Goal: Use online tool/utility: Use online tool/utility

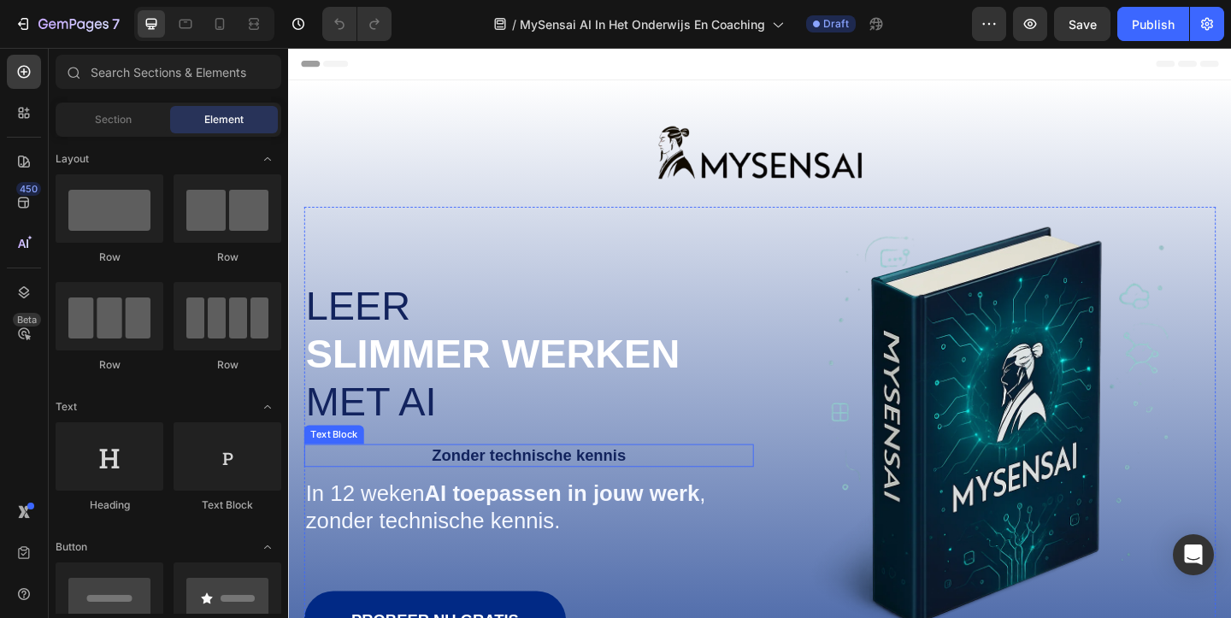
click at [518, 488] on span "Zonder technische kennis" at bounding box center [549, 490] width 211 height 19
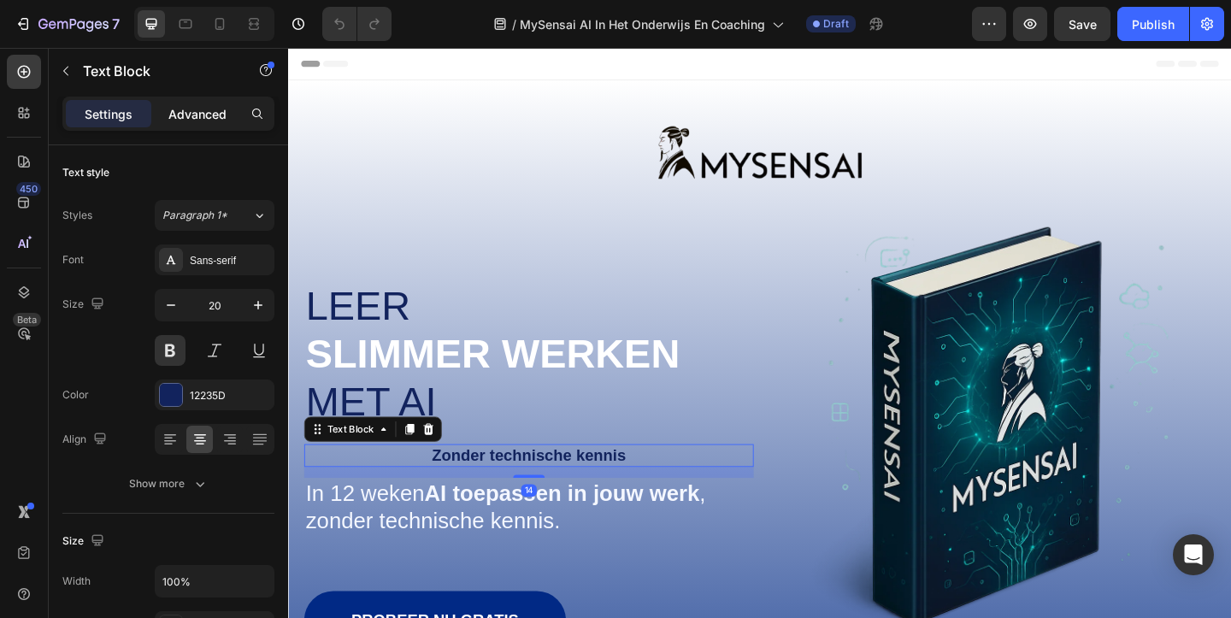
click at [199, 114] on p "Advanced" at bounding box center [197, 114] width 58 height 18
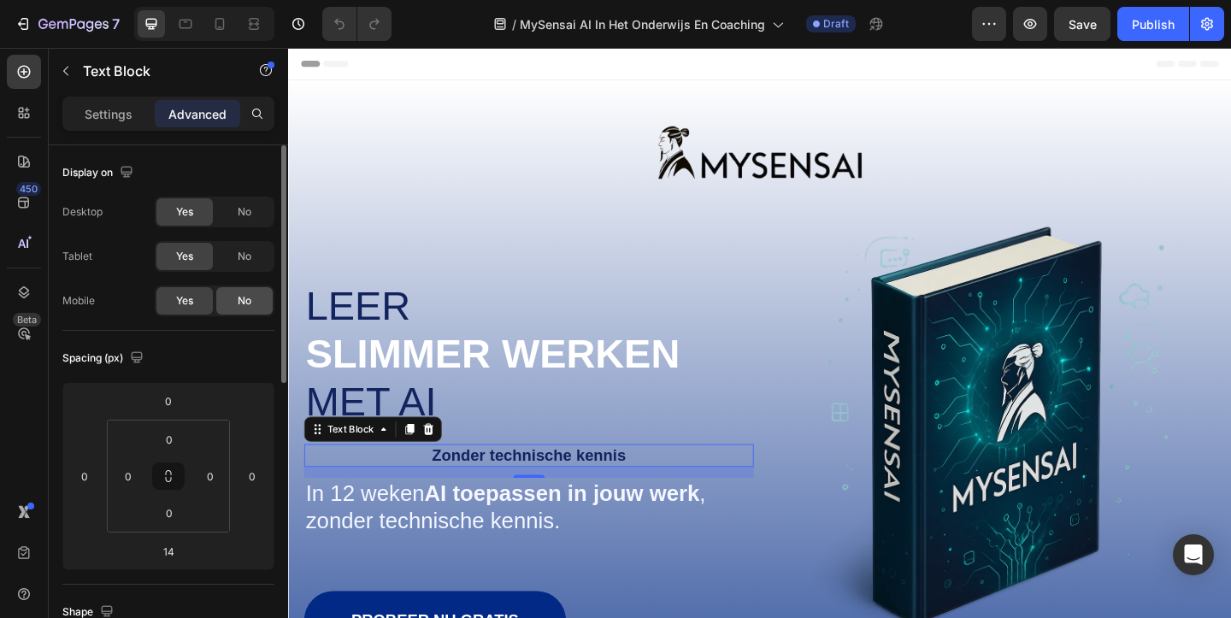
click at [249, 305] on span "No" at bounding box center [245, 300] width 14 height 15
click at [194, 289] on div "Yes" at bounding box center [184, 300] width 56 height 27
click at [251, 246] on div "No" at bounding box center [244, 256] width 56 height 27
click at [239, 198] on div "No" at bounding box center [244, 211] width 56 height 27
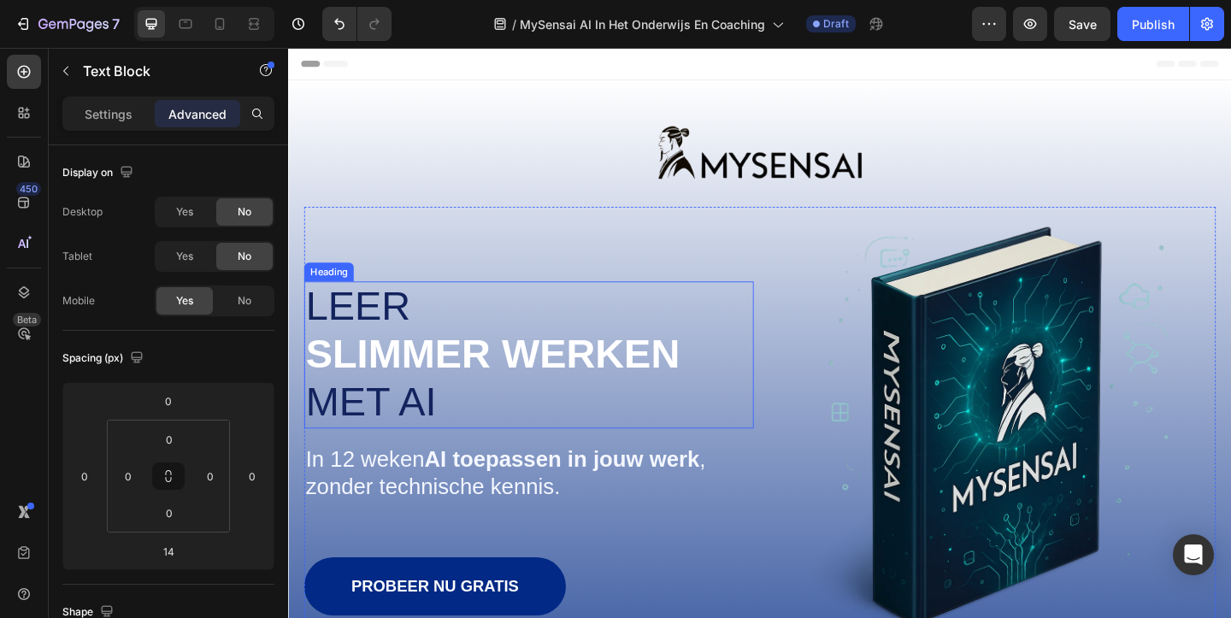
click at [512, 326] on h1 "[PERSON_NAME] werken met [PERSON_NAME]" at bounding box center [549, 382] width 489 height 160
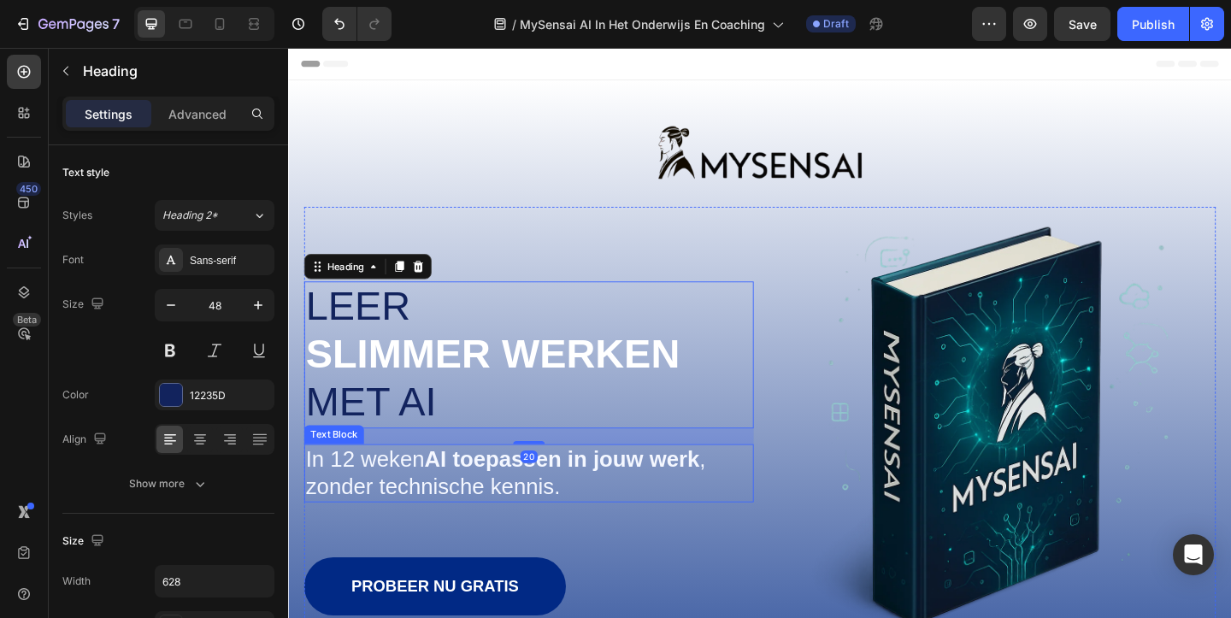
click at [449, 502] on strong "AI toepassen in jouw werk" at bounding box center [585, 495] width 299 height 26
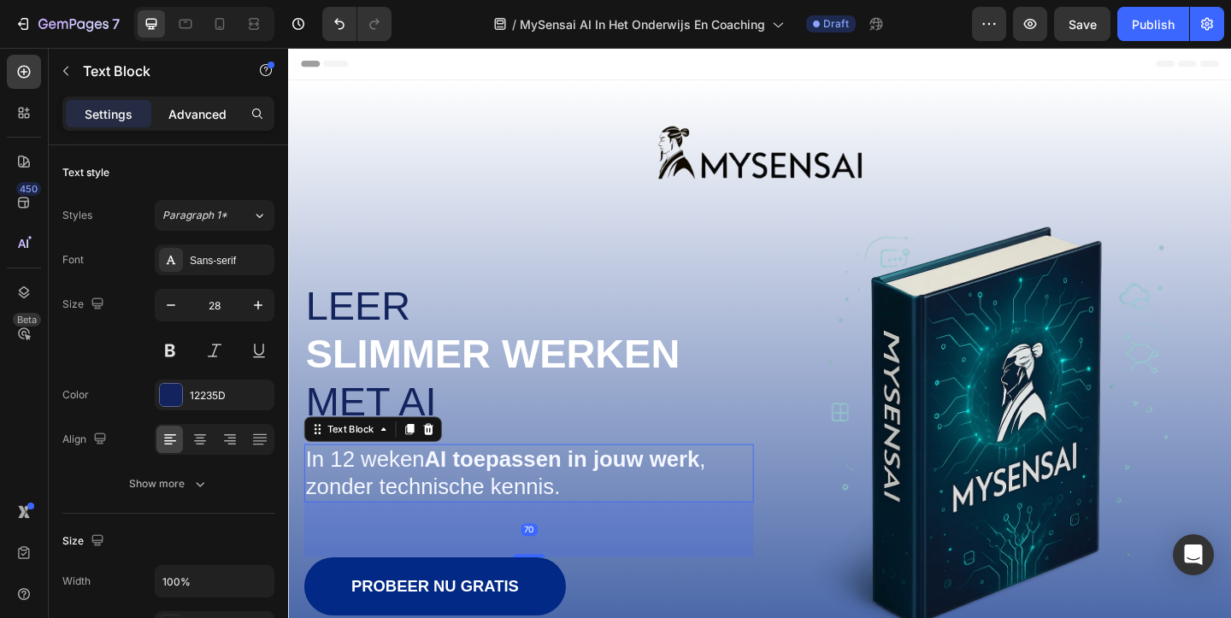
click at [208, 110] on p "Advanced" at bounding box center [197, 114] width 58 height 18
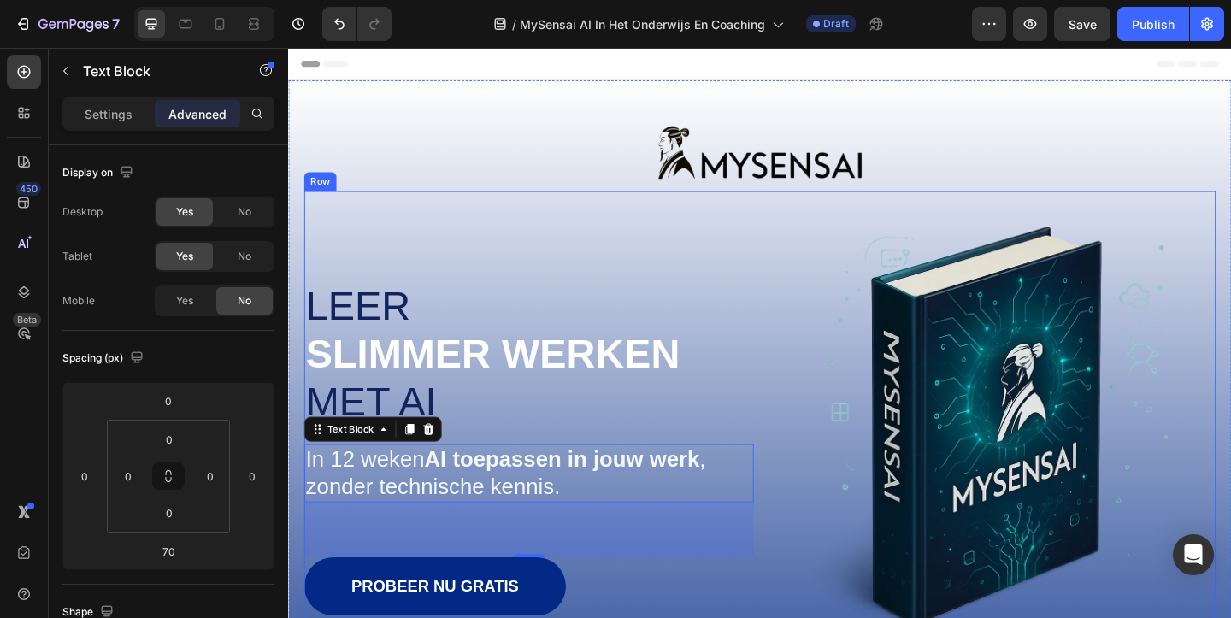
click at [443, 209] on div "[PERSON_NAME] werken met AI Heading Zonder technische kennis Text Block In 12 w…" at bounding box center [800, 524] width 991 height 643
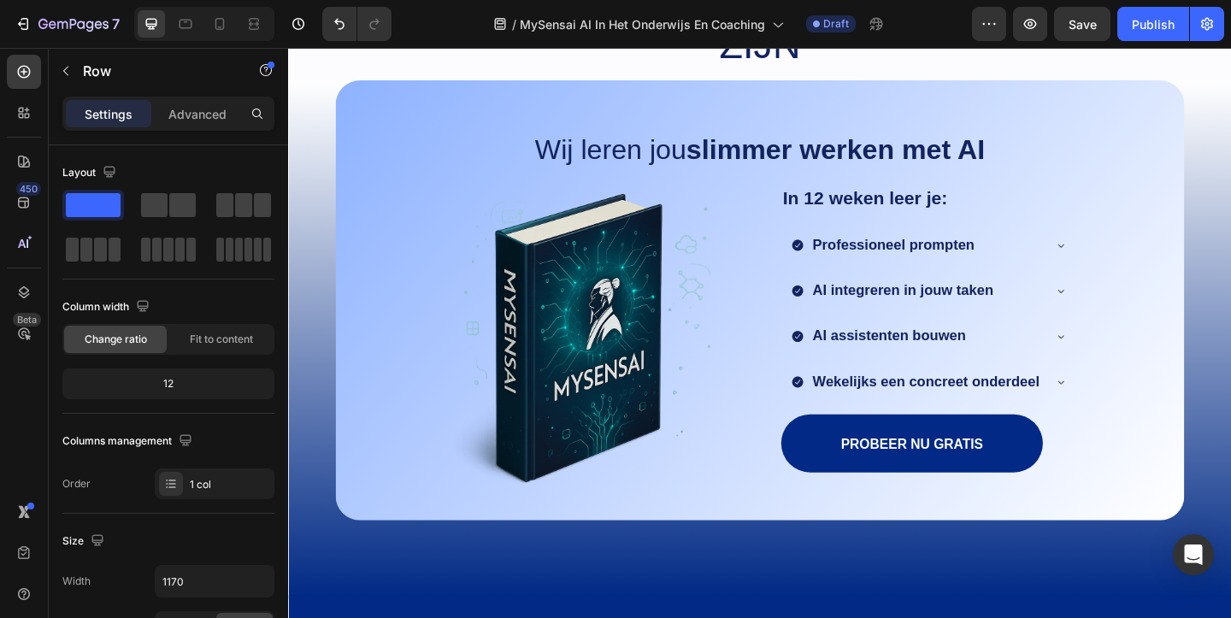
scroll to position [1561, 0]
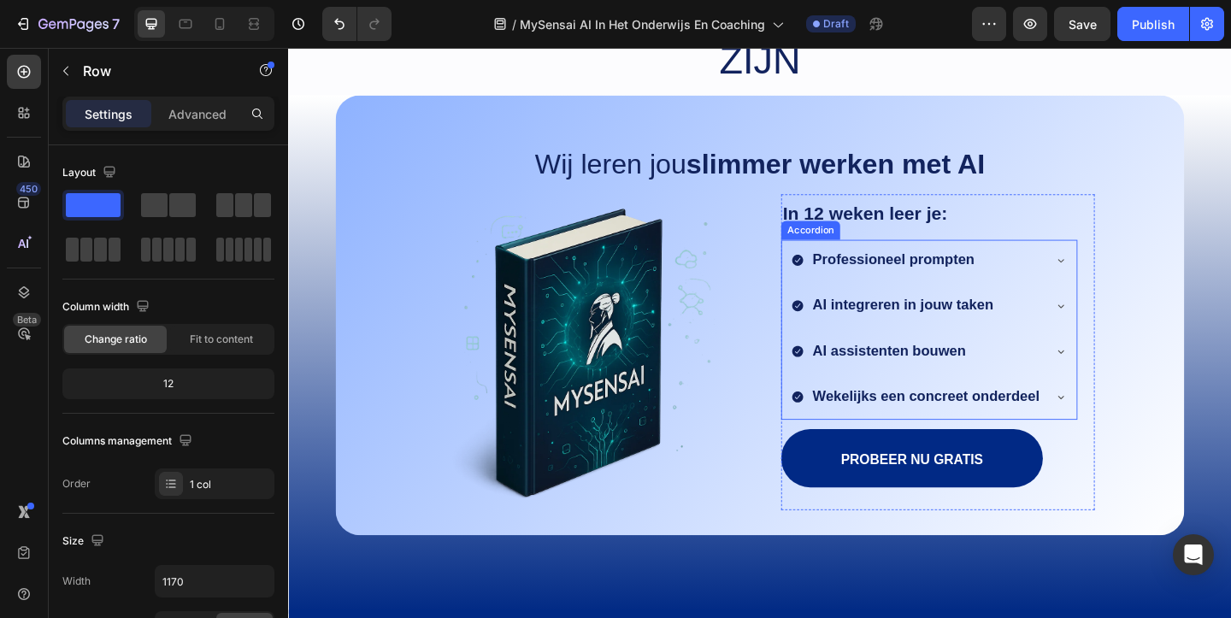
click at [1127, 281] on icon at bounding box center [1128, 279] width 7 height 3
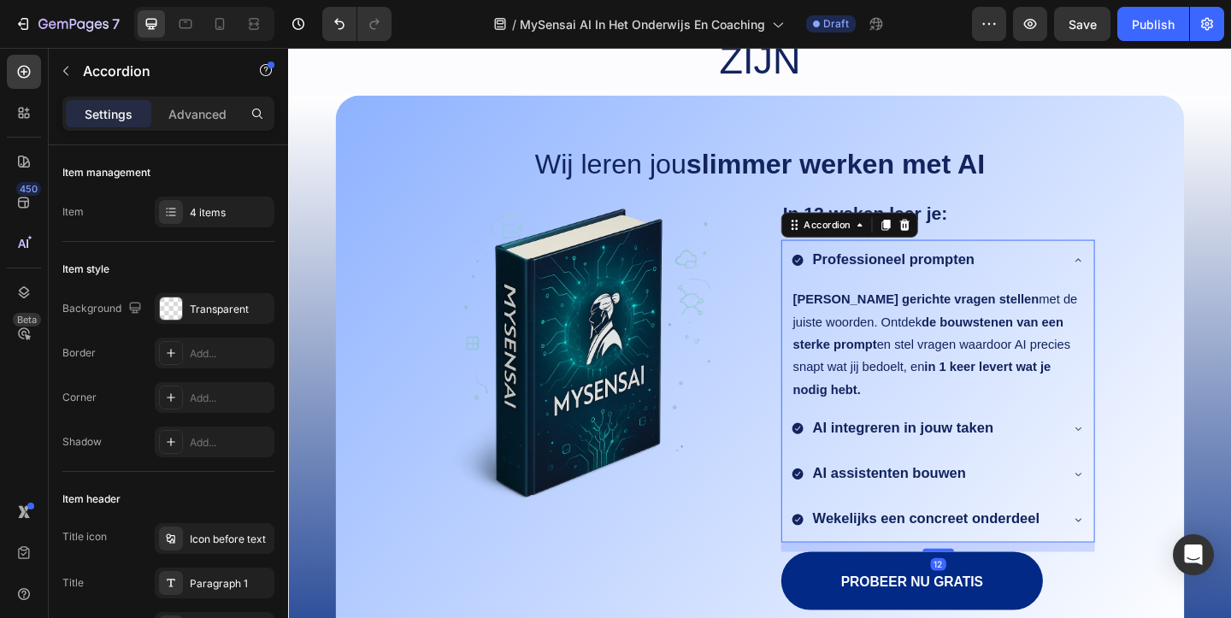
click at [1125, 294] on div "Professioneel prompten" at bounding box center [980, 278] width 291 height 31
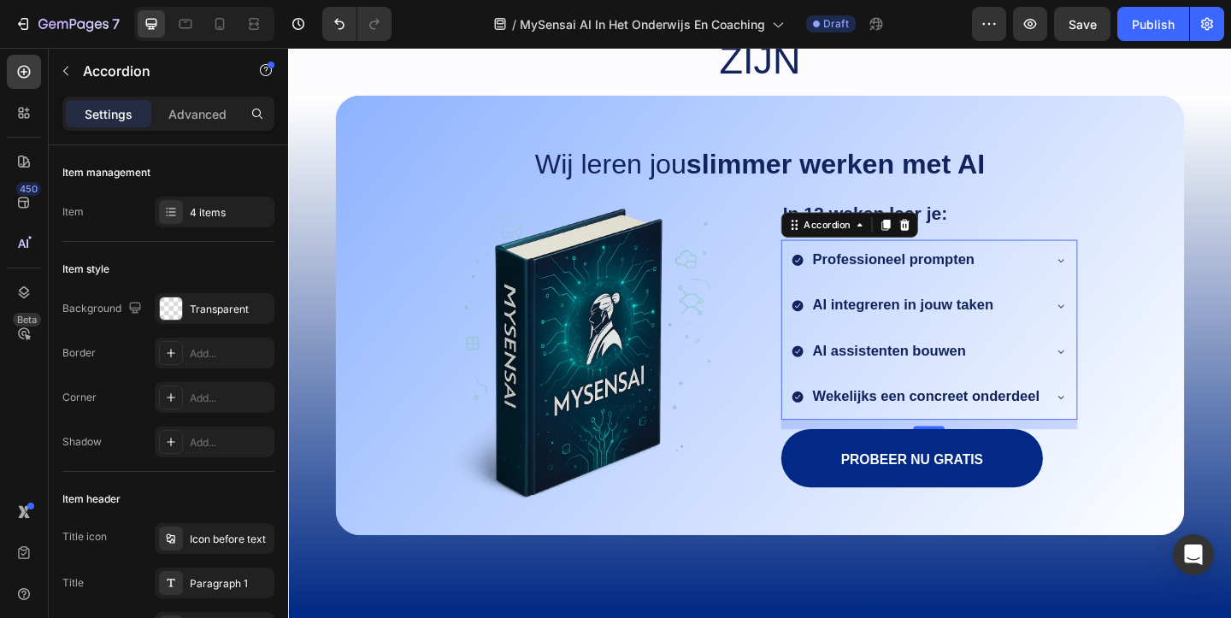
click at [1131, 335] on icon at bounding box center [1128, 328] width 14 height 14
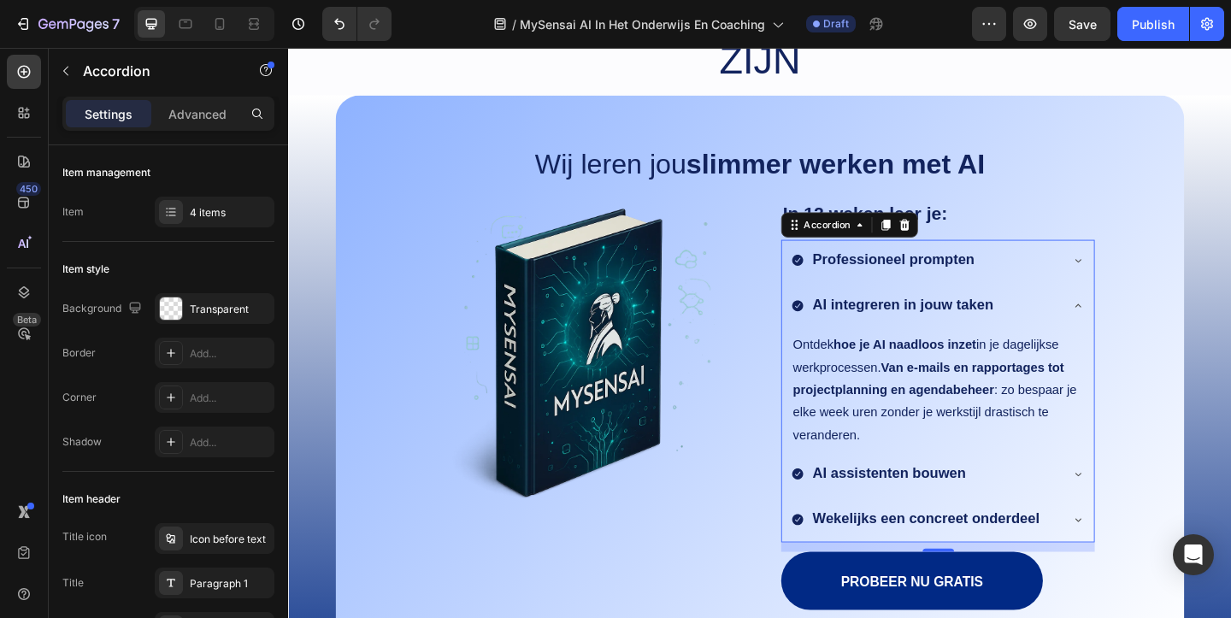
click at [1148, 335] on icon at bounding box center [1147, 328] width 14 height 14
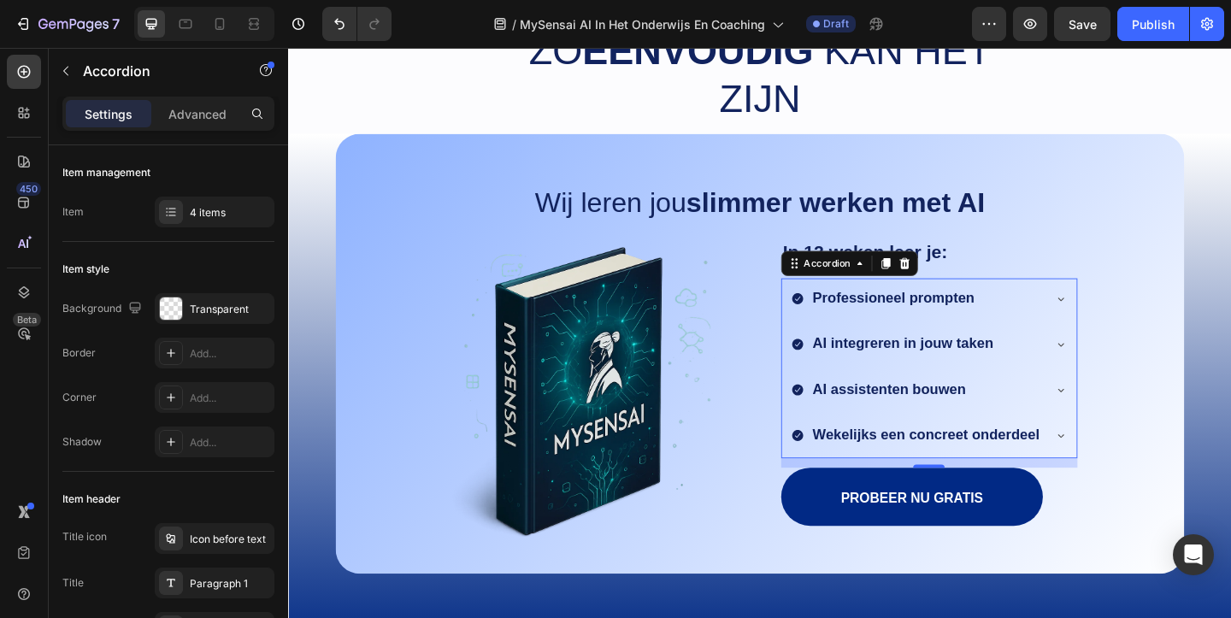
scroll to position [1625, 0]
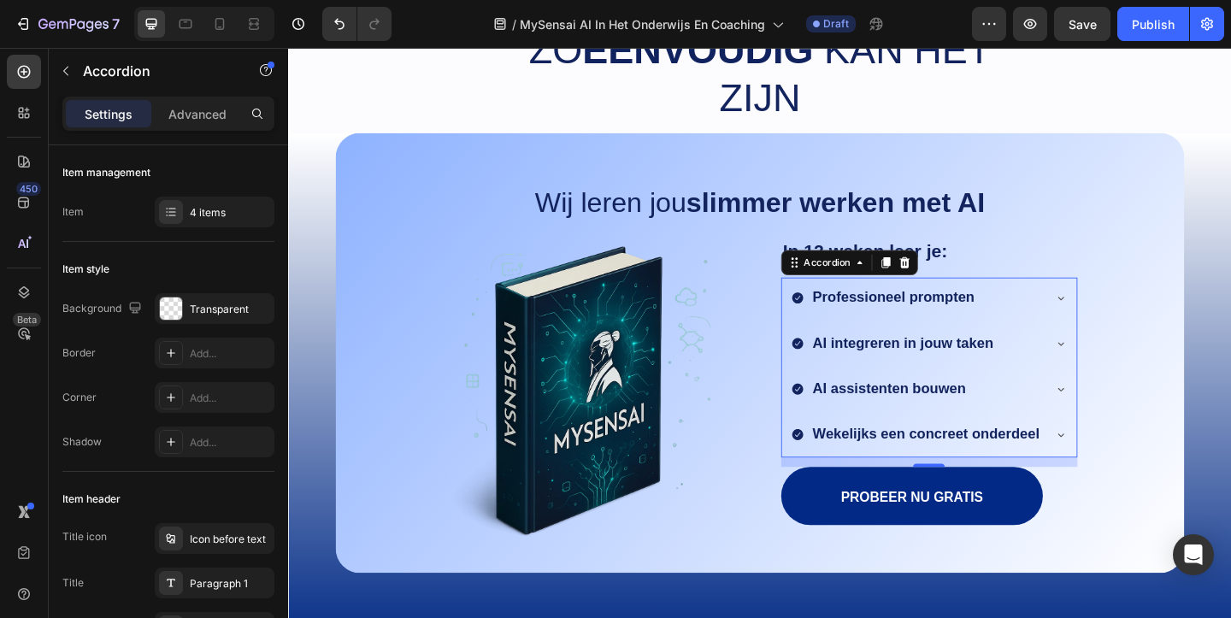
click at [1132, 420] on icon at bounding box center [1128, 419] width 14 height 14
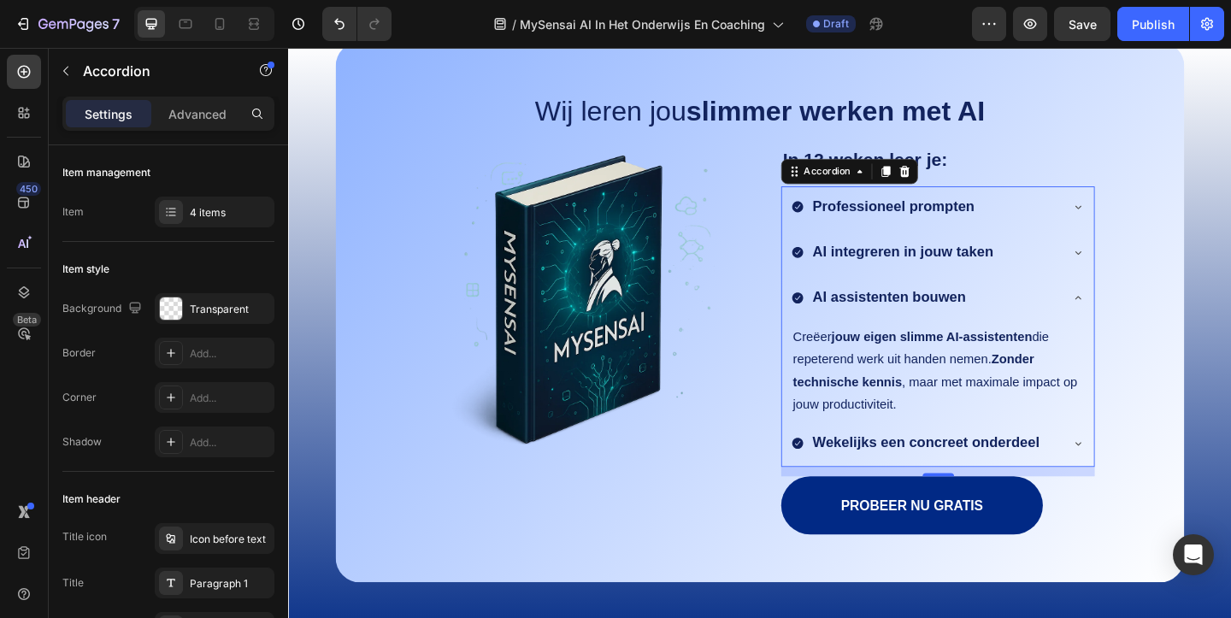
scroll to position [1747, 0]
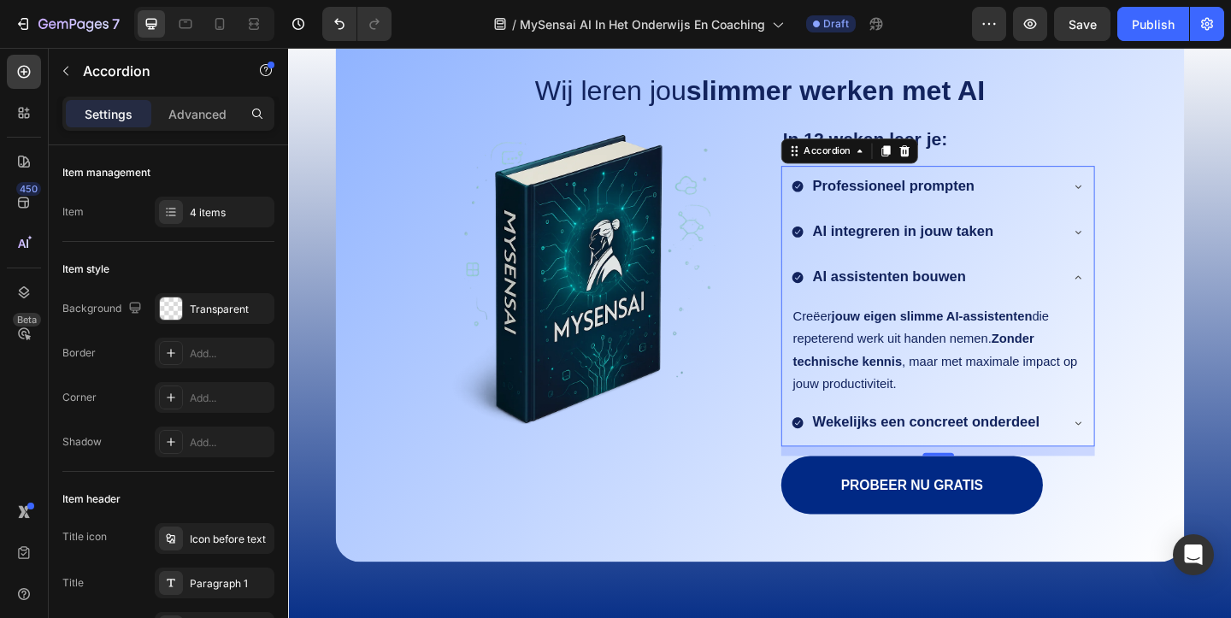
click at [1153, 456] on icon at bounding box center [1147, 456] width 14 height 14
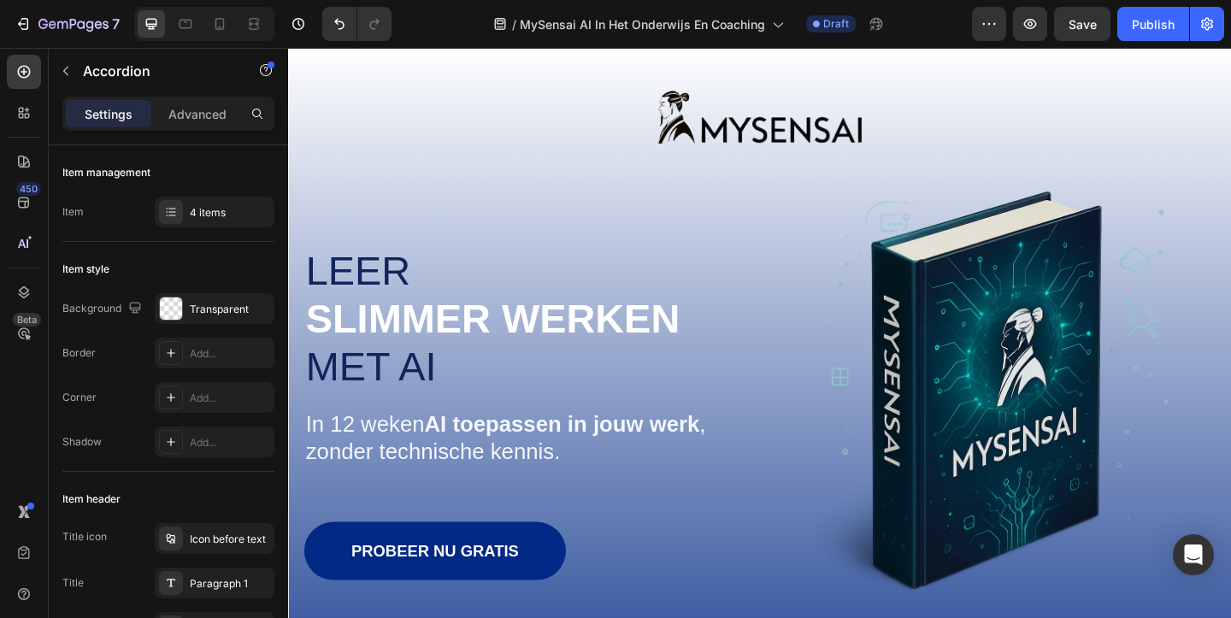
scroll to position [43, 0]
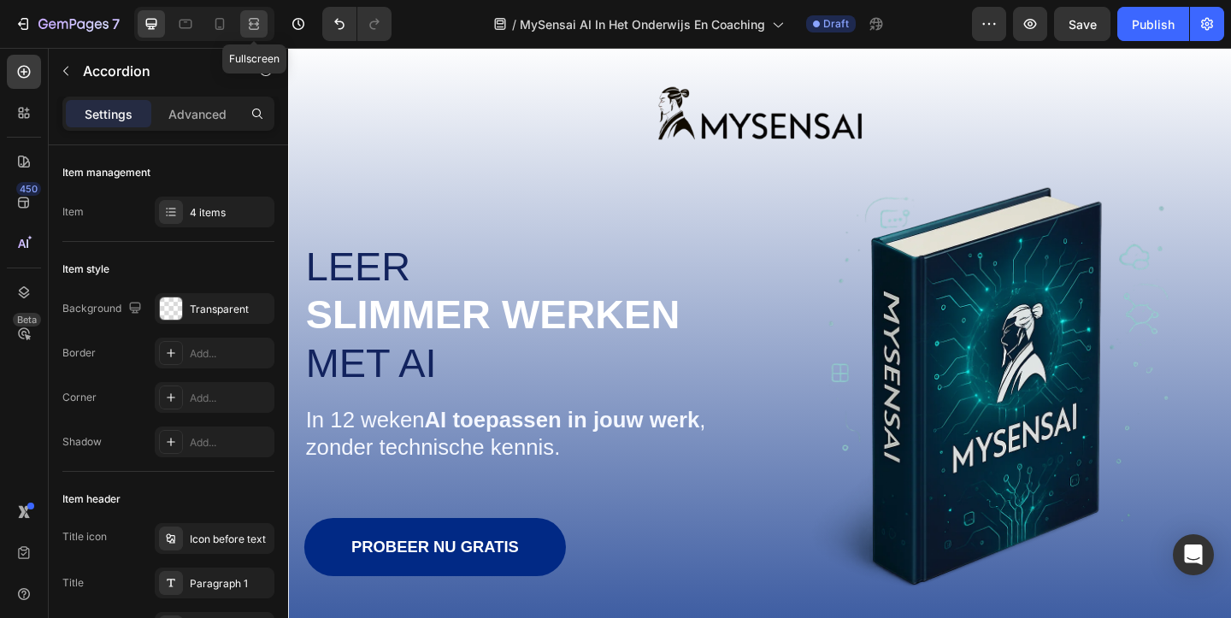
click at [250, 20] on icon at bounding box center [253, 23] width 17 height 17
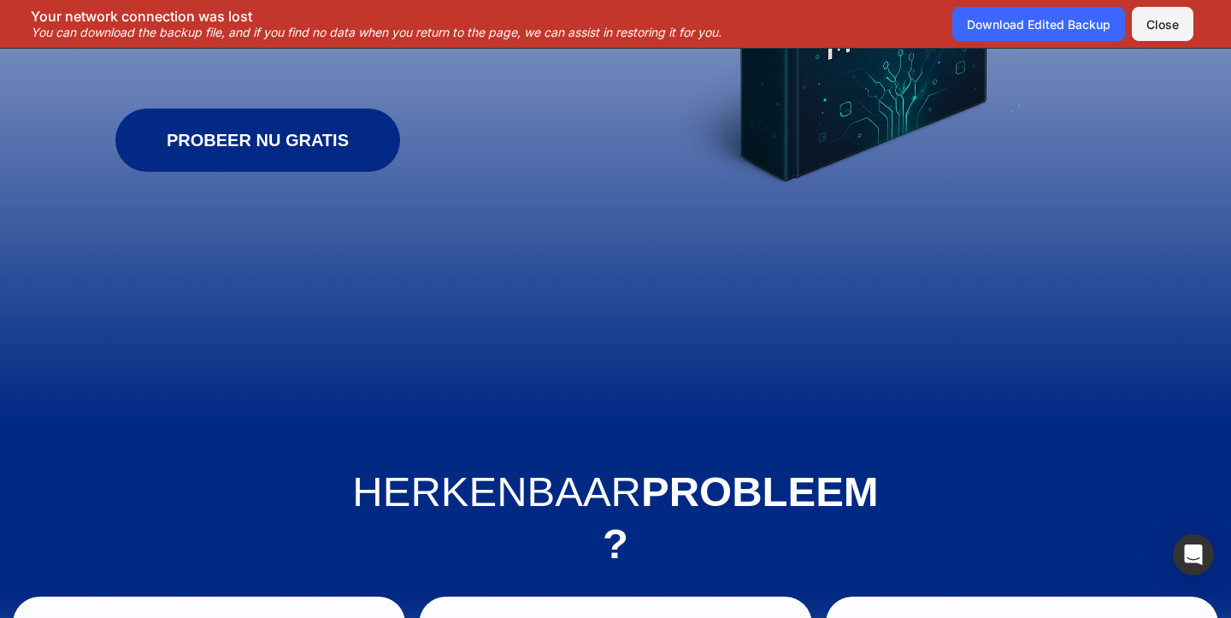
scroll to position [491, 0]
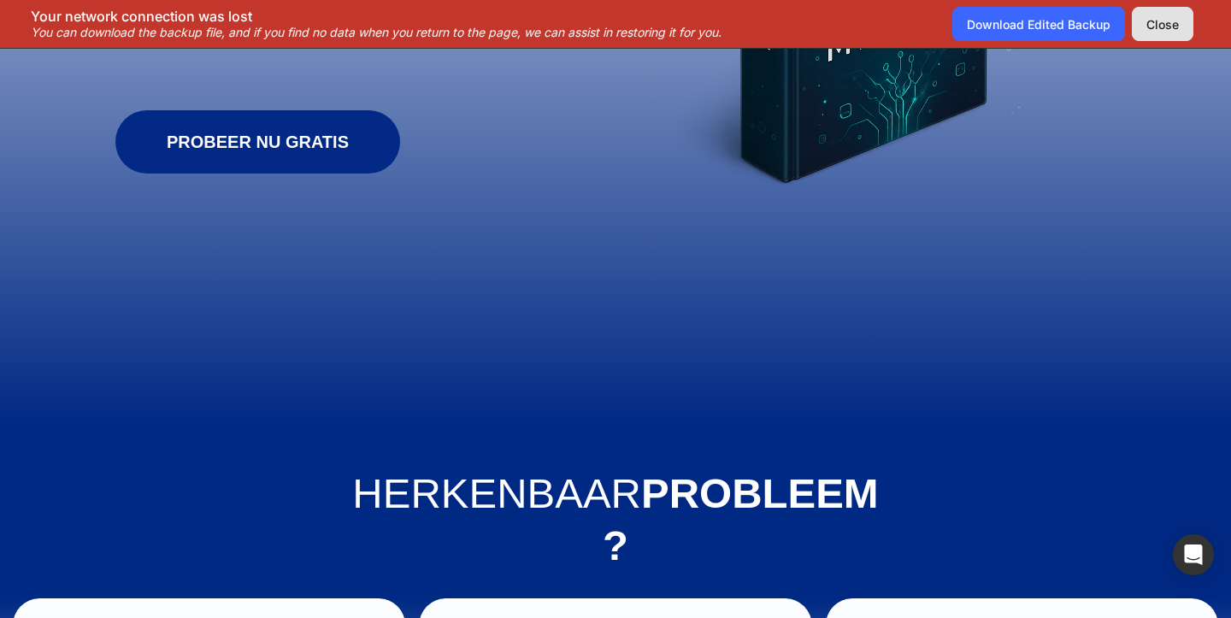
click at [1156, 26] on div "Close" at bounding box center [1162, 24] width 32 height 18
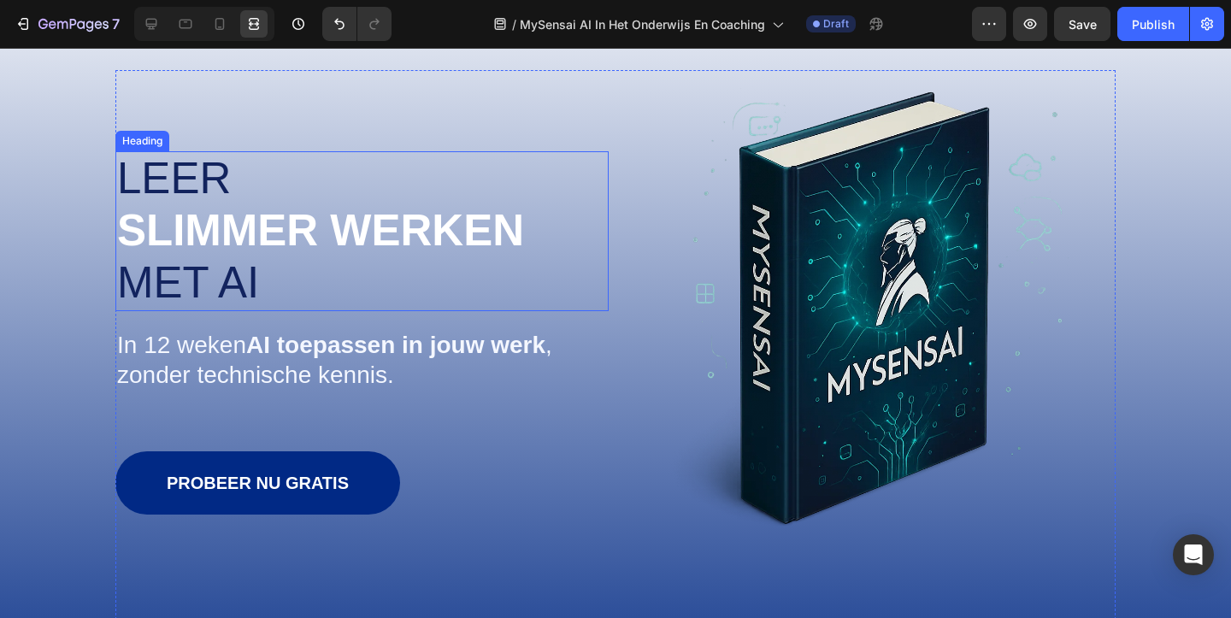
scroll to position [151, 0]
click at [338, 237] on strong "slimmer werken" at bounding box center [320, 229] width 407 height 49
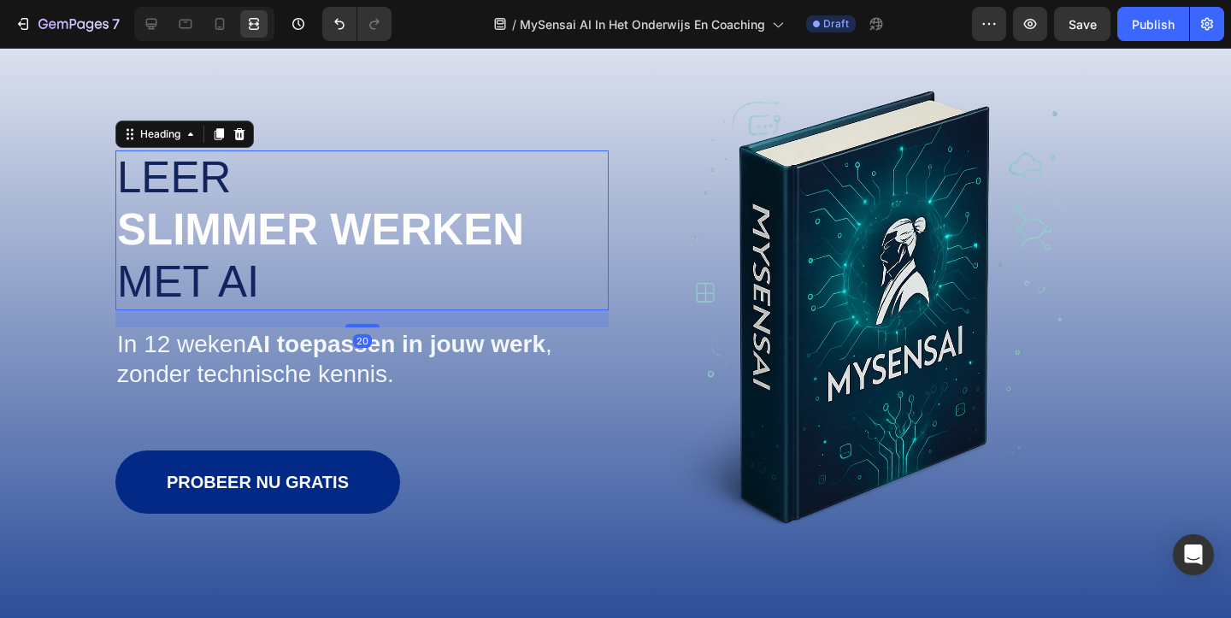
click at [338, 237] on strong "slimmer werken" at bounding box center [320, 229] width 407 height 49
click at [289, 279] on p "[PERSON_NAME] werken met [PERSON_NAME]" at bounding box center [362, 230] width 490 height 156
click at [219, 266] on span "met AI" at bounding box center [188, 281] width 142 height 49
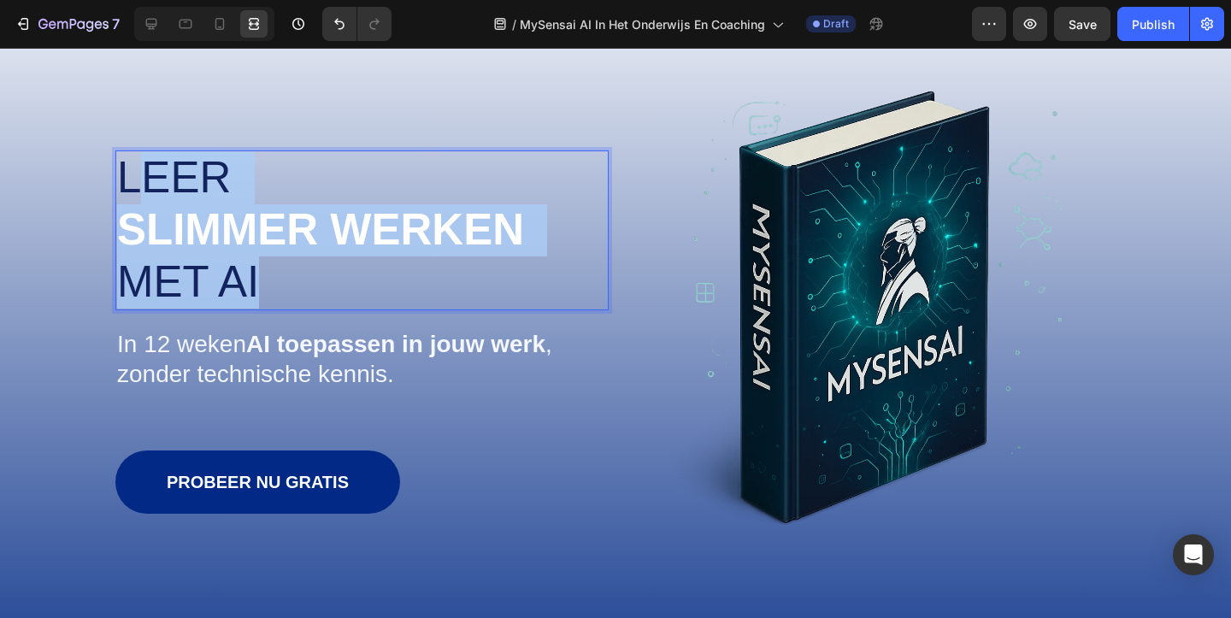
drag, startPoint x: 265, startPoint y: 273, endPoint x: 150, endPoint y: 179, distance: 148.2
click at [150, 179] on p "[PERSON_NAME] werken met [PERSON_NAME]" at bounding box center [362, 230] width 490 height 156
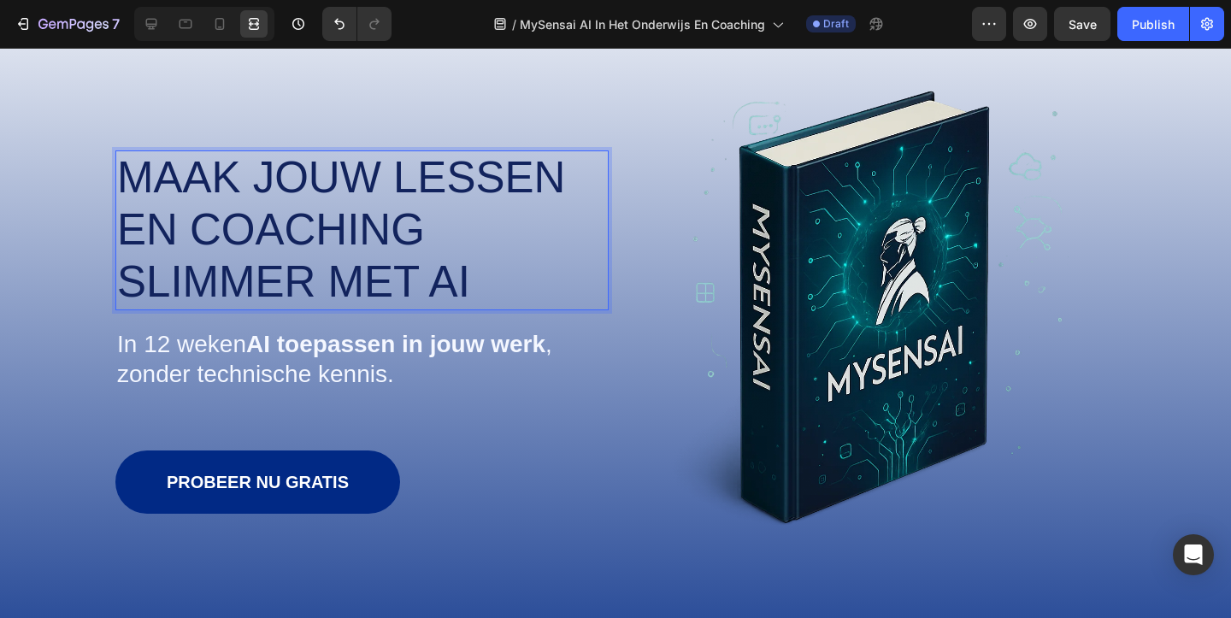
click at [279, 238] on span "Maak jouw lessen en coaching slimmer met AI" at bounding box center [341, 229] width 448 height 153
click at [399, 177] on span "Maak jouw lessen en coaching slimmer met AI" at bounding box center [341, 229] width 448 height 153
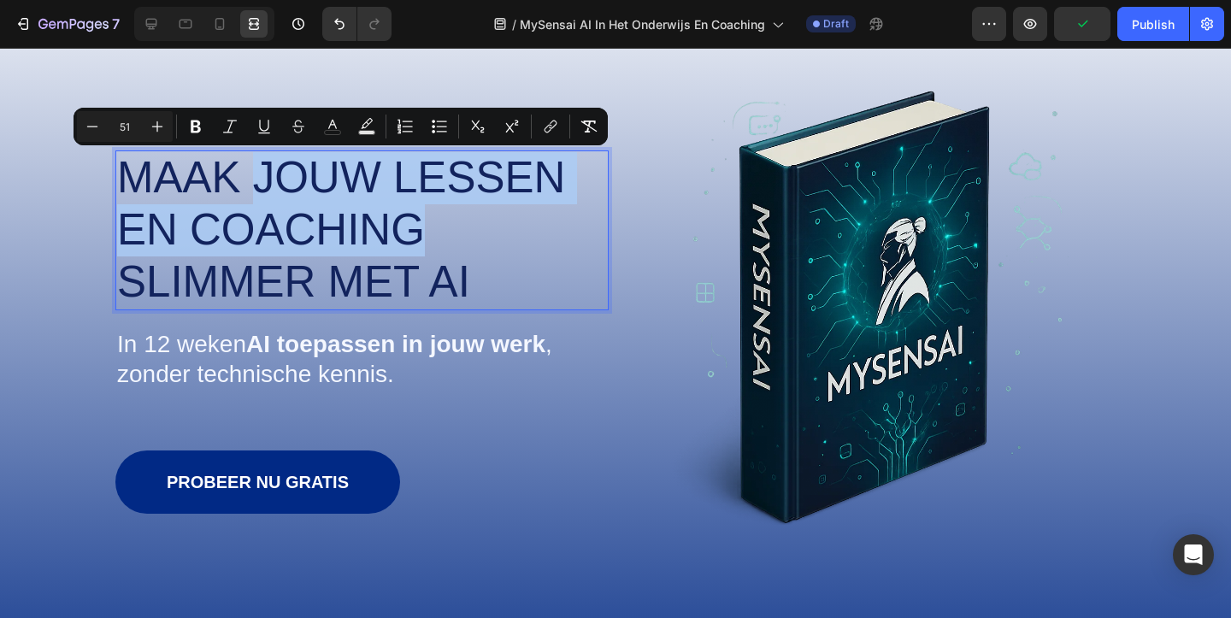
drag, startPoint x: 256, startPoint y: 173, endPoint x: 420, endPoint y: 220, distance: 170.9
click at [420, 220] on span "Maak jouw lessen en coaching slimmer met AI" at bounding box center [341, 229] width 448 height 153
click at [201, 120] on icon "Editor contextual toolbar" at bounding box center [195, 126] width 17 height 17
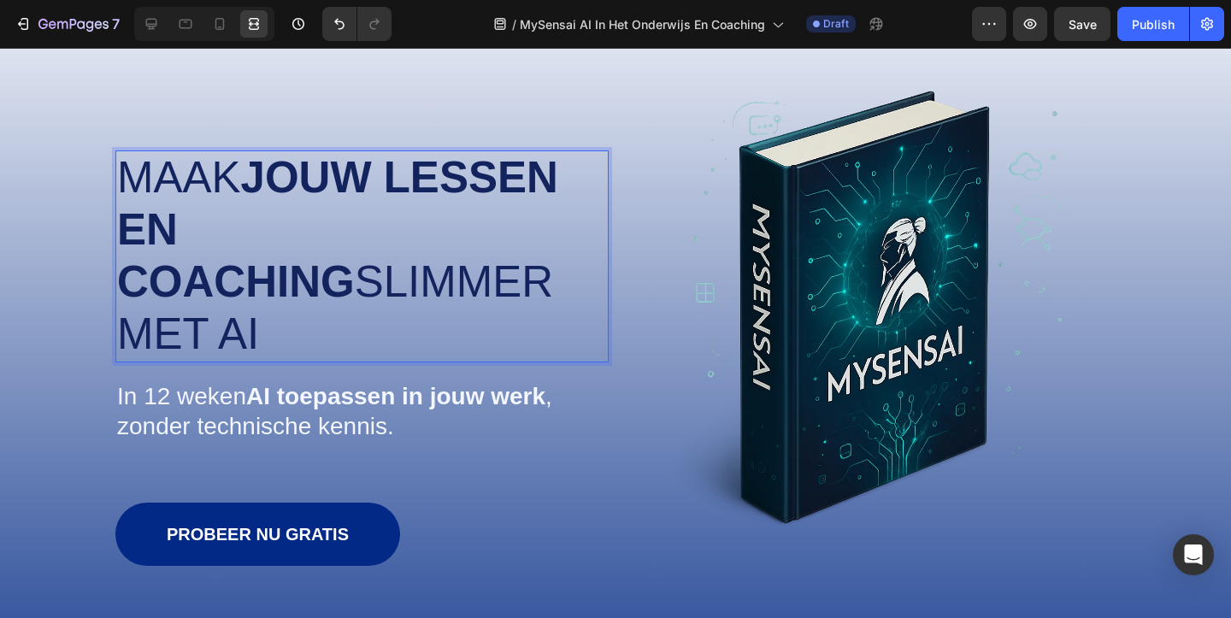
click at [383, 217] on strong "jouw lessen en coaching" at bounding box center [337, 229] width 441 height 153
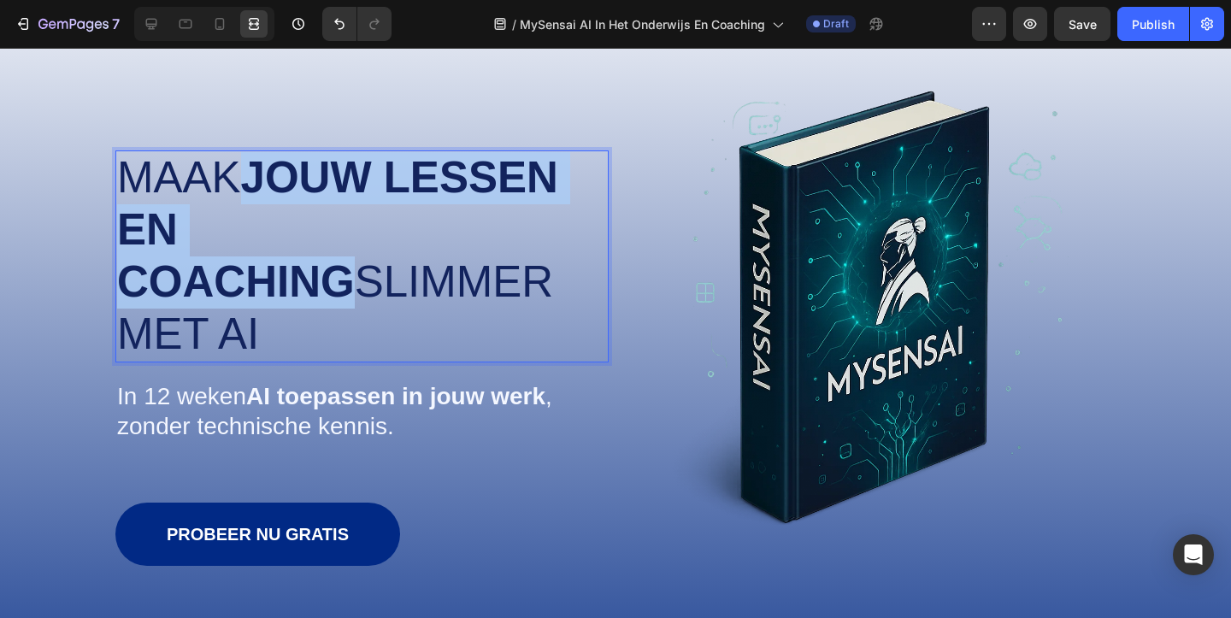
drag, startPoint x: 426, startPoint y: 226, endPoint x: 255, endPoint y: 171, distance: 180.3
click at [255, 171] on p "Maak jouw lessen en coaching slimmer met AI" at bounding box center [362, 256] width 490 height 209
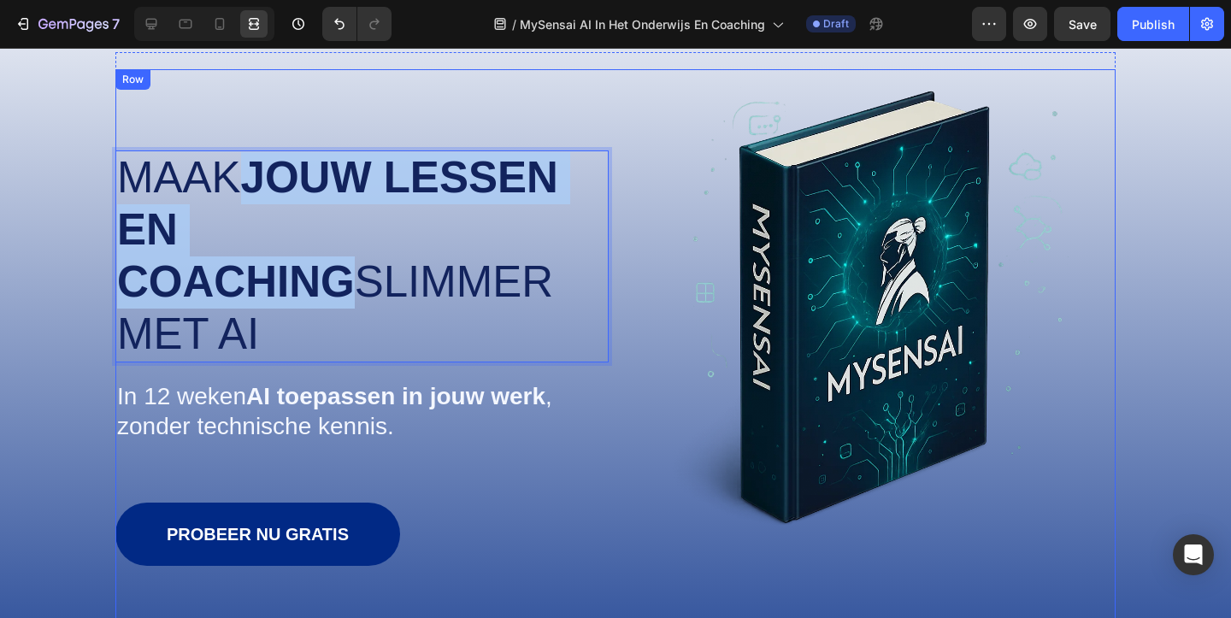
click at [342, 111] on div "Maak jouw lessen en coaching slimmer met AI Heading 20 Zonder technische kennis…" at bounding box center [361, 391] width 493 height 644
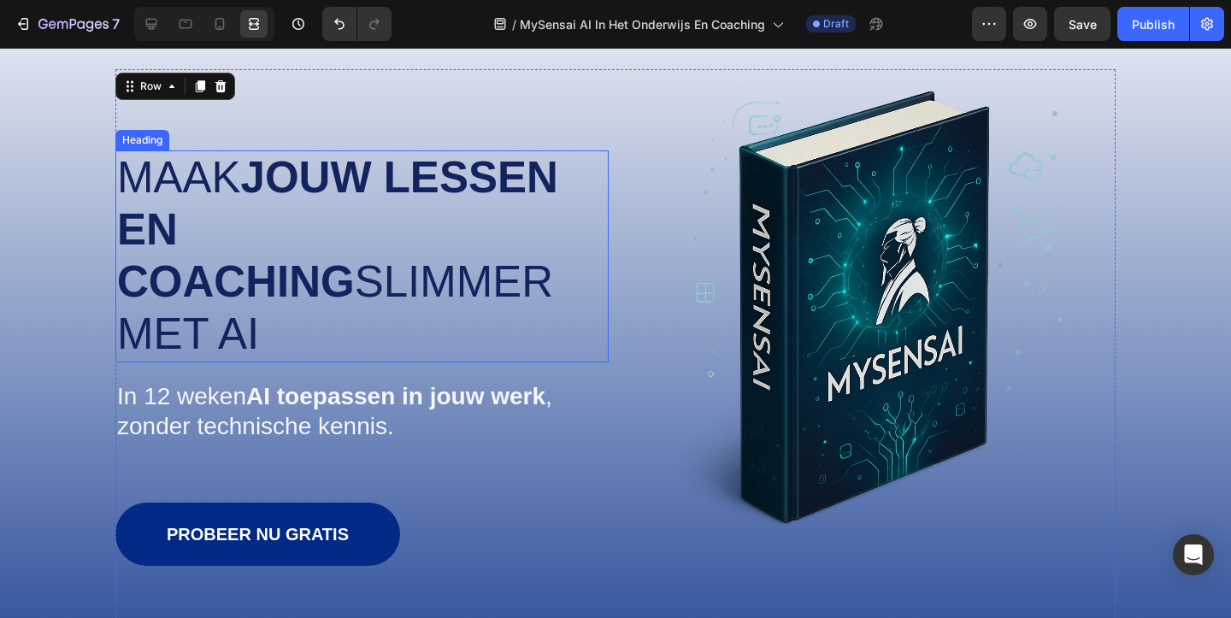
click at [340, 196] on strong "jouw lessen en coaching" at bounding box center [337, 229] width 441 height 153
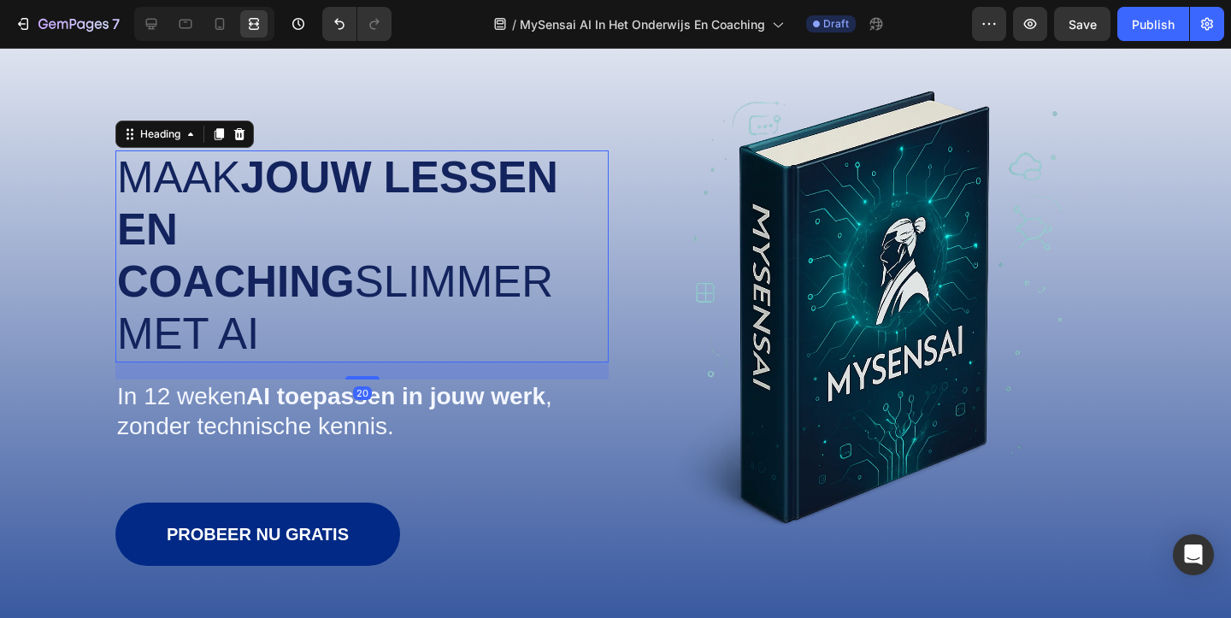
click at [391, 208] on strong "jouw lessen en coaching" at bounding box center [337, 229] width 441 height 153
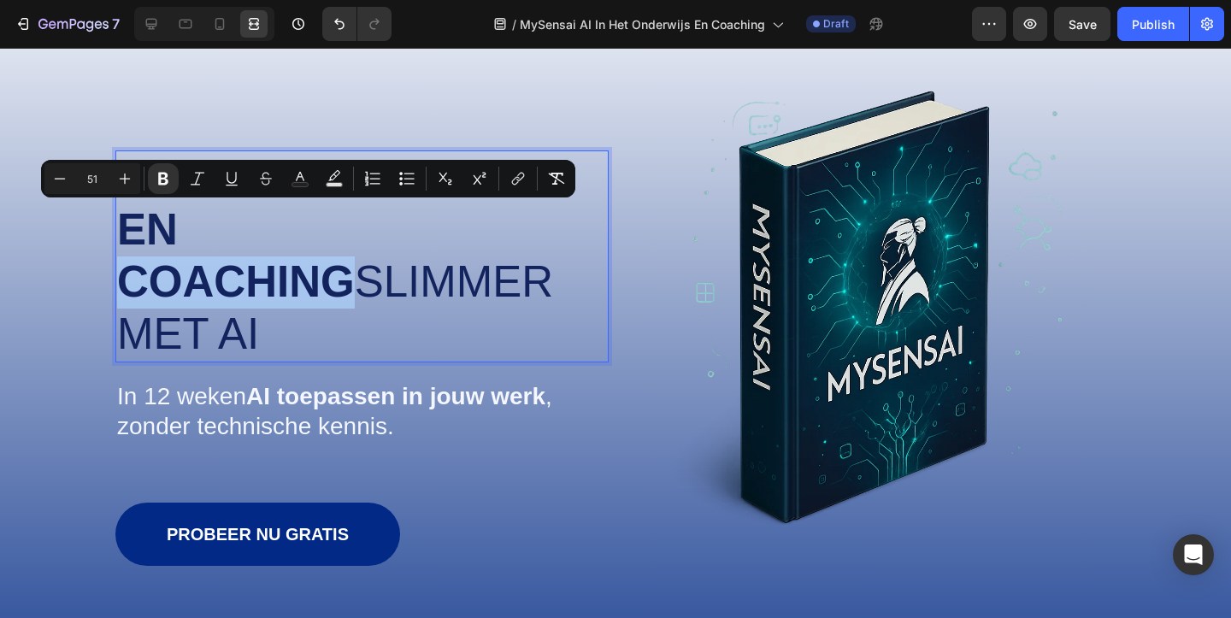
click at [455, 221] on p "Maak jouw lessen en coaching slimmer met AI" at bounding box center [362, 256] width 490 height 209
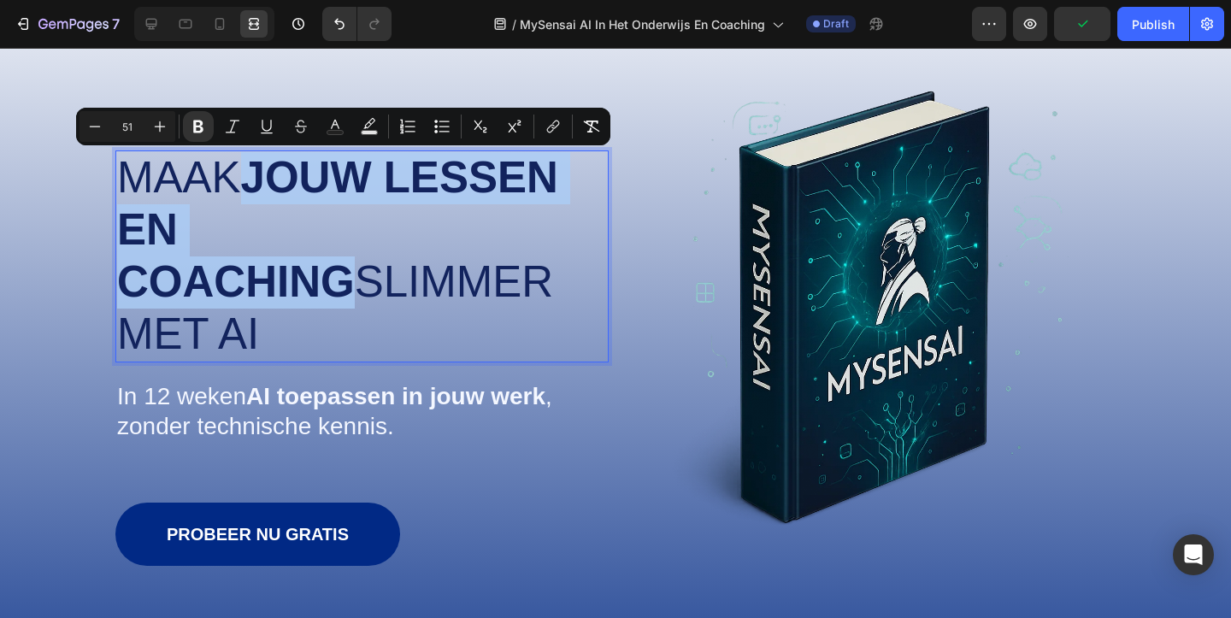
drag, startPoint x: 411, startPoint y: 229, endPoint x: 259, endPoint y: 181, distance: 159.5
click at [259, 181] on p "Maak jouw lessen en coaching slimmer met AI" at bounding box center [362, 256] width 490 height 209
click at [336, 132] on rect "Editor contextual toolbar" at bounding box center [335, 133] width 16 height 4
type input "12235D"
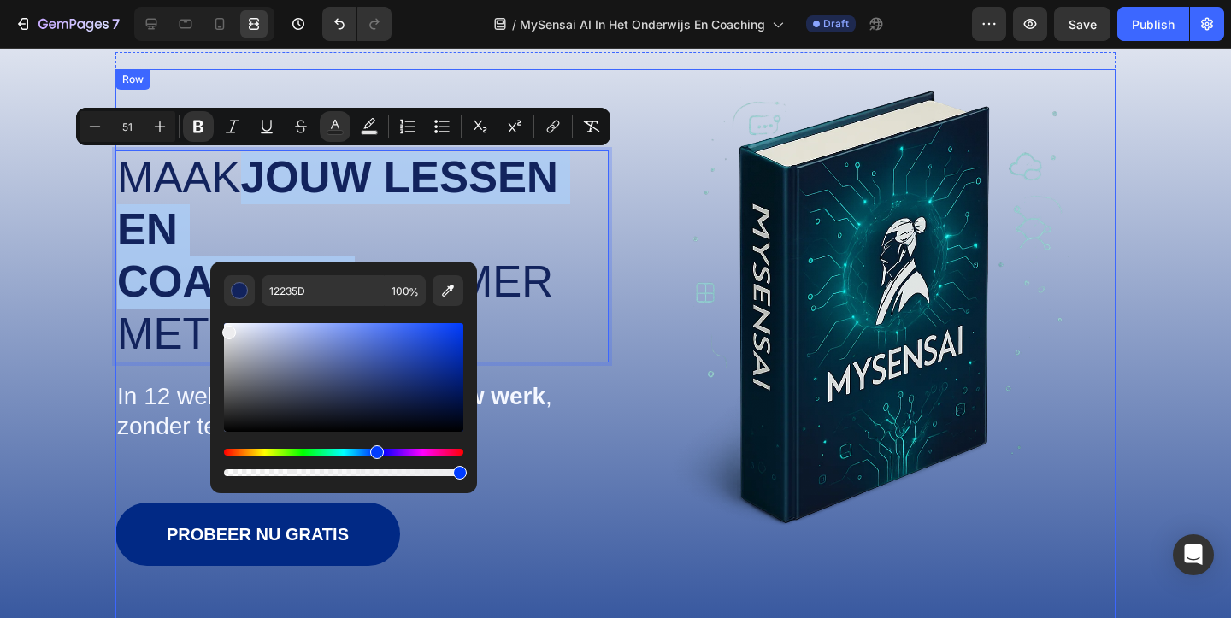
type input "FCFCFC"
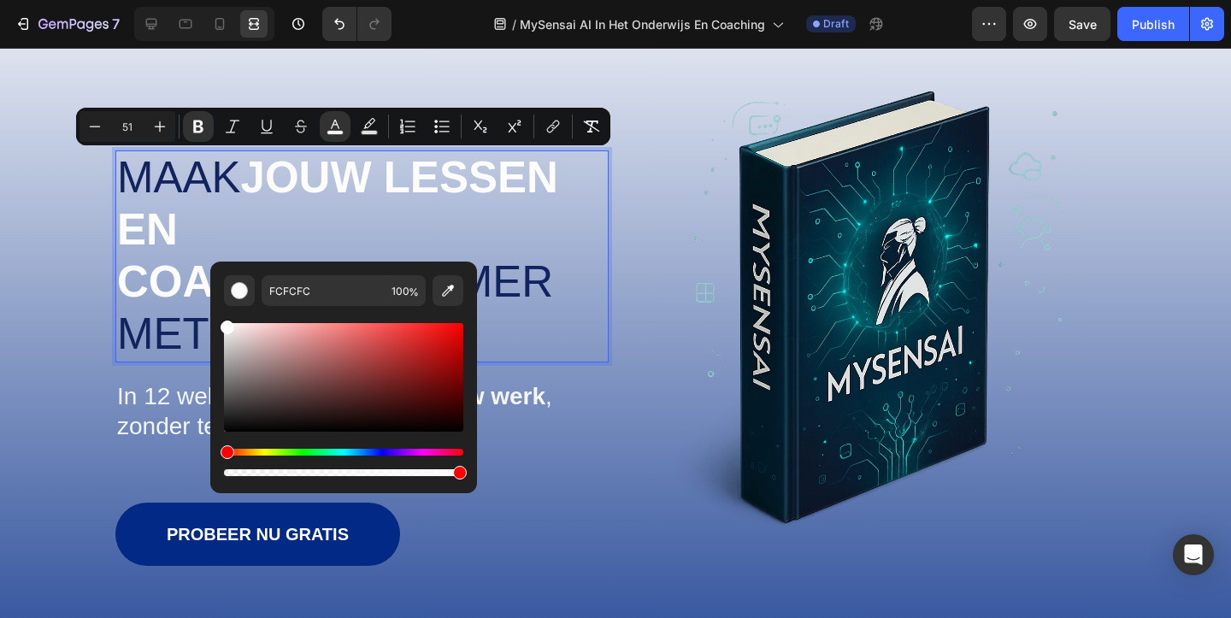
drag, startPoint x: 285, startPoint y: 402, endPoint x: 185, endPoint y: 286, distance: 152.7
click at [34, 272] on div "Image [PERSON_NAME] en coaching slimmer met AI Heading 20 Zonder technische ken…" at bounding box center [615, 357] width 1196 height 781
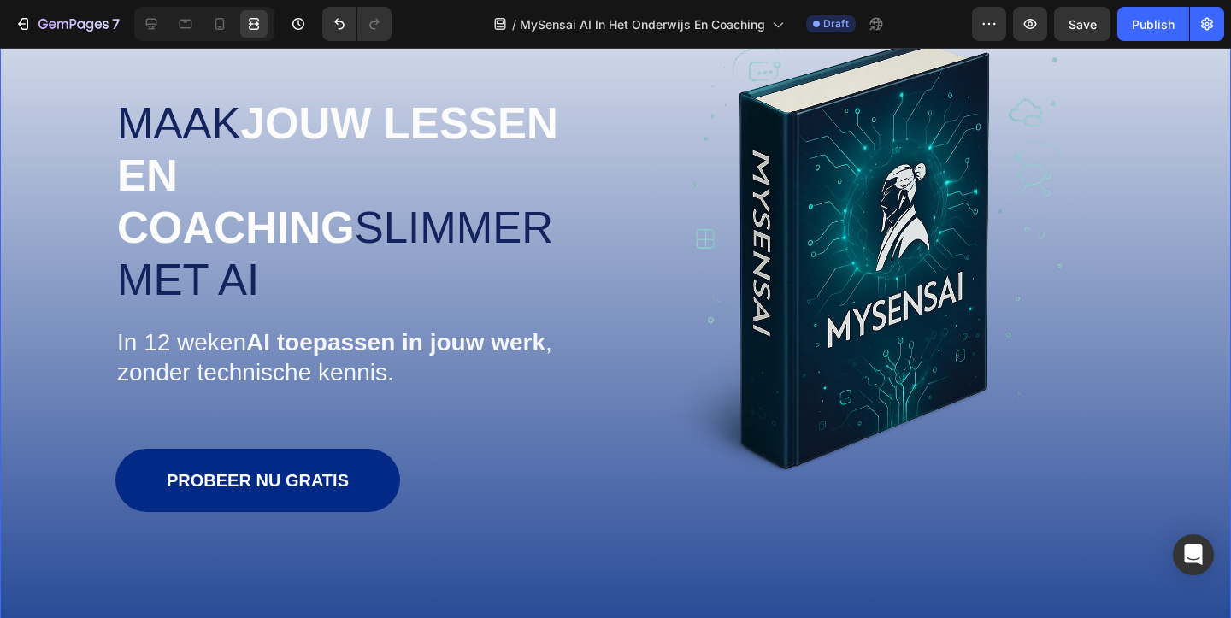
scroll to position [201, 0]
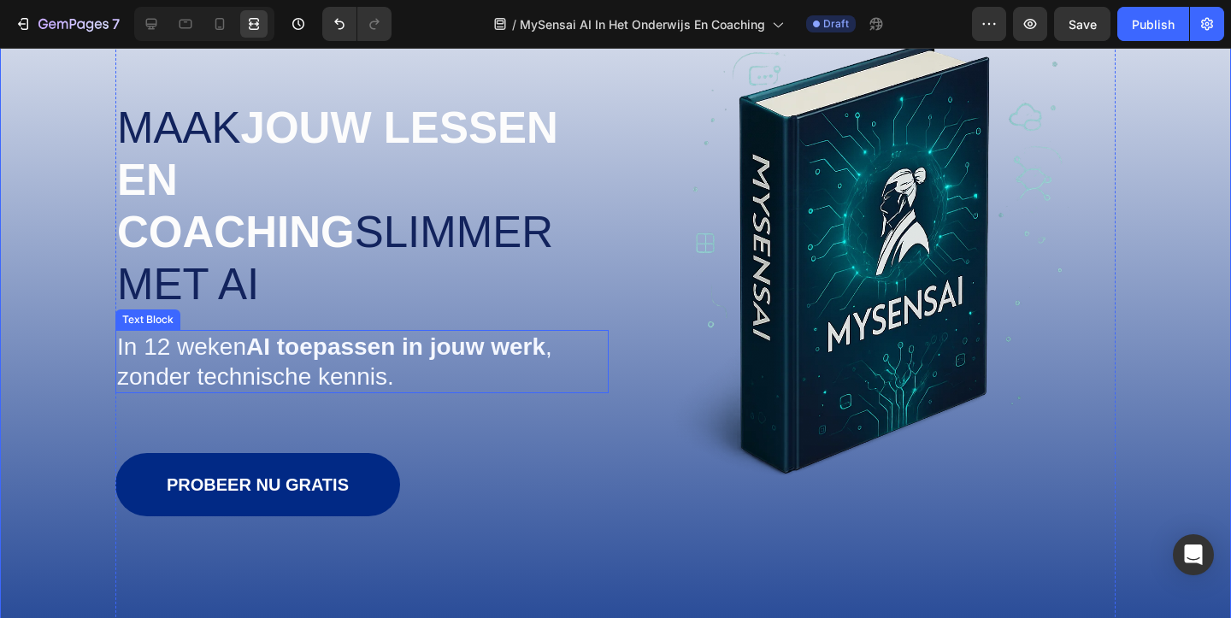
click at [395, 332] on p "In 12 weken AI toepassen in jouw werk , zonder technische kennis." at bounding box center [362, 362] width 490 height 60
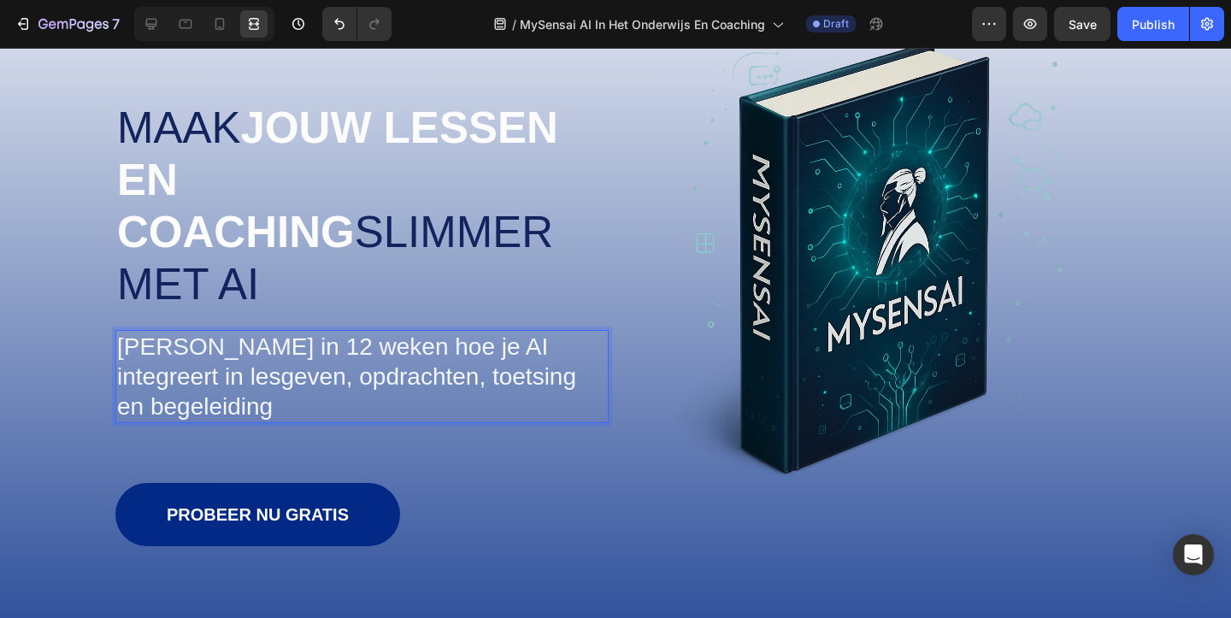
click at [382, 333] on span "[PERSON_NAME] in 12 weken hoe je AI integreert in lesgeven, opdrachten, toetsin…" at bounding box center [346, 376] width 459 height 86
click at [408, 333] on span "[PERSON_NAME] in 12 weken hoe je AI integreert in lesgeven, opdrachten, toetsin…" at bounding box center [346, 376] width 459 height 86
click at [405, 334] on span "Leer in 12 weken hoe je AI integreert in lesgeven, opdrachten, coaching en bege…" at bounding box center [324, 376] width 415 height 86
click at [479, 400] on div "⁠⁠⁠⁠⁠⁠⁠ Maak jouw lessen en coaching slimmer met AI Heading Zonder technische k…" at bounding box center [361, 357] width 493 height 674
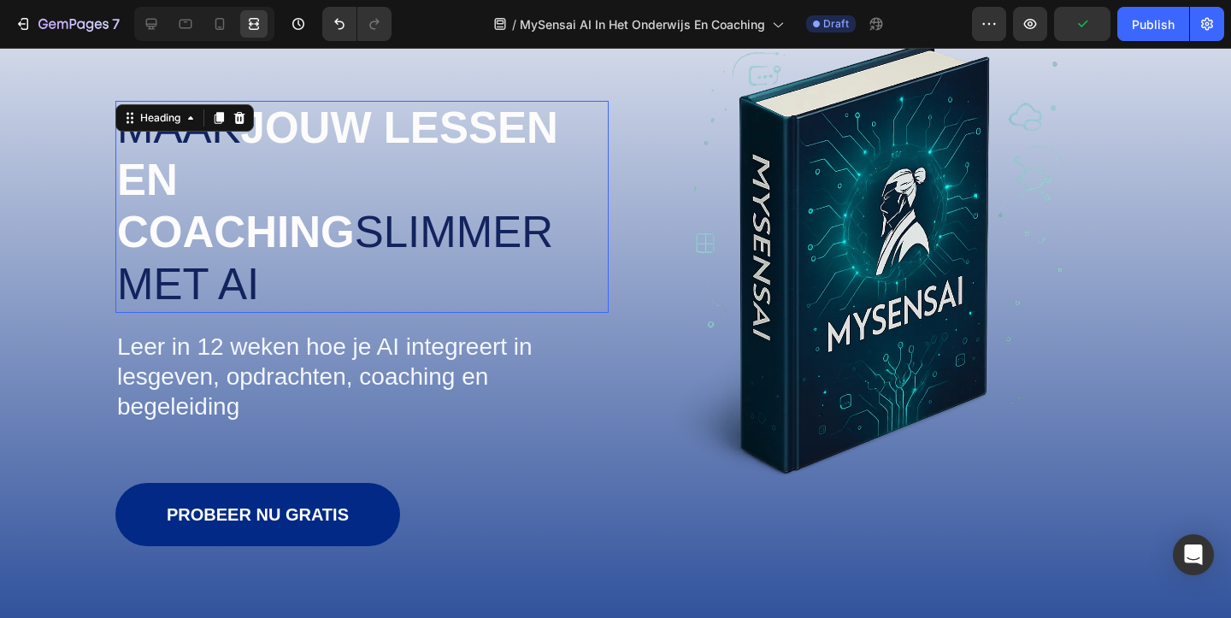
click at [607, 250] on h1 "⁠⁠⁠⁠⁠⁠⁠ [PERSON_NAME] lessen en coaching slimmer met AI" at bounding box center [361, 207] width 493 height 212
click at [660, 104] on img at bounding box center [869, 255] width 470 height 470
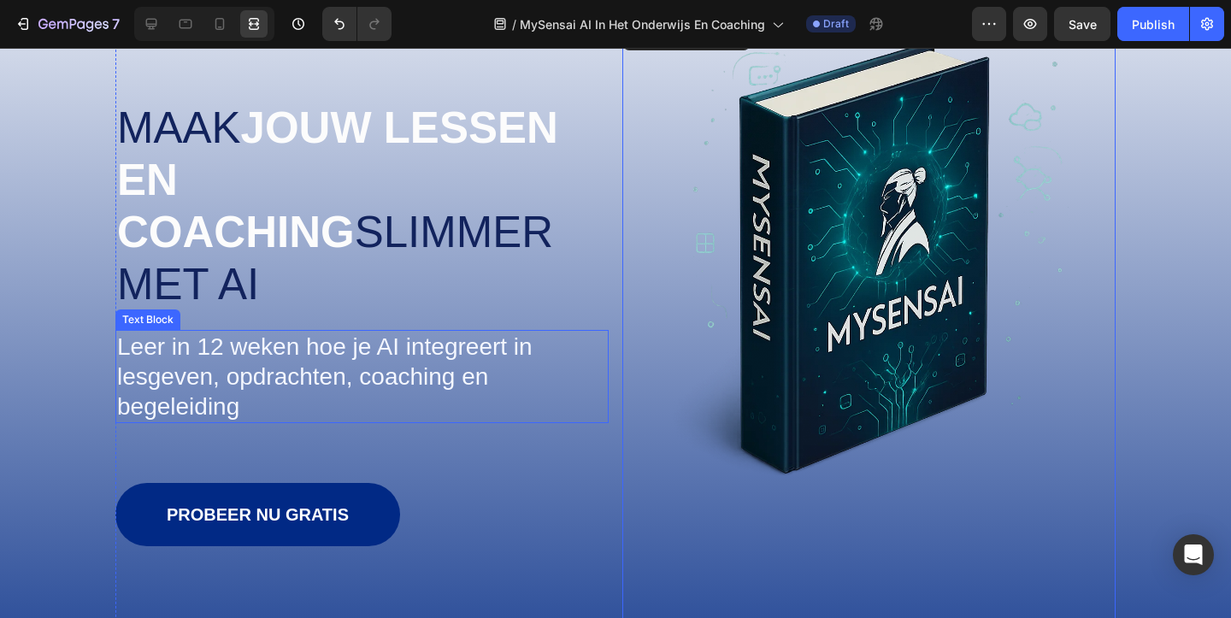
click at [286, 333] on span "Leer in 12 weken hoe je AI integreert in lesgeven, opdrachten, coaching en bege…" at bounding box center [324, 376] width 415 height 86
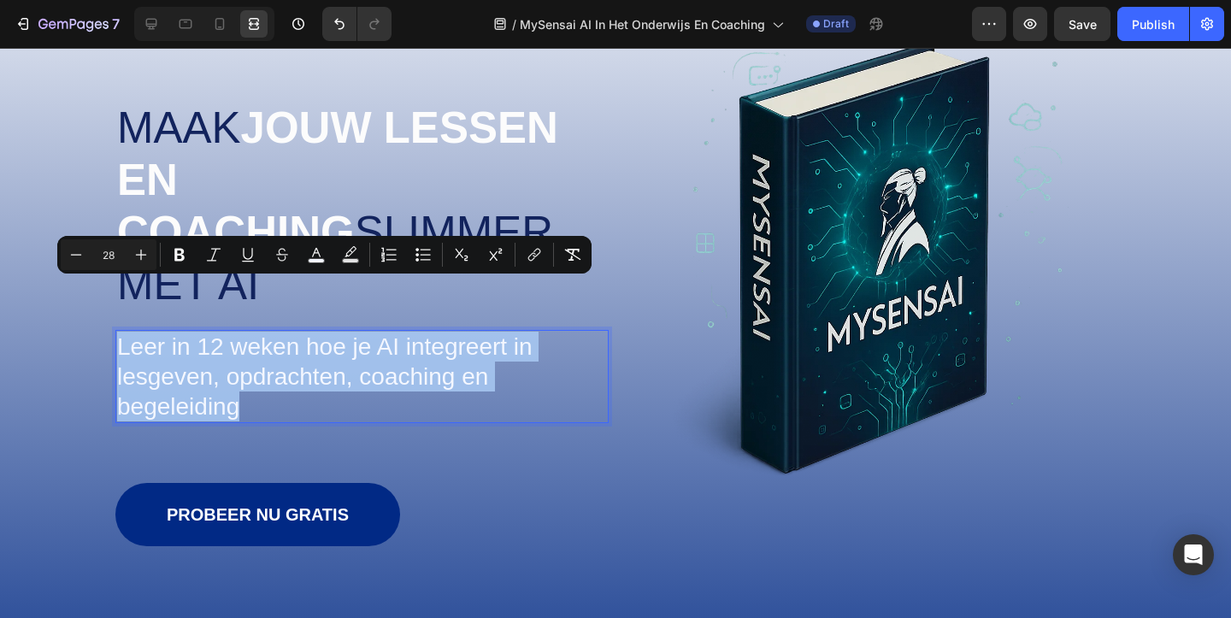
click at [286, 333] on span "Leer in 12 weken hoe je AI integreert in lesgeven, opdrachten, coaching en bege…" at bounding box center [324, 376] width 415 height 86
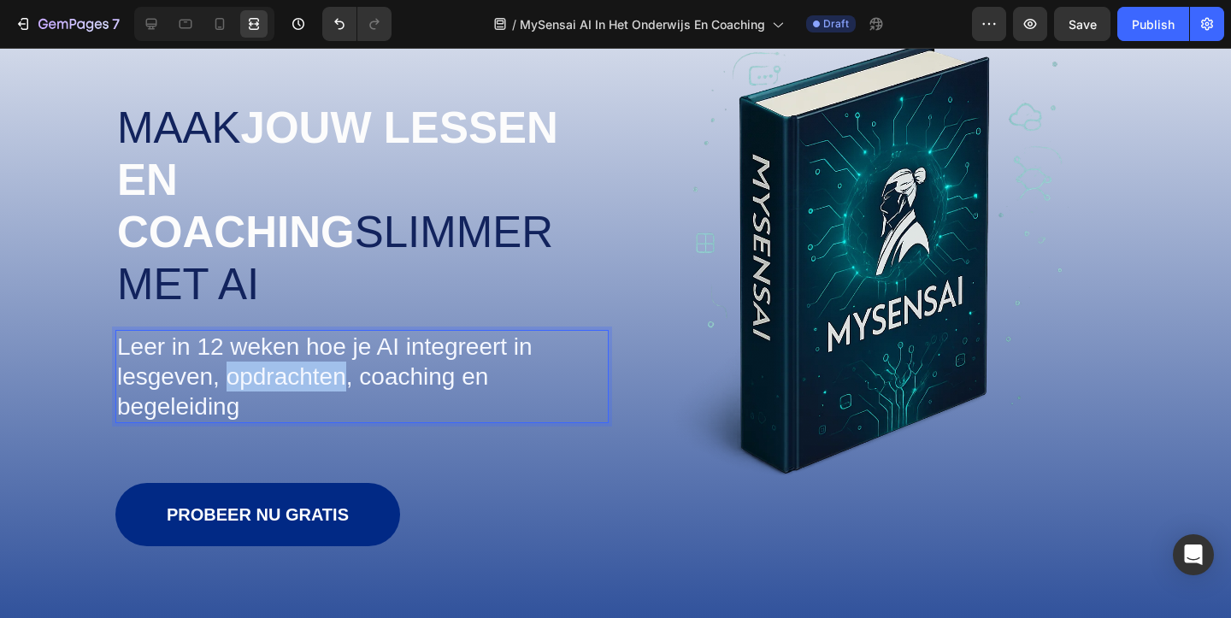
click at [286, 333] on span "Leer in 12 weken hoe je AI integreert in lesgeven, opdrachten, coaching en bege…" at bounding box center [324, 376] width 415 height 86
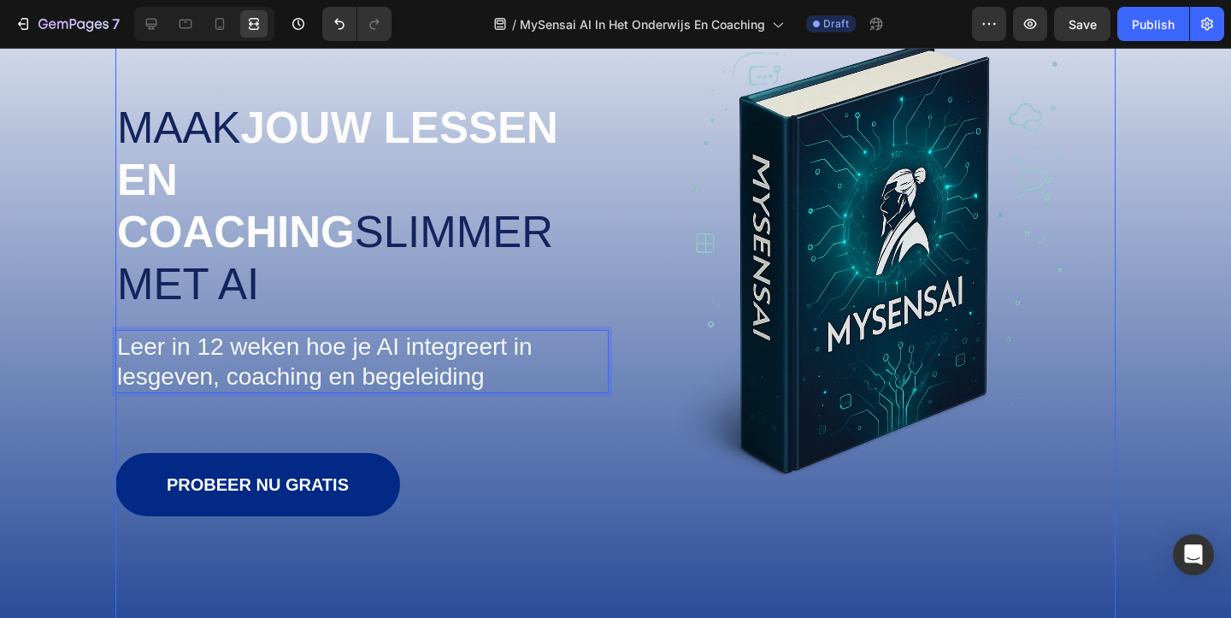
click at [470, 399] on div "⁠⁠⁠⁠⁠⁠⁠ Maak jouw lessen en coaching slimmer met AI Heading Zonder technische k…" at bounding box center [361, 342] width 493 height 644
click at [3, 314] on div "Image ⁠⁠⁠⁠⁠⁠⁠ Maak jouw lessen en coaching slimmer met AI Heading Zonder techni…" at bounding box center [615, 333] width 1231 height 902
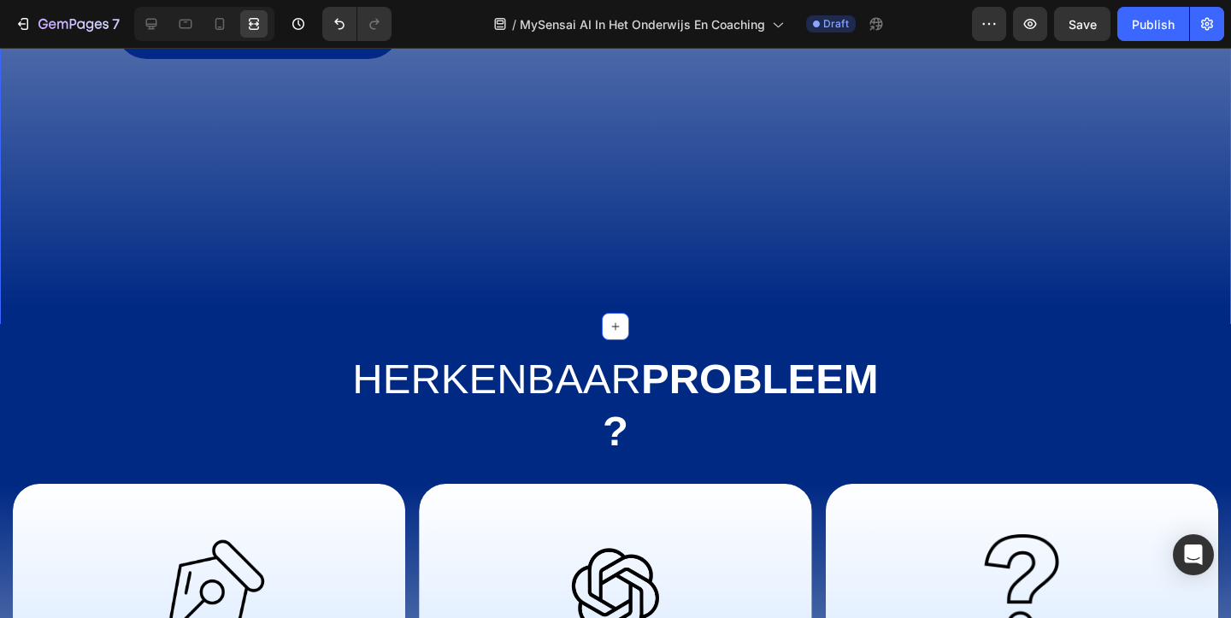
scroll to position [716, 0]
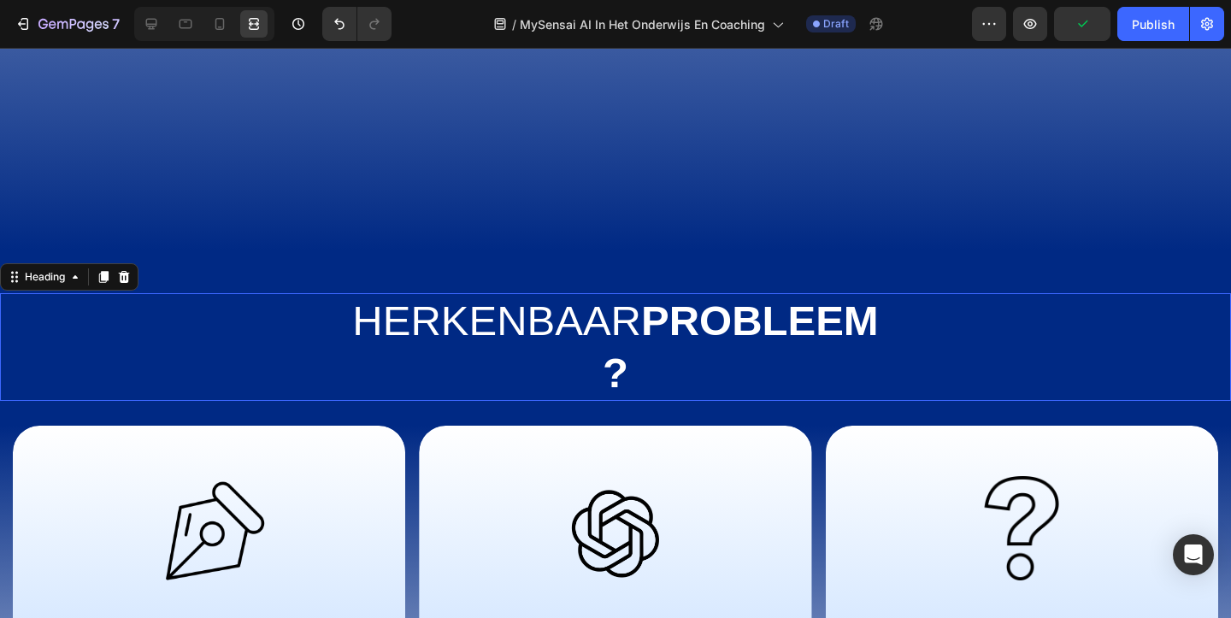
click at [192, 293] on div "Herkenbaar probleem?" at bounding box center [615, 347] width 1231 height 108
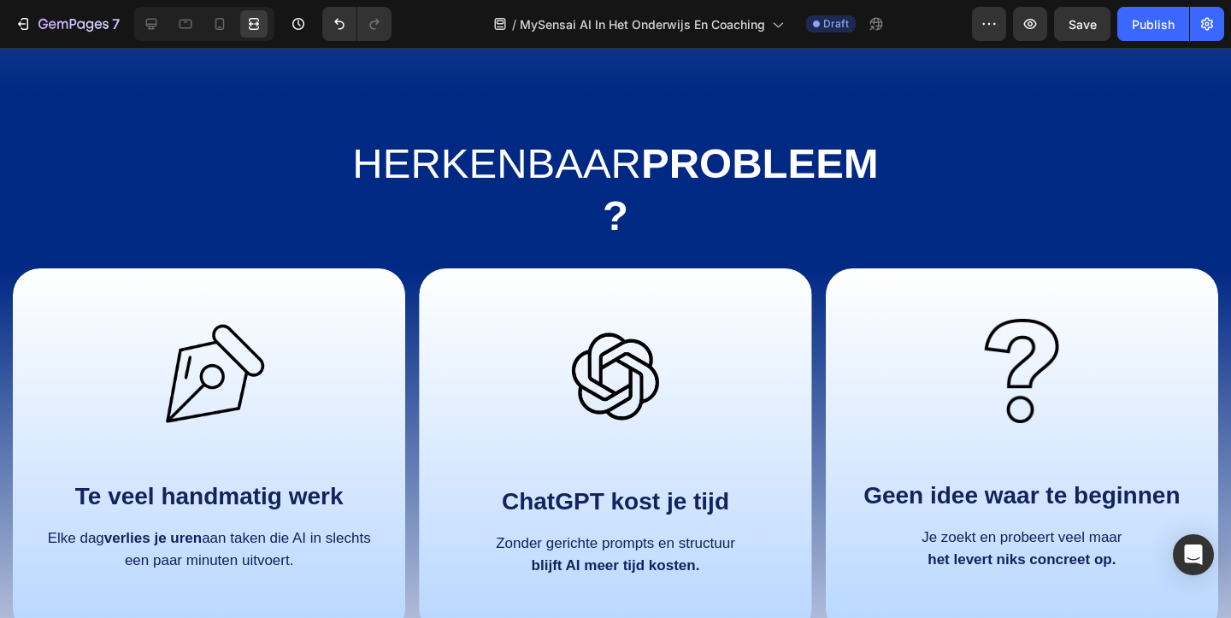
scroll to position [884, 0]
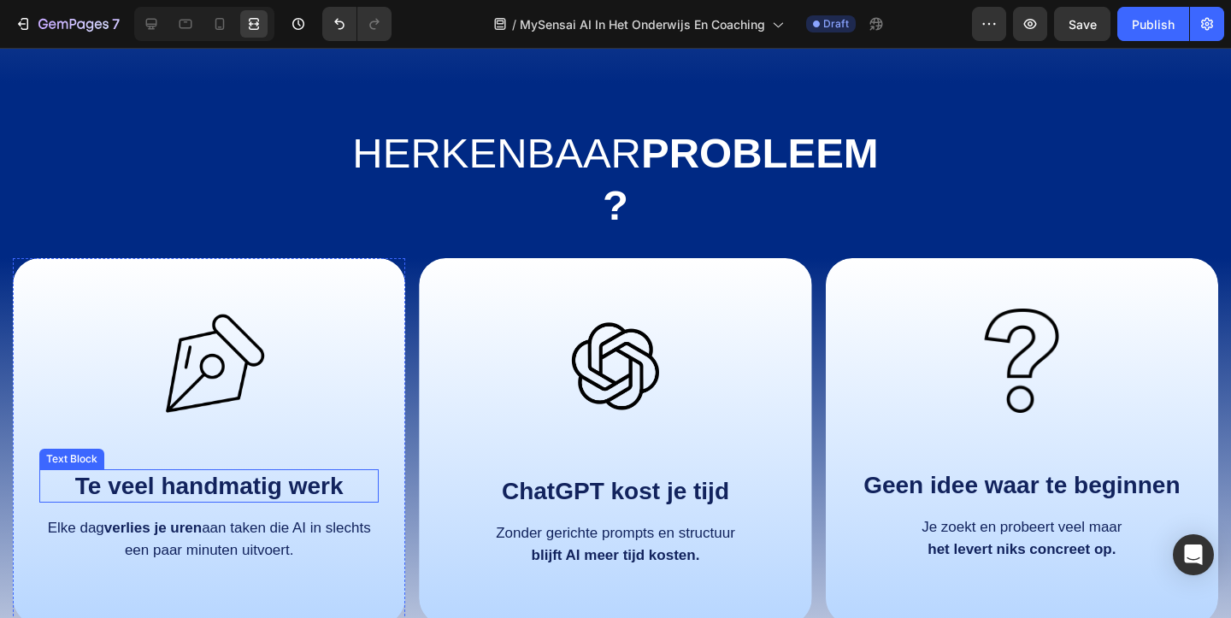
click at [342, 473] on strong "Te veel handmatig werk" at bounding box center [209, 486] width 268 height 26
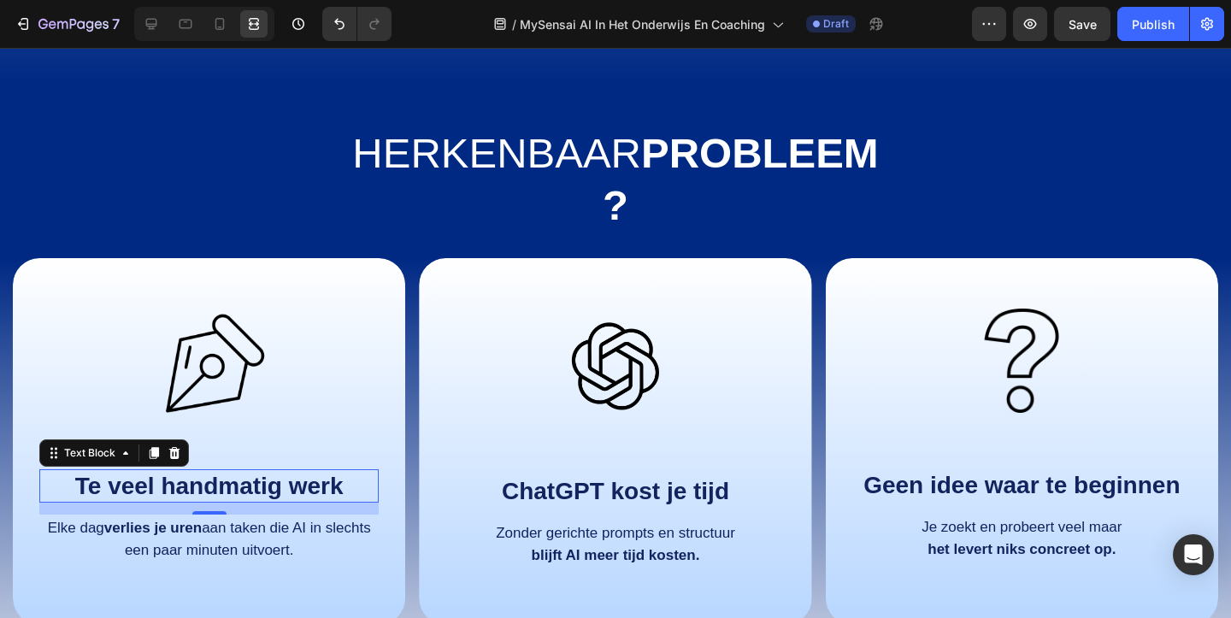
click at [342, 473] on strong "Te veel handmatig werk" at bounding box center [209, 486] width 268 height 26
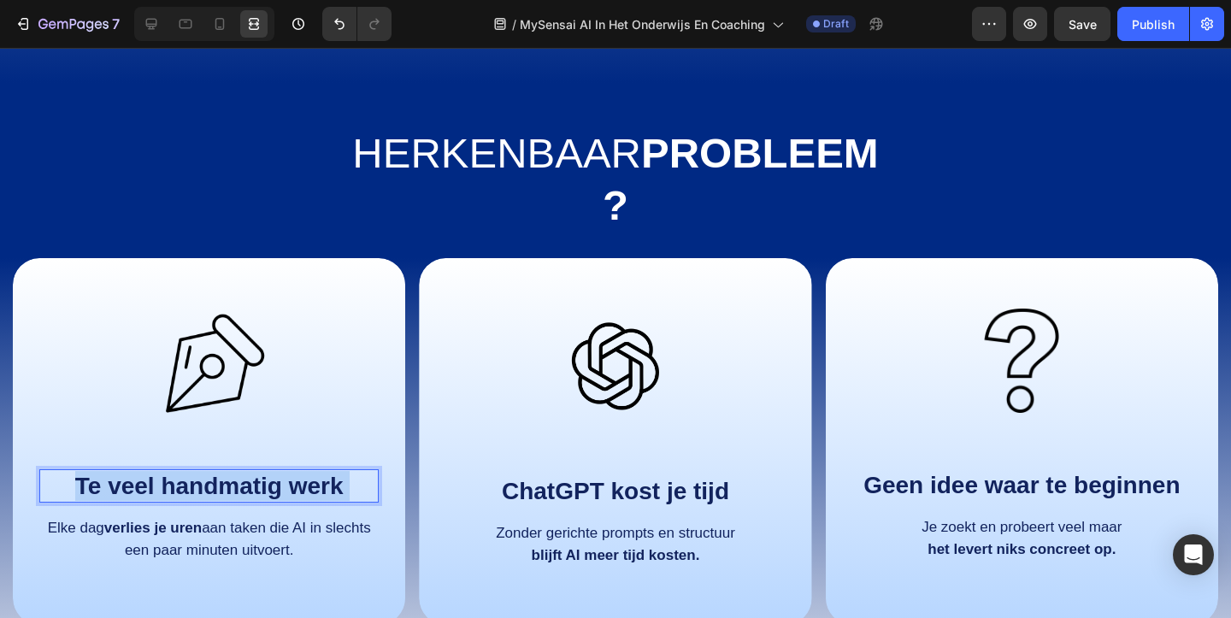
drag, startPoint x: 350, startPoint y: 434, endPoint x: 50, endPoint y: 424, distance: 300.1
click at [50, 471] on p "Te veel handmatig werk" at bounding box center [209, 486] width 336 height 30
click at [330, 473] on strong "Te veel handmatig werk" at bounding box center [209, 486] width 268 height 26
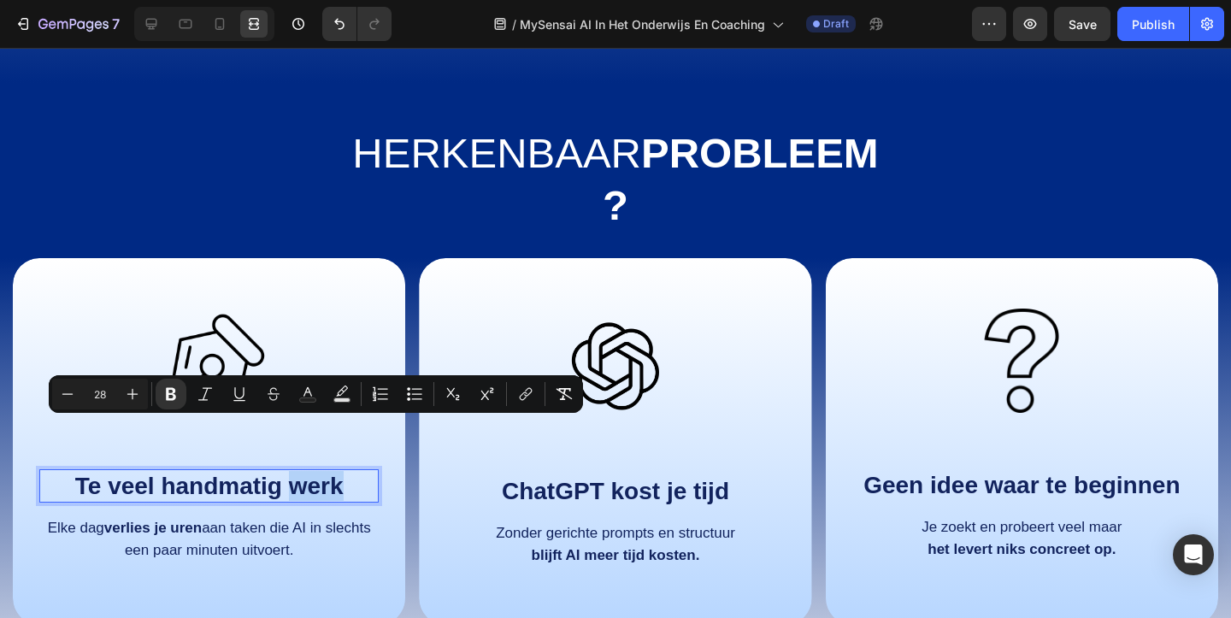
click at [349, 471] on p "Te veel handmatig werk" at bounding box center [209, 486] width 336 height 30
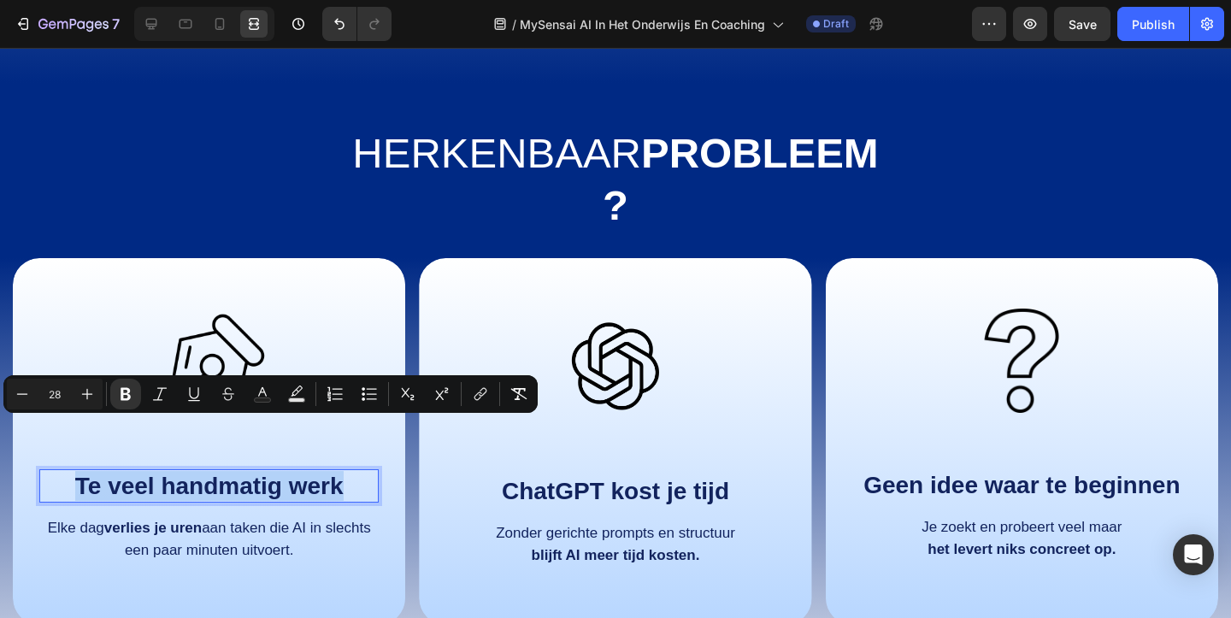
drag, startPoint x: 346, startPoint y: 431, endPoint x: 57, endPoint y: 439, distance: 289.0
click at [57, 471] on p "Te veel handmatig werk" at bounding box center [209, 486] width 336 height 30
click at [185, 473] on strong "Te veel handmatig werk" at bounding box center [209, 486] width 268 height 26
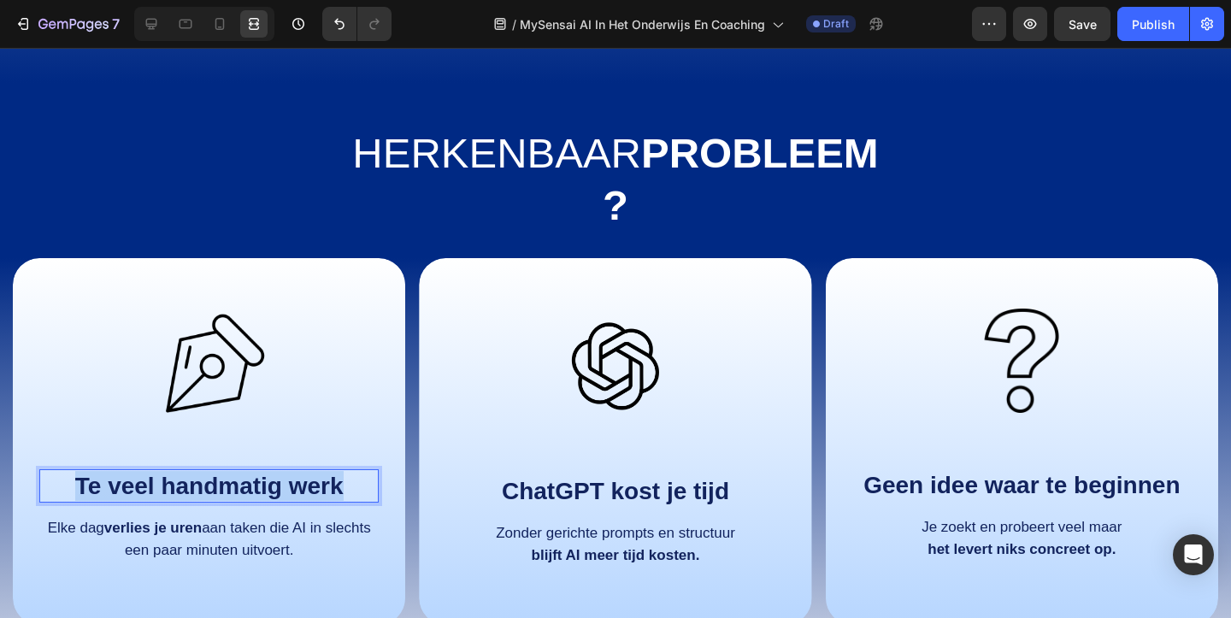
drag, startPoint x: 351, startPoint y: 437, endPoint x: 48, endPoint y: 421, distance: 303.8
click at [48, 471] on p "Te veel handmatig werk" at bounding box center [209, 486] width 336 height 30
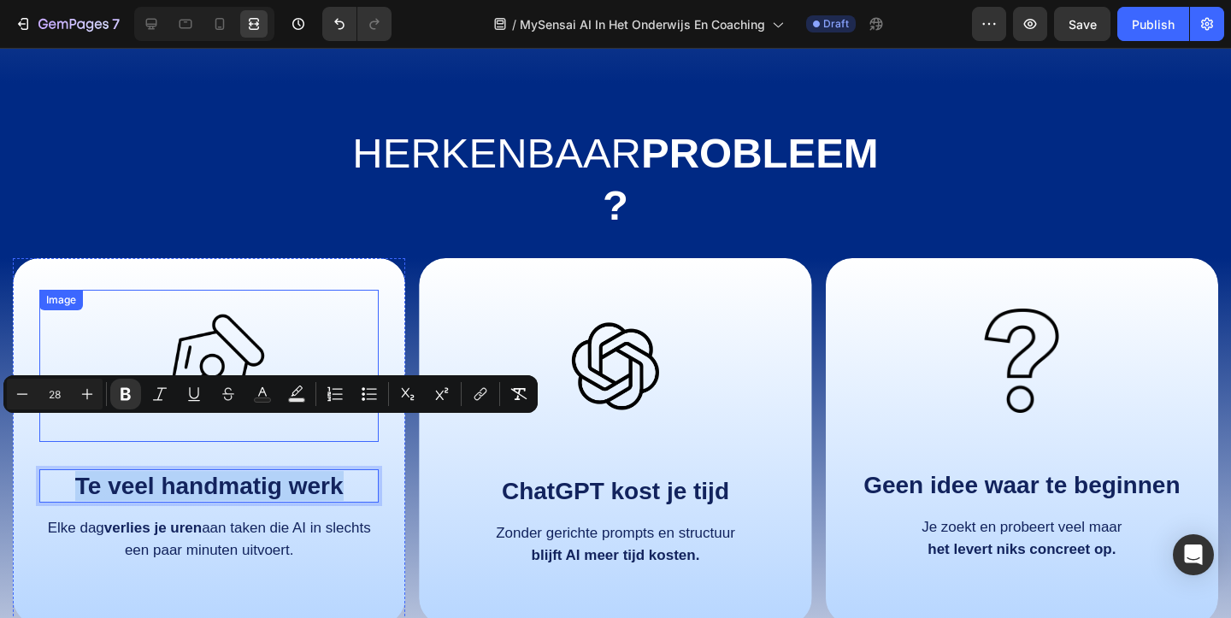
click at [322, 258] on div "Image Te veel handmatig werk Text Block 14 Elke dag verlies je uren aan taken d…" at bounding box center [209, 438] width 392 height 361
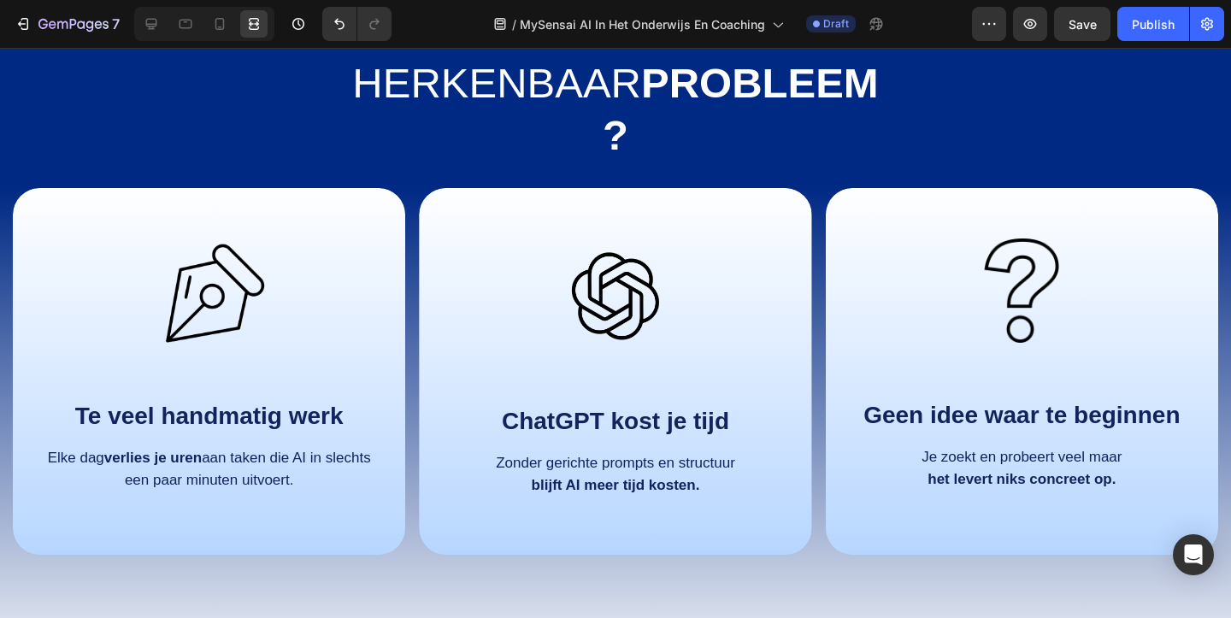
scroll to position [890, 0]
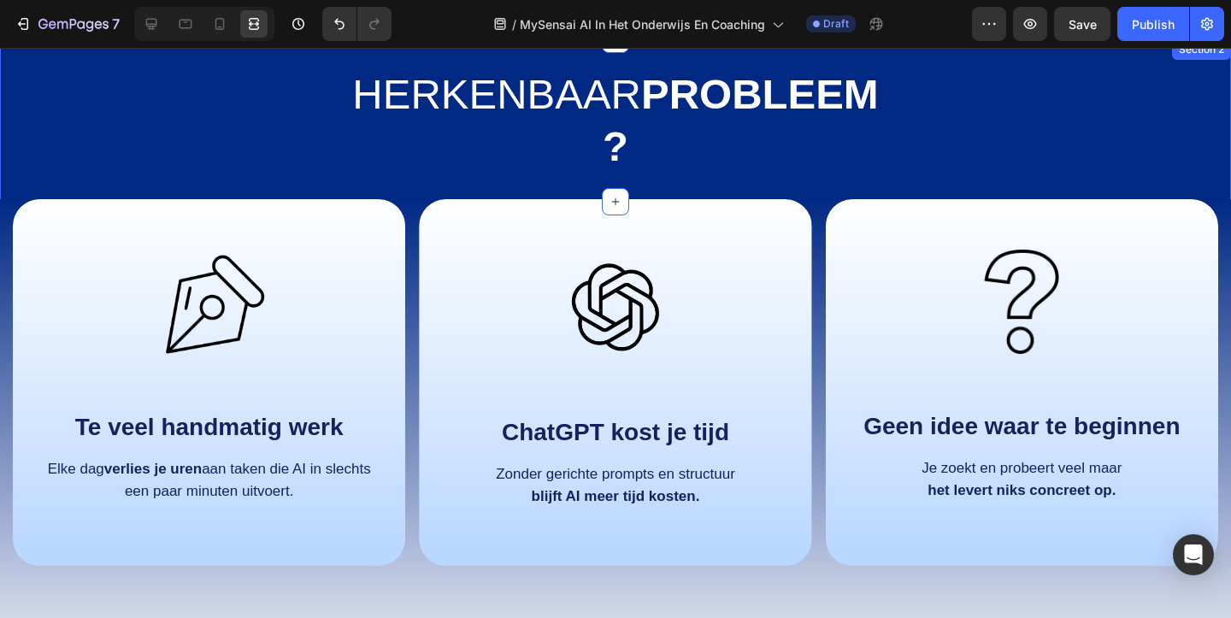
click at [338, 54] on div "Herkenbaar probleem? Heading Section 2" at bounding box center [615, 120] width 1231 height 162
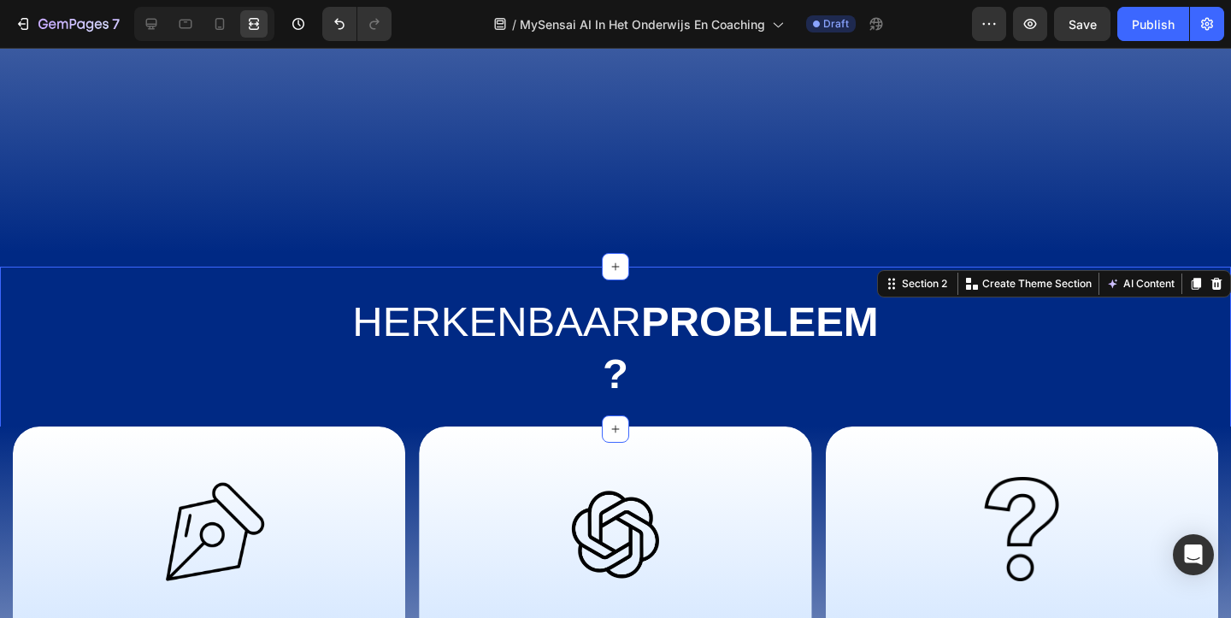
scroll to position [665, 0]
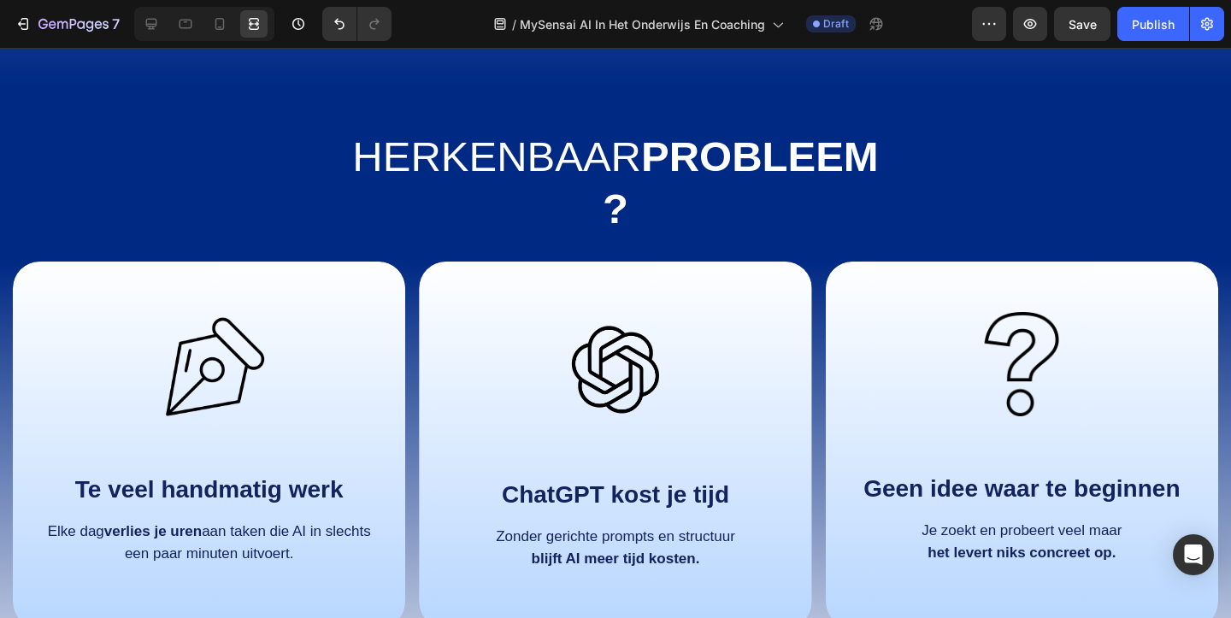
scroll to position [867, 0]
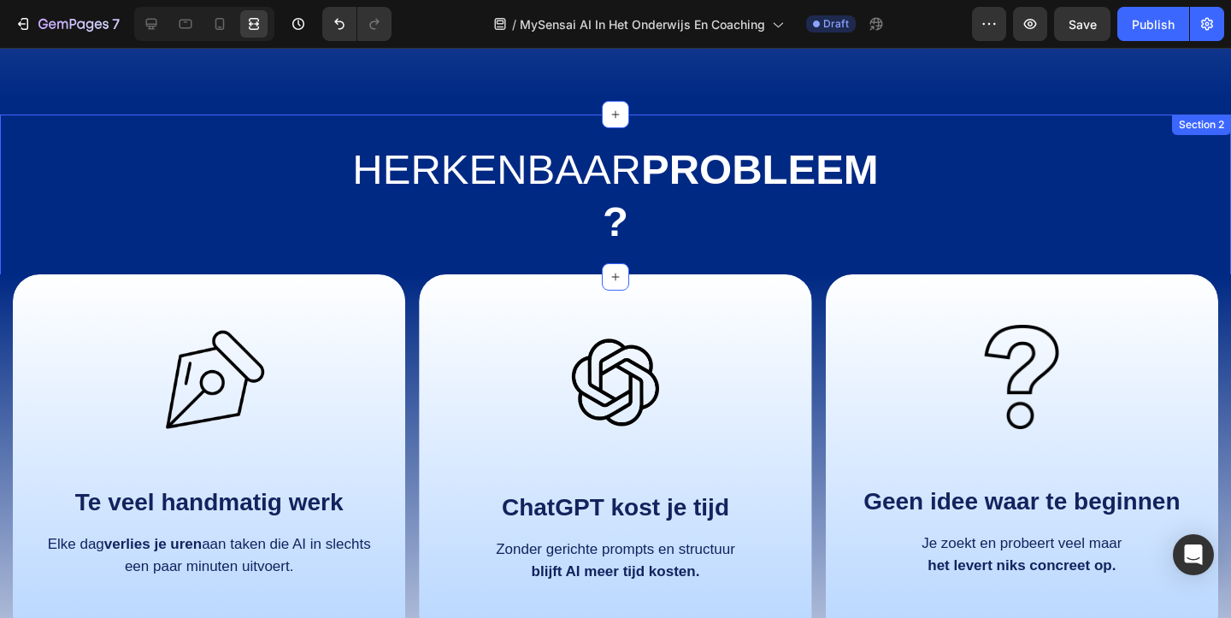
click at [217, 115] on div "Herkenbaar probleem? Heading Section 2" at bounding box center [615, 196] width 1231 height 162
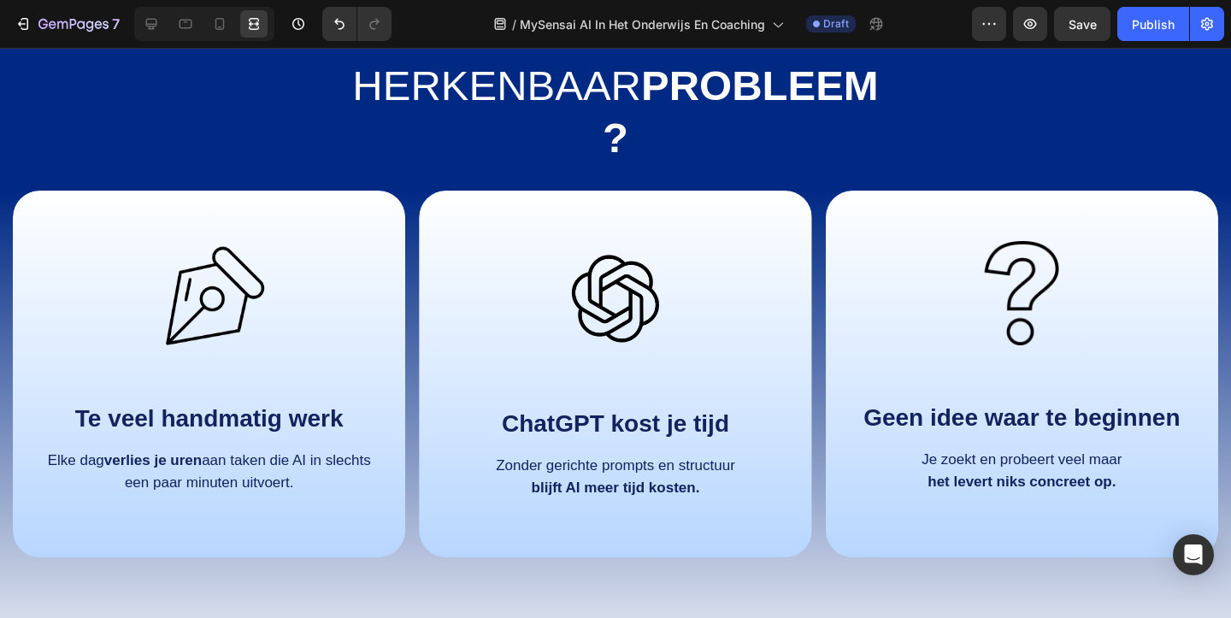
scroll to position [891, 0]
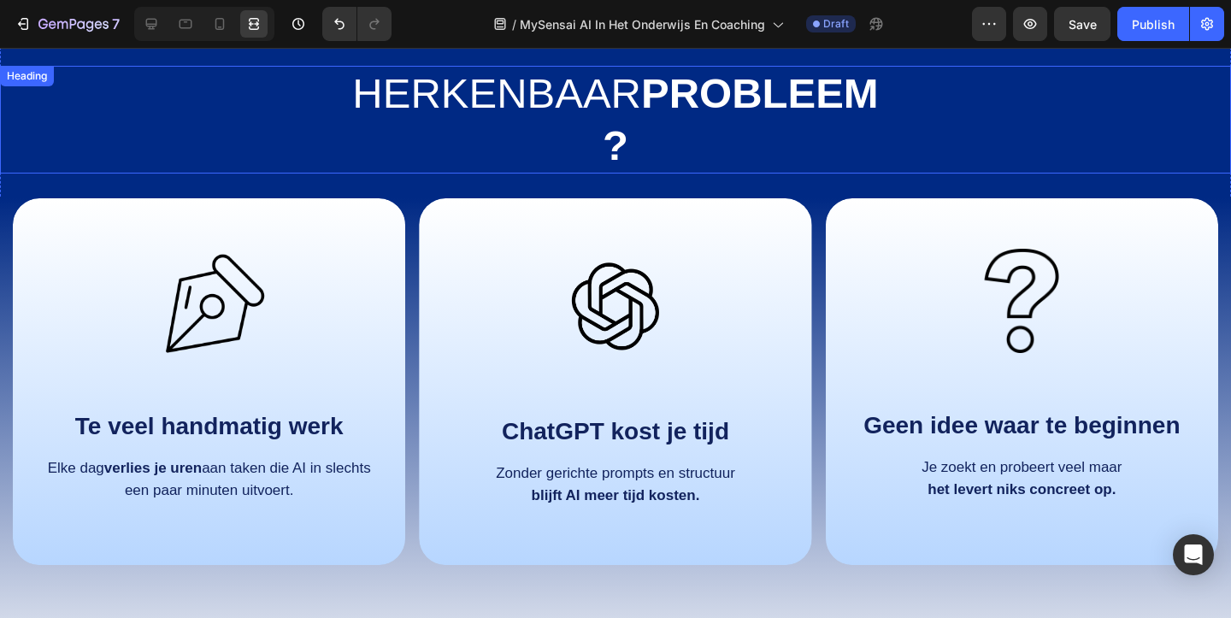
click at [747, 147] on h1 "Herkenbaar probleem?" at bounding box center [615, 120] width 537 height 108
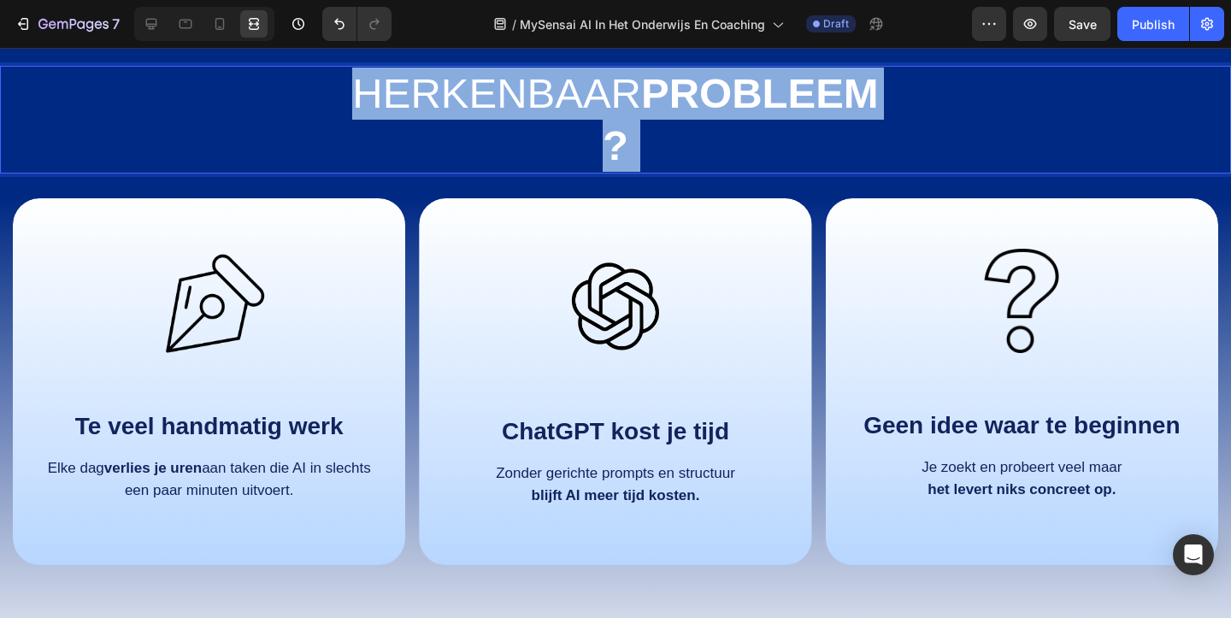
drag, startPoint x: 760, startPoint y: 140, endPoint x: 473, endPoint y: 138, distance: 286.3
click at [473, 138] on p "Herkenbaar probleem?" at bounding box center [615, 120] width 533 height 104
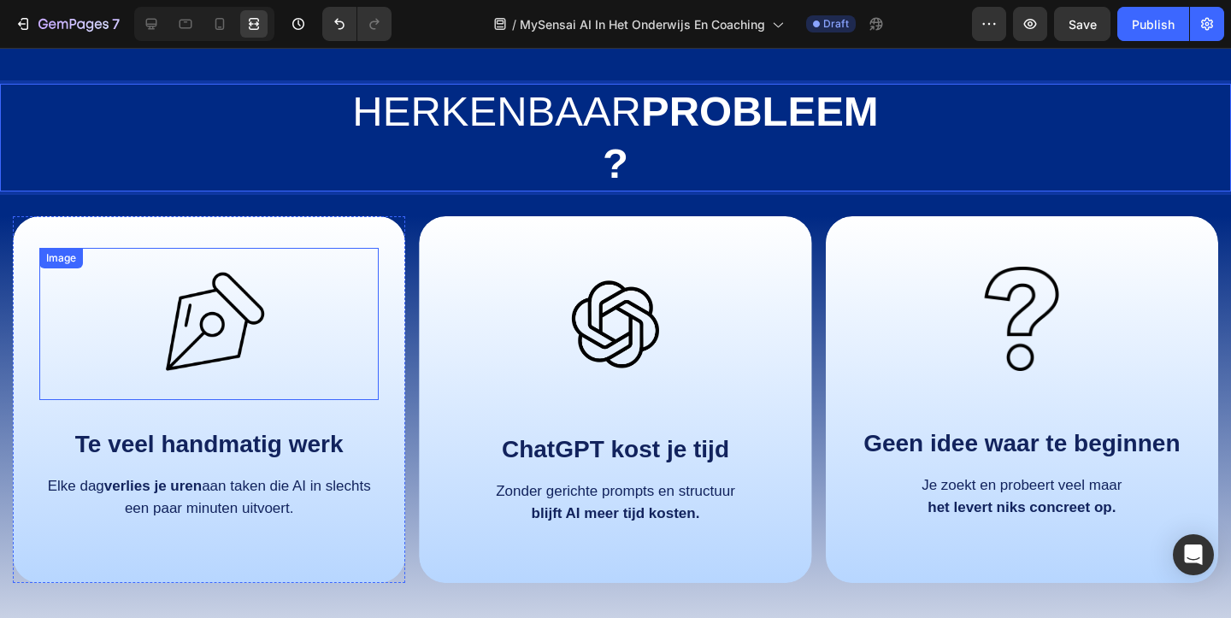
scroll to position [890, 0]
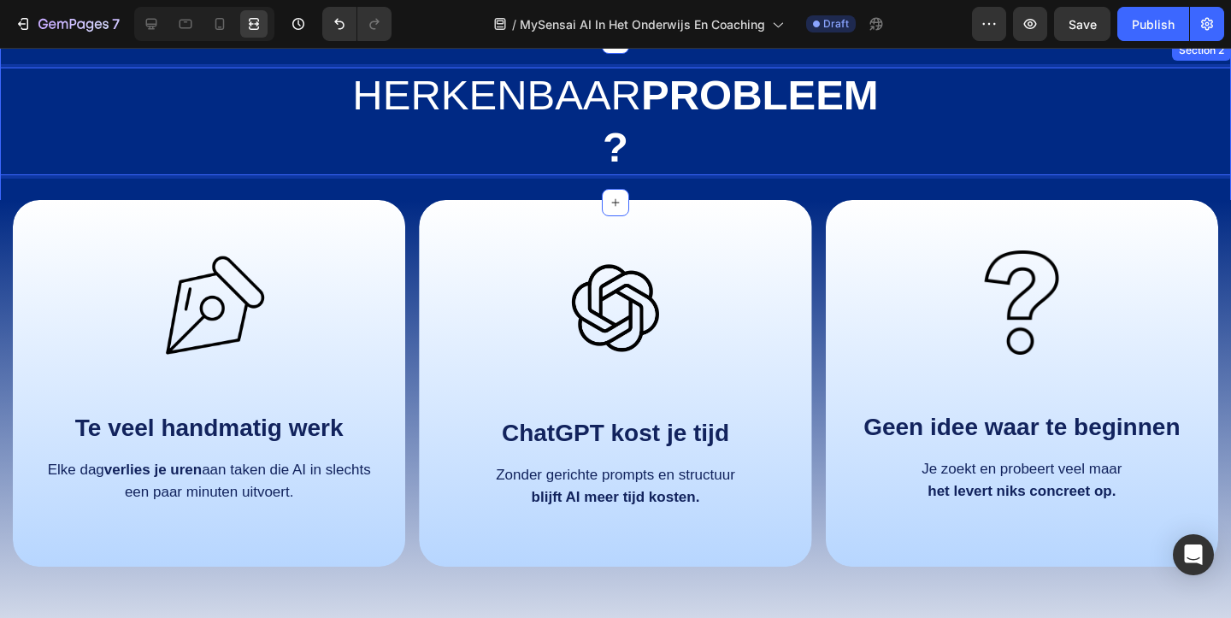
click at [984, 59] on div "Herkenbaar probleem? Heading 0 Section 2" at bounding box center [615, 121] width 1231 height 162
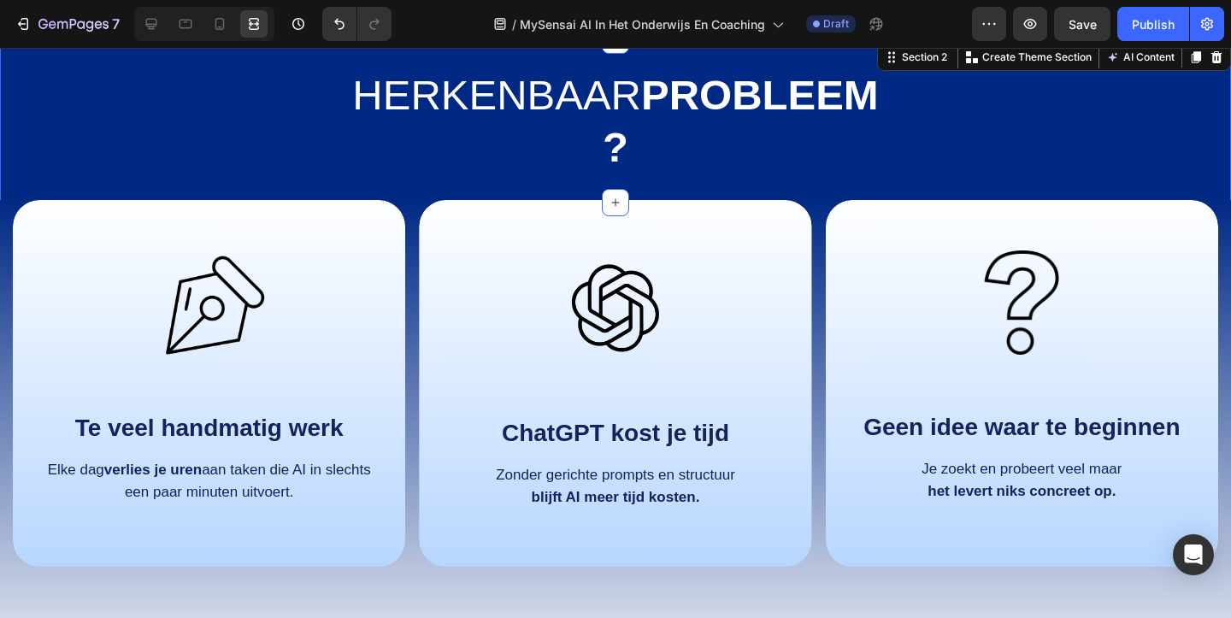
click at [831, 63] on div "⁠⁠⁠⁠⁠⁠⁠ Herkenbaar probleem? Heading Section 2 You can create reusable sections…" at bounding box center [615, 121] width 1231 height 162
click at [1014, 144] on div "⁠⁠⁠⁠⁠⁠⁠ Herkenbaar probleem?" at bounding box center [615, 122] width 1231 height 108
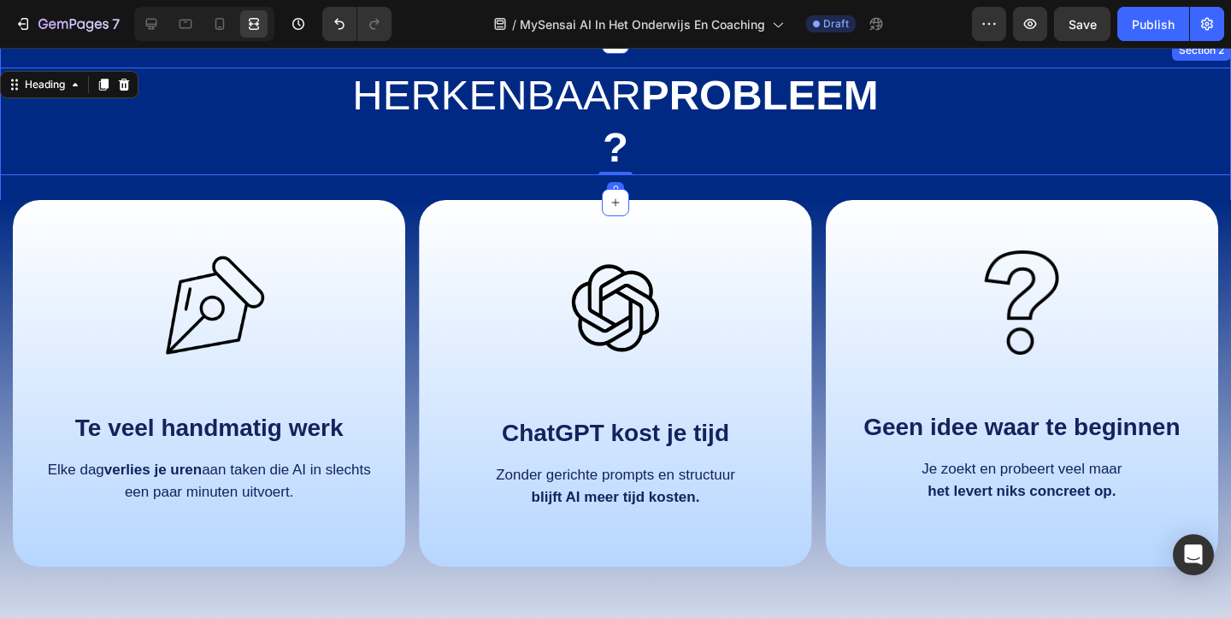
click at [1229, 186] on div "⁠⁠⁠⁠⁠⁠⁠ Herkenbaar probleem? Heading 0 Section 2" at bounding box center [615, 121] width 1231 height 162
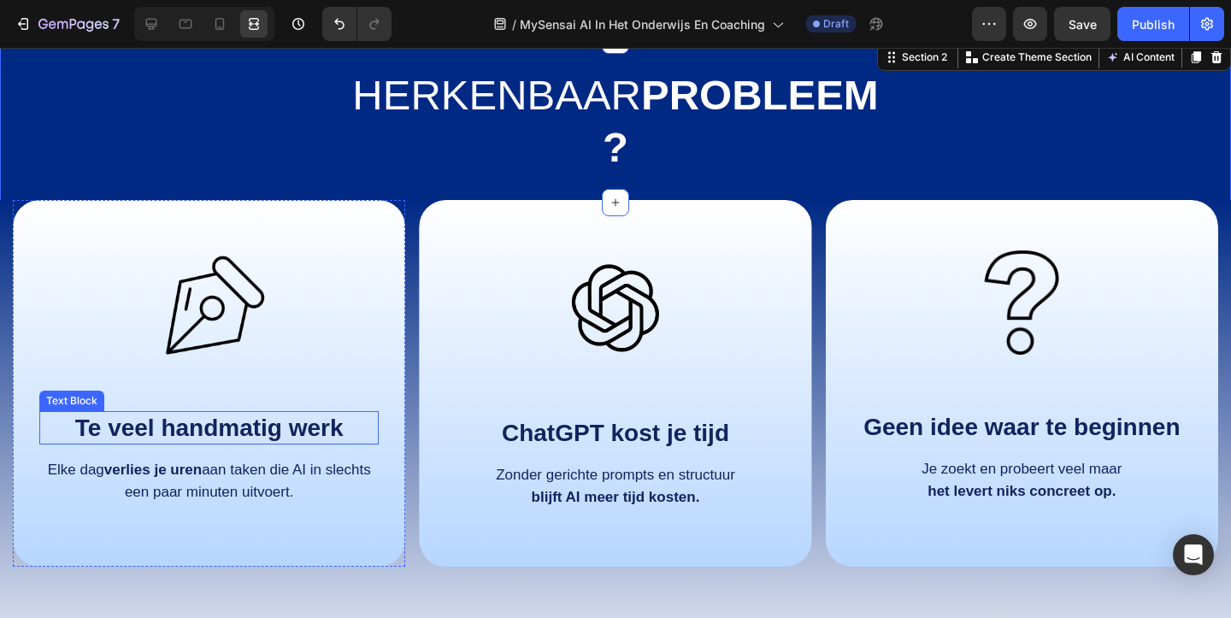
click at [274, 433] on strong "Te veel handmatig werk" at bounding box center [209, 427] width 268 height 26
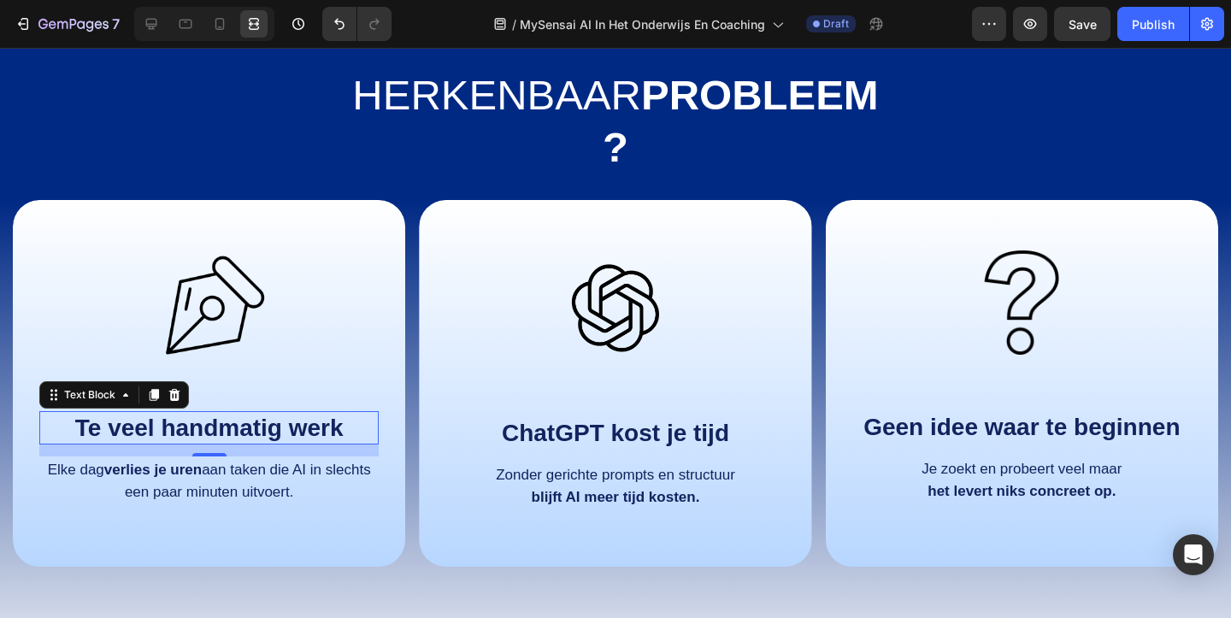
click at [274, 433] on strong "Te veel handmatig werk" at bounding box center [209, 427] width 268 height 26
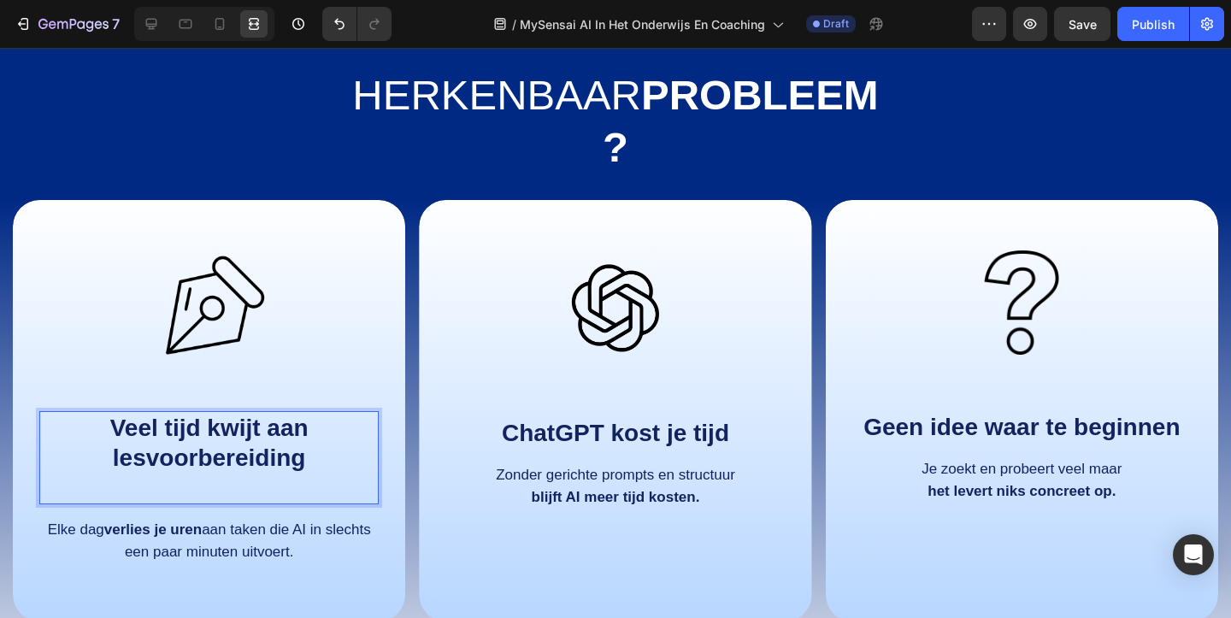
click at [258, 479] on p "Rich Text Editor. Editing area: main" at bounding box center [209, 488] width 336 height 30
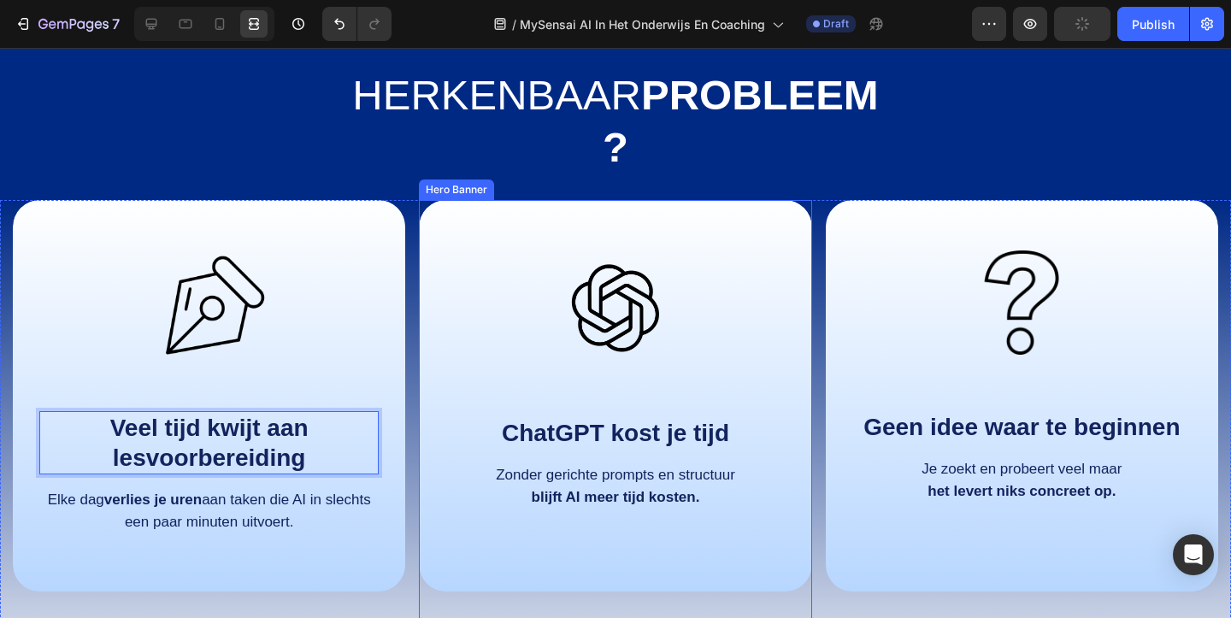
click at [449, 402] on div "Image ChatGPT kost je tijd Text Block Zonder gerichte prompts en structuur blij…" at bounding box center [614, 377] width 339 height 290
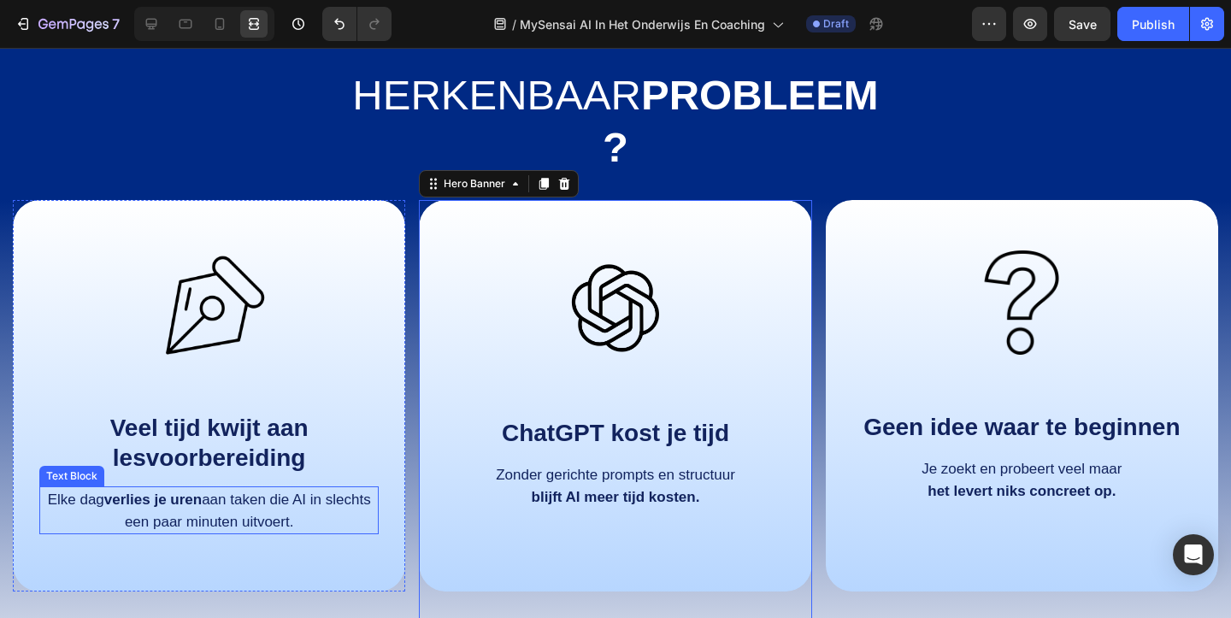
click at [304, 510] on p "Elke dag verlies je uren aan taken die AI in slechts een paar minuten uitvoert." at bounding box center [209, 510] width 336 height 44
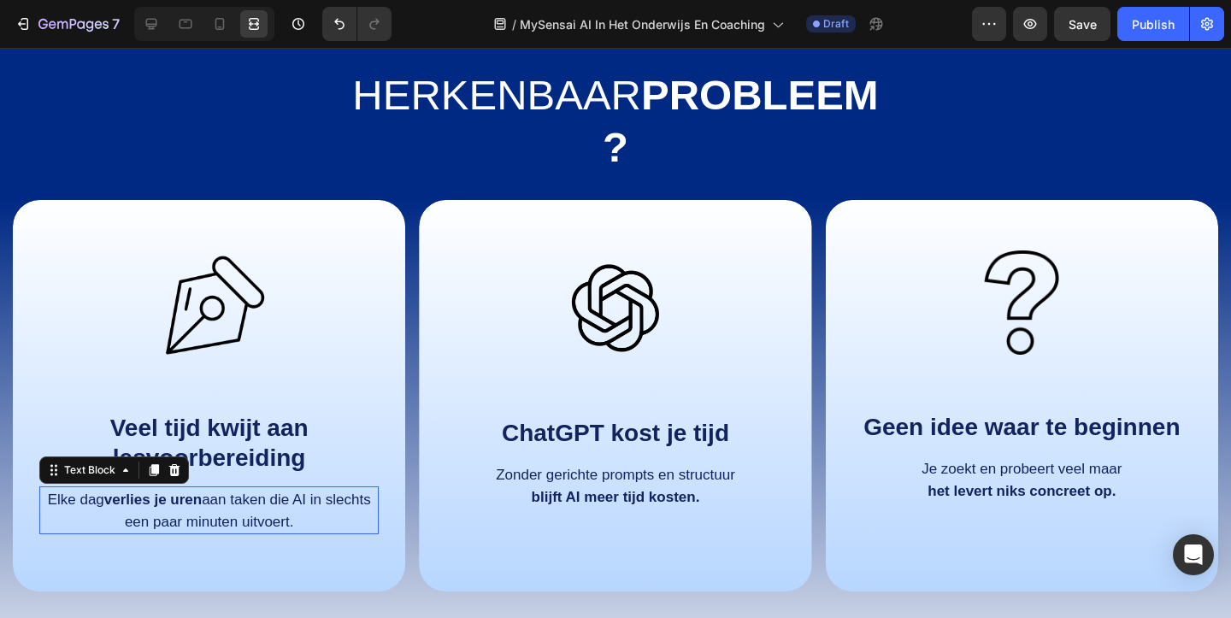
click at [304, 510] on p "Elke dag verlies je uren aan taken die AI in slechts een paar minuten uitvoert." at bounding box center [209, 510] width 336 height 44
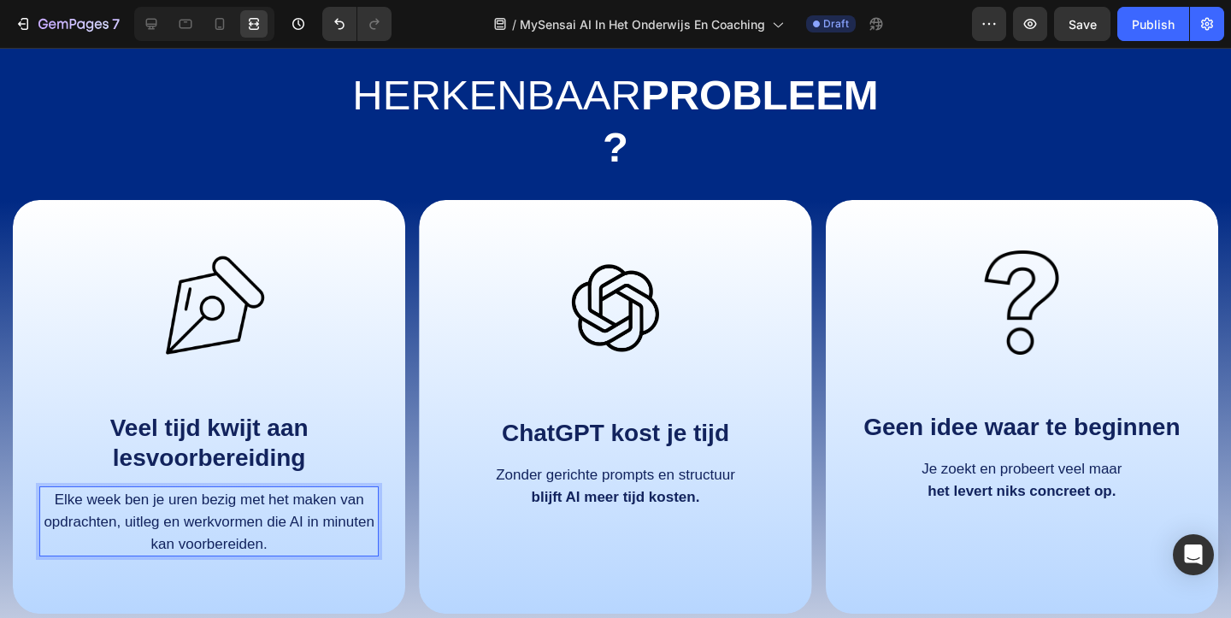
click at [208, 527] on span "Elke week ben je uren bezig met het maken van opdrachten, uitleg en werkvormen …" at bounding box center [209, 521] width 331 height 61
click at [74, 520] on span "Elke week ben je uren bezig met het maken van opdrachten, uitleg en werkvormen …" at bounding box center [209, 521] width 331 height 61
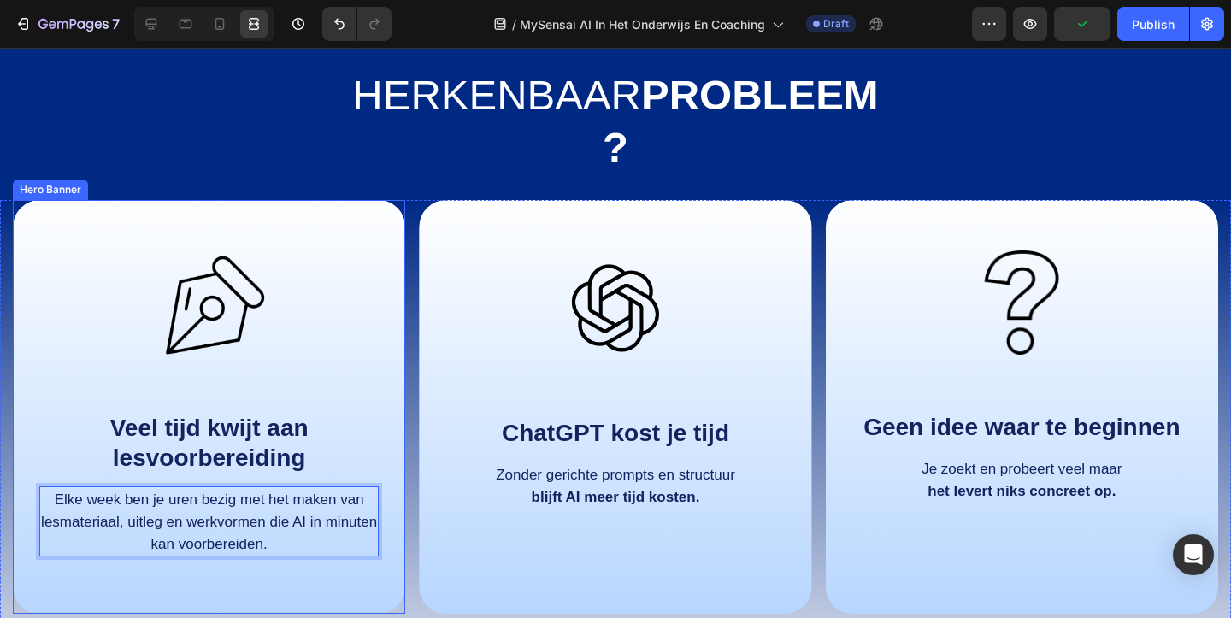
click at [326, 396] on div "Image Veel tijd kwijt aan lesvoorbereiding Text Block Elke week ben je uren bez…" at bounding box center [208, 400] width 339 height 337
click at [177, 528] on span "Elke week ben je uren bezig met het maken van lesmateriaal, uitleg en werkvorme…" at bounding box center [209, 521] width 336 height 61
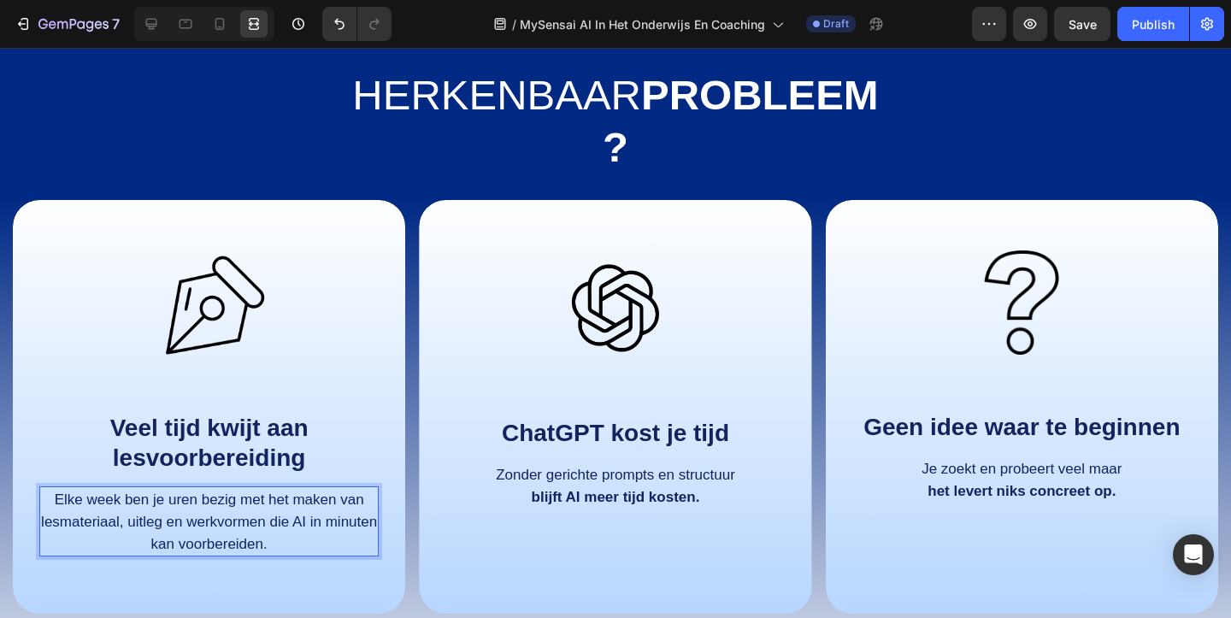
click at [176, 521] on span "Elke week ben je uren bezig met het maken van lesmateriaal, uitleg en werkvorme…" at bounding box center [209, 521] width 336 height 61
click at [245, 524] on span "Elke week ben je uren bezig met het maken van lesmateriaal, toetsen en werkvorm…" at bounding box center [209, 521] width 309 height 61
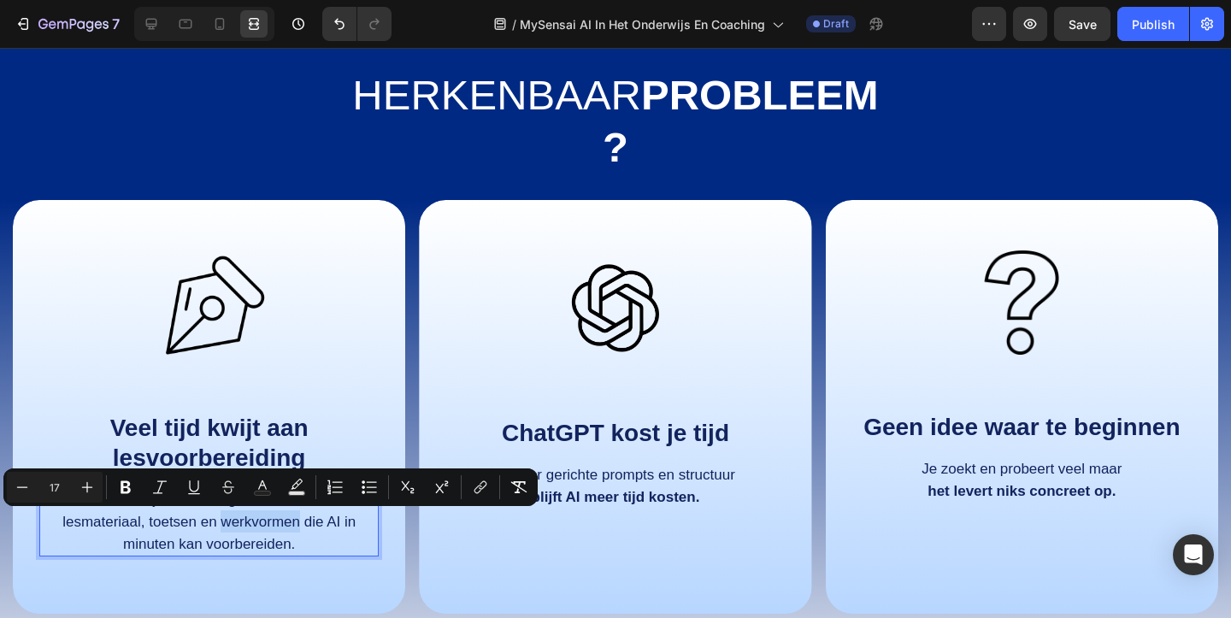
click at [245, 524] on span "Elke week ben je uren bezig met het maken van lesmateriaal, toetsen en werkvorm…" at bounding box center [209, 521] width 309 height 61
drag, startPoint x: 298, startPoint y: 521, endPoint x: 56, endPoint y: 526, distance: 241.9
click at [56, 526] on p "Elke week ben je uren bezig met het maken van lesmateriaal, toetsen en werkvorm…" at bounding box center [209, 521] width 336 height 67
click at [127, 539] on span "Elke week ben je uren bezig met het maken van lesmateriaal, toetsen en werkvorm…" at bounding box center [209, 521] width 309 height 61
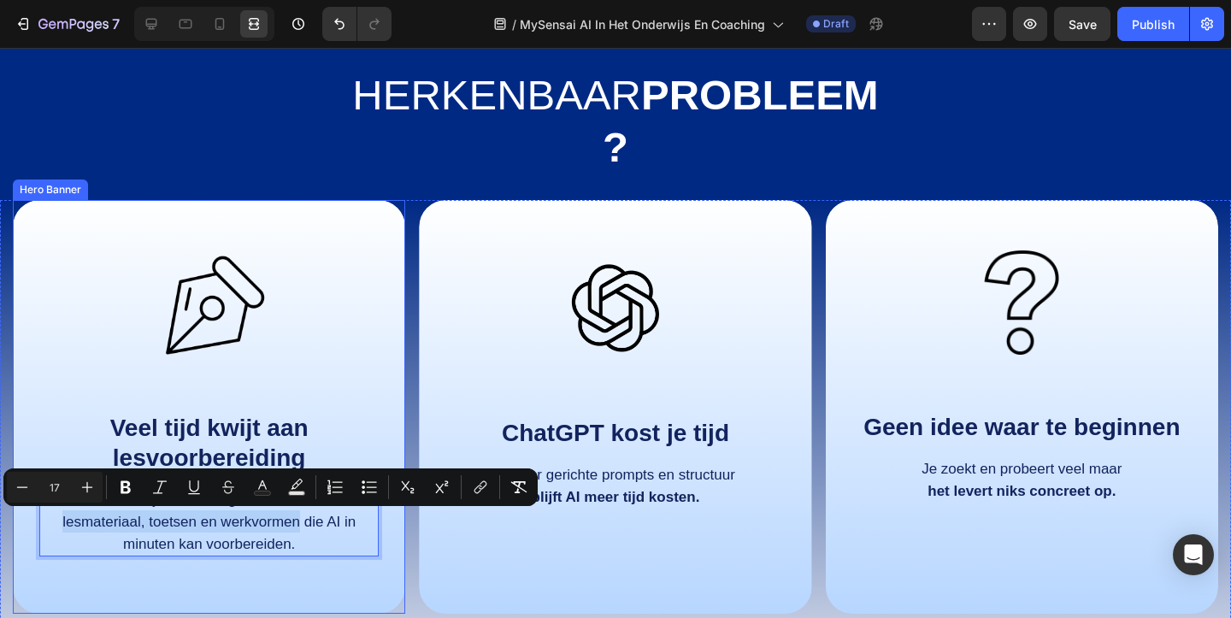
drag, startPoint x: 300, startPoint y: 523, endPoint x: 18, endPoint y: 522, distance: 282.0
click at [18, 522] on div "Image Veel tijd kwijt aan lesvoorbereiding Text Block Elke week ben je uren bez…" at bounding box center [209, 407] width 392 height 414
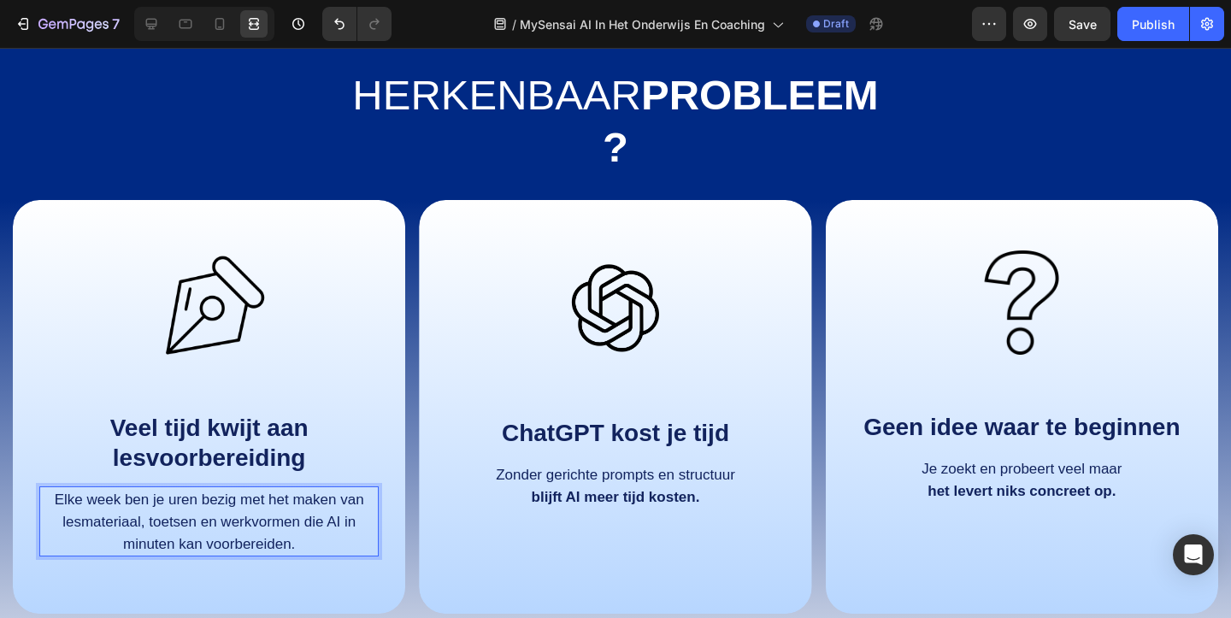
click at [76, 539] on p "Elke week ben je uren bezig met het maken van lesmateriaal, toetsen en werkvorm…" at bounding box center [209, 521] width 336 height 67
click at [263, 522] on span "Elke week ben je uren bezig met het maken van lesmateriaal, toetsen en werkvorm…" at bounding box center [209, 521] width 309 height 61
click at [302, 544] on p "Elke week ben je uren bezig met het maken van lesmateriaal, toetsen en werkvorm…" at bounding box center [209, 521] width 336 height 67
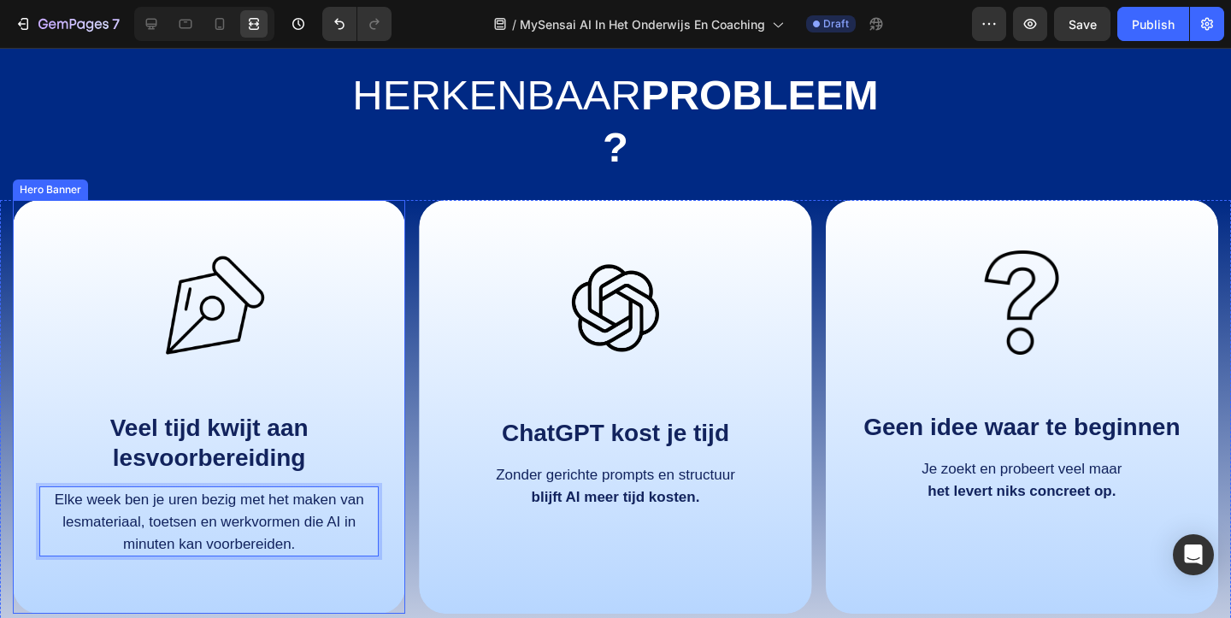
click at [325, 396] on div "Image Veel tijd kwijt aan lesvoorbereiding Text Block Elke week ben je uren bez…" at bounding box center [208, 400] width 339 height 337
click at [293, 532] on p "Elke week ben je uren bezig met het maken van lesmateriaal, toetsen en werkvorm…" at bounding box center [209, 521] width 336 height 67
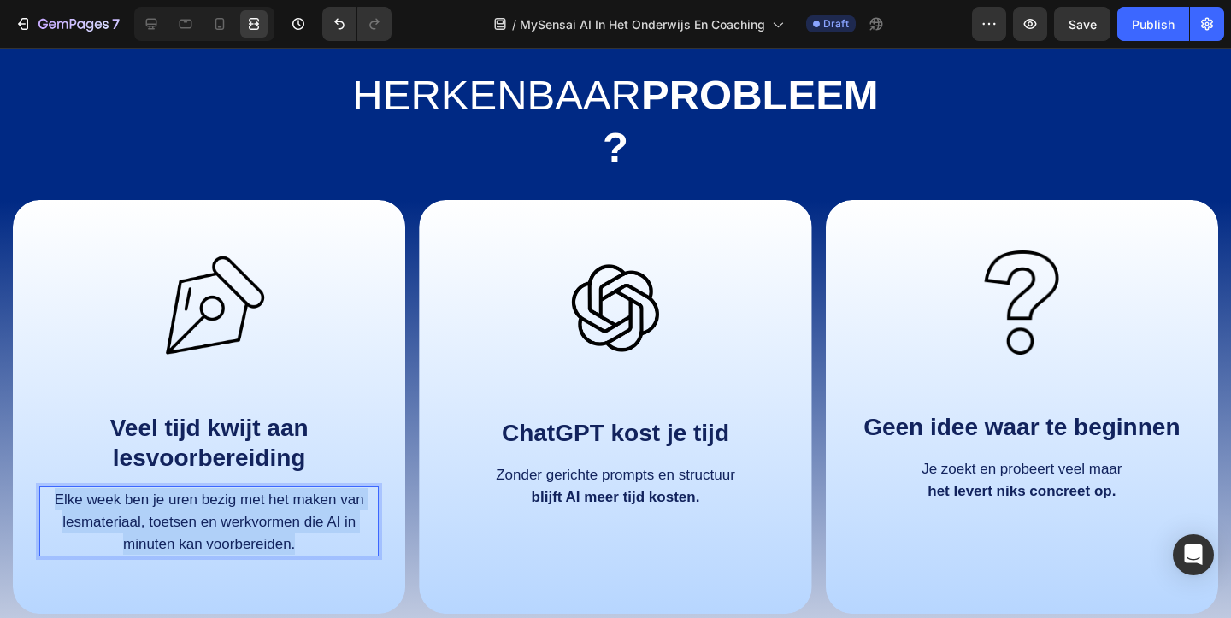
click at [293, 532] on p "Elke week ben je uren bezig met het maken van lesmateriaal, toetsen en werkvorm…" at bounding box center [209, 521] width 336 height 67
click at [329, 346] on div at bounding box center [208, 308] width 339 height 152
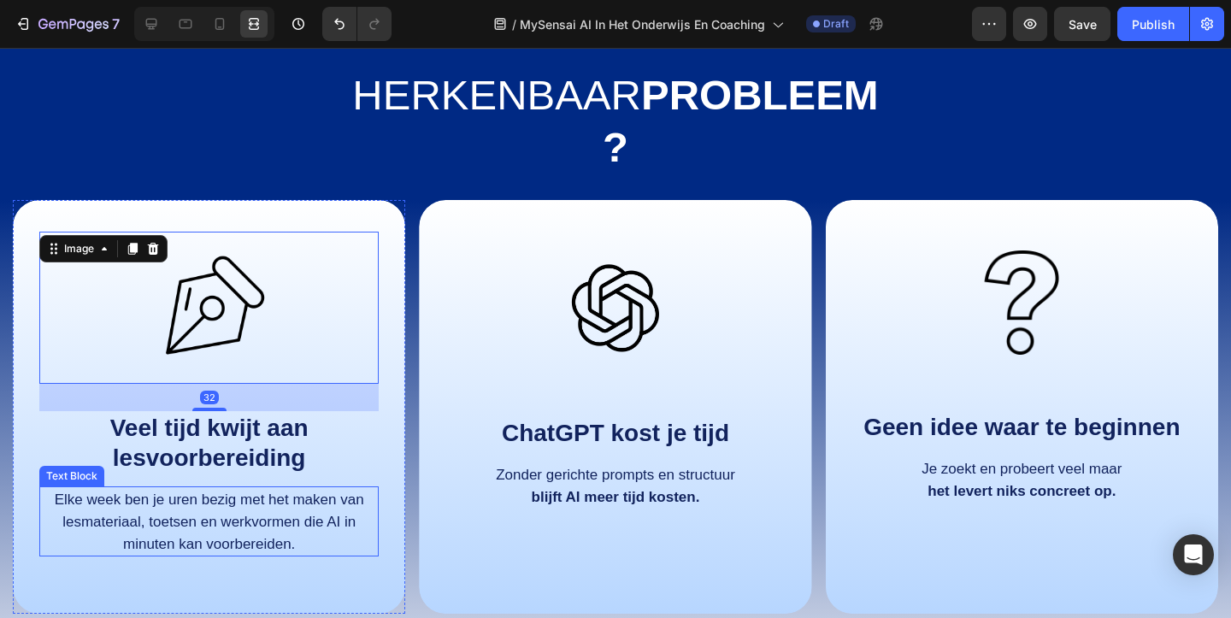
click at [303, 509] on p "Elke week ben je uren bezig met het maken van lesmateriaal, toetsen en werkvorm…" at bounding box center [209, 521] width 336 height 67
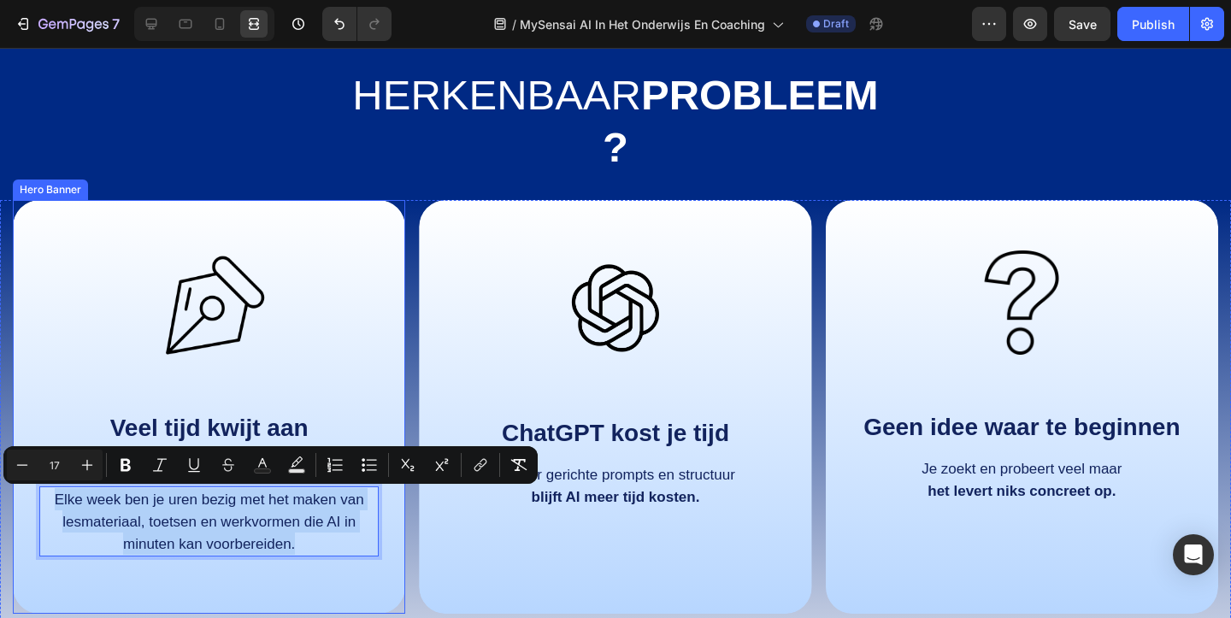
drag, startPoint x: 297, startPoint y: 538, endPoint x: 46, endPoint y: 477, distance: 258.7
click at [46, 477] on div "Image Veel tijd kwijt aan lesvoorbereiding Text Block Elke week ben je uren bez…" at bounding box center [208, 400] width 339 height 337
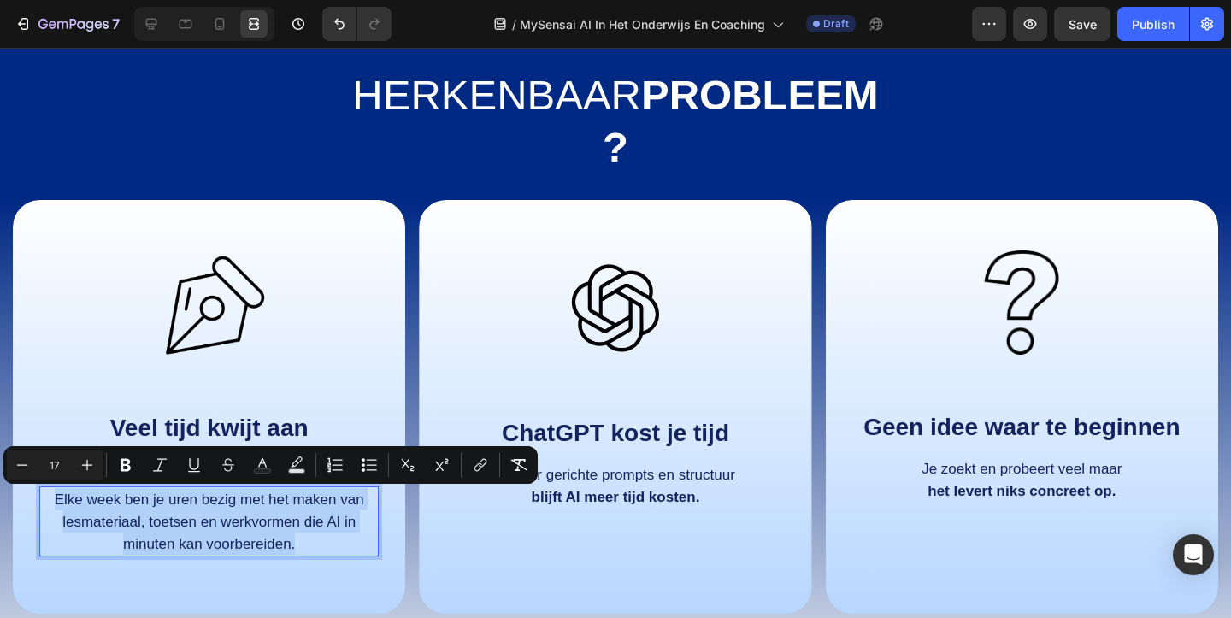
click at [155, 539] on span "Elke week ben je uren bezig met het maken van lesmateriaal, toetsen en werkvorm…" at bounding box center [209, 521] width 309 height 61
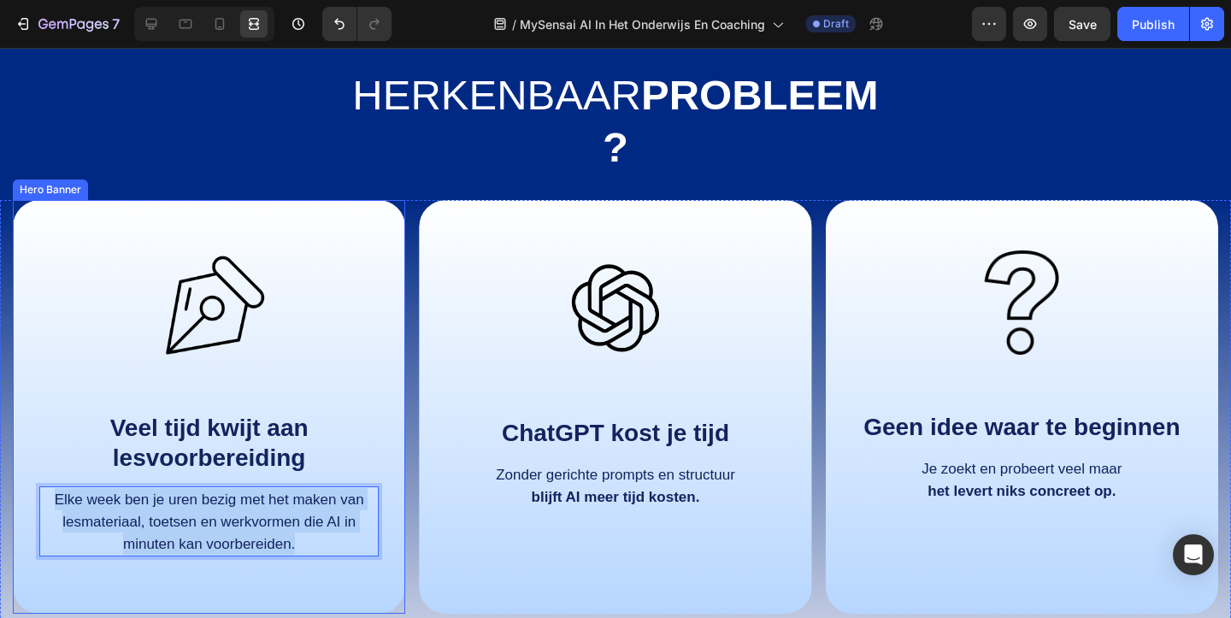
drag, startPoint x: 314, startPoint y: 545, endPoint x: 47, endPoint y: 478, distance: 275.9
click at [47, 478] on div "Image Veel tijd kwijt aan lesvoorbereiding Text Block Elke week ben je uren bez…" at bounding box center [208, 400] width 339 height 337
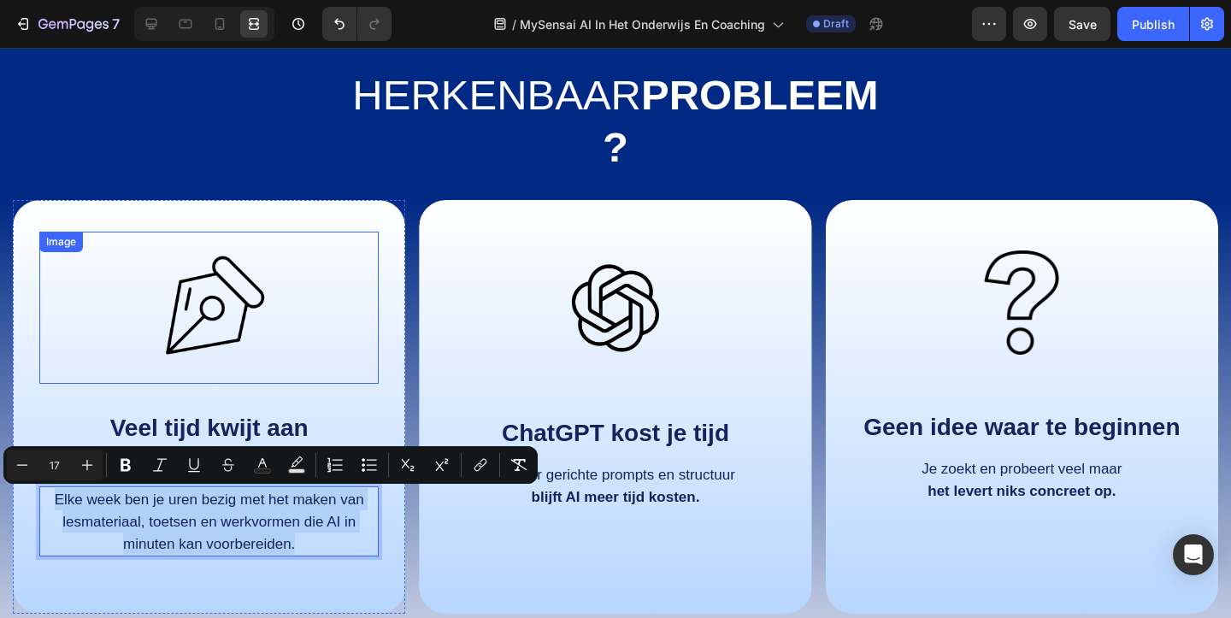
click at [283, 358] on img at bounding box center [209, 308] width 152 height 152
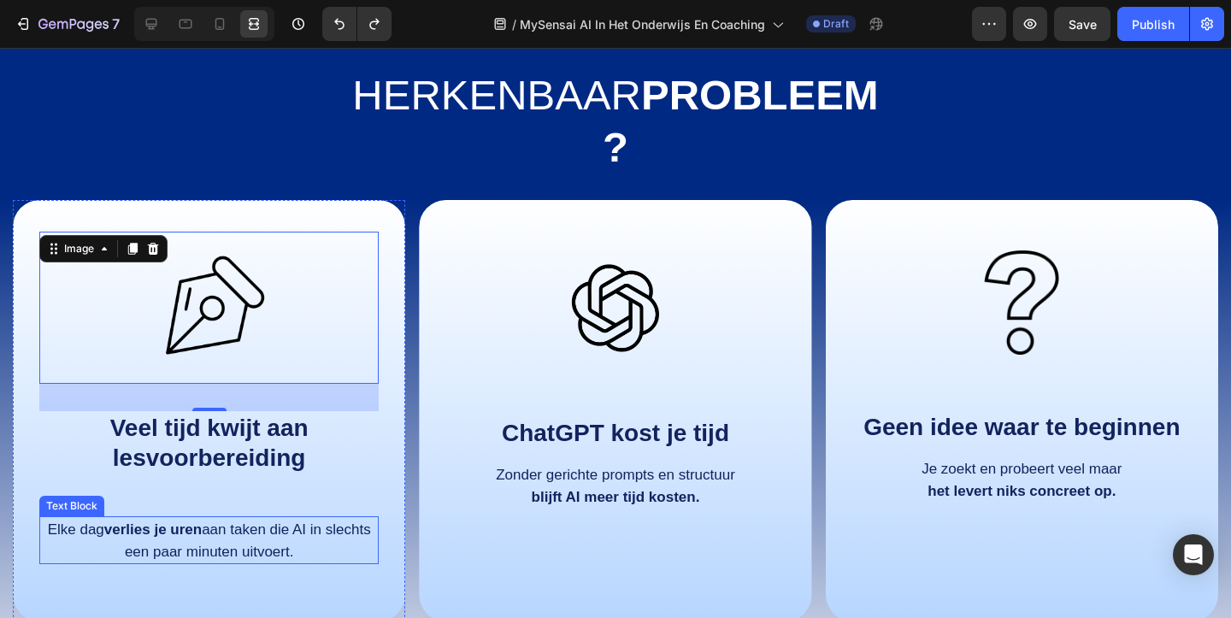
click at [265, 541] on p "Elke dag verlies je uren aan taken die AI in slechts een paar minuten uitvoert." at bounding box center [209, 540] width 336 height 44
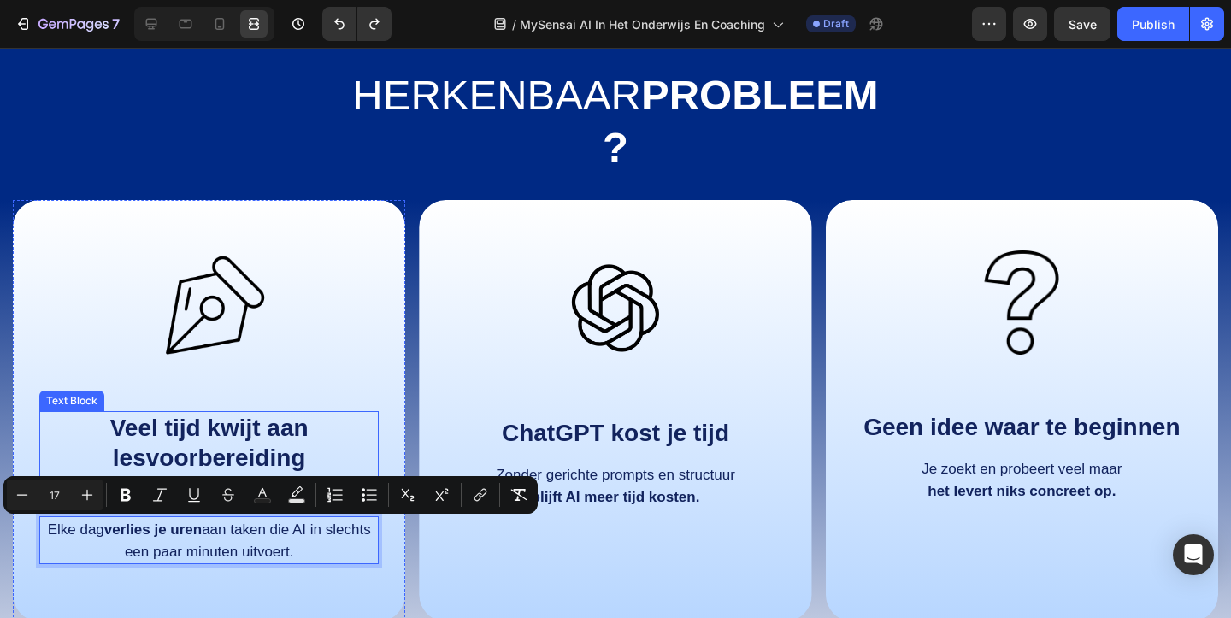
click at [248, 461] on strong "Veel tijd kwijt aan lesvoorbereiding" at bounding box center [209, 442] width 198 height 56
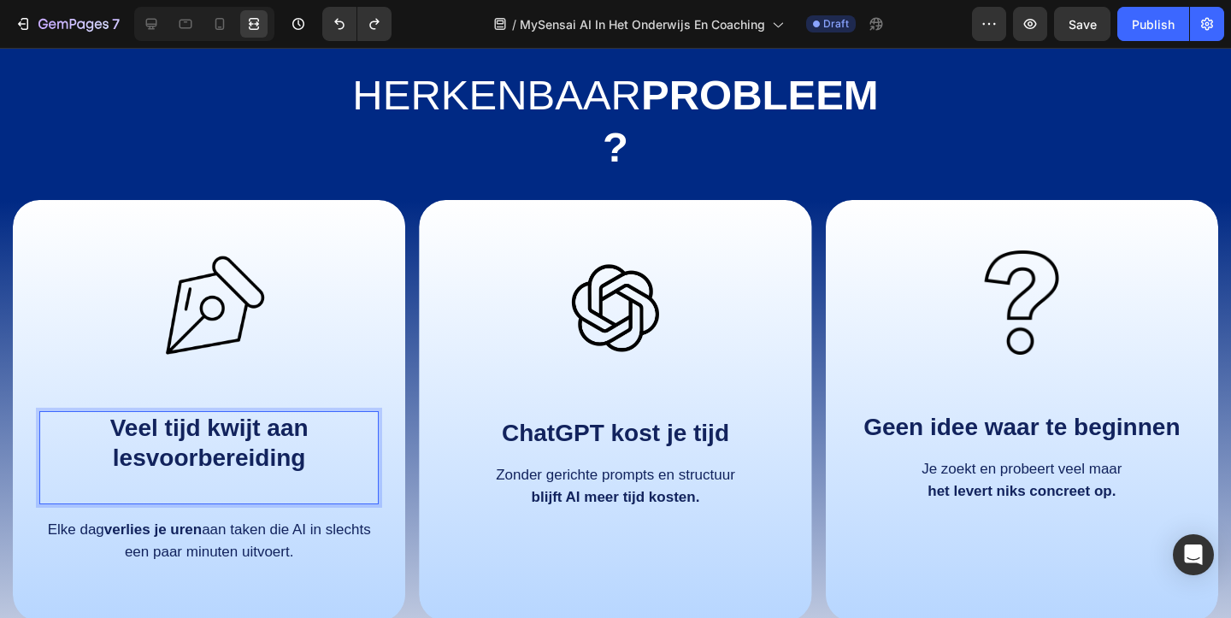
click at [204, 491] on p "Rich Text Editor. Editing area: main" at bounding box center [209, 488] width 336 height 30
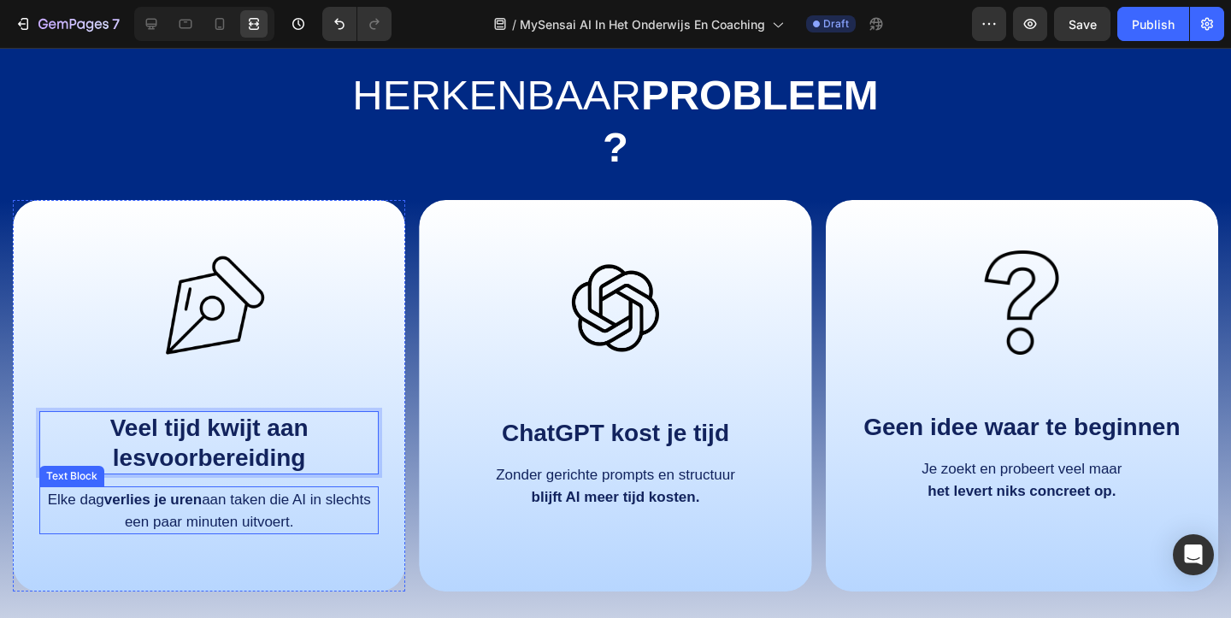
click at [227, 512] on span "Elke dag verlies je uren aan taken die AI in slechts een paar minuten uitvoert." at bounding box center [209, 510] width 323 height 38
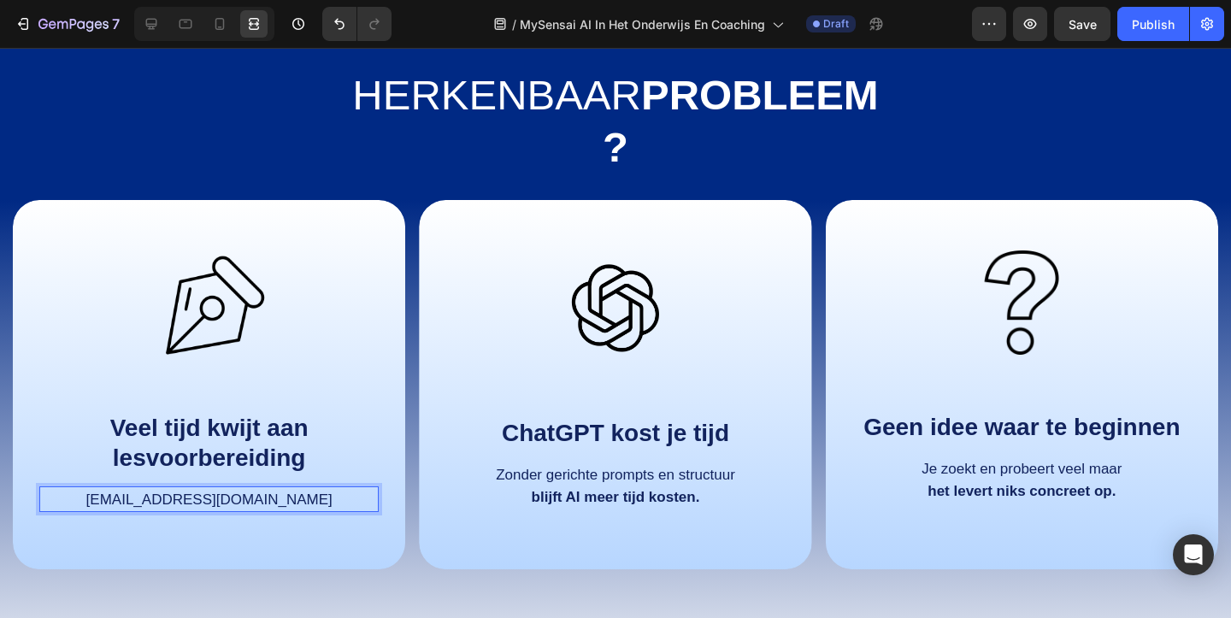
click at [246, 501] on span "[EMAIL_ADDRESS][DOMAIN_NAME]" at bounding box center [209, 499] width 246 height 16
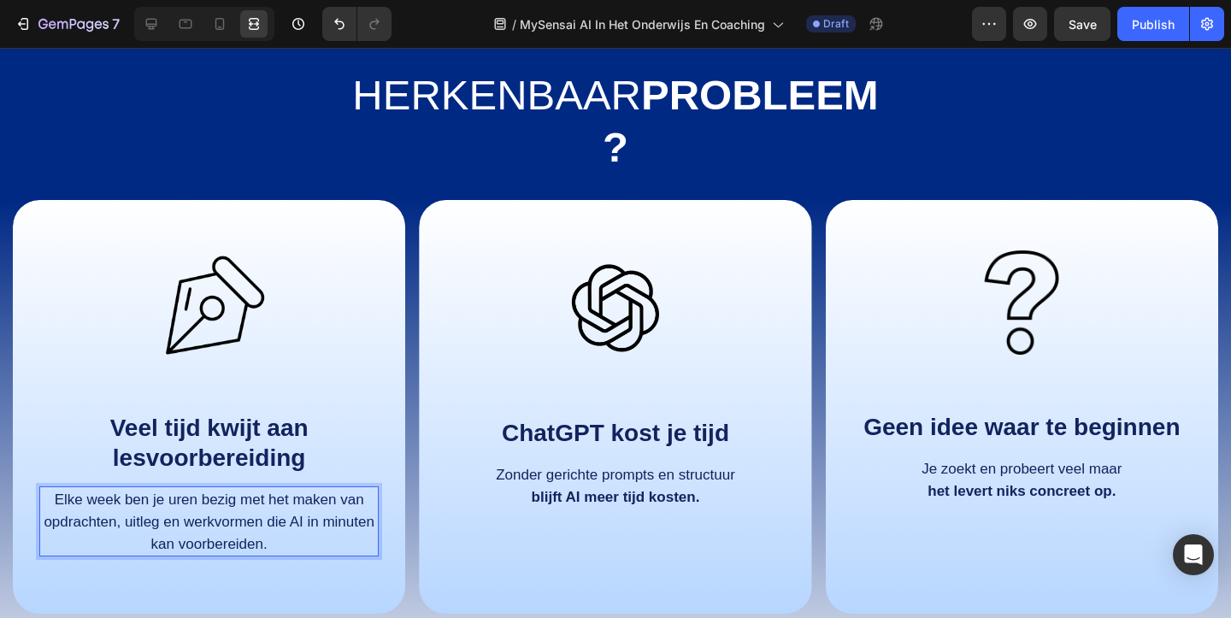
click at [243, 520] on span "Elke week ben je uren bezig met het maken van opdrachten, uitleg en werkvormen …" at bounding box center [209, 521] width 331 height 61
click at [281, 526] on span "Elke week ben je uren bezig met het maken van opdrachten, uitleg en werkvormen …" at bounding box center [209, 521] width 331 height 61
click at [267, 538] on span "Elke week ben je uren bezig met het maken van opdrachten, uitleg en werkvormen …" at bounding box center [209, 521] width 331 height 61
click at [186, 512] on span "Elke week ben je uren bezig met het maken van opdrachten, uitleg en werkvormen …" at bounding box center [209, 521] width 331 height 61
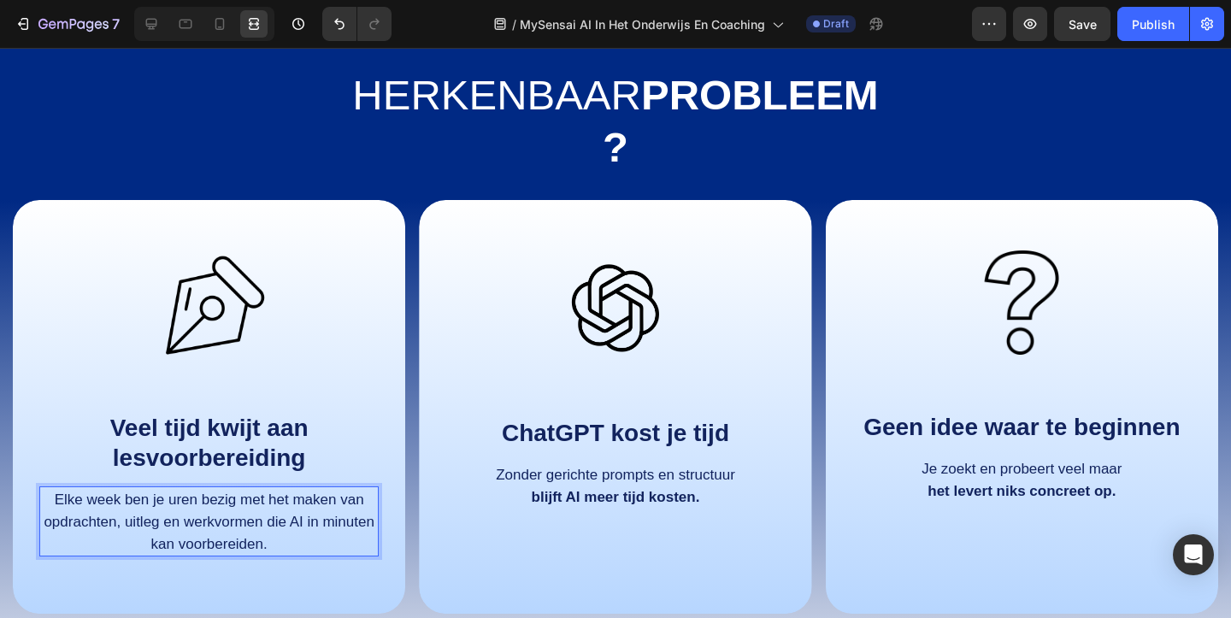
click at [156, 510] on p "Elke week ben je uren bezig met het maken van opdrachten, uitleg en werkvormen …" at bounding box center [209, 521] width 336 height 67
click at [97, 524] on span "Elke week ben je uren bezig met het maken van opdrachten, uitleg en werkvormen …" at bounding box center [209, 521] width 331 height 61
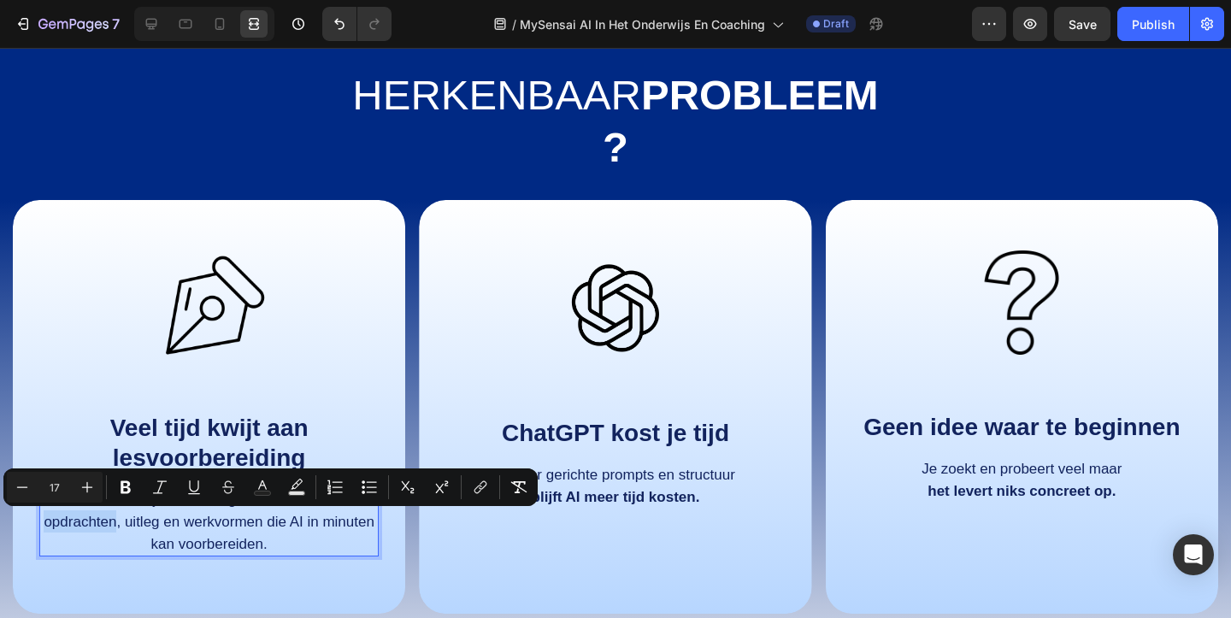
click at [97, 524] on span "Elke week ben je uren bezig met het maken van opdrachten, uitleg en werkvormen …" at bounding box center [209, 521] width 331 height 61
drag, startPoint x: 44, startPoint y: 522, endPoint x: 265, endPoint y: 524, distance: 221.3
click at [265, 524] on span "Elke week ben je uren bezig met het maken van opdrachten, uitleg en werkvormen …" at bounding box center [209, 521] width 331 height 61
click at [285, 541] on p "Elke week ben je uren bezig met het maken van opdrachten, uitleg en werkvormen …" at bounding box center [209, 521] width 336 height 67
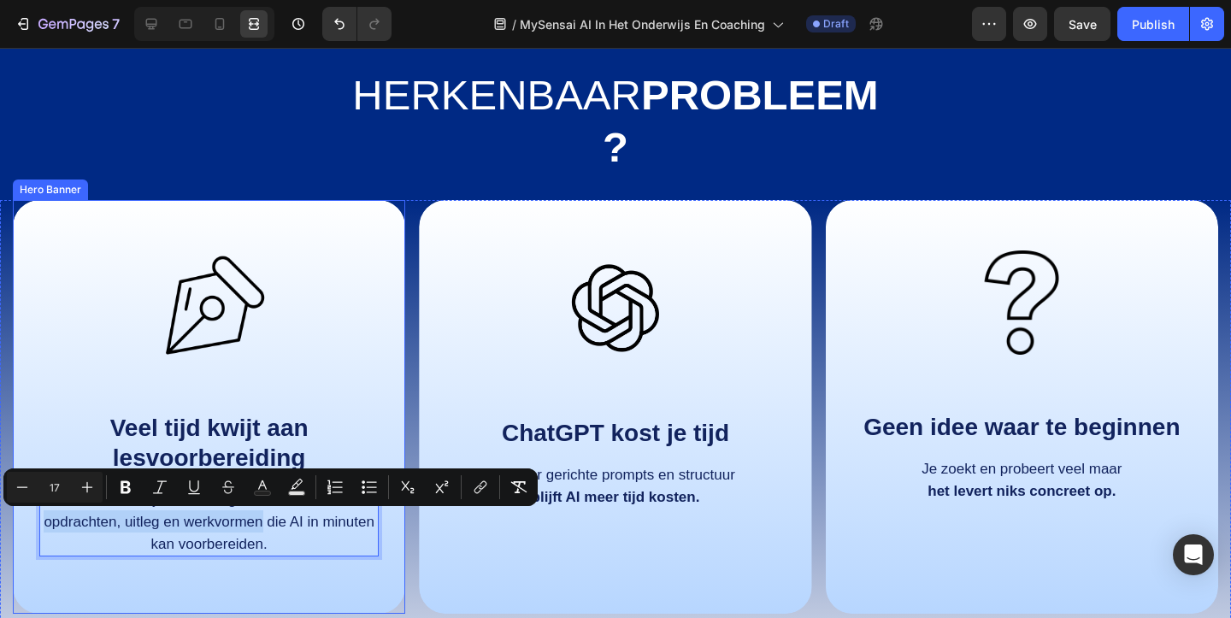
drag, startPoint x: 264, startPoint y: 524, endPoint x: 31, endPoint y: 519, distance: 233.3
click at [31, 519] on div "Image Veel tijd kwijt aan lesvoorbereiding Text Block Elke week ben je uren bez…" at bounding box center [209, 407] width 392 height 414
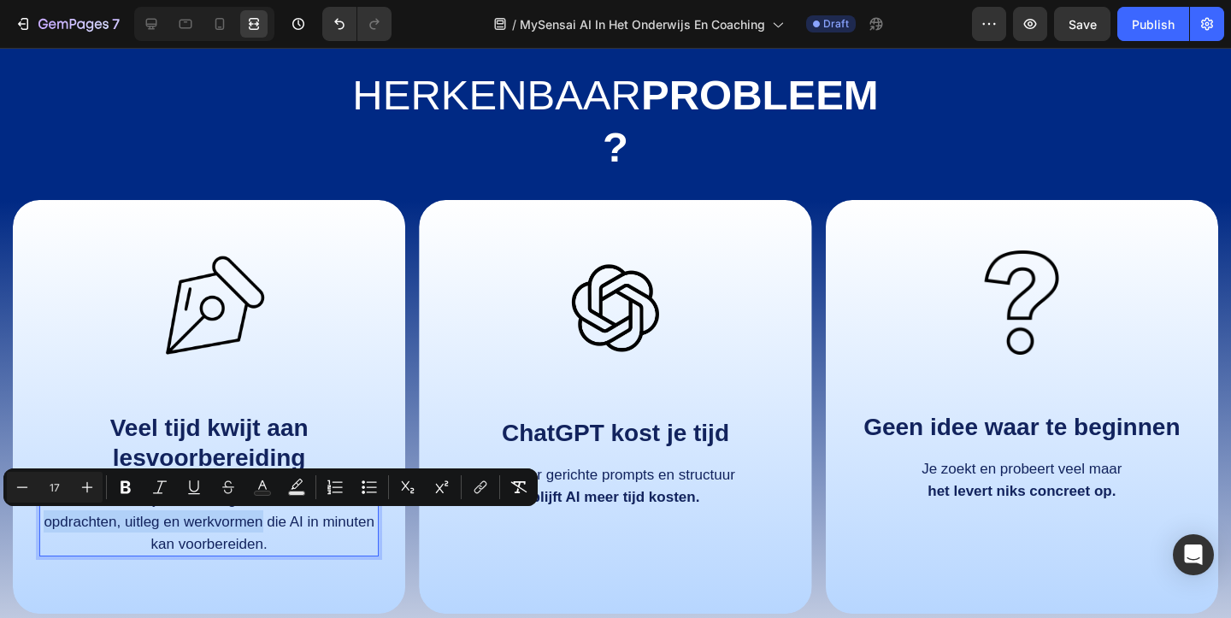
click at [246, 531] on p "Elke week ben je uren bezig met het maken van opdrachten, uitleg en werkvormen …" at bounding box center [209, 521] width 336 height 67
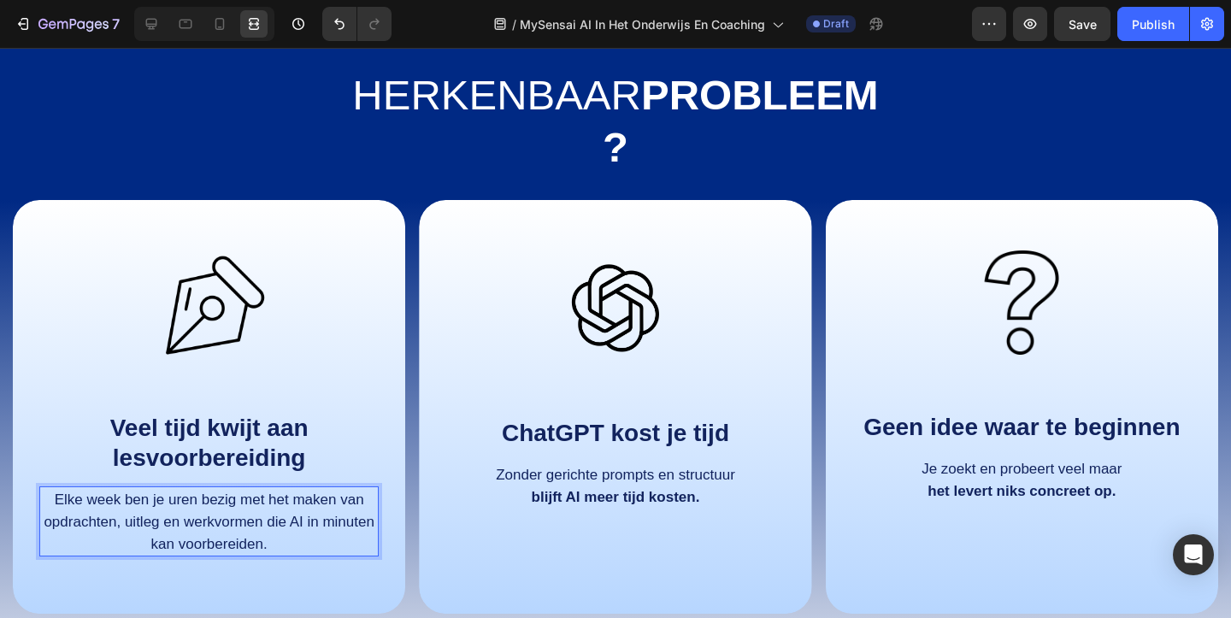
click at [273, 543] on p "Elke week ben je uren bezig met het maken van opdrachten, uitleg en werkvormen …" at bounding box center [209, 521] width 336 height 67
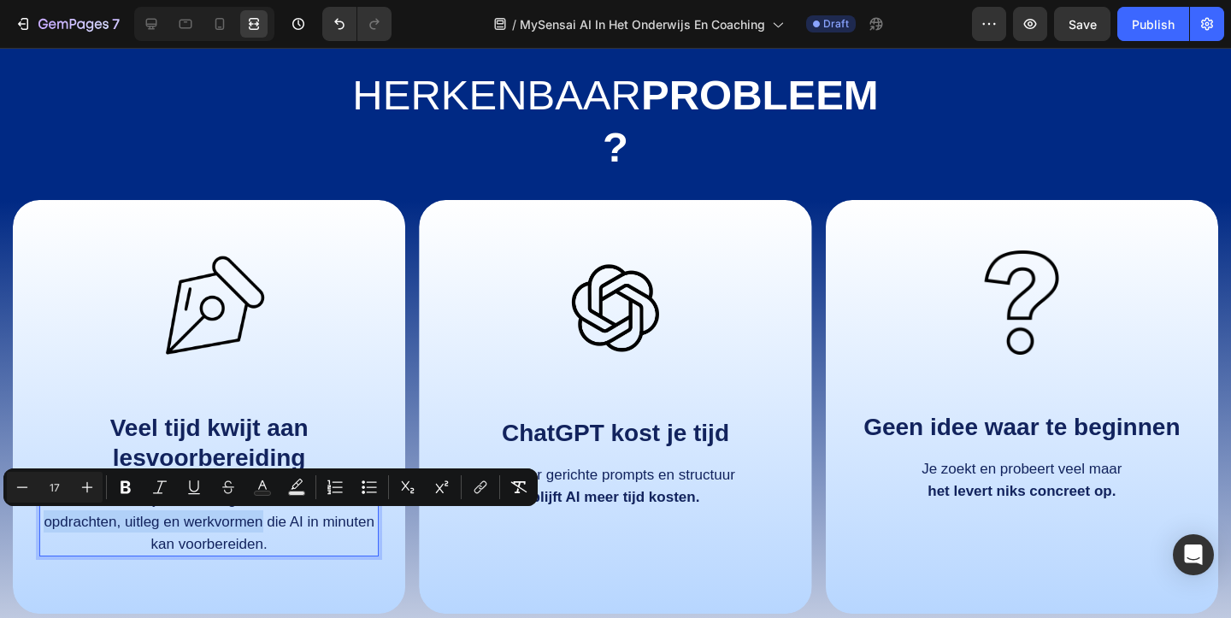
drag, startPoint x: 44, startPoint y: 521, endPoint x: 262, endPoint y: 530, distance: 218.9
click at [262, 530] on p "Elke week ben je uren bezig met het maken van opdrachten, uitleg en werkvormen …" at bounding box center [209, 521] width 336 height 67
click at [125, 496] on button "Bold" at bounding box center [125, 487] width 31 height 31
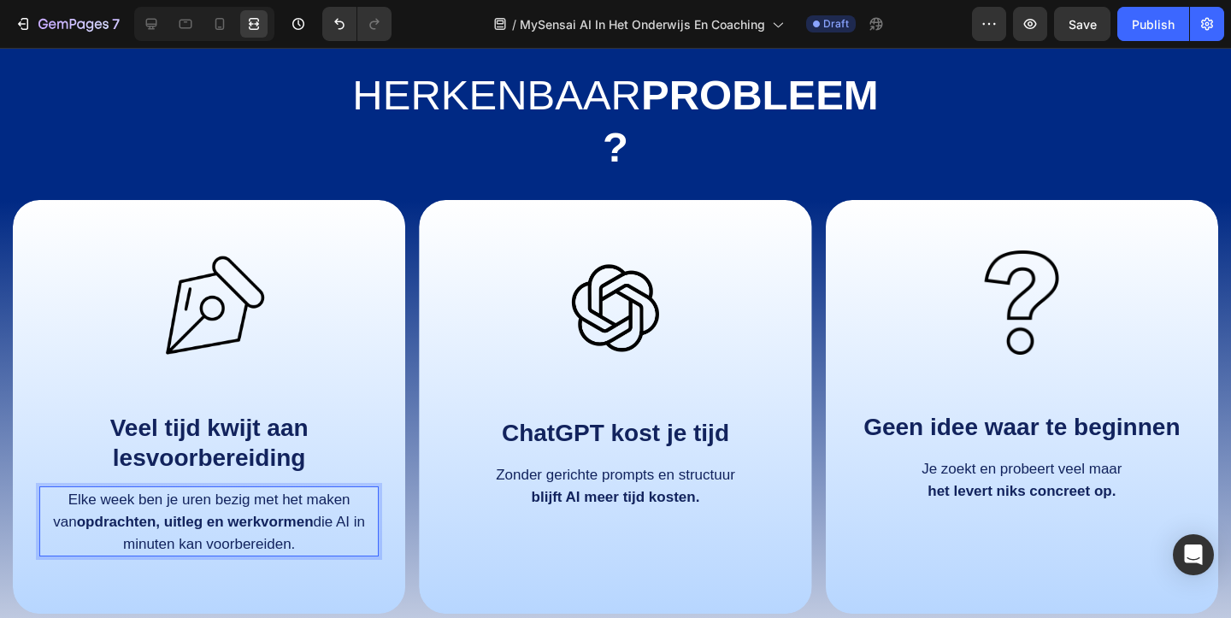
click at [313, 547] on p "Elke week ben je uren bezig met het maken van opdrachten, uitleg en werkvormen …" at bounding box center [209, 521] width 336 height 67
click at [227, 585] on div "Image Veel tijd kwijt aan lesvoorbereiding Text Block Elke week ben je uren bez…" at bounding box center [209, 407] width 392 height 414
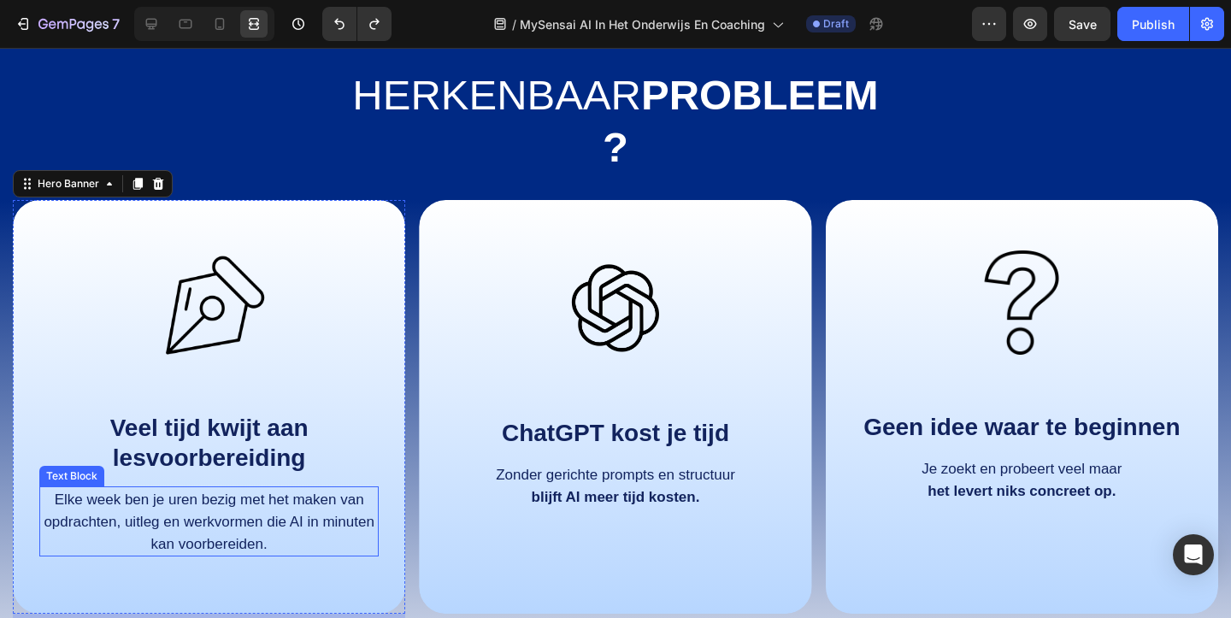
click at [259, 538] on span "Elke week ben je uren bezig met het maken van opdrachten, uitleg en werkvormen …" at bounding box center [209, 521] width 331 height 61
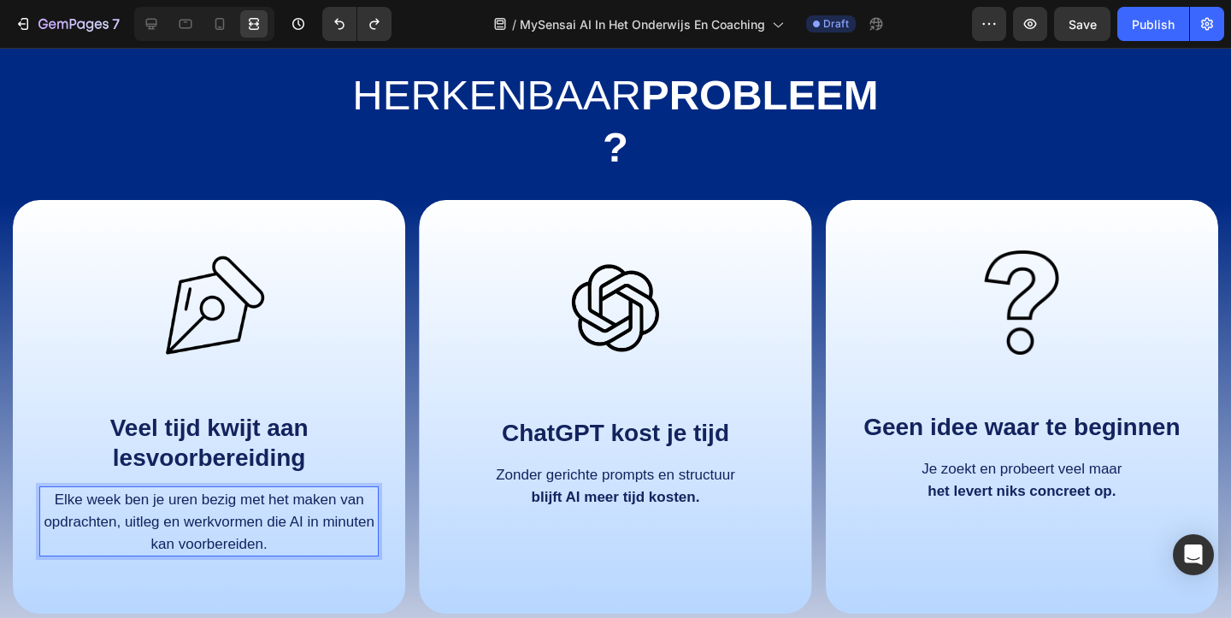
click at [259, 538] on span "Elke week ben je uren bezig met het maken van opdrachten, uitleg en werkvormen …" at bounding box center [209, 521] width 331 height 61
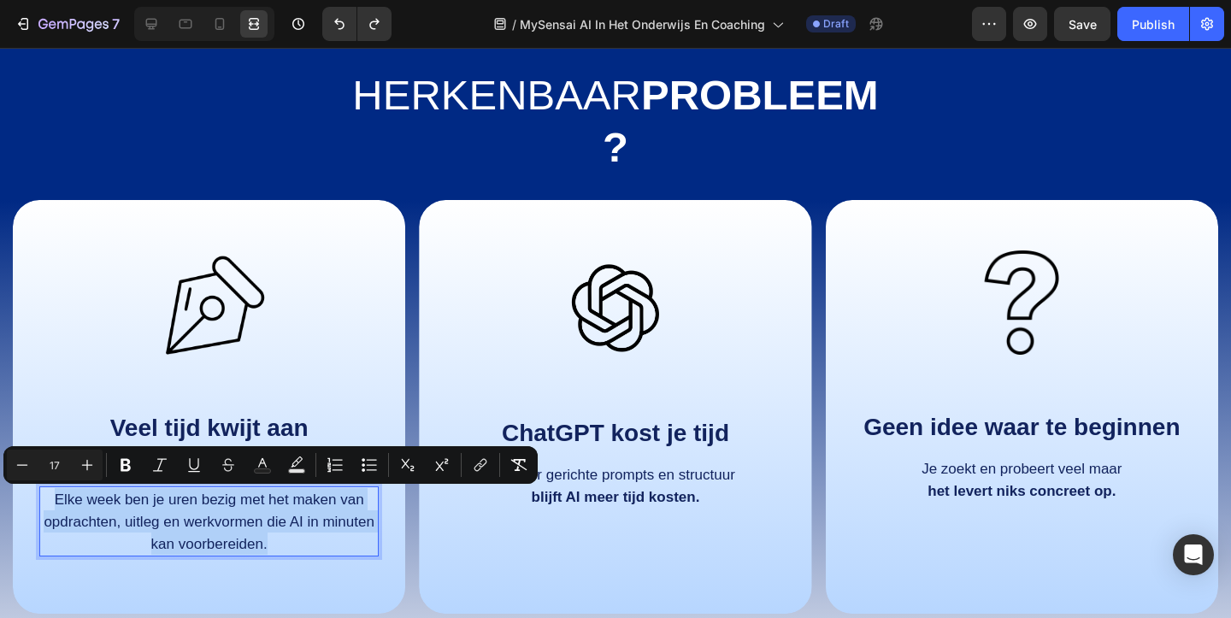
click at [259, 538] on span "Elke week ben je uren bezig met het maken van opdrachten, uitleg en werkvormen …" at bounding box center [209, 521] width 331 height 61
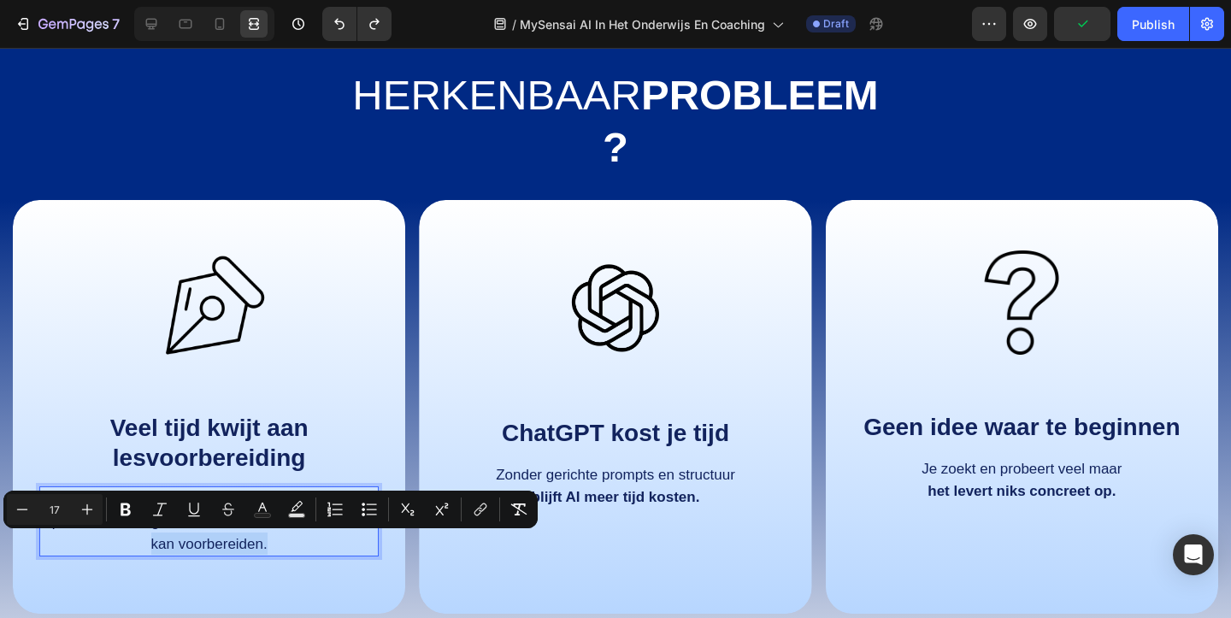
drag, startPoint x: 267, startPoint y: 543, endPoint x: 151, endPoint y: 551, distance: 115.6
click at [151, 551] on span "Elke week ben je uren bezig met het maken van opdrachten, uitleg en werkvormen …" at bounding box center [209, 521] width 331 height 61
click at [208, 549] on span "Elke week ben je uren bezig met het maken van opdrachten, uitleg en werkvormen …" at bounding box center [209, 521] width 331 height 61
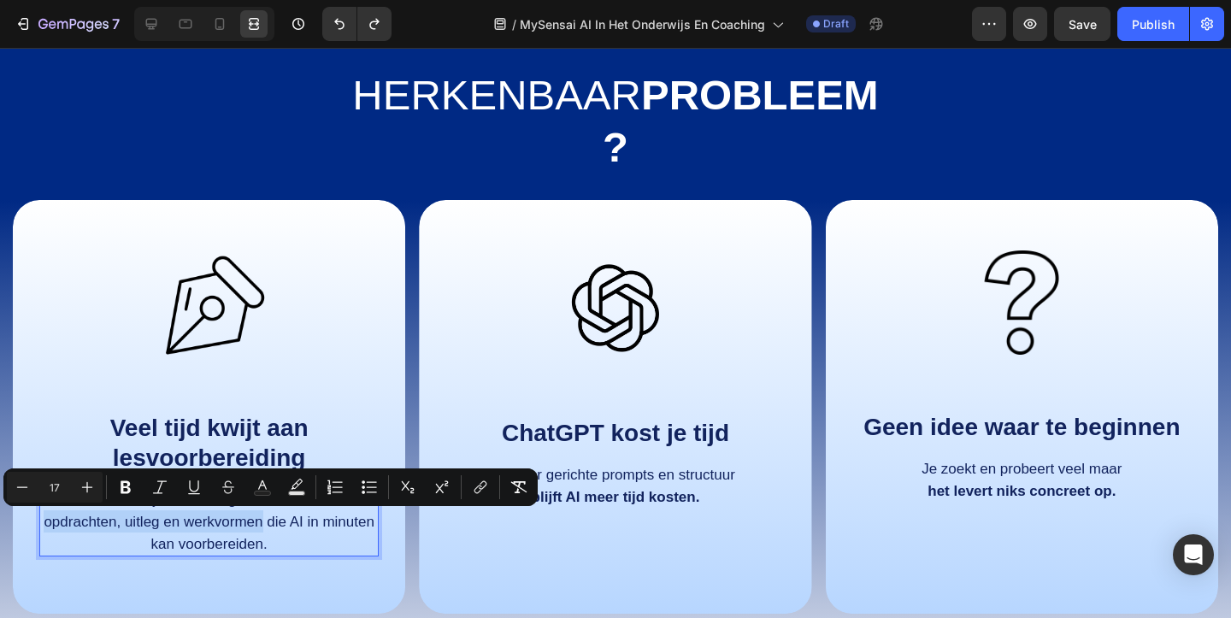
drag, startPoint x: 264, startPoint y: 519, endPoint x: 40, endPoint y: 532, distance: 224.3
click at [41, 532] on p "Elke week ben je uren bezig met het maken van opdrachten, uitleg en werkvormen …" at bounding box center [209, 521] width 336 height 67
click at [185, 535] on span "Elke week ben je uren bezig met het maken van opdrachten, uitleg en werkvormen …" at bounding box center [209, 521] width 331 height 61
drag, startPoint x: 295, startPoint y: 523, endPoint x: 360, endPoint y: 541, distance: 67.4
click at [360, 541] on p "Elke week ben je uren bezig met het maken van opdrachten, uitleg en werkvormen …" at bounding box center [209, 521] width 336 height 67
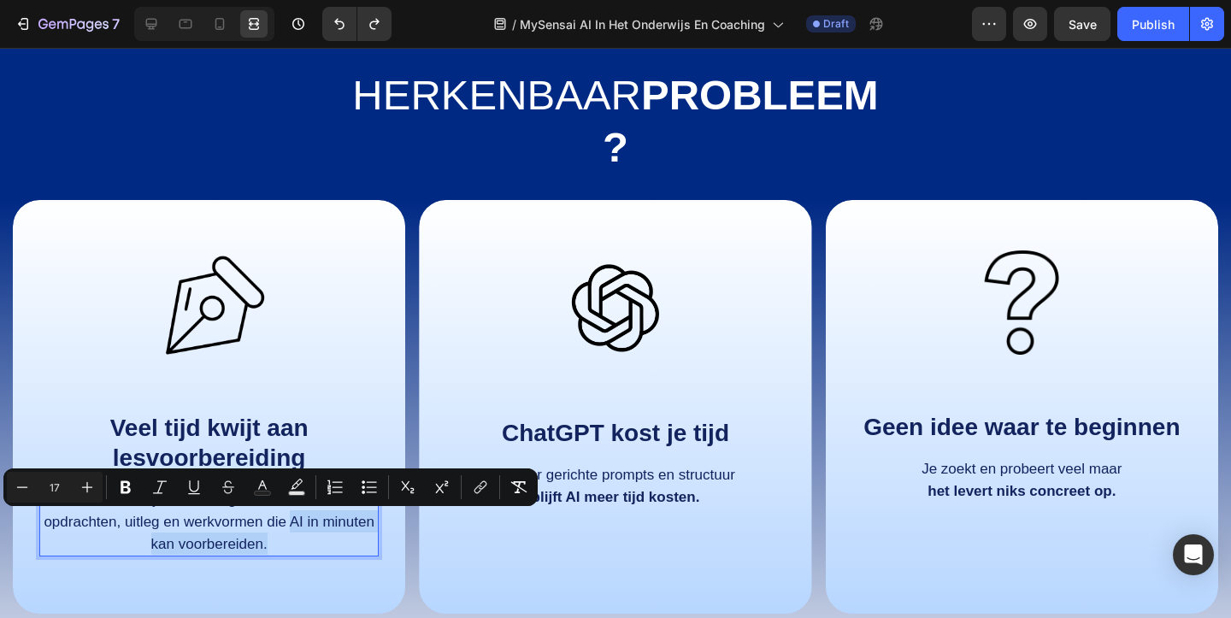
click at [360, 541] on p "Elke week ben je uren bezig met het maken van opdrachten, uitleg en werkvormen …" at bounding box center [209, 521] width 336 height 67
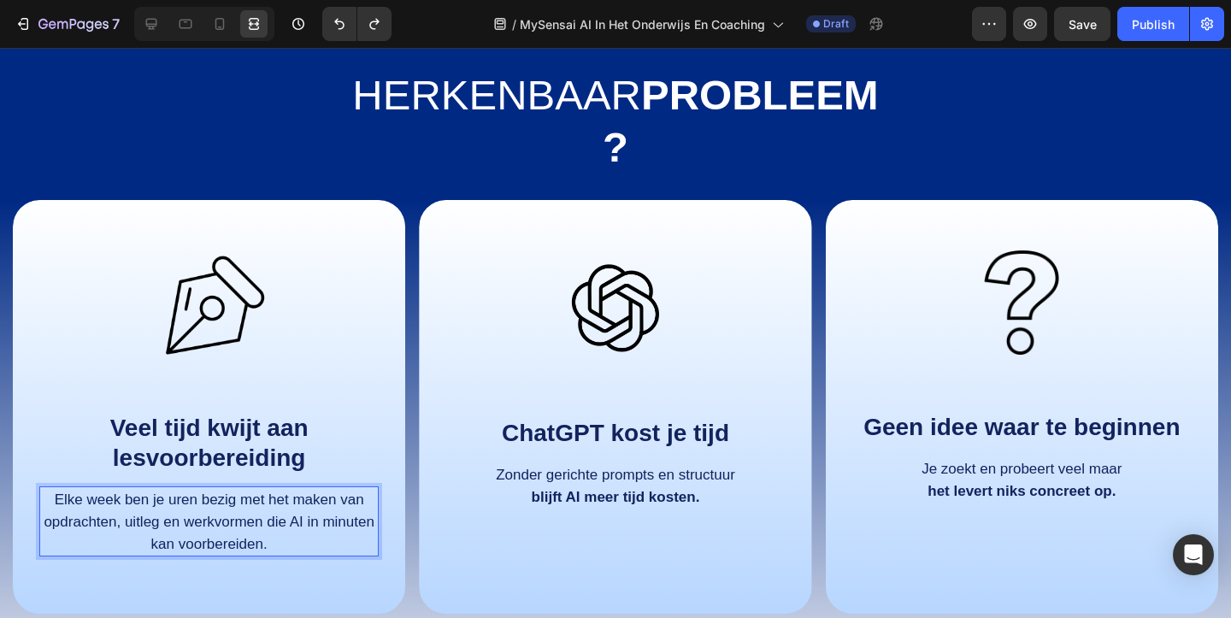
click at [170, 500] on span "Elke week ben je uren bezig met het maken van opdrachten, uitleg en werkvormen …" at bounding box center [209, 521] width 331 height 61
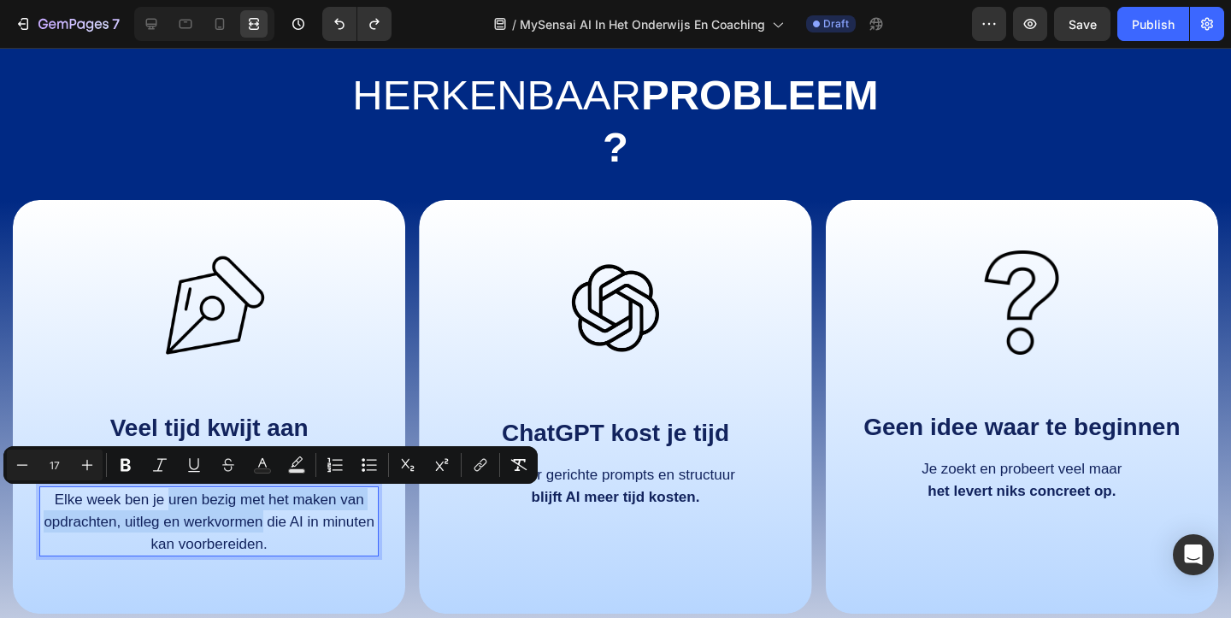
drag, startPoint x: 170, startPoint y: 499, endPoint x: 263, endPoint y: 523, distance: 96.2
click at [263, 523] on span "Elke week ben je uren bezig met het maken van opdrachten, uitleg en werkvormen …" at bounding box center [209, 521] width 331 height 61
click at [263, 523] on strong "uren bezig met het maken van opdrachten, uitleg en werkvormen" at bounding box center [216, 510] width 303 height 38
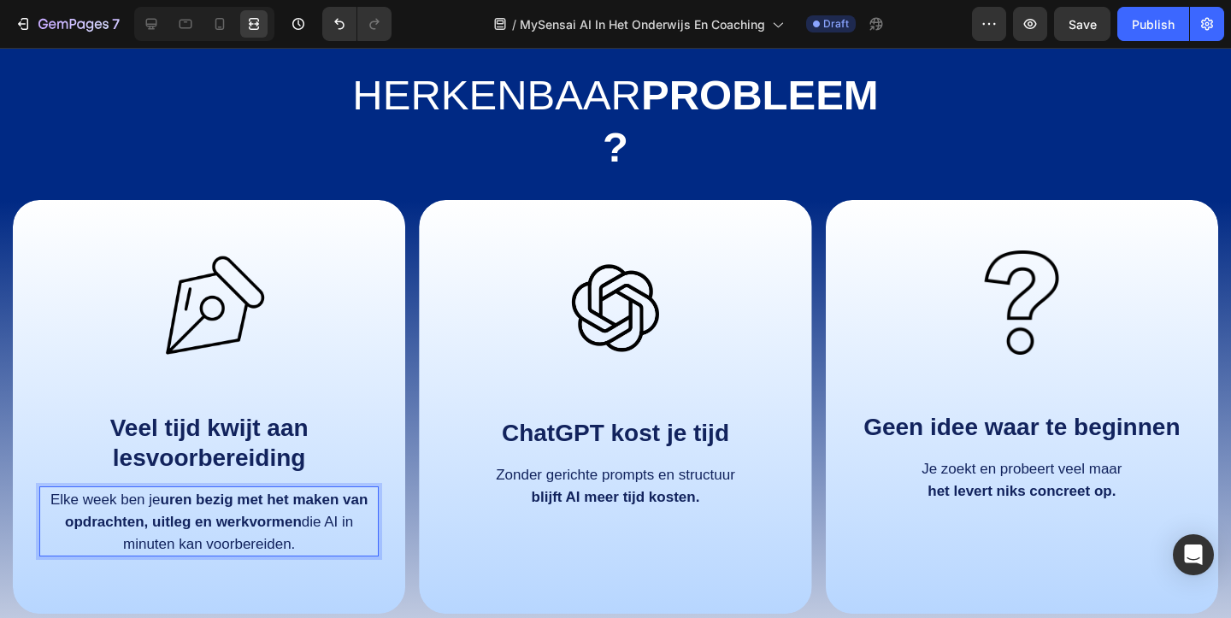
click at [308, 541] on p "Elke week ben je uren bezig met het maken van opdrachten, uitleg en werkvormen …" at bounding box center [209, 521] width 336 height 67
drag, startPoint x: 160, startPoint y: 499, endPoint x: 309, endPoint y: 534, distance: 153.6
click at [309, 534] on p "Elke week ben je uren bezig met het maken van opdrachten, uitleg en werkvormen …" at bounding box center [209, 521] width 336 height 67
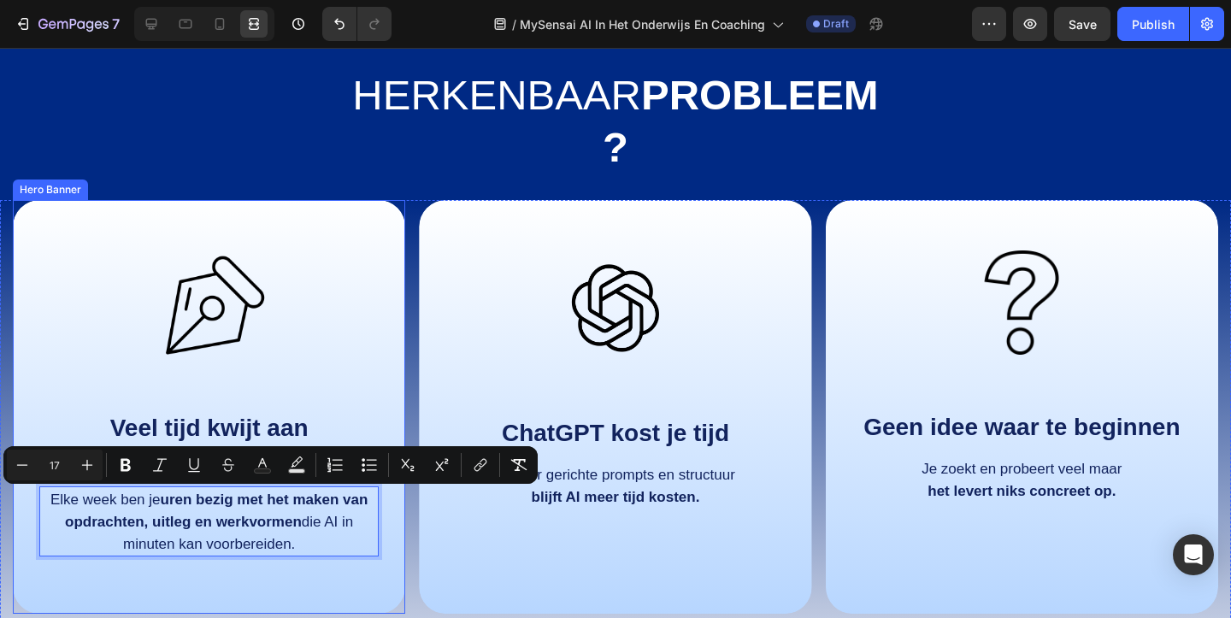
drag, startPoint x: 297, startPoint y: 543, endPoint x: 31, endPoint y: 493, distance: 271.3
click at [31, 493] on div "Image Veel tijd kwijt aan lesvoorbereiding Text Block Elke week ben je uren bez…" at bounding box center [209, 407] width 392 height 414
click at [306, 587] on div "Image Veel tijd kwijt aan lesvoorbereiding Text Block Elke week ben je uren bez…" at bounding box center [209, 407] width 392 height 414
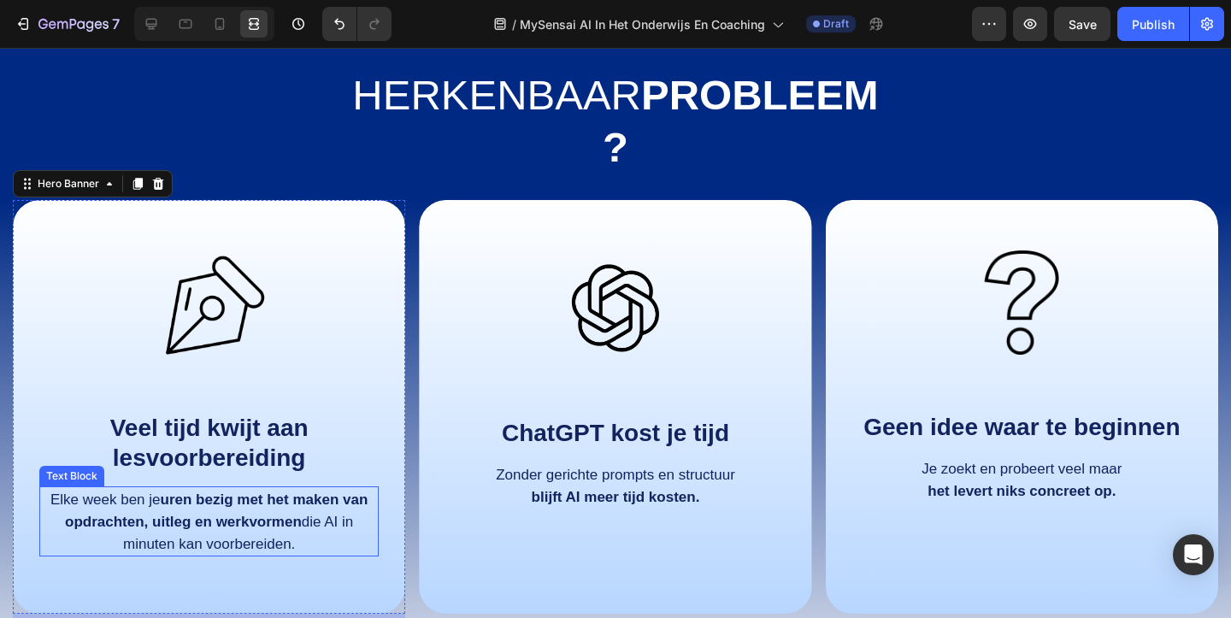
click at [112, 522] on strong "uren bezig met het maken van opdrachten, uitleg en werkvormen" at bounding box center [216, 510] width 303 height 38
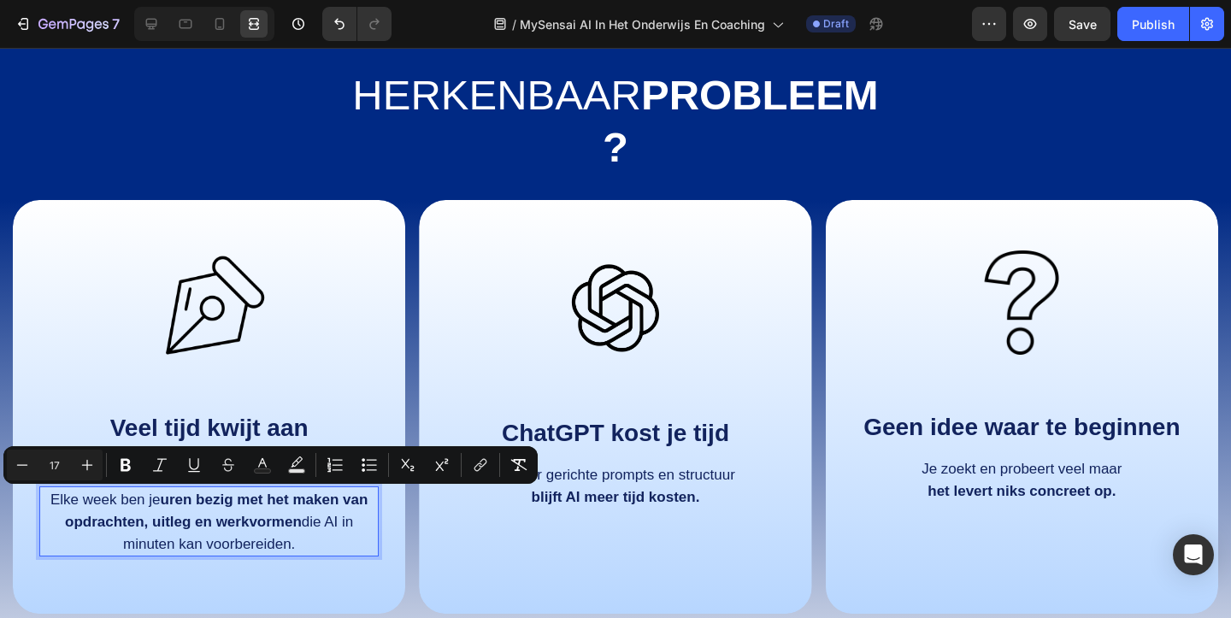
click at [150, 522] on strong "uren bezig met het maken van opdrachten, uitleg en werkvormen" at bounding box center [216, 510] width 303 height 38
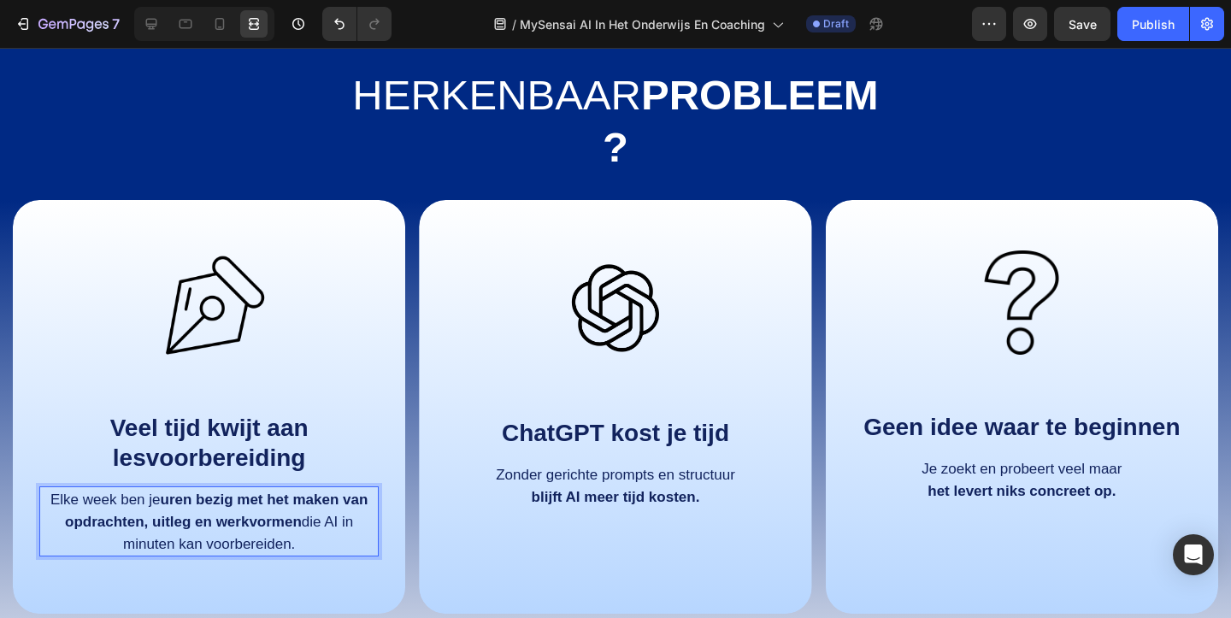
click at [168, 520] on strong "uren bezig met het maken van opdrachten, uitleg en werkvormen" at bounding box center [216, 510] width 303 height 38
click at [211, 524] on strong "uren bezig met het maken van opdrachten, les en werkvormen" at bounding box center [206, 510] width 321 height 38
click at [284, 349] on img at bounding box center [209, 308] width 152 height 152
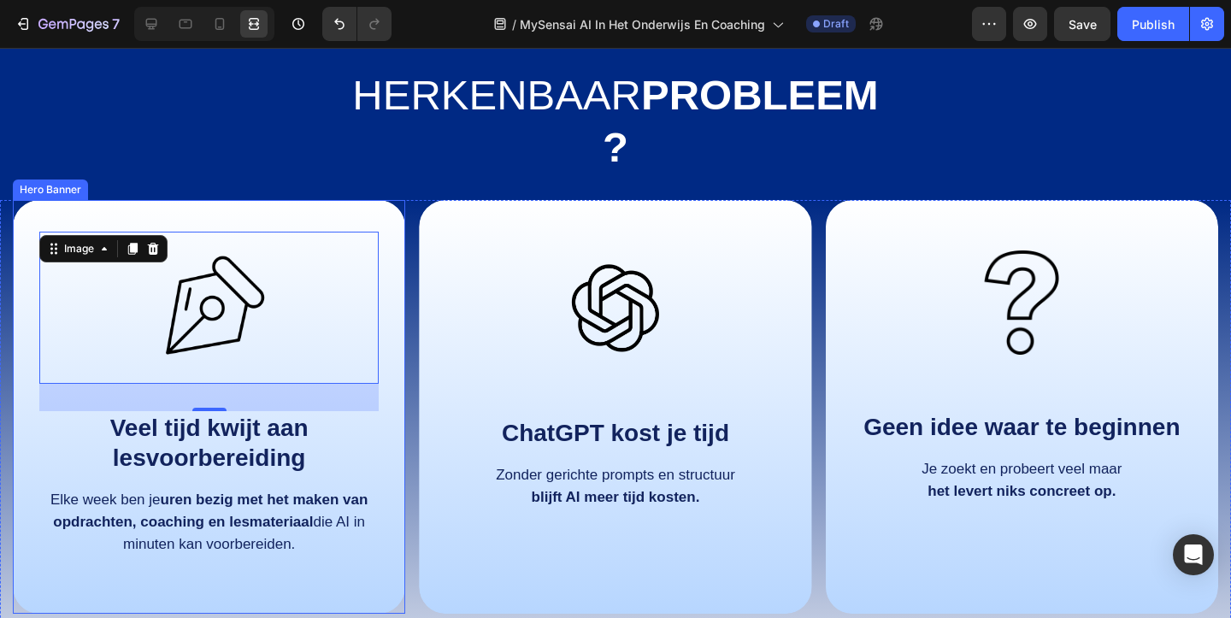
click at [404, 219] on div "Image 32 Veel tijd kwijt aan lesvoorbereiding Text Block Elke week ben je uren …" at bounding box center [209, 407] width 392 height 414
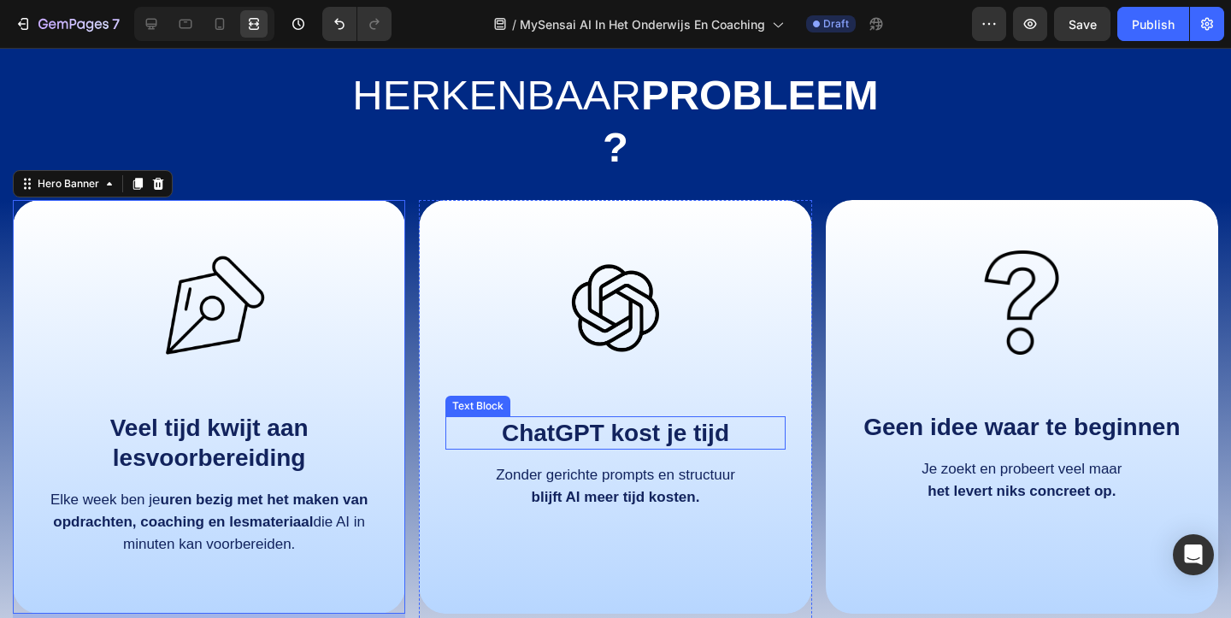
click at [565, 435] on strong "ChatGPT kost je tijd" at bounding box center [615, 433] width 227 height 26
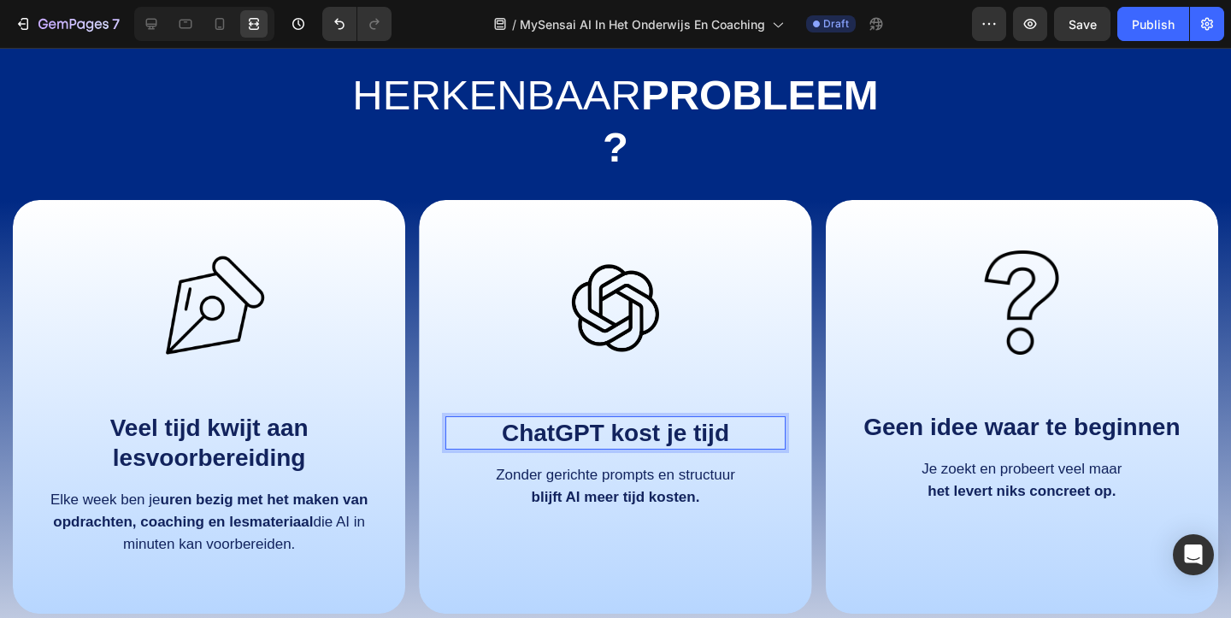
click at [725, 434] on strong "ChatGPT kost je tijd" at bounding box center [615, 433] width 227 height 26
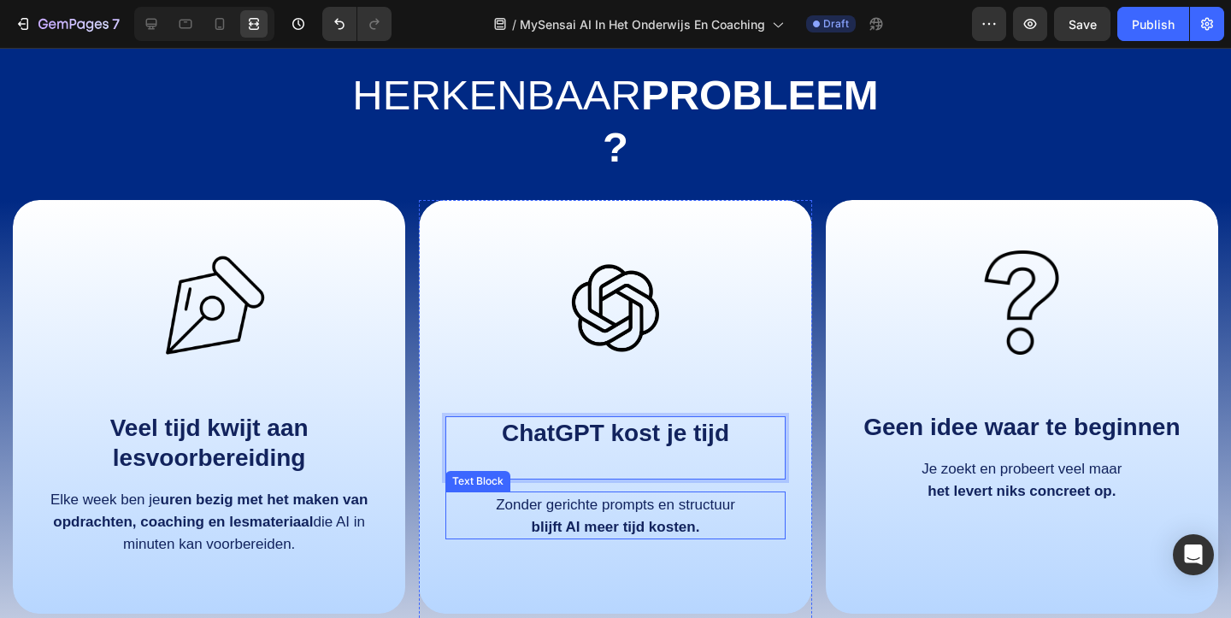
click at [696, 512] on span "Zonder gerichte prompts en structuur" at bounding box center [615, 504] width 239 height 16
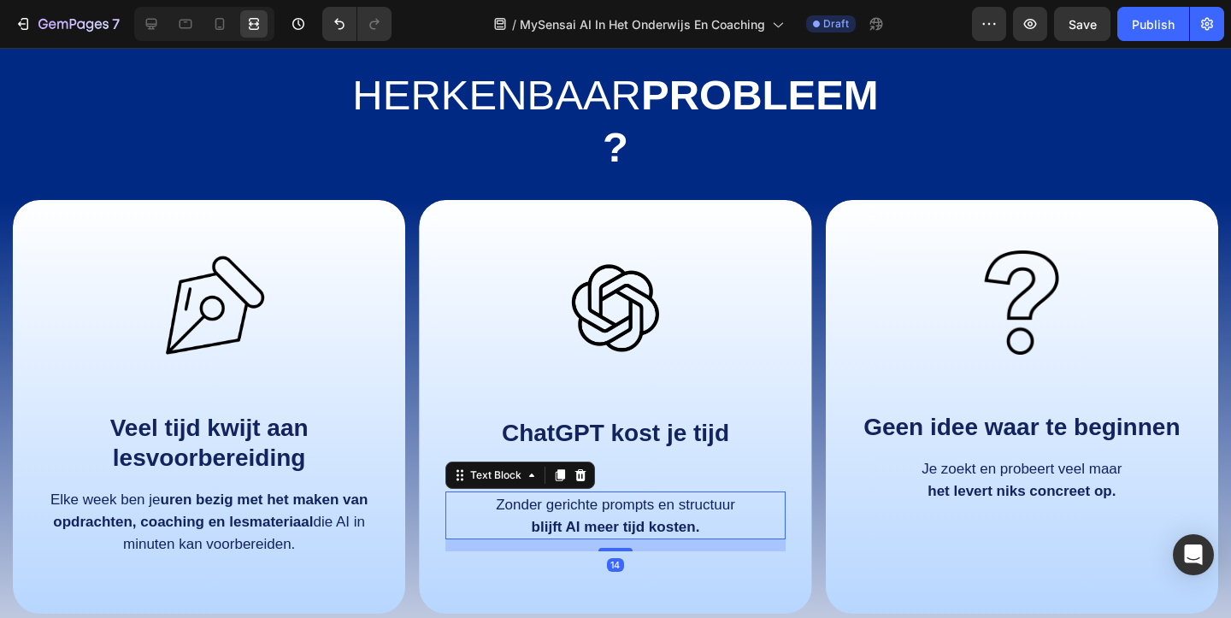
click at [696, 512] on span "Zonder gerichte prompts en structuur" at bounding box center [615, 504] width 239 height 16
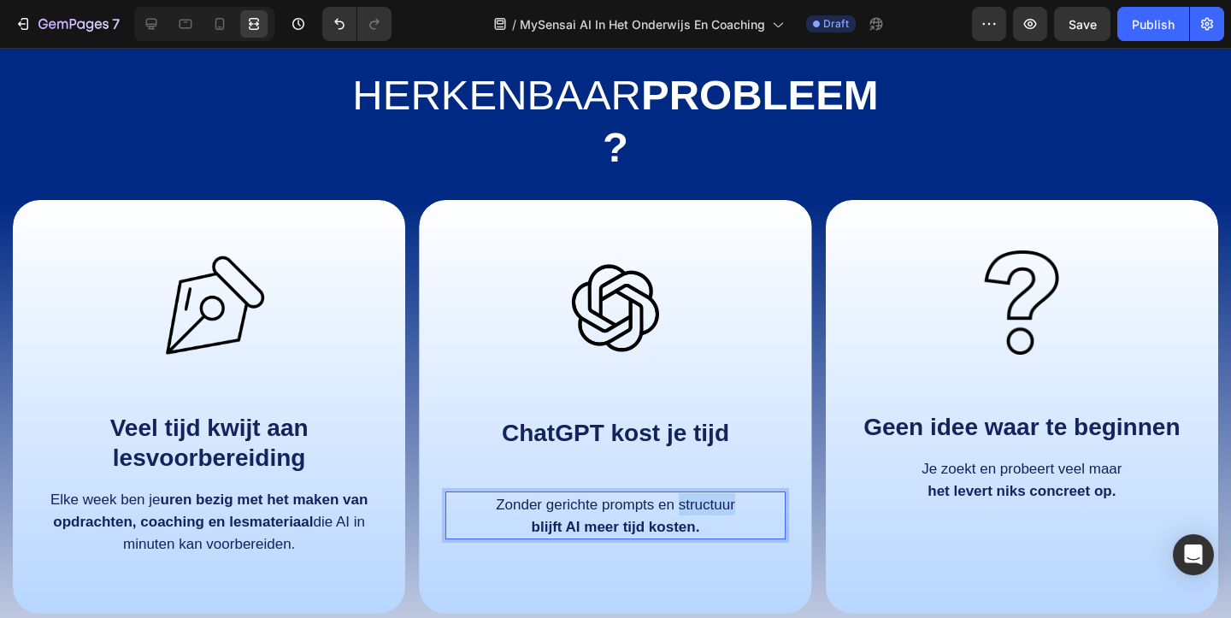
click at [696, 512] on span "Zonder gerichte prompts en structuur" at bounding box center [615, 504] width 239 height 16
click at [702, 520] on p "blijft AI meer tijd kosten." at bounding box center [615, 526] width 336 height 22
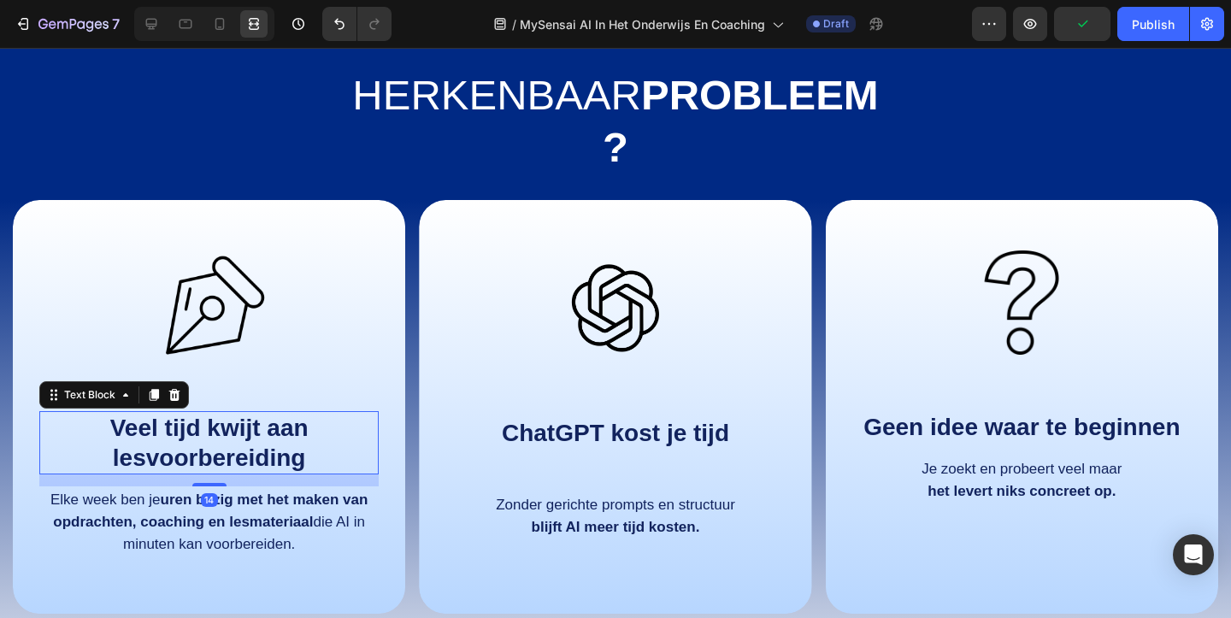
click at [178, 427] on strong "Veel tijd kwijt aan lesvoorbereiding" at bounding box center [209, 442] width 198 height 56
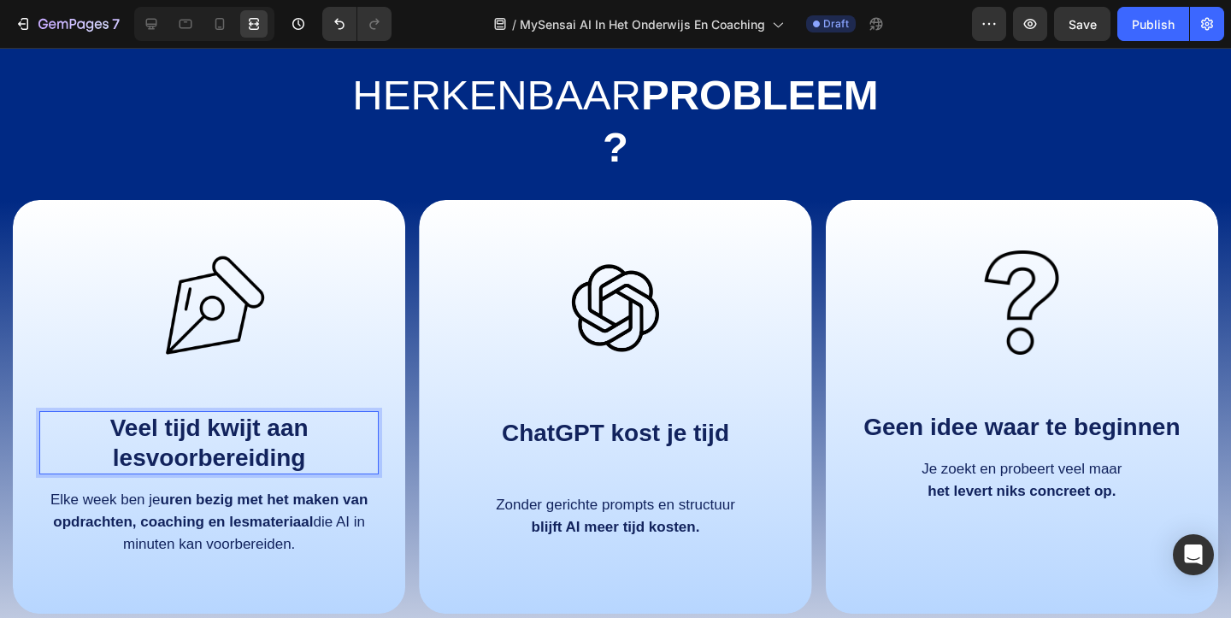
click at [198, 427] on strong "Veel tijd kwijt aan lesvoorbereiding" at bounding box center [209, 442] width 198 height 56
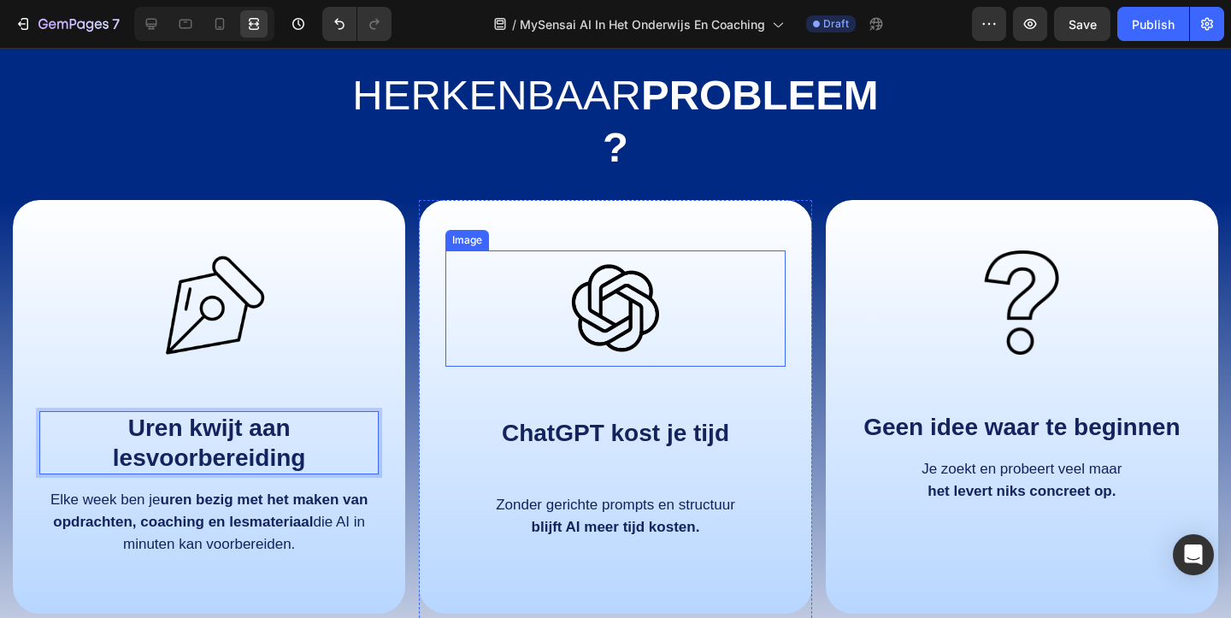
click at [505, 360] on div at bounding box center [614, 308] width 339 height 116
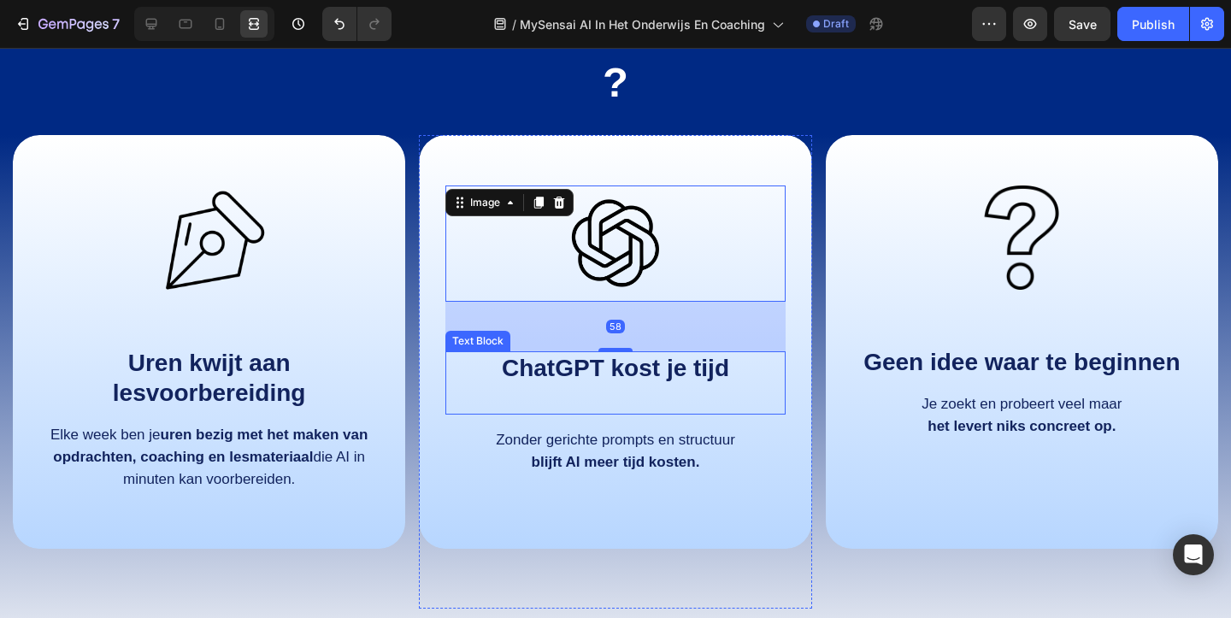
scroll to position [962, 0]
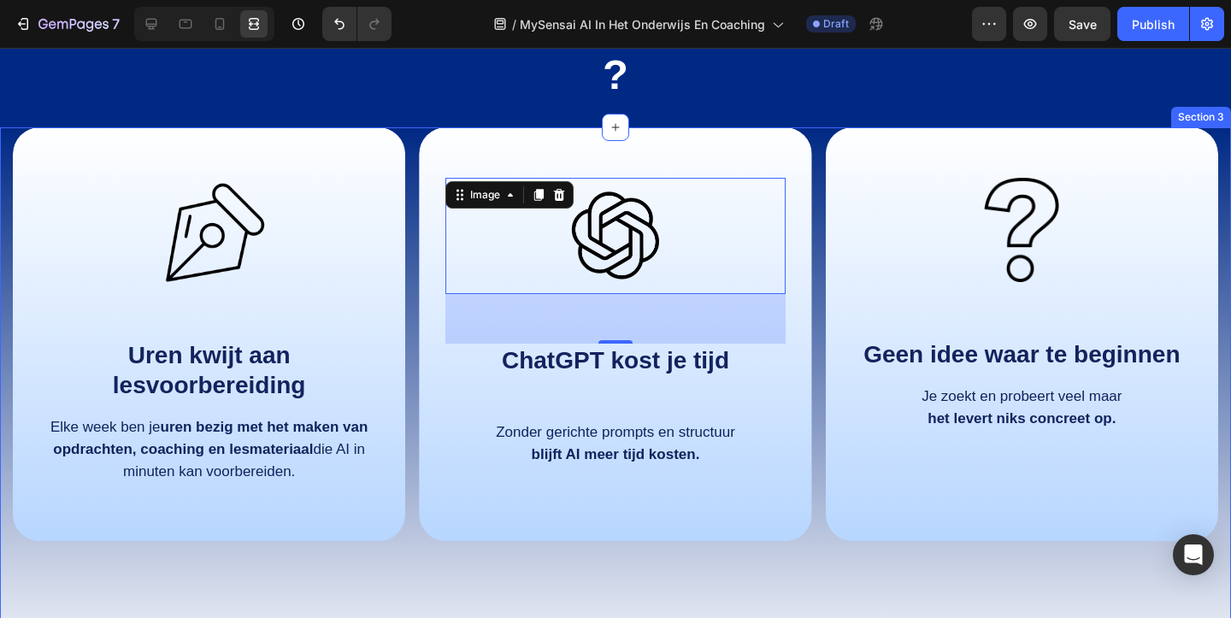
click at [820, 344] on div "Image Uren kwijt aan lesvoorbereiding Text Block Elke week ben je uren bezig me…" at bounding box center [615, 406] width 1231 height 559
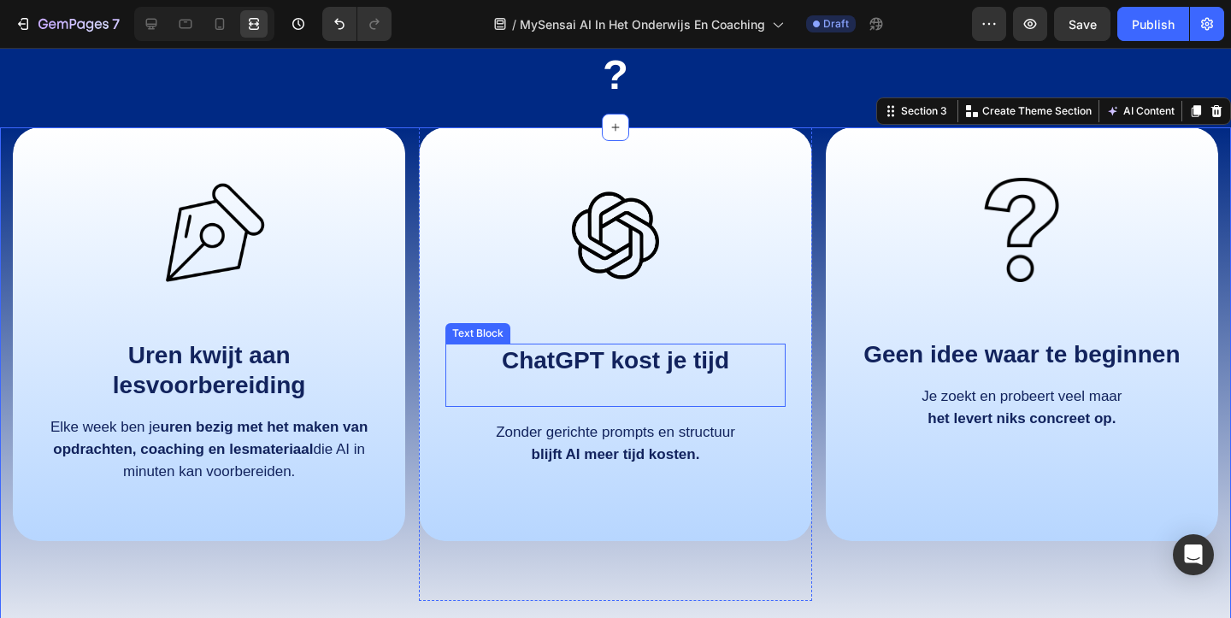
click at [705, 372] on strong "ChatGPT kost je tijd" at bounding box center [615, 360] width 227 height 26
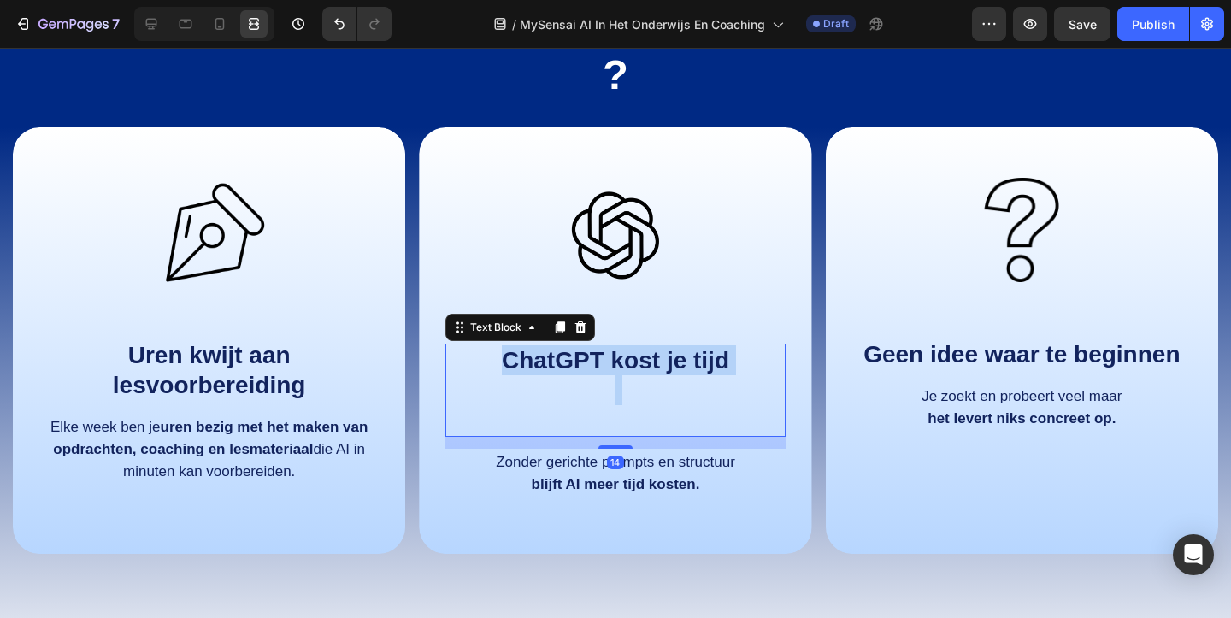
click at [705, 372] on strong "ChatGPT kost je tijd" at bounding box center [615, 360] width 227 height 26
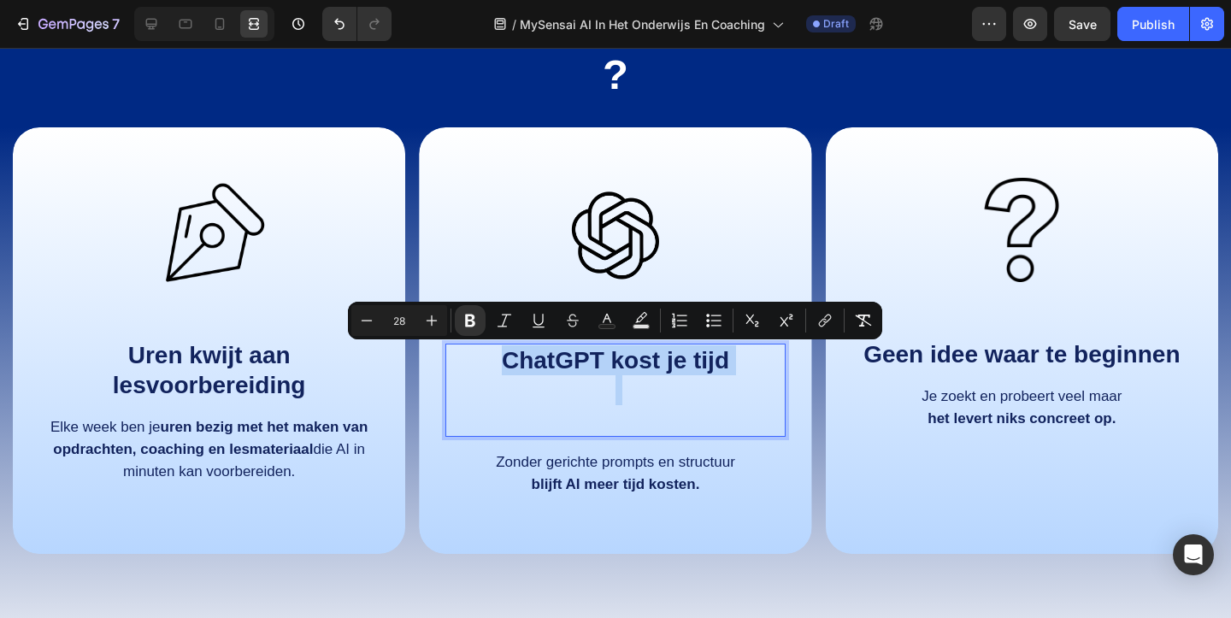
click at [689, 394] on p "Rich Text Editor. Editing area: main" at bounding box center [615, 405] width 336 height 60
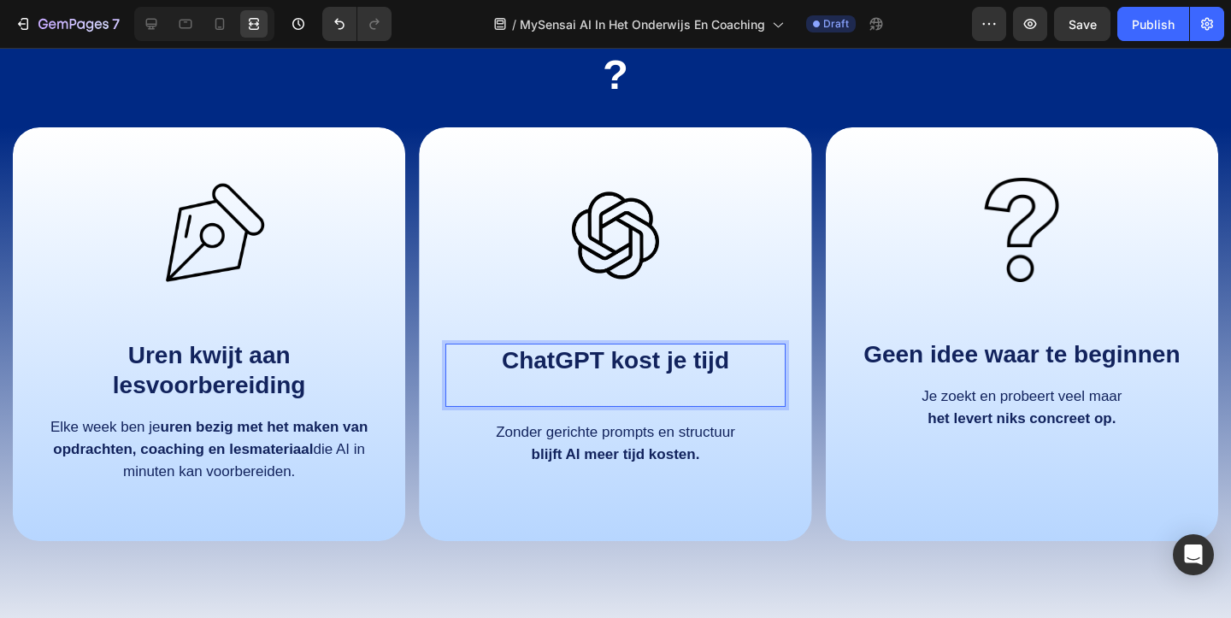
click at [635, 398] on p "ChatGPT kost je tijd" at bounding box center [615, 375] width 336 height 60
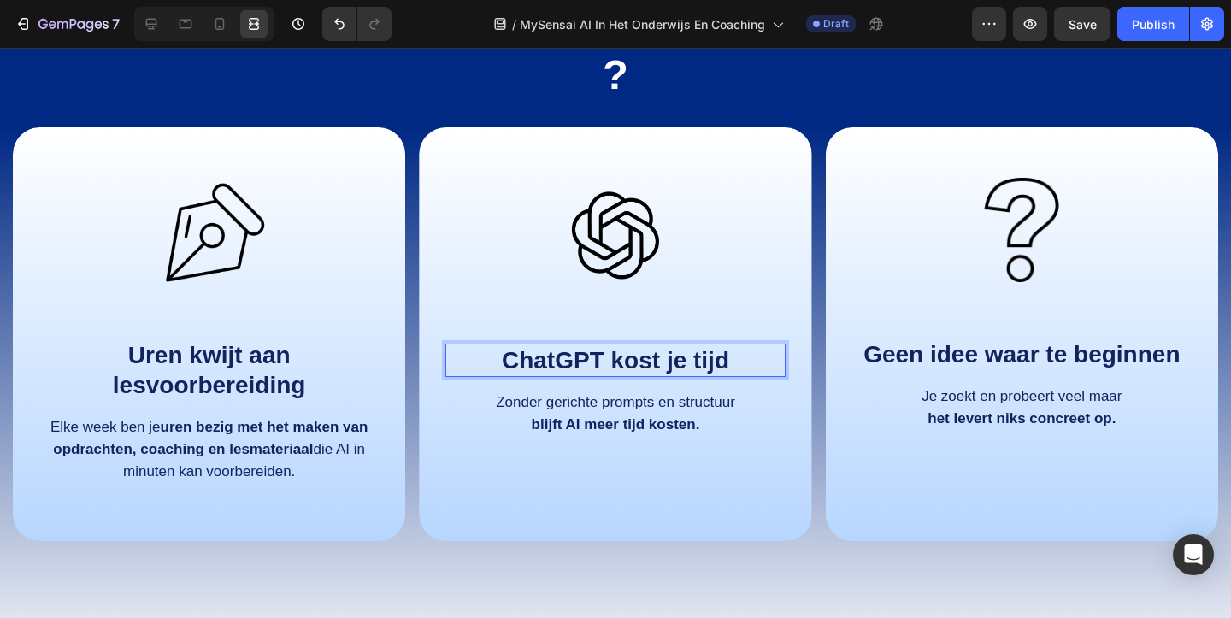
click at [609, 373] on strong "ChatGPT kost je tijd" at bounding box center [615, 360] width 227 height 26
click at [661, 297] on div "Image ChatGPT kost je tijd Text Block 14 Zonder gerichte prompts en structuur b…" at bounding box center [614, 304] width 339 height 290
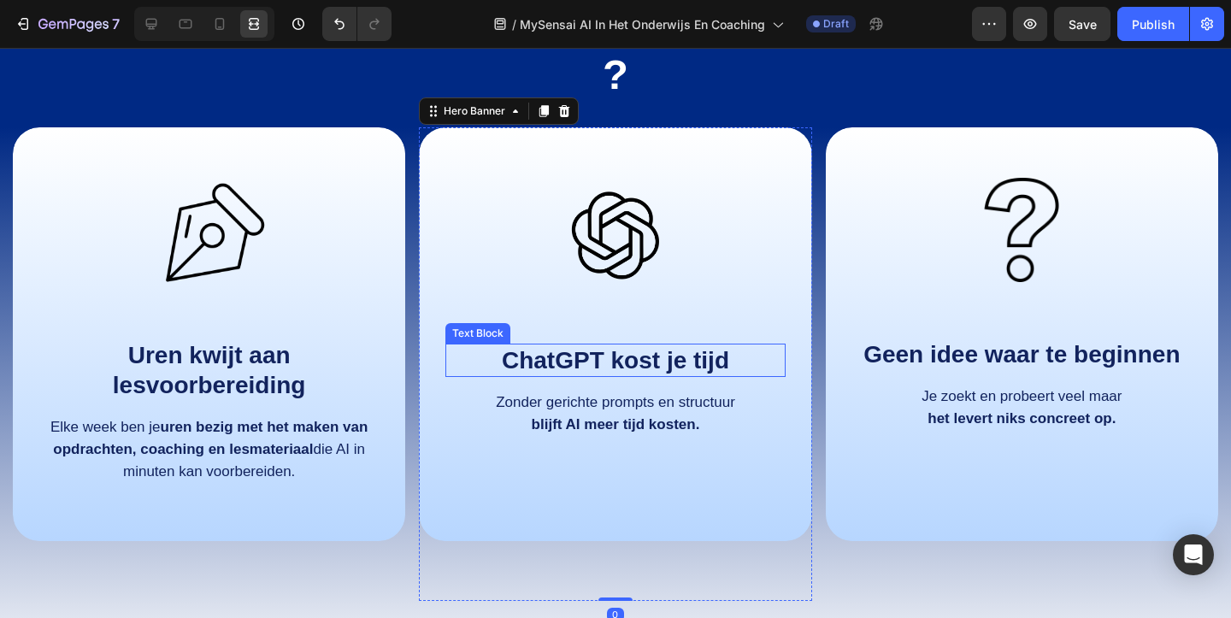
click at [621, 359] on strong "ChatGPT kost je tijd" at bounding box center [615, 360] width 227 height 26
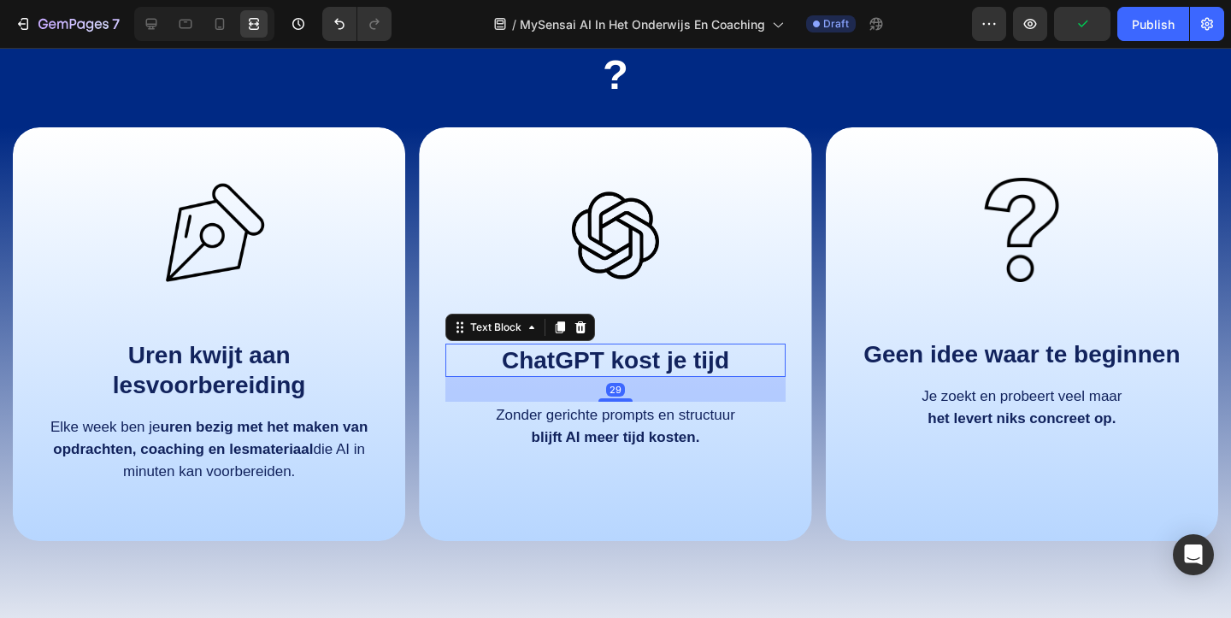
drag, startPoint x: 618, startPoint y: 389, endPoint x: 617, endPoint y: 402, distance: 12.8
click at [617, 402] on div "Image ChatGPT kost je tijd Text Block 29 Zonder gerichte prompts en structuur b…" at bounding box center [614, 310] width 339 height 303
click at [736, 243] on div at bounding box center [614, 236] width 339 height 116
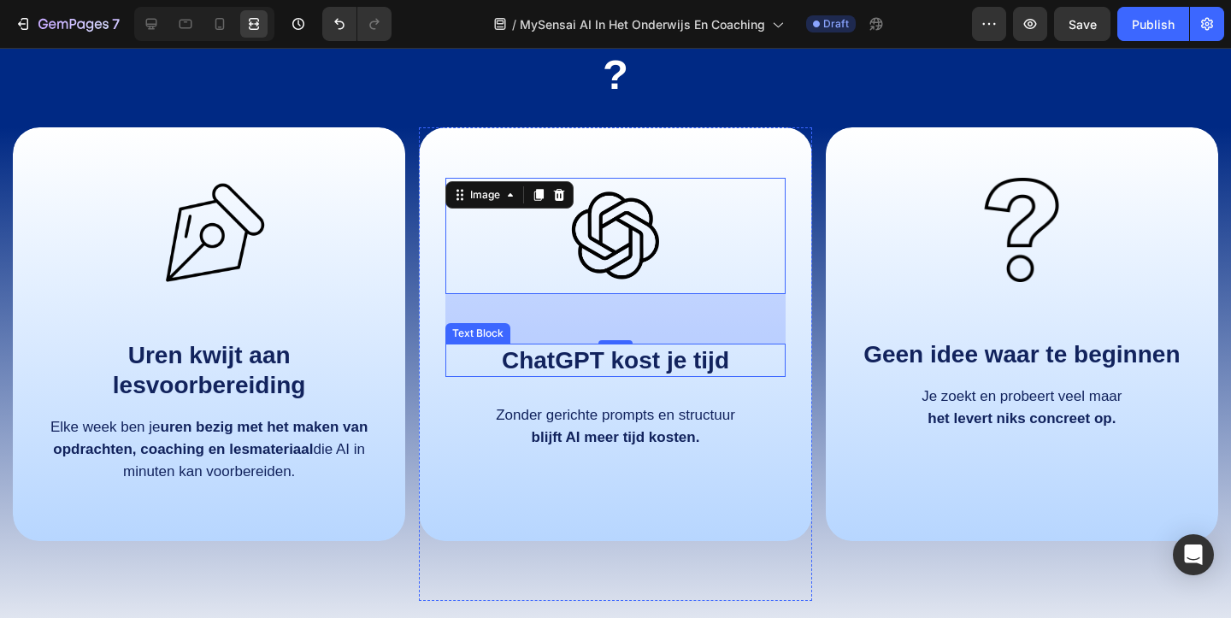
click at [538, 361] on strong "ChatGPT kost je tijd" at bounding box center [615, 360] width 227 height 26
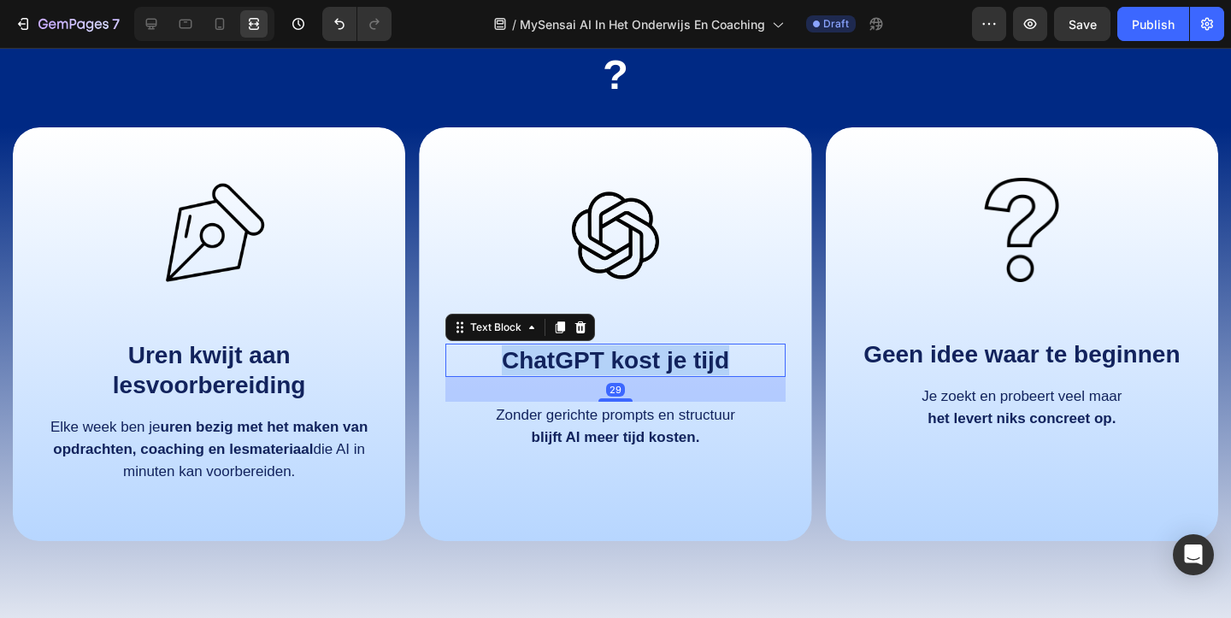
click at [538, 361] on strong "ChatGPT kost je tijd" at bounding box center [615, 360] width 227 height 26
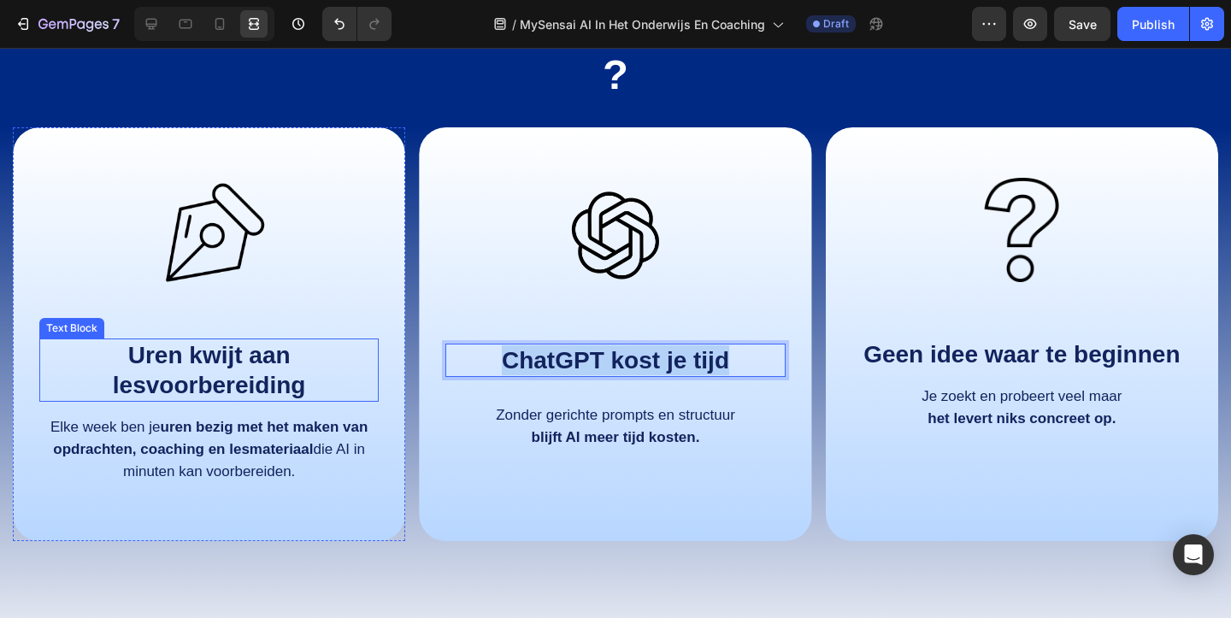
click at [235, 385] on strong "Uren kwijt aan lesvoorbereiding" at bounding box center [209, 370] width 193 height 56
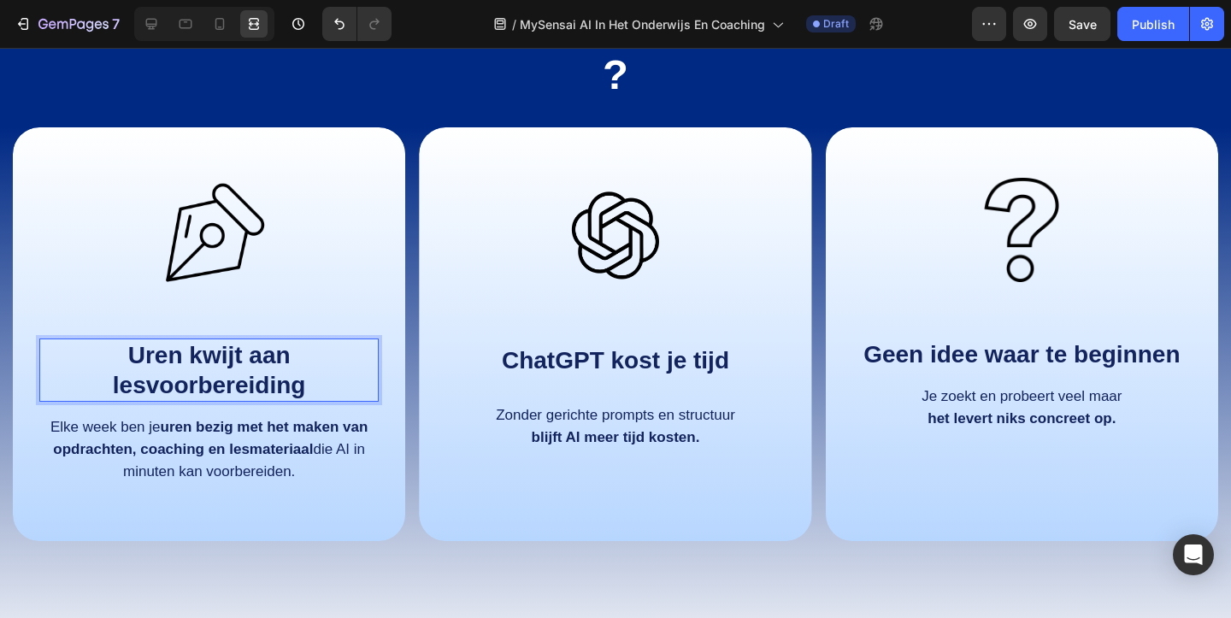
click at [235, 385] on strong "Uren kwijt aan lesvoorbereiding" at bounding box center [209, 370] width 193 height 56
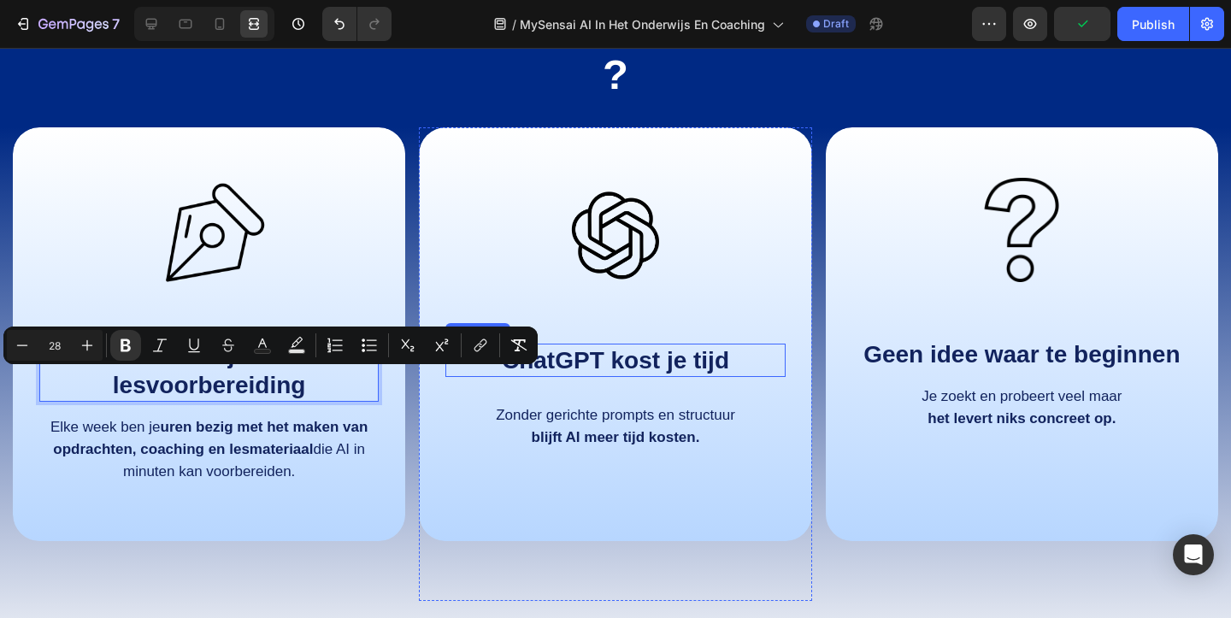
click at [688, 361] on strong "ChatGPT kost je tijd" at bounding box center [615, 360] width 227 height 26
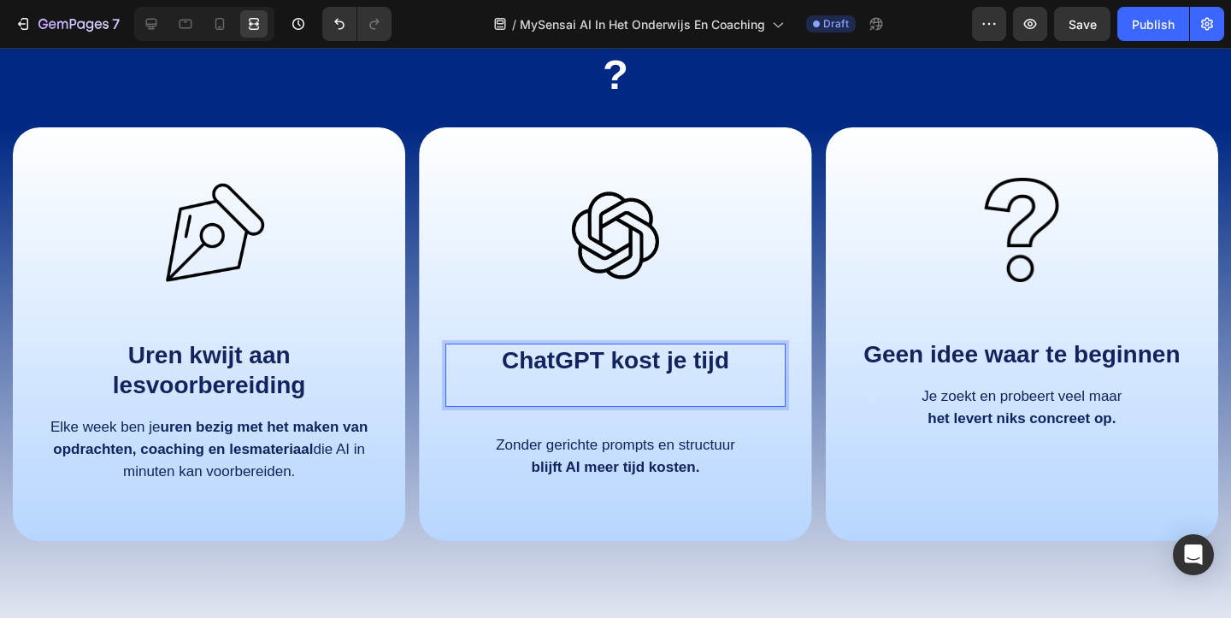
click at [655, 372] on strong "ChatGPT kost je tijd" at bounding box center [615, 360] width 227 height 26
click at [608, 448] on span "Zonder gerichte prompts en structuur" at bounding box center [615, 445] width 239 height 16
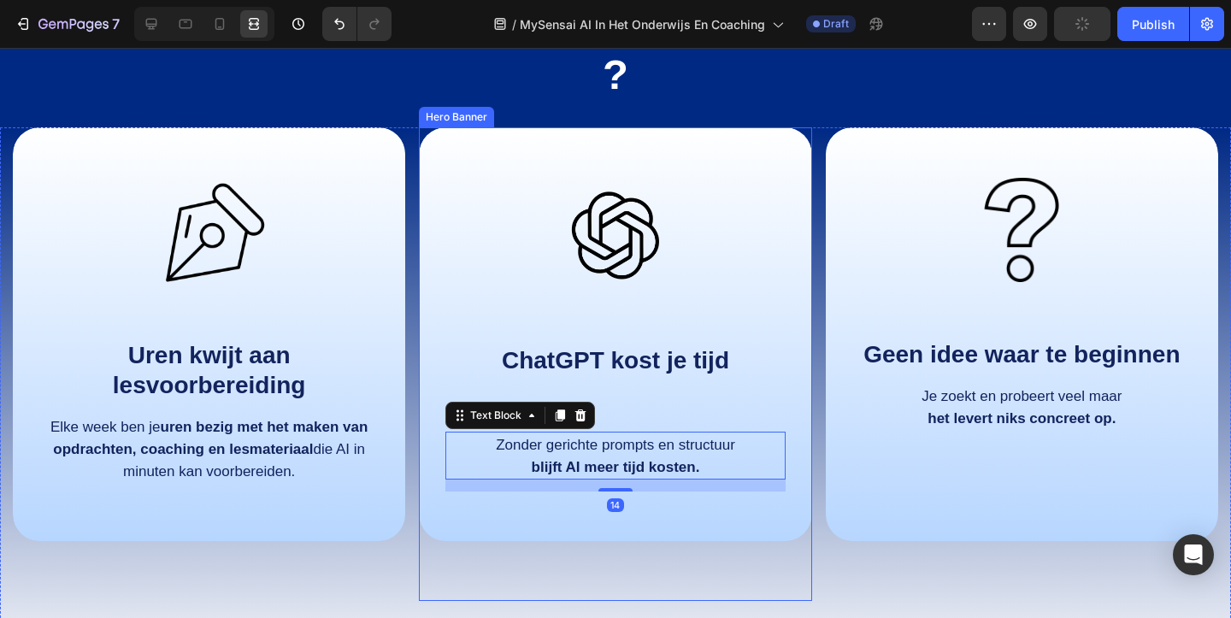
click at [614, 401] on p "Rich Text Editor. Editing area: main" at bounding box center [615, 390] width 336 height 30
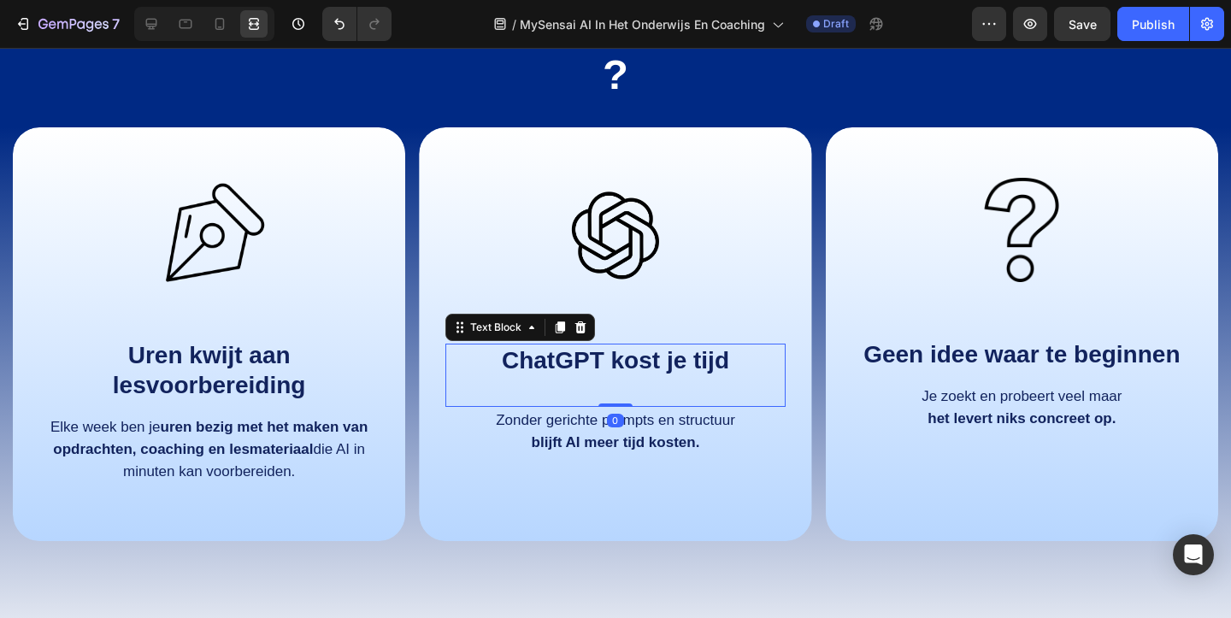
drag, startPoint x: 618, startPoint y: 428, endPoint x: 332, endPoint y: 385, distance: 289.4
click at [625, 386] on div "ChatGPT kost je tijd Text Block 0" at bounding box center [614, 375] width 339 height 63
type input "0"
click at [285, 379] on strong "Uren kwijt aan lesvoorbereiding" at bounding box center [209, 370] width 193 height 56
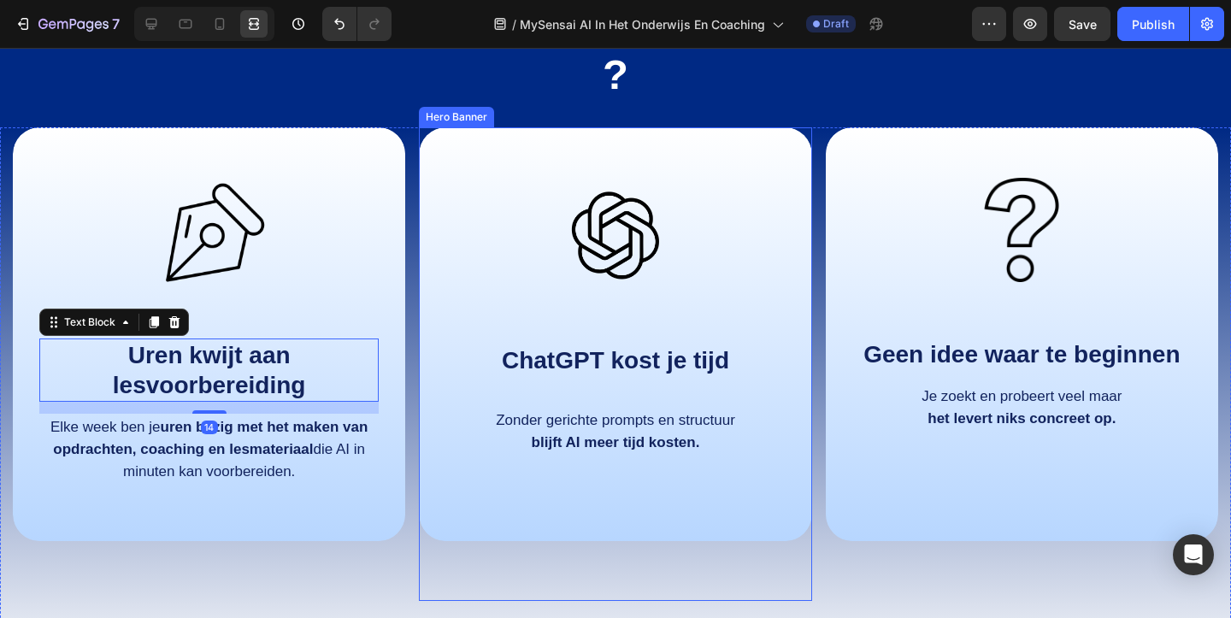
click at [659, 469] on div "Image ChatGPT kost je tijd Text Block Zonder gerichte prompts en structuur blij…" at bounding box center [615, 319] width 392 height 385
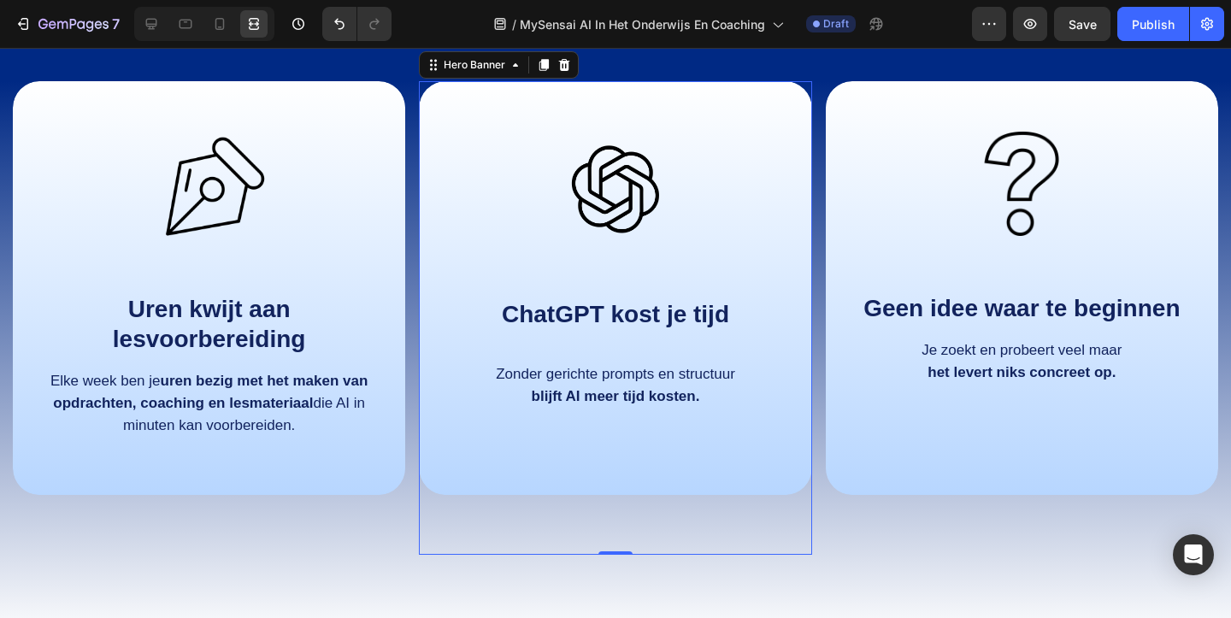
scroll to position [1009, 0]
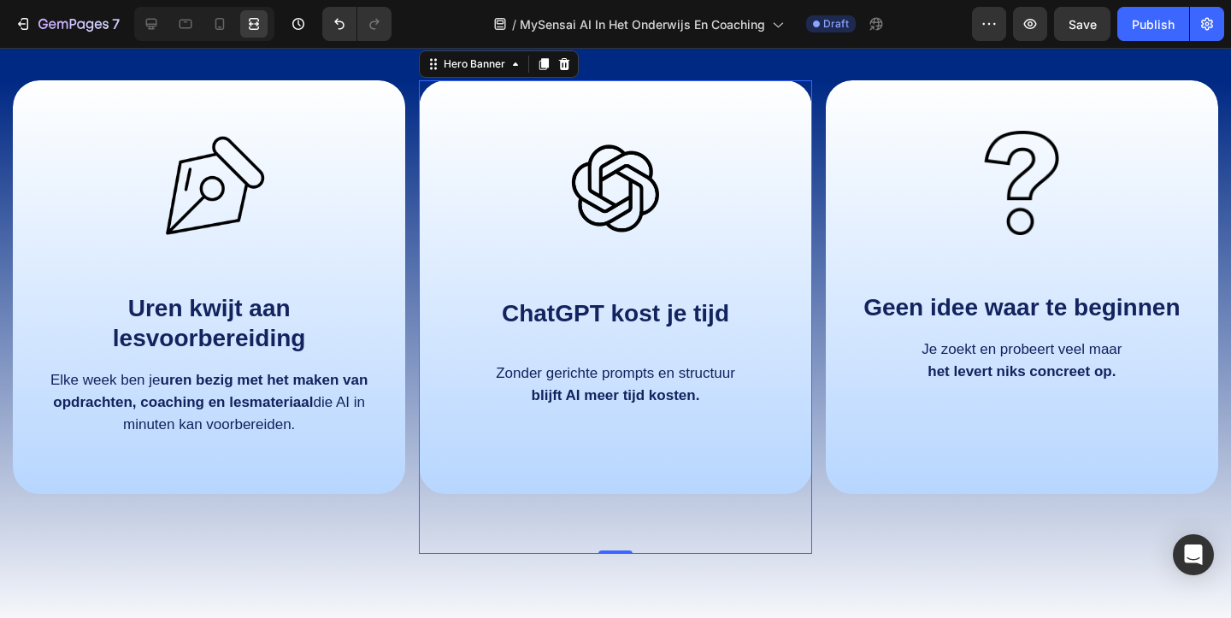
click at [718, 449] on div "Image ChatGPT kost je tijd Text Block Zonder gerichte prompts en structuur blij…" at bounding box center [615, 272] width 392 height 385
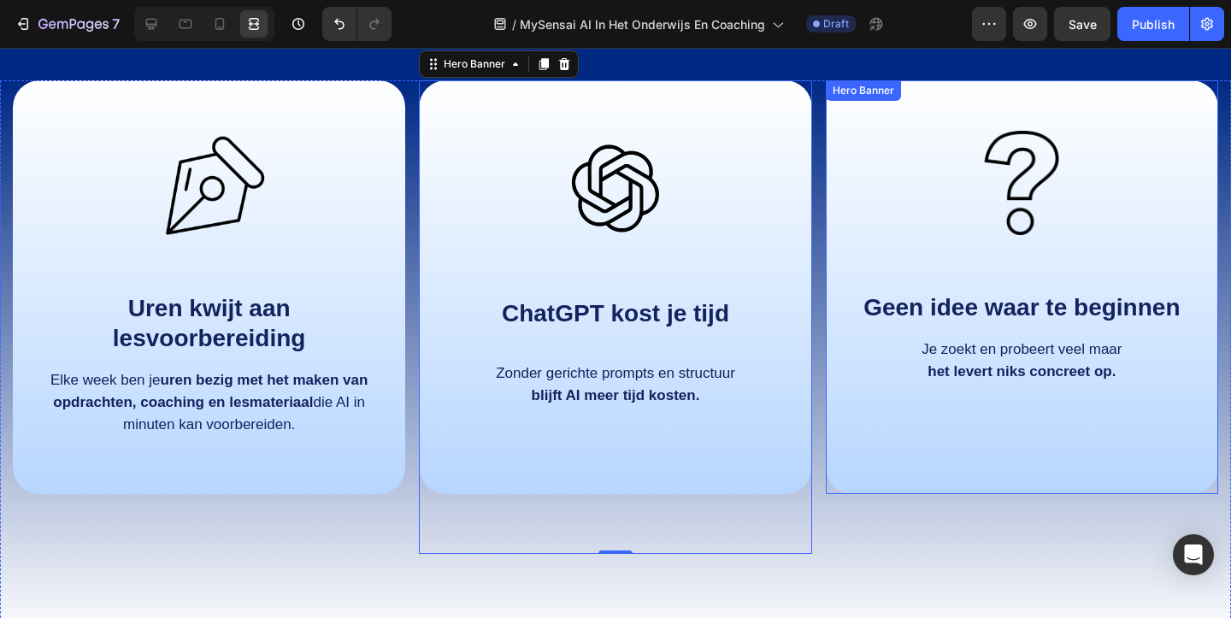
click at [938, 474] on div "Overlay" at bounding box center [1021, 287] width 392 height 414
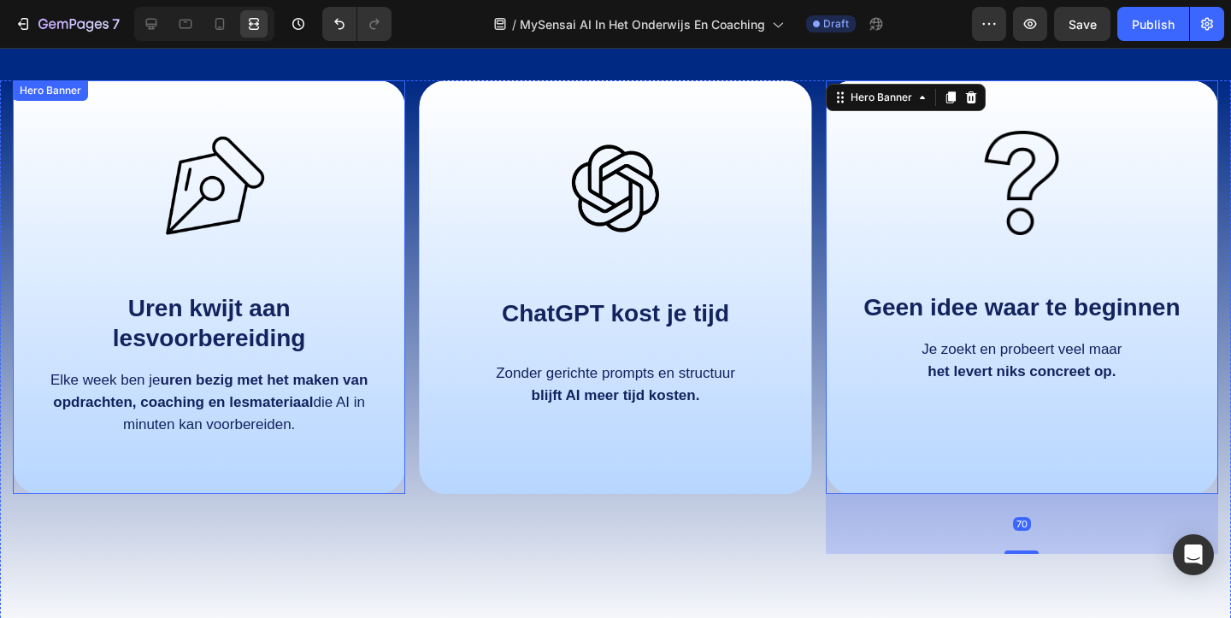
click at [357, 435] on div "Elke week ben je uren bezig met het maken van opdrachten, coaching en lesmateri…" at bounding box center [208, 402] width 339 height 70
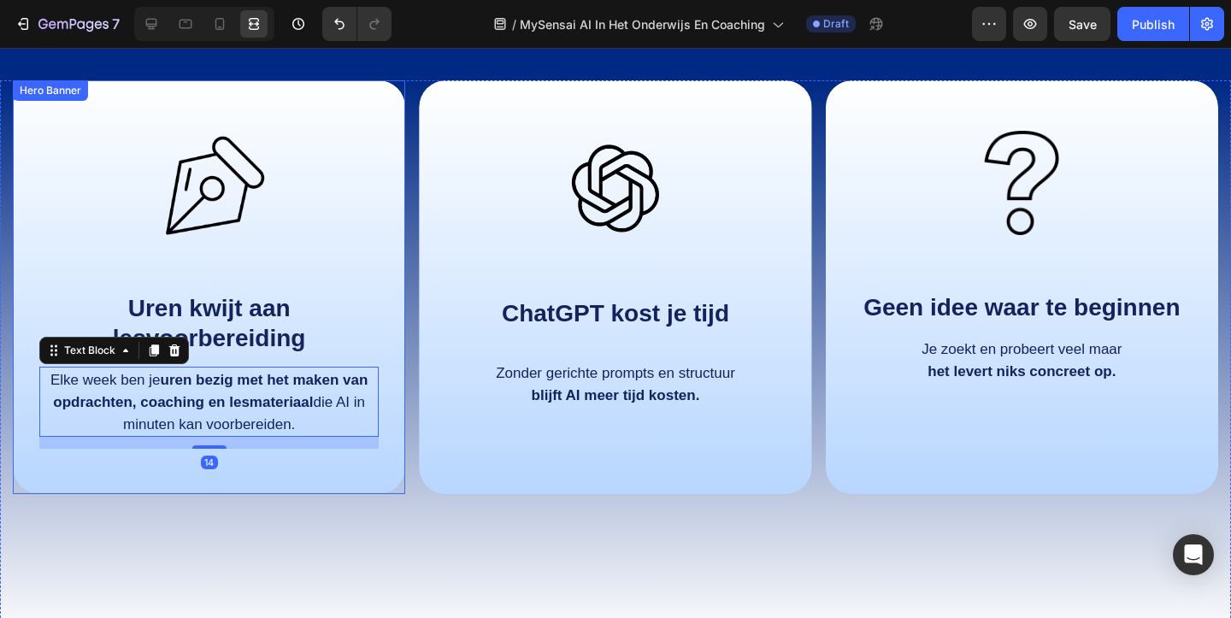
click at [336, 462] on div "Image Uren kwijt aan lesvoorbereiding Text Block Elke week ben je uren bezig me…" at bounding box center [209, 287] width 392 height 414
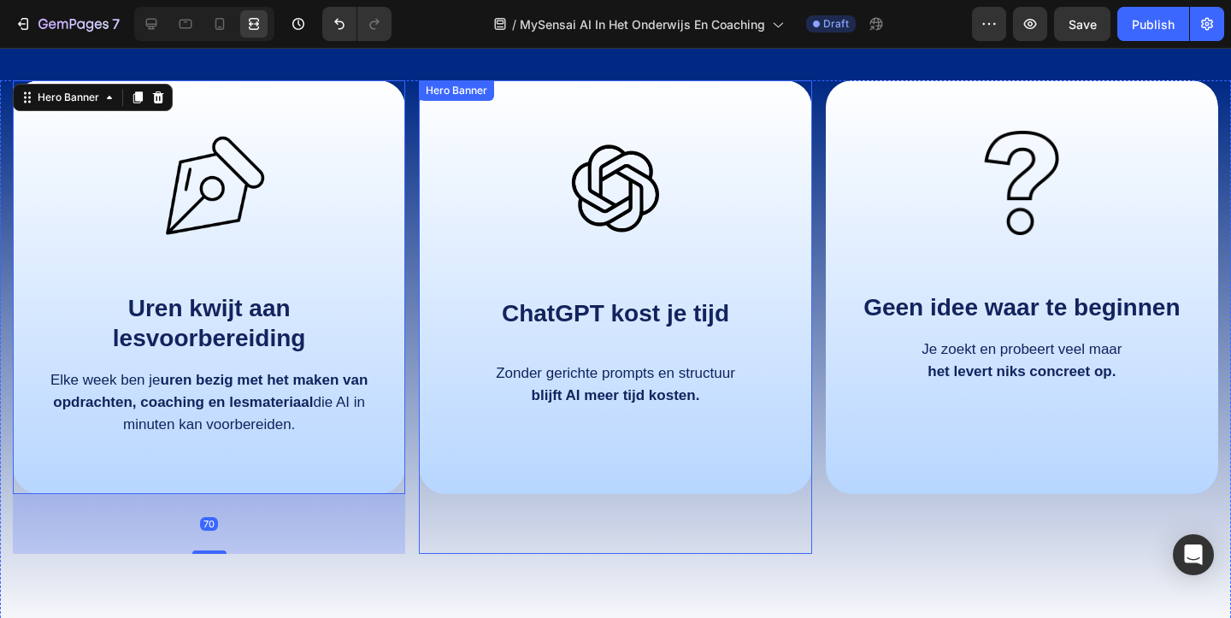
click at [502, 442] on div "Image ChatGPT kost je tijd Text Block Zonder gerichte prompts en structuur blij…" at bounding box center [615, 272] width 392 height 385
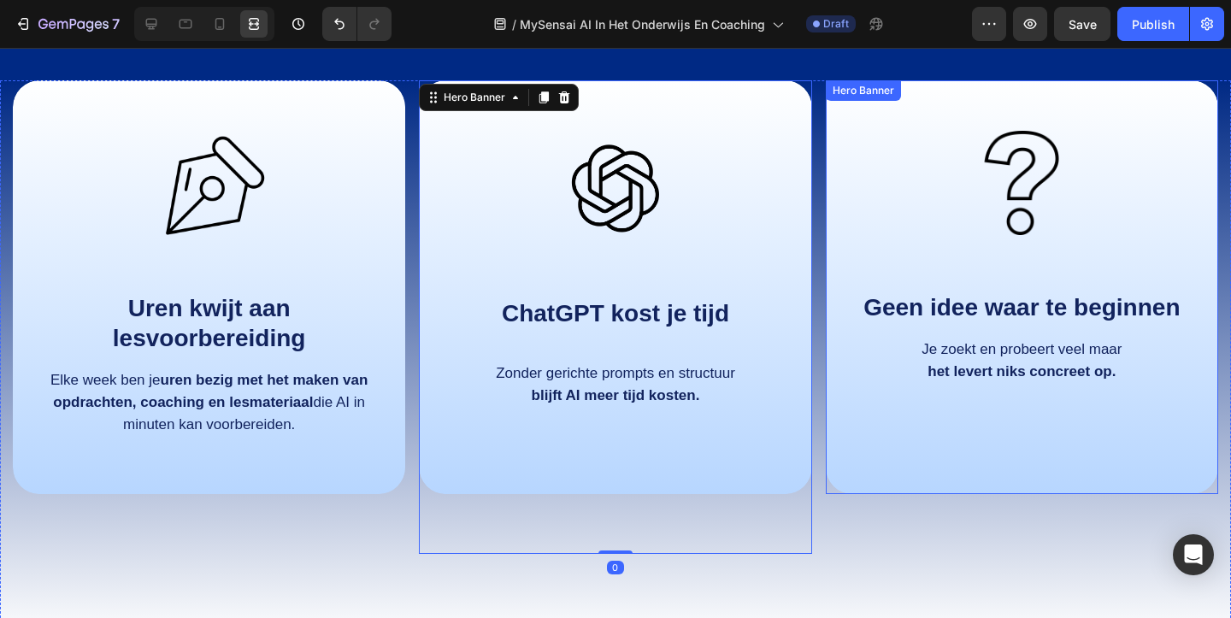
click at [999, 442] on div "Overlay" at bounding box center [1021, 287] width 392 height 414
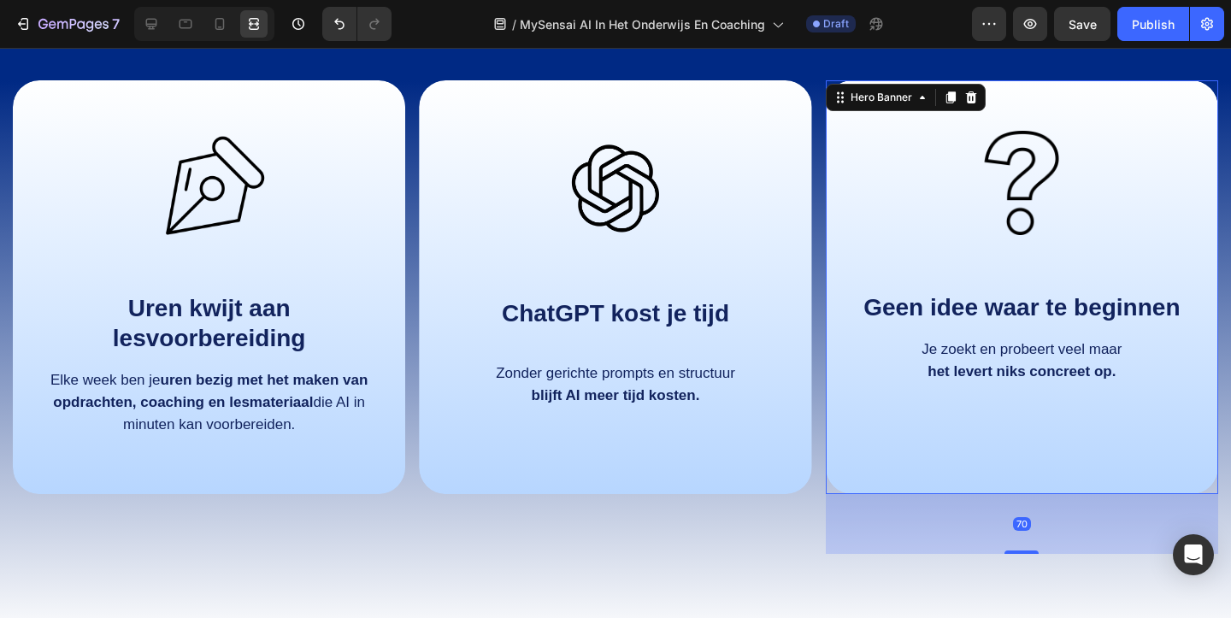
click at [719, 465] on div "Background Image" at bounding box center [615, 287] width 392 height 414
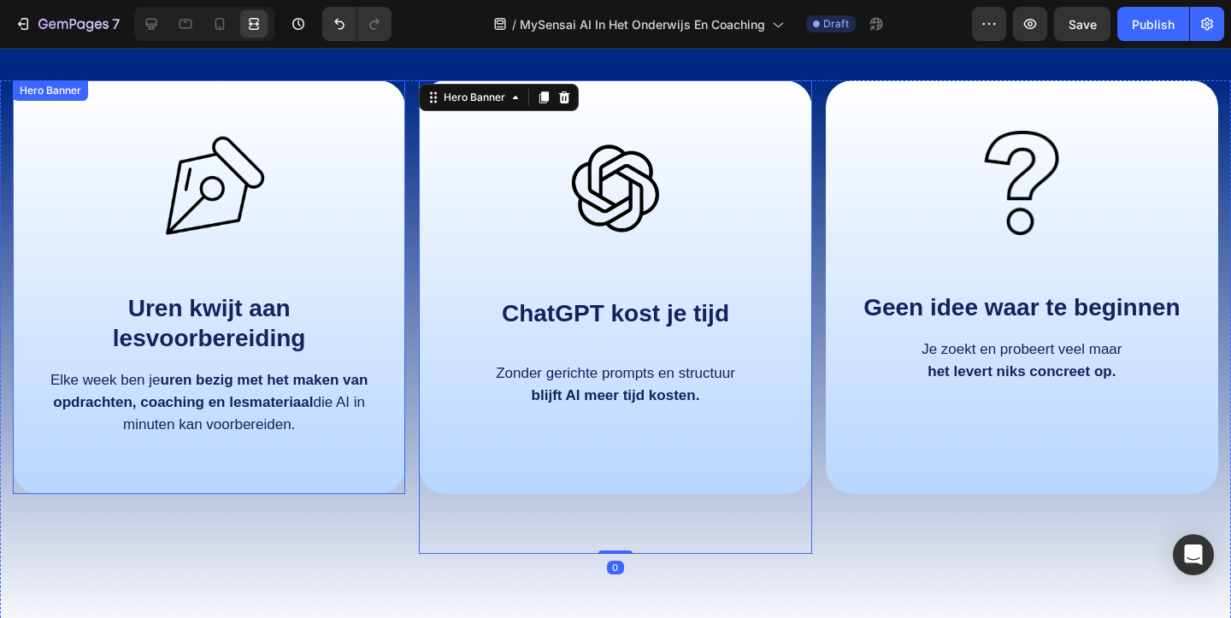
click at [322, 467] on div "Image Uren kwijt aan lesvoorbereiding Text Block Elke week ben je uren bezig me…" at bounding box center [209, 287] width 392 height 414
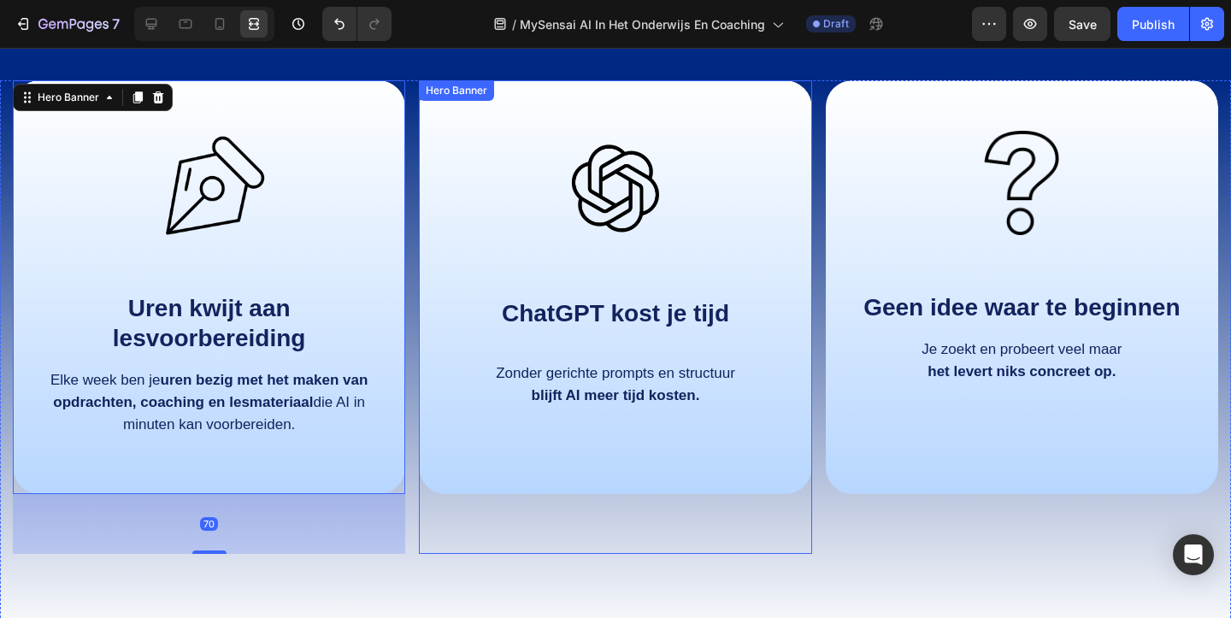
click at [502, 469] on div "Background Image" at bounding box center [615, 287] width 392 height 414
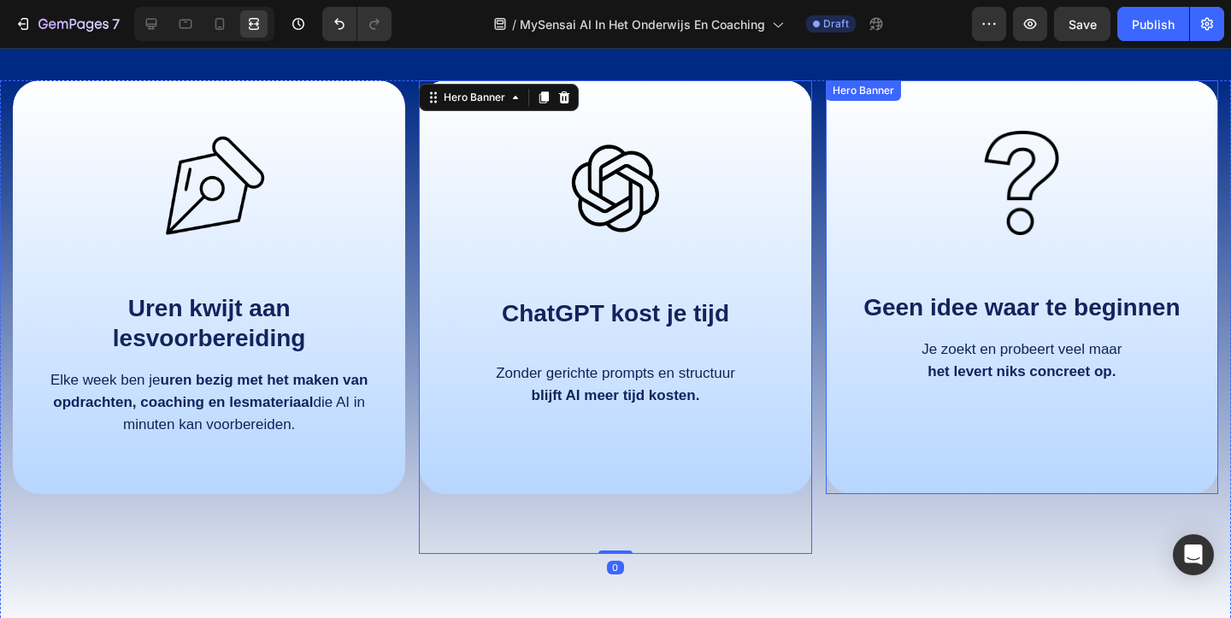
click at [913, 449] on div "Overlay" at bounding box center [1021, 287] width 392 height 414
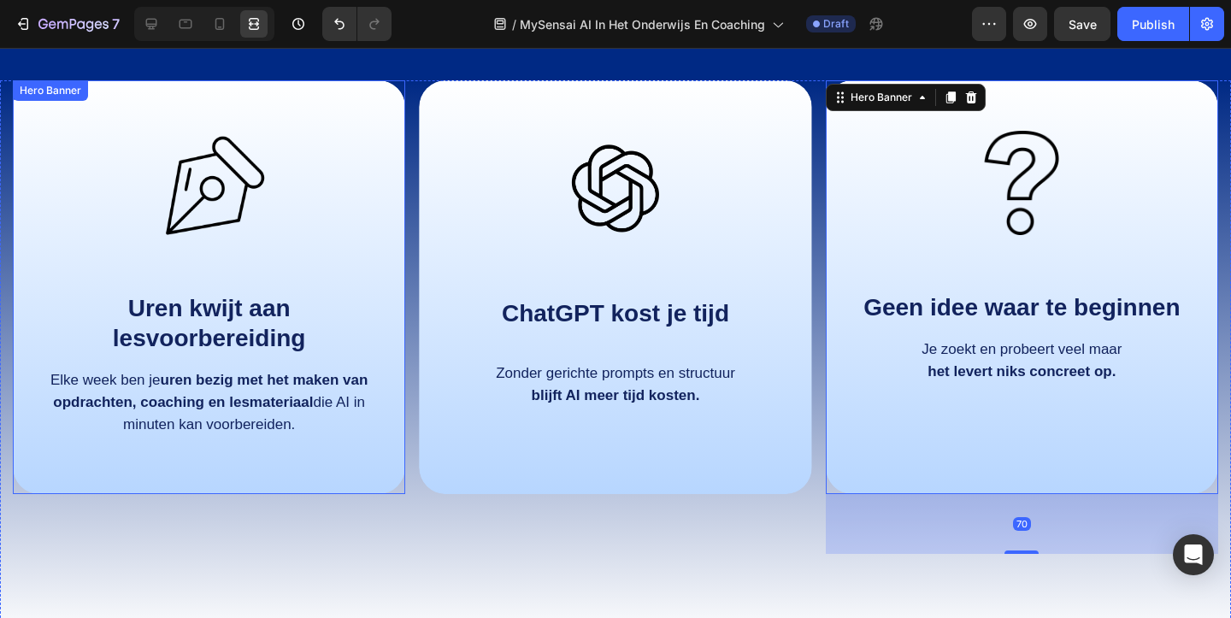
click at [298, 467] on div "Image Uren kwijt aan lesvoorbereiding Text Block Elke week ben je uren bezig me…" at bounding box center [209, 287] width 392 height 414
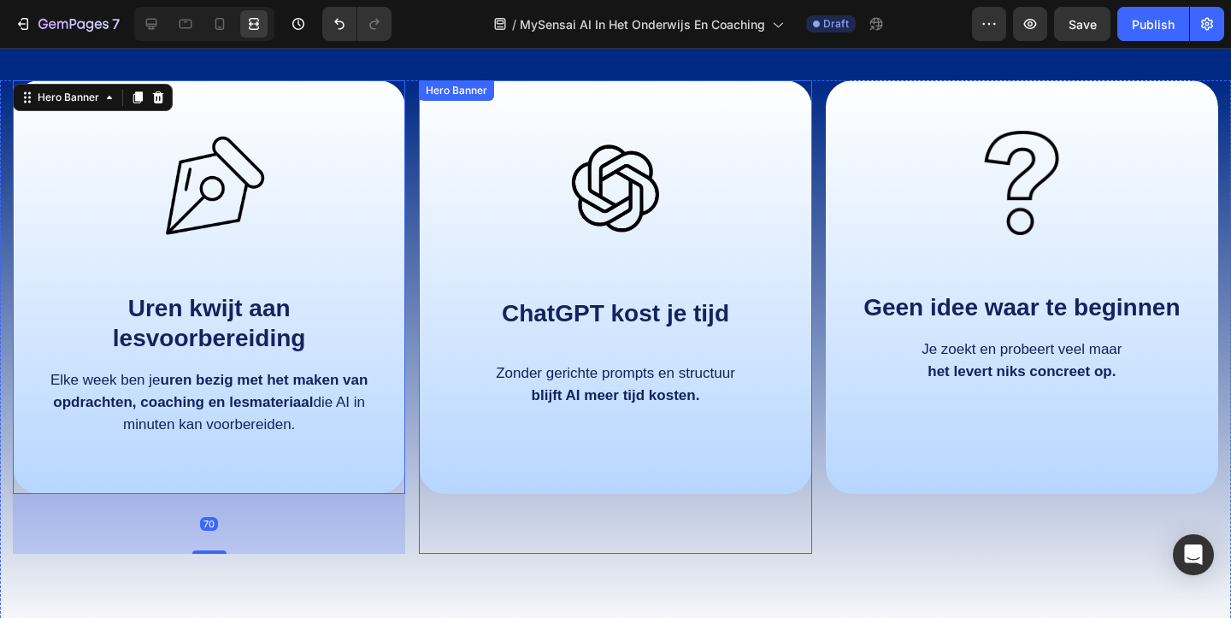
click at [456, 473] on div "Background Image" at bounding box center [615, 287] width 392 height 414
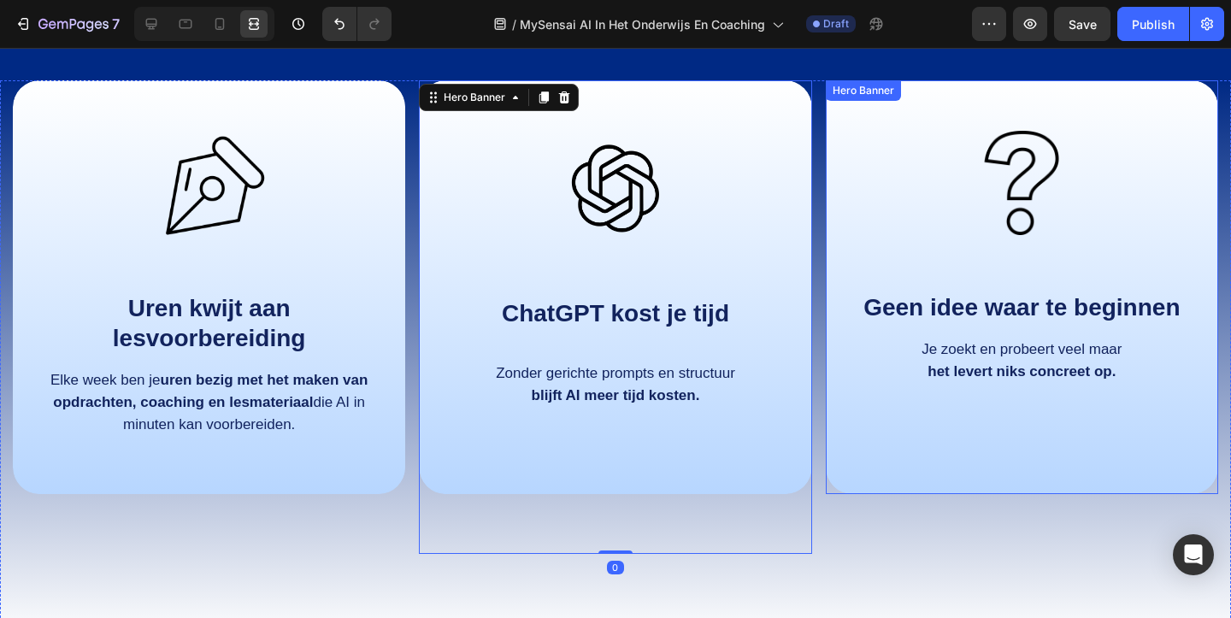
click at [880, 488] on div "Overlay" at bounding box center [1021, 287] width 392 height 414
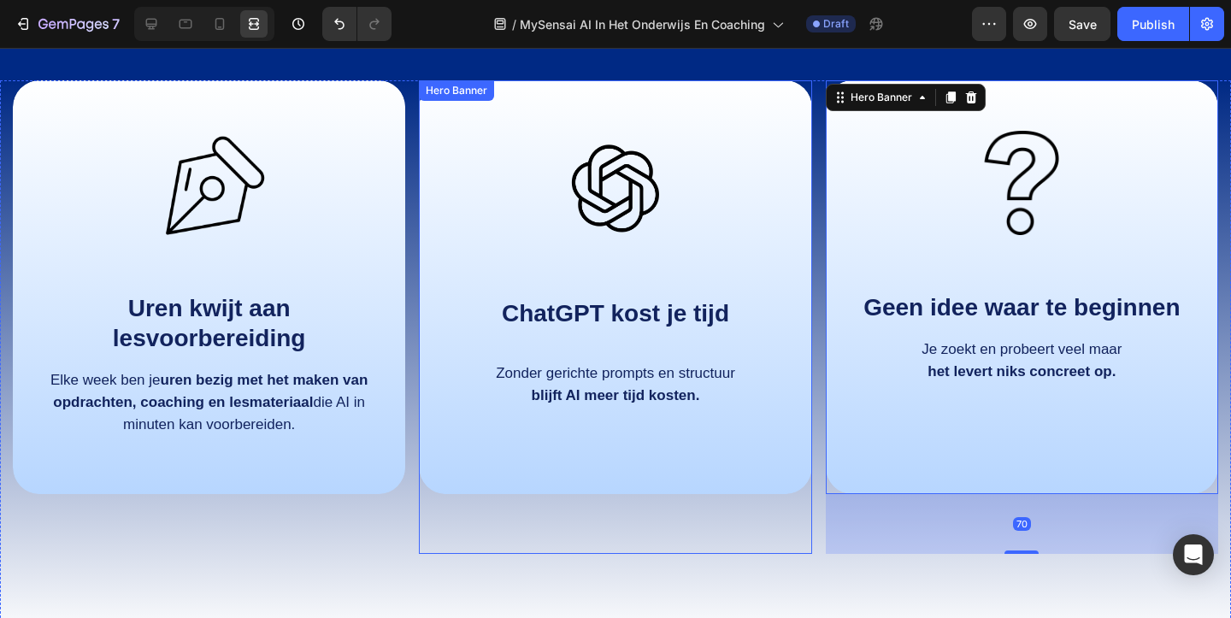
click at [724, 472] on div "Background Image" at bounding box center [615, 287] width 392 height 414
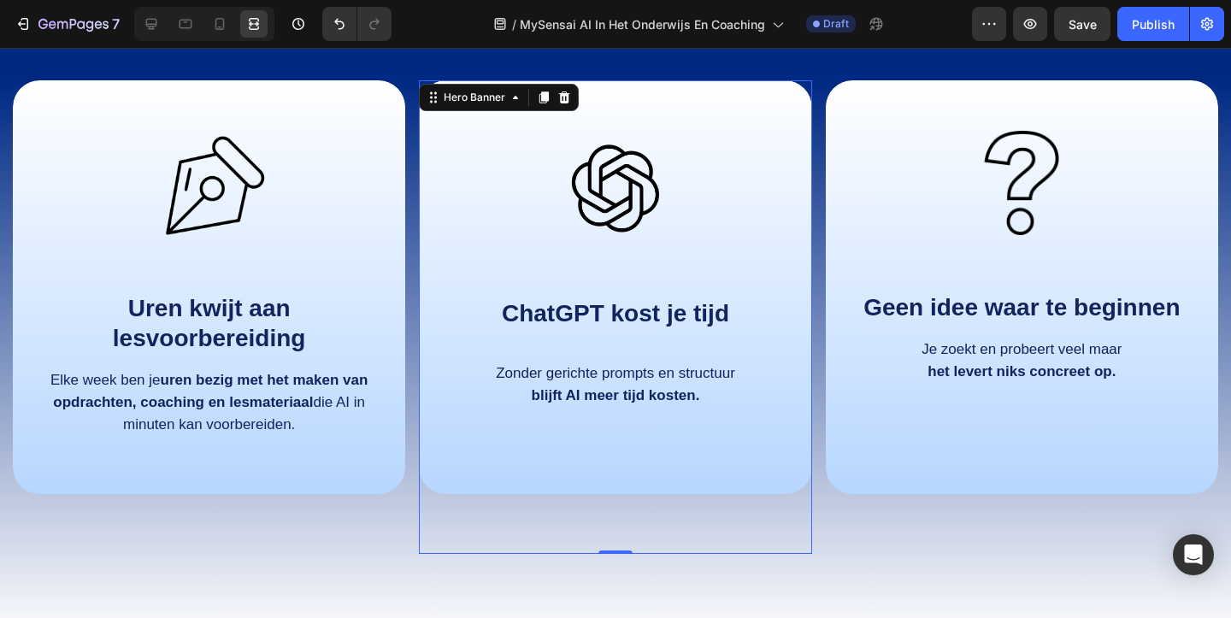
click at [661, 418] on div "Image ChatGPT kost je tijd Text Block Zonder gerichte prompts en structuur blij…" at bounding box center [614, 266] width 339 height 308
click at [654, 329] on p "Rich Text Editor. Editing area: main" at bounding box center [615, 343] width 336 height 30
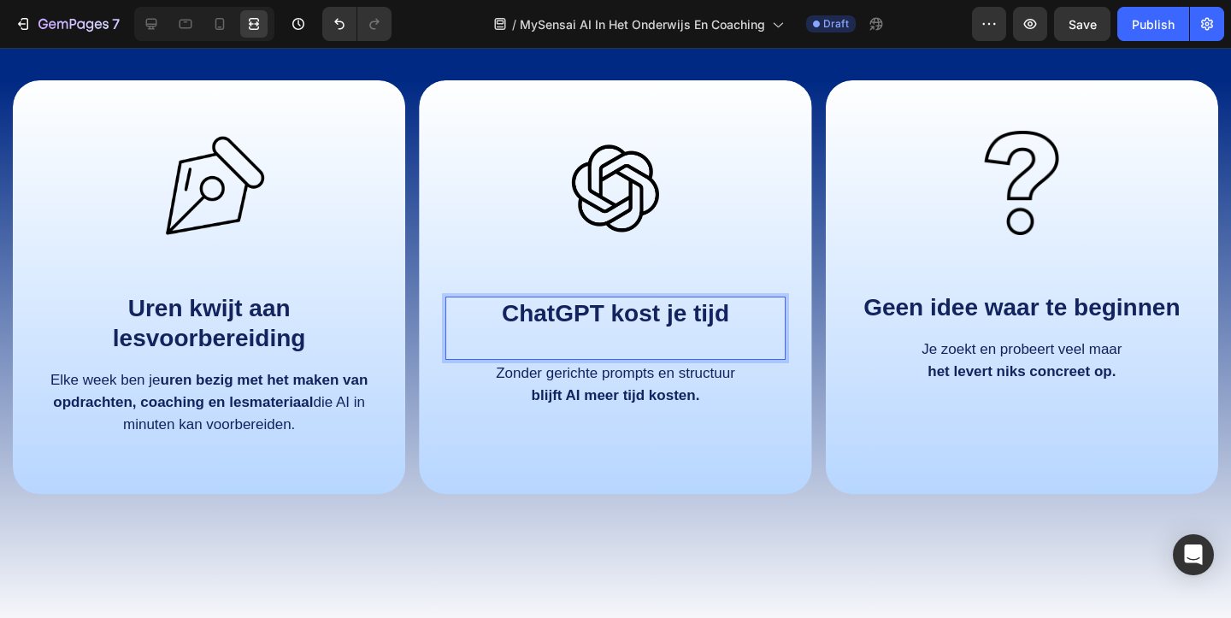
click at [653, 314] on strong "ChatGPT kost je tijd" at bounding box center [615, 313] width 227 height 26
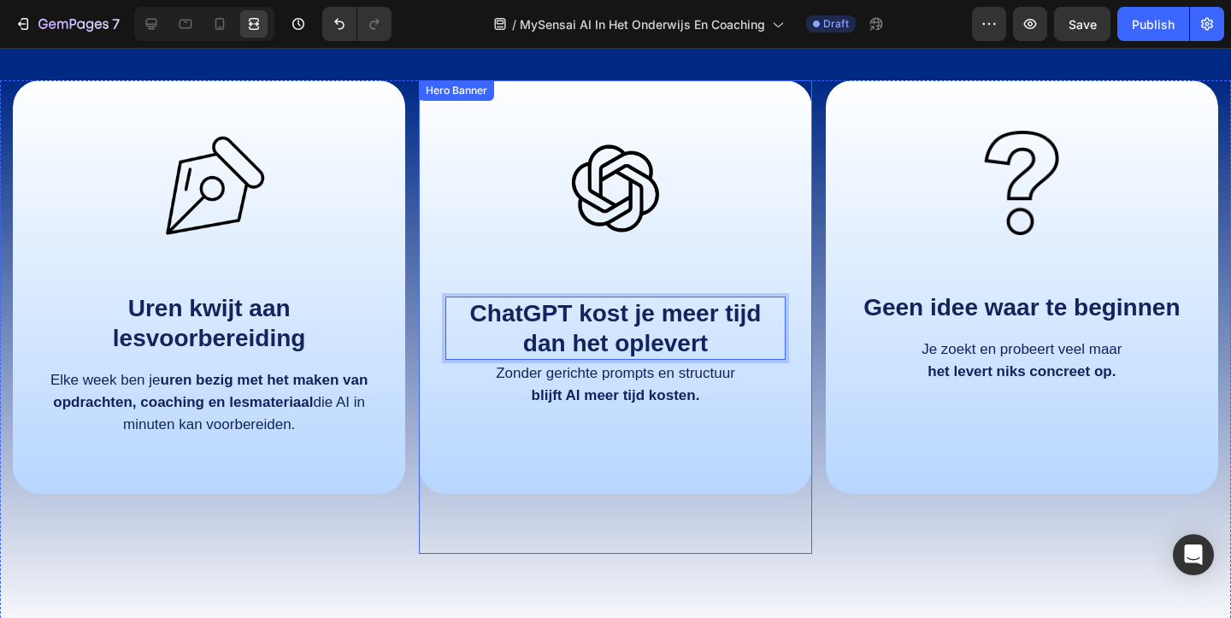
click at [592, 518] on div "Image ChatGPT kost je meer tijd dan het oplevert Text Block 0 Zonder gerichte p…" at bounding box center [615, 316] width 392 height 473
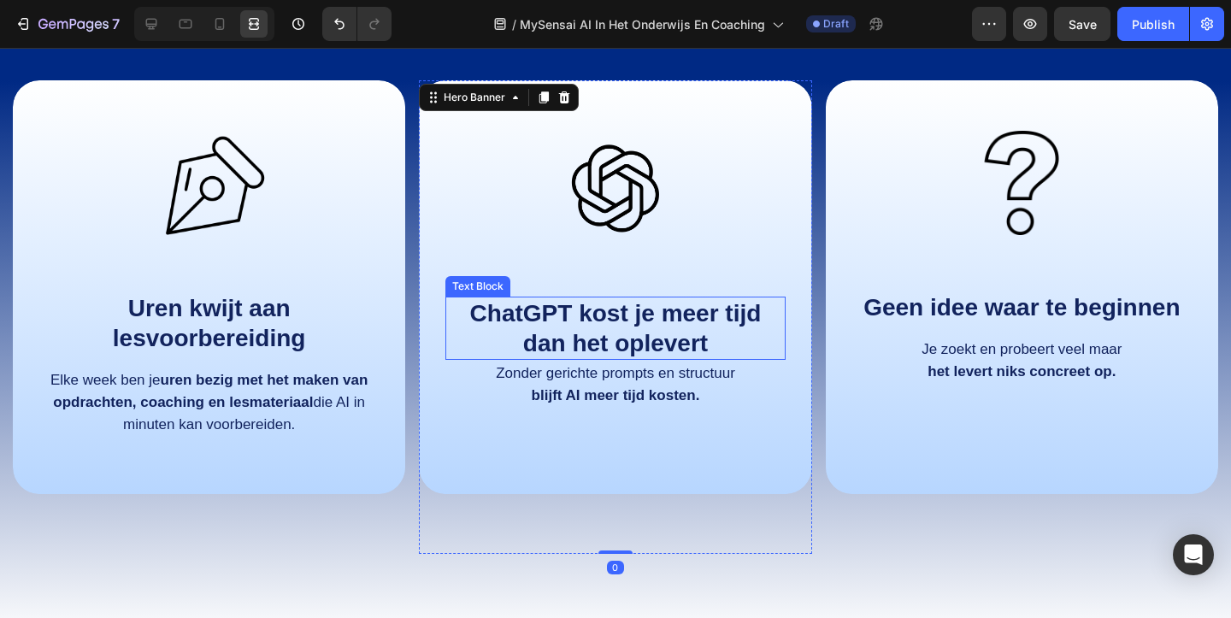
click at [641, 324] on strong "ChatGPT kost je meer tijd dan het oplevert" at bounding box center [615, 328] width 291 height 56
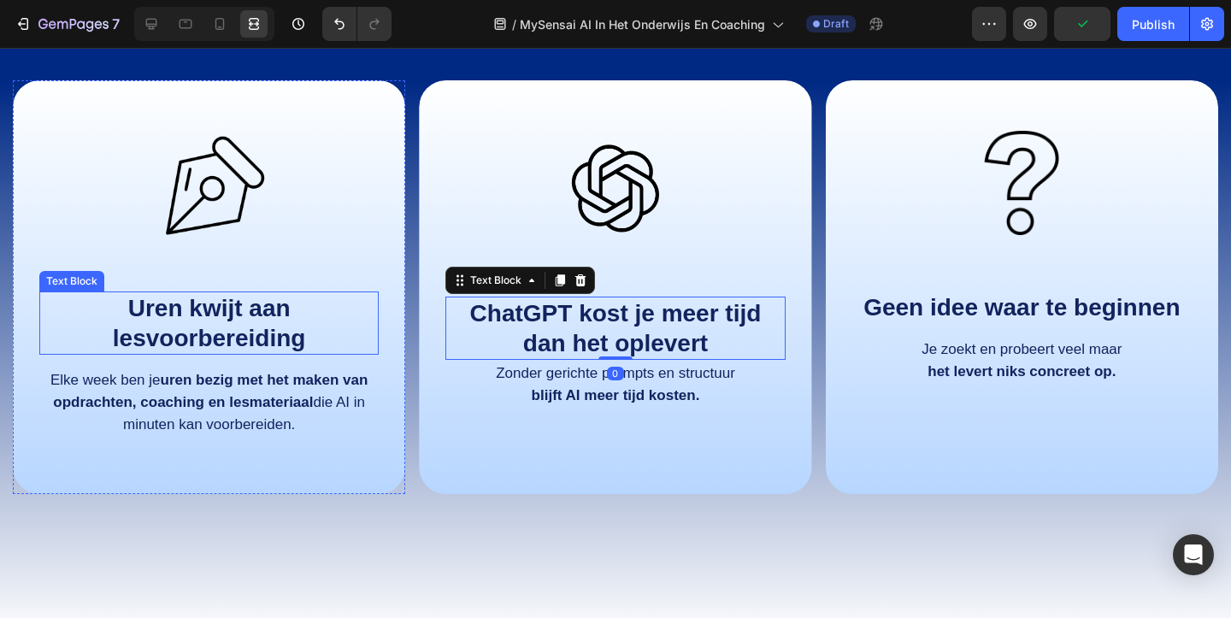
click at [279, 337] on strong "Uren kwijt aan lesvoorbereiding" at bounding box center [209, 323] width 193 height 56
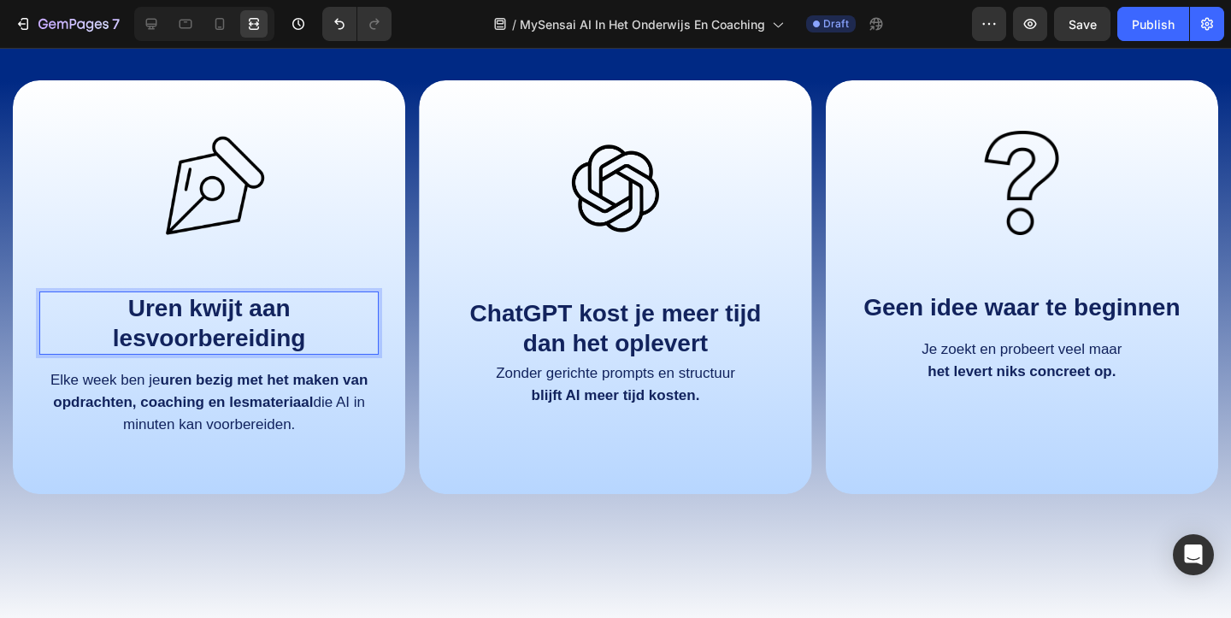
click at [279, 337] on strong "Uren kwijt aan lesvoorbereiding" at bounding box center [209, 323] width 193 height 56
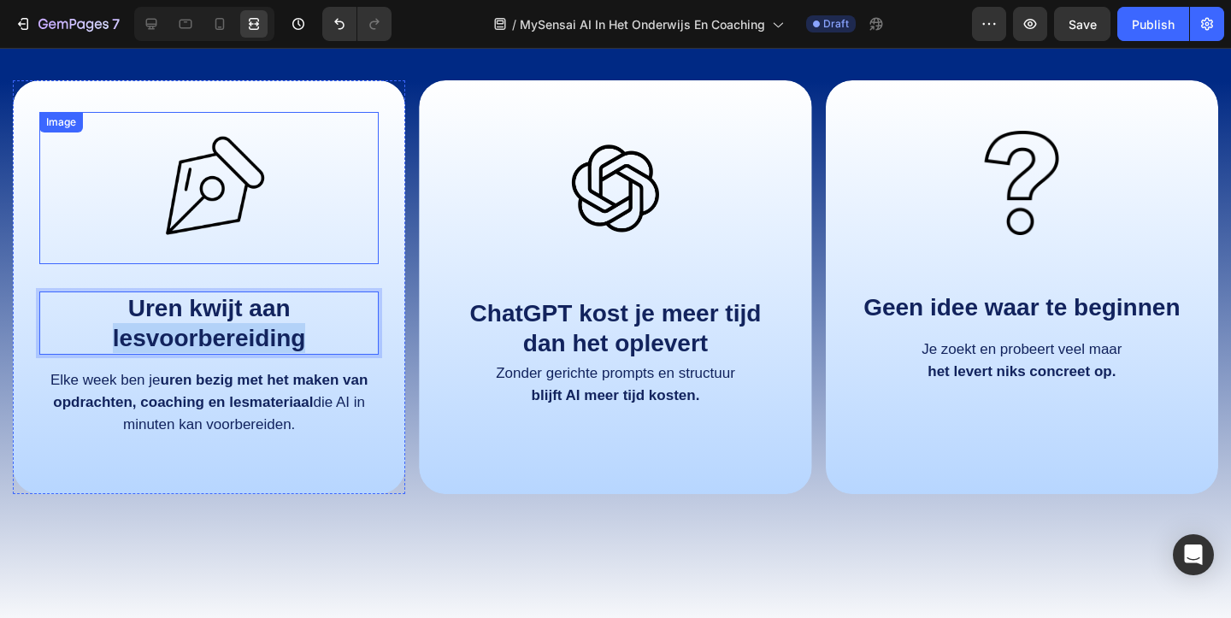
click at [367, 195] on div at bounding box center [208, 188] width 339 height 152
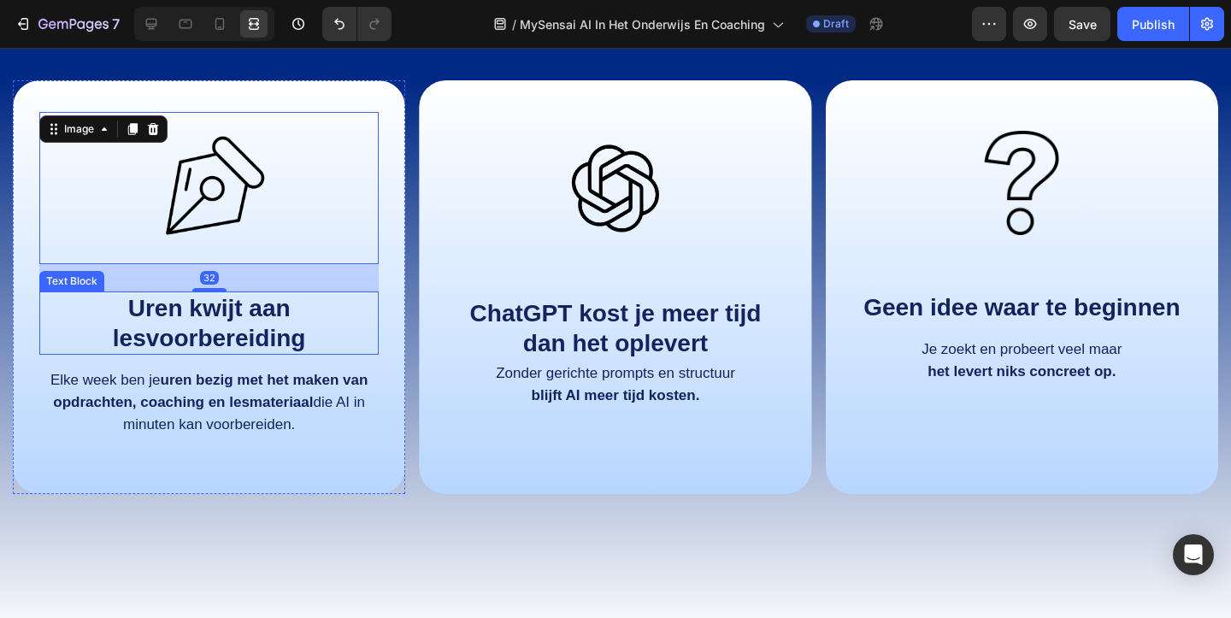
click at [235, 324] on strong "Uren kwijt aan lesvoorbereiding" at bounding box center [209, 323] width 193 height 56
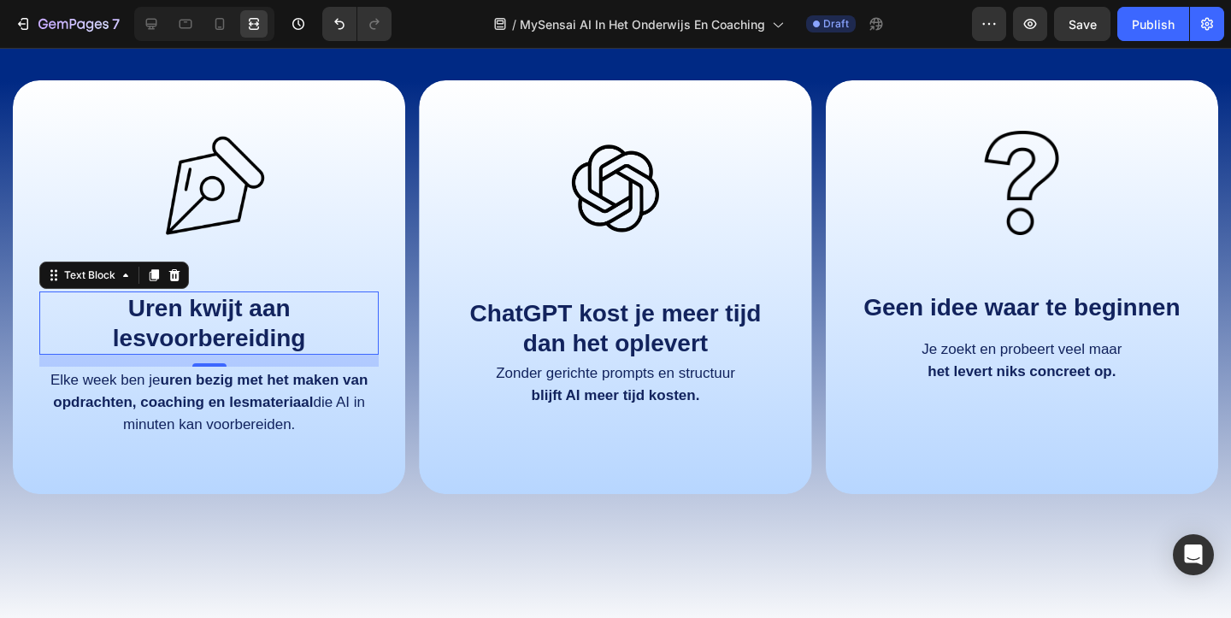
click at [235, 324] on strong "Uren kwijt aan lesvoorbereiding" at bounding box center [209, 323] width 193 height 56
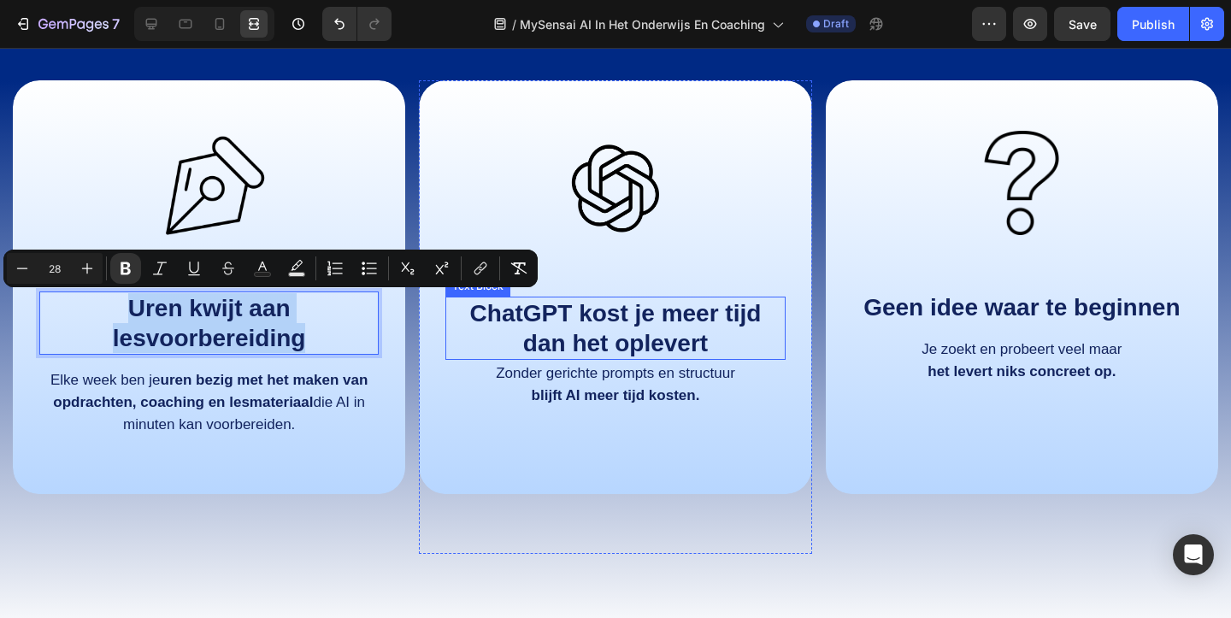
click at [583, 317] on strong "ChatGPT kost je meer tijd dan het oplevert" at bounding box center [615, 328] width 291 height 56
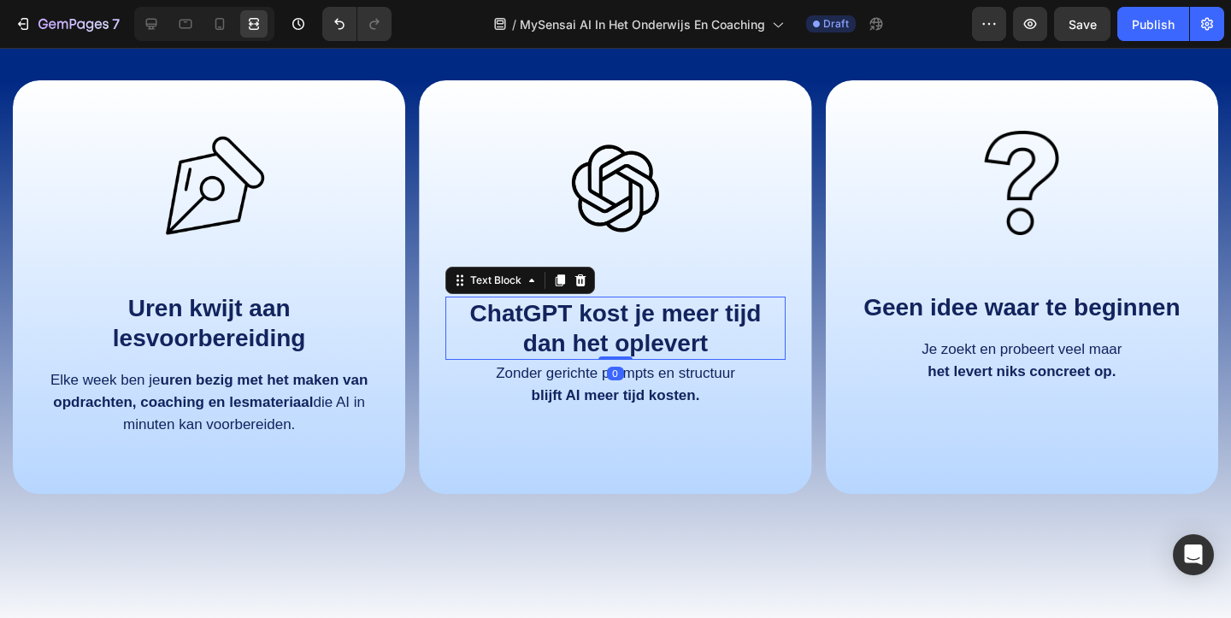
click at [583, 317] on strong "ChatGPT kost je meer tijd dan het oplevert" at bounding box center [615, 328] width 291 height 56
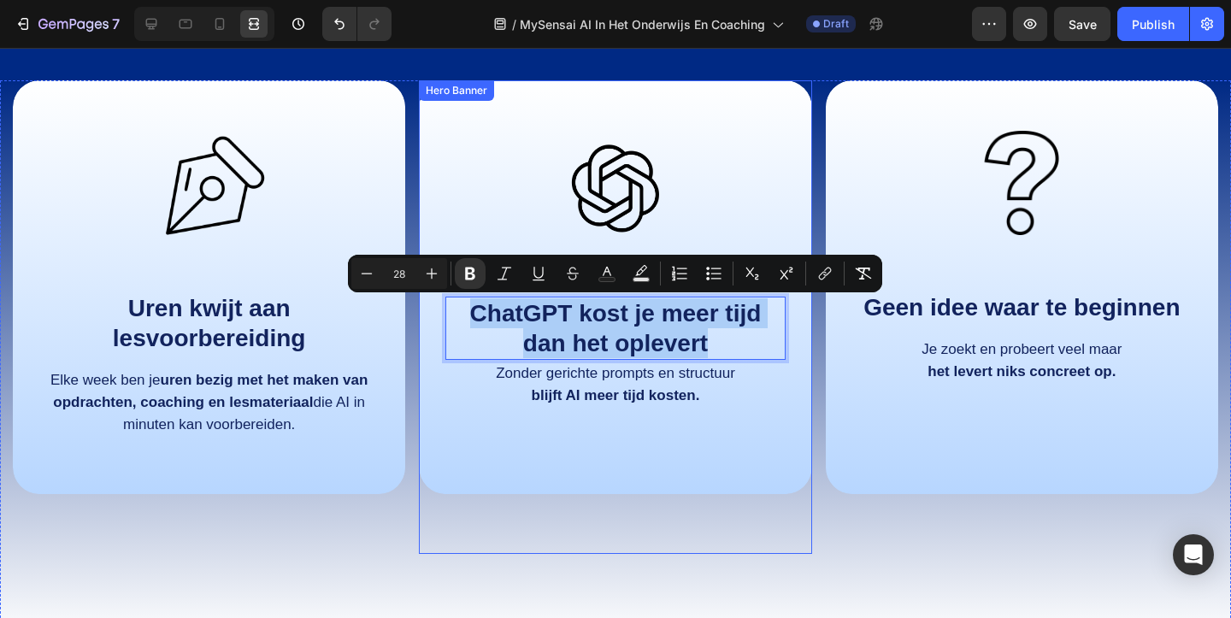
click at [738, 416] on div "Image ChatGPT kost je meer tijd dan het oplevert Text Block 0 Zonder gerichte p…" at bounding box center [614, 266] width 339 height 308
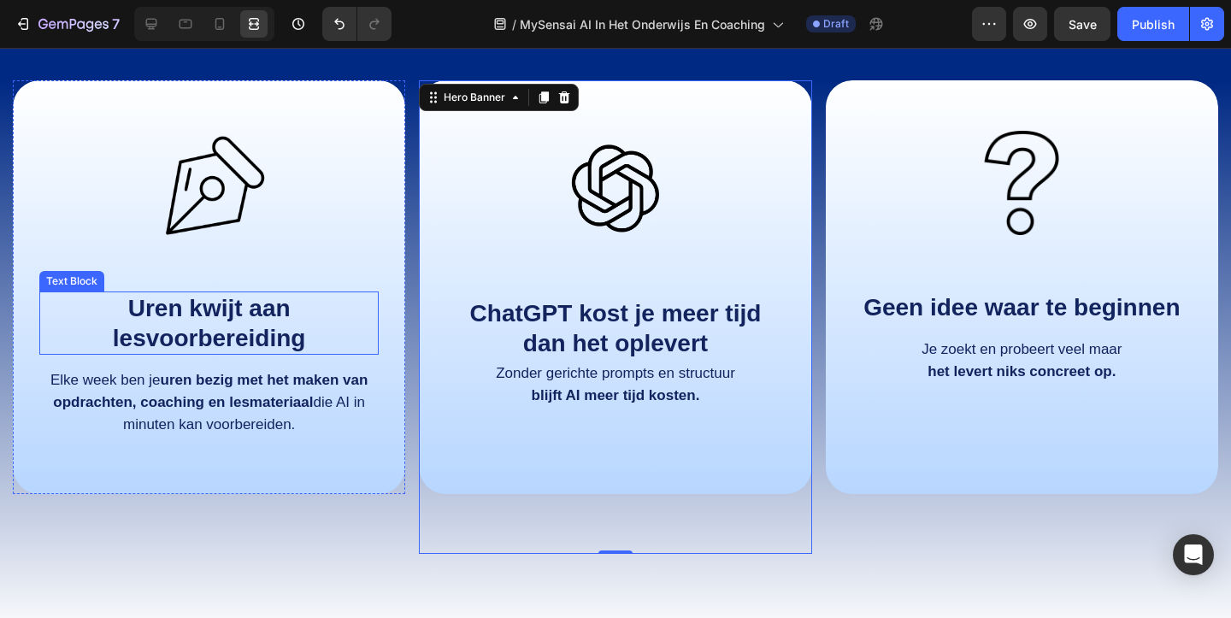
click at [267, 323] on strong "Uren kwijt aan lesvoorbereiding" at bounding box center [209, 323] width 193 height 56
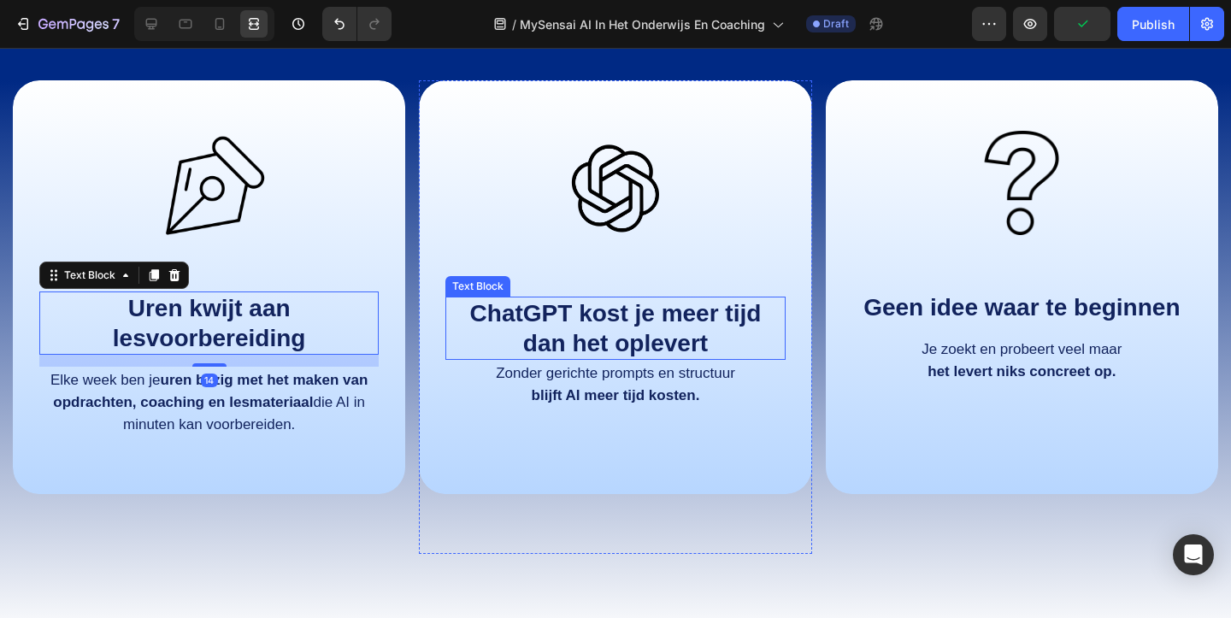
click at [532, 326] on p "ChatGPT kost je meer tijd dan het oplevert" at bounding box center [615, 328] width 336 height 60
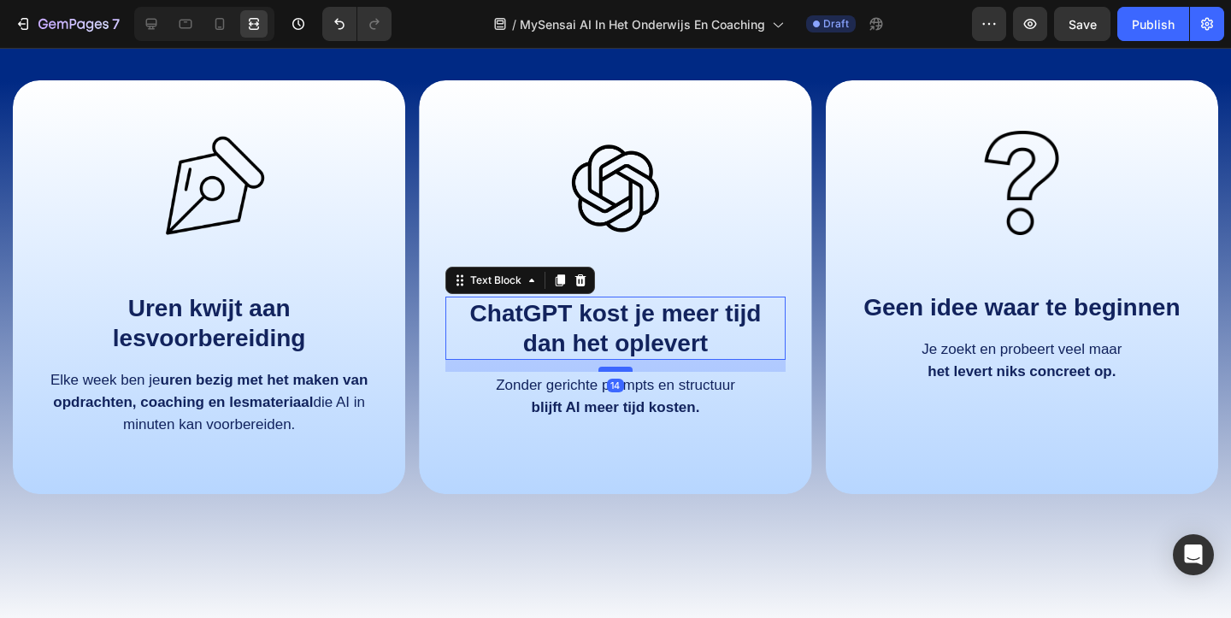
drag, startPoint x: 623, startPoint y: 357, endPoint x: 622, endPoint y: 369, distance: 12.0
click at [622, 369] on div at bounding box center [615, 369] width 34 height 5
type input "14"
click at [731, 467] on div "Image ChatGPT kost je meer tijd dan het oplevert Text Block 14 Zonder gerichte …" at bounding box center [615, 278] width 392 height 397
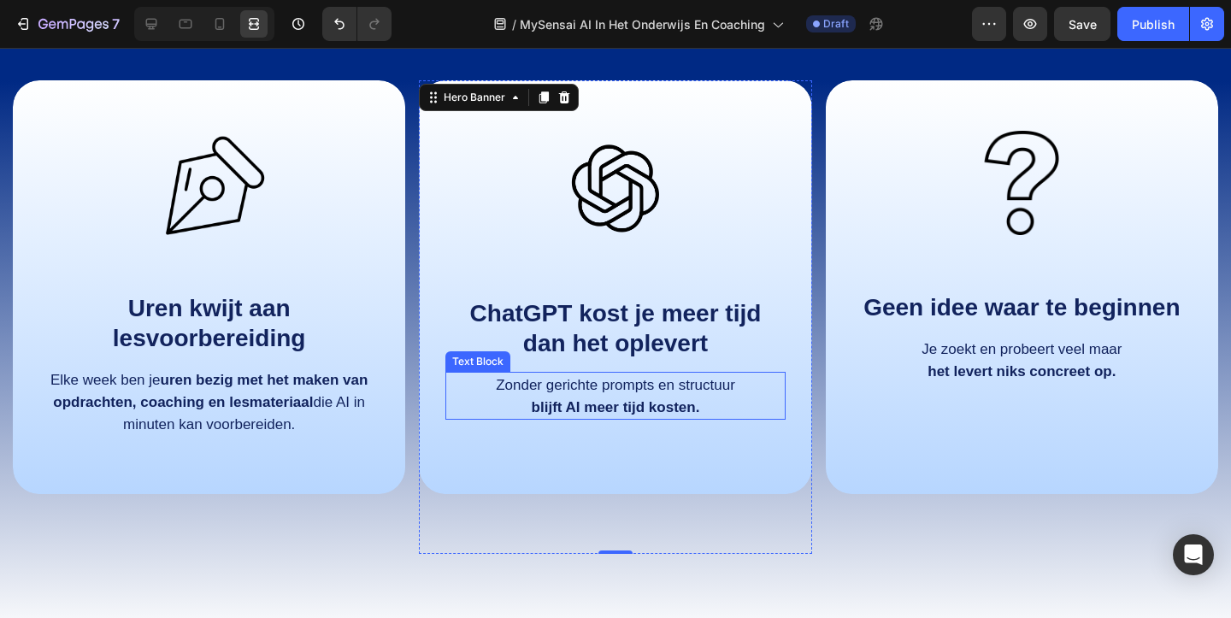
click at [673, 396] on p "blijft AI meer tijd kosten." at bounding box center [615, 407] width 336 height 22
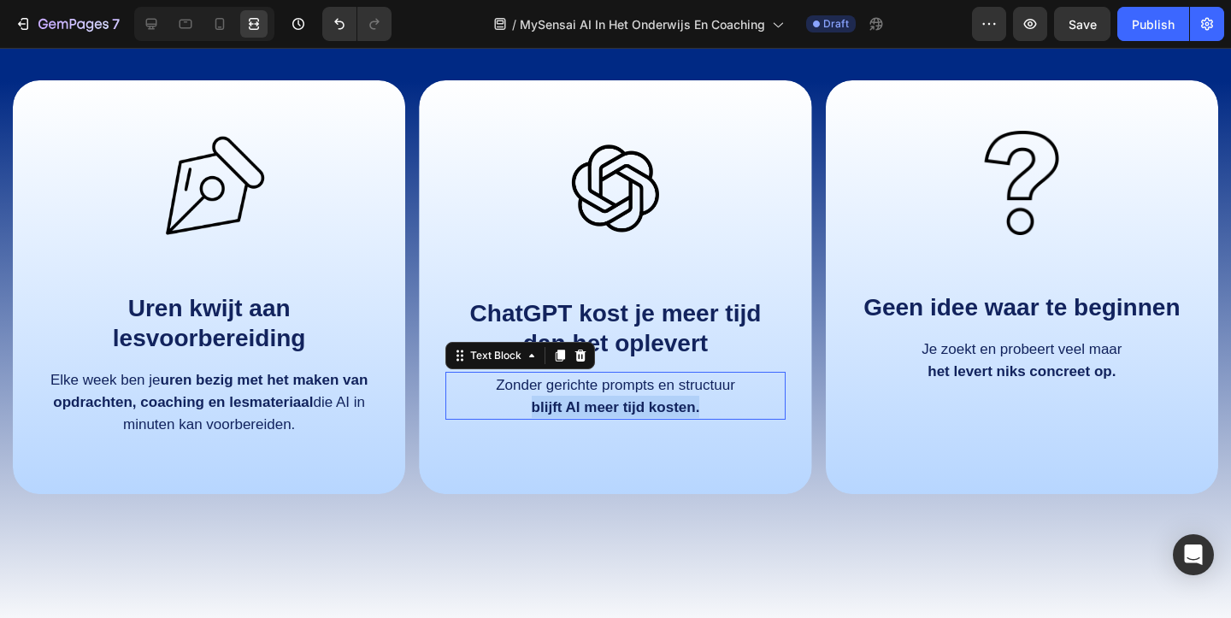
click at [673, 396] on p "blijft AI meer tijd kosten." at bounding box center [615, 407] width 336 height 22
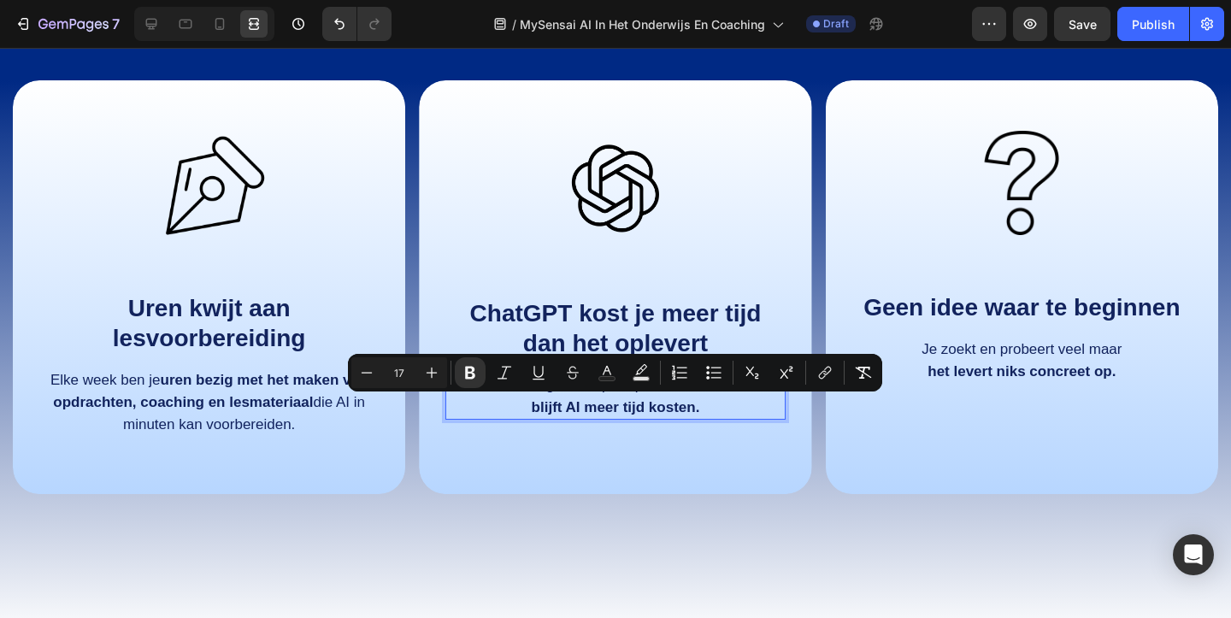
click at [673, 396] on p "blijft AI meer tijd kosten." at bounding box center [615, 407] width 336 height 22
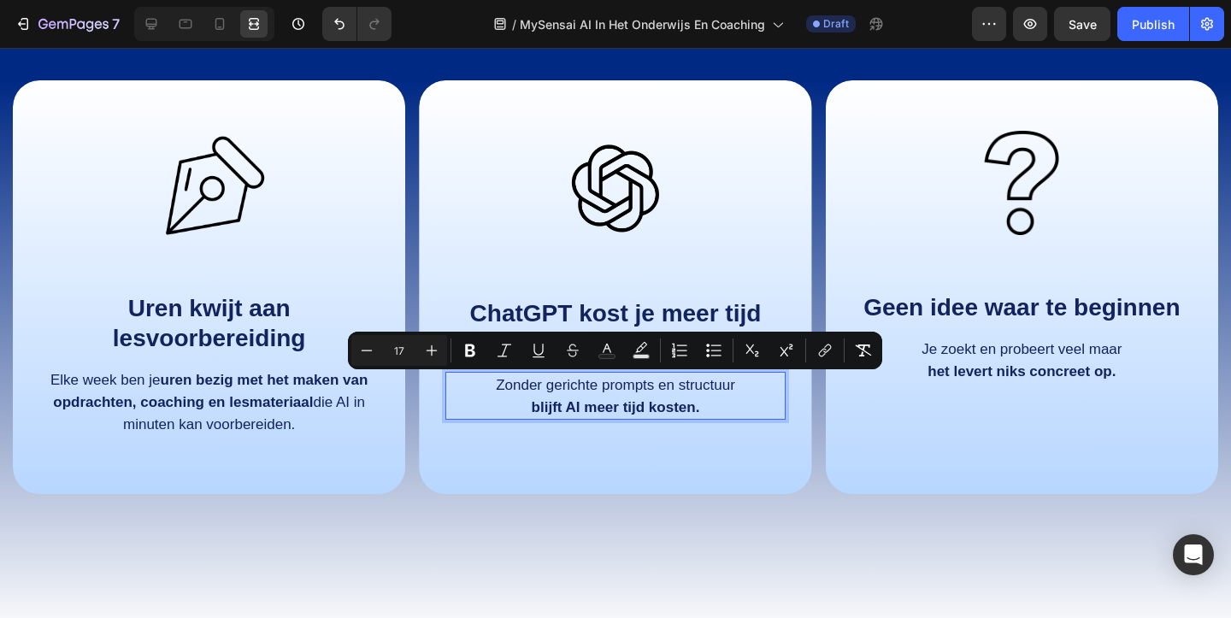
click at [716, 403] on p "blijft AI meer tijd kosten." at bounding box center [615, 407] width 336 height 22
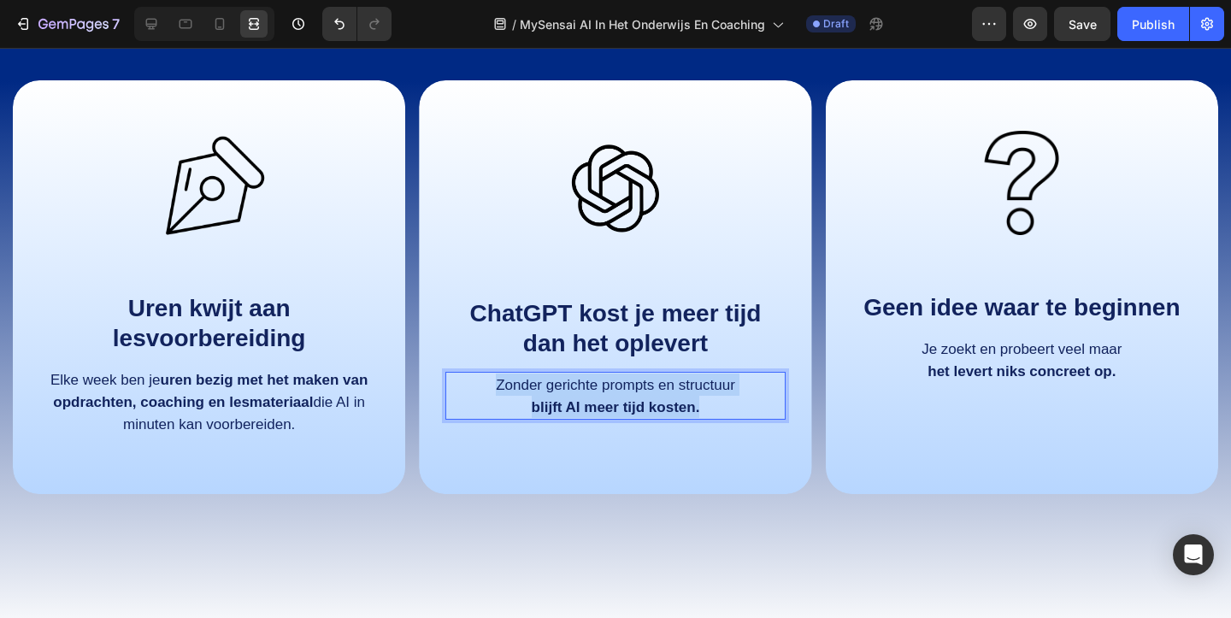
drag, startPoint x: 716, startPoint y: 403, endPoint x: 486, endPoint y: 381, distance: 230.9
click at [486, 381] on div "[PERSON_NAME] gerichte prompts en structuur blijft AI meer tijd kosten." at bounding box center [614, 396] width 339 height 48
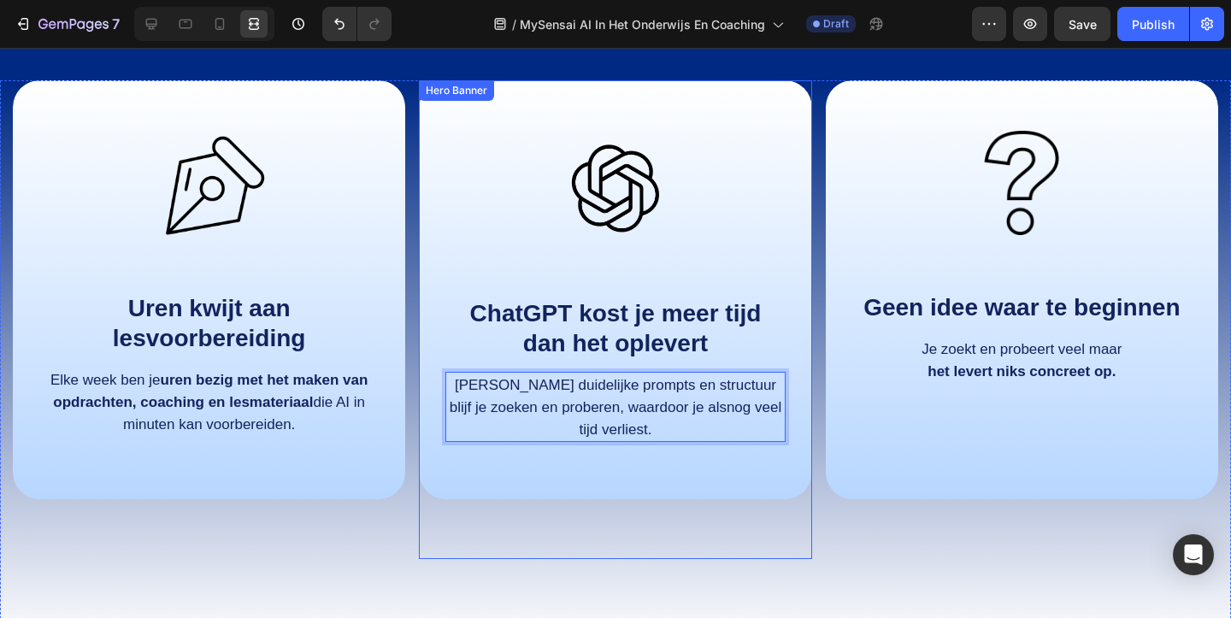
click at [599, 494] on div "Image ChatGPT kost je meer tijd dan het oplevert Text Block Zonder duidelijke p…" at bounding box center [615, 289] width 392 height 419
click at [546, 384] on span "[PERSON_NAME] duidelijke prompts en structuur blijf je zoeken en proberen, waar…" at bounding box center [615, 407] width 332 height 61
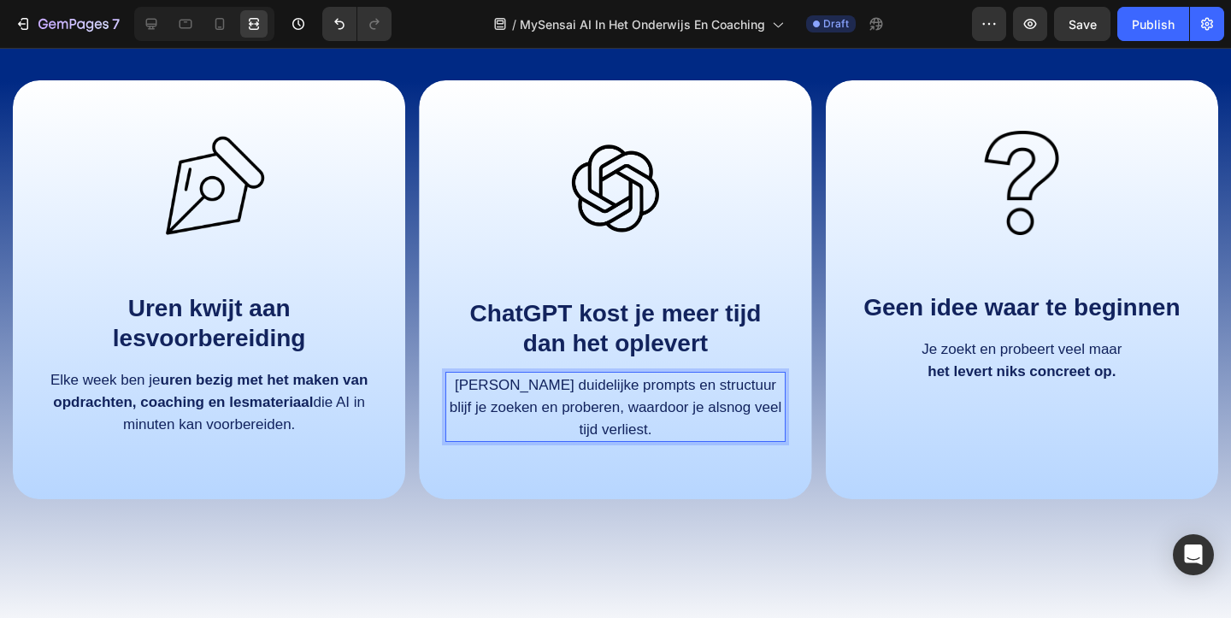
click at [595, 406] on span "[PERSON_NAME] duidelijke prompts en structuur blijf je zoeken en proberen, waar…" at bounding box center [615, 407] width 332 height 61
drag, startPoint x: 595, startPoint y: 406, endPoint x: 658, endPoint y: 426, distance: 66.5
click at [658, 426] on p "[PERSON_NAME] duidelijke prompts en structuur blijf je zoeken en proberen, waar…" at bounding box center [615, 406] width 336 height 67
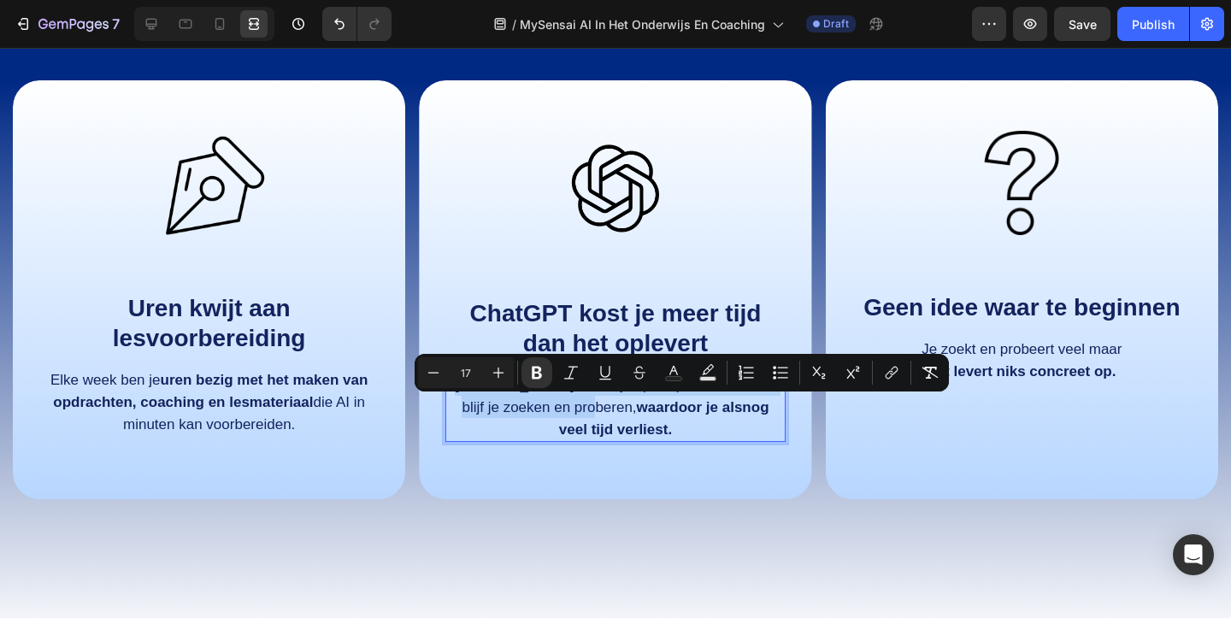
click at [698, 443] on div "Image ChatGPT kost je meer tijd dan het oplevert Text Block Zonder duidelijke p…" at bounding box center [614, 283] width 339 height 342
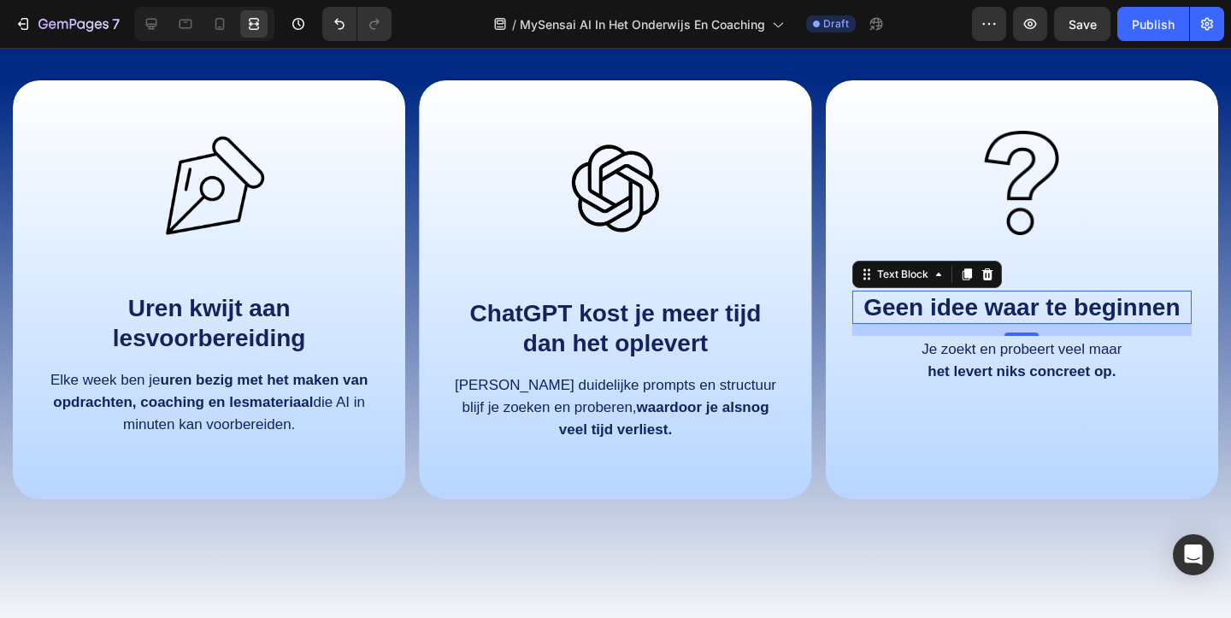
click at [1029, 314] on strong "Geen idee waar te beginnen" at bounding box center [1021, 307] width 316 height 26
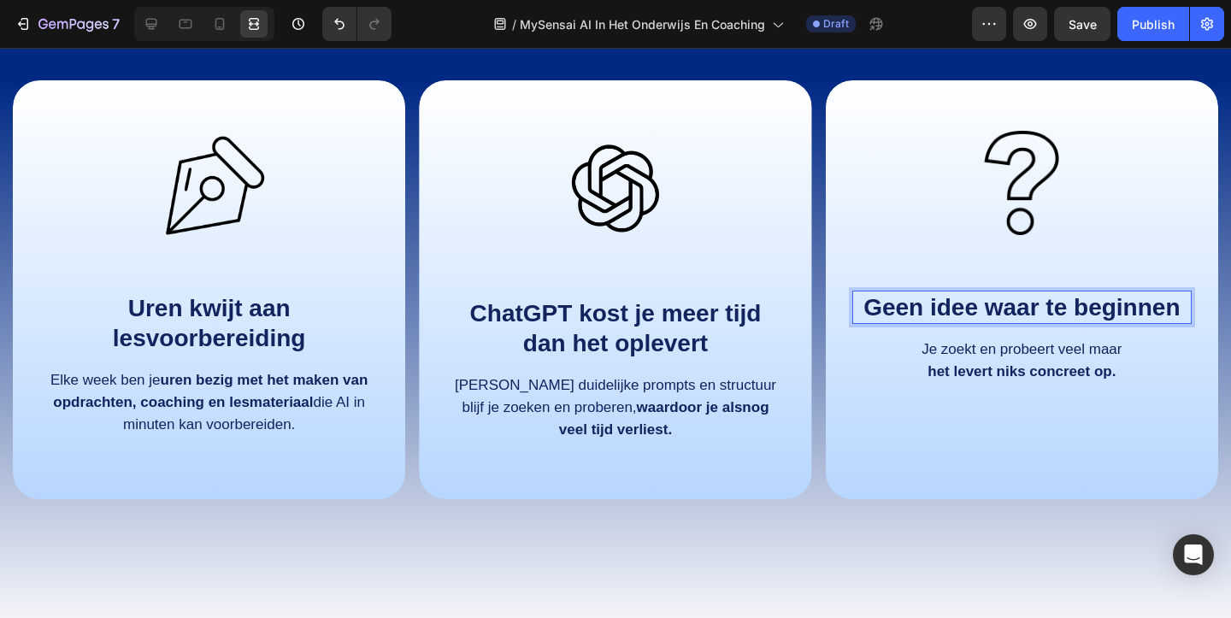
click at [1181, 308] on p "Geen idee waar te beginnen" at bounding box center [1022, 307] width 336 height 30
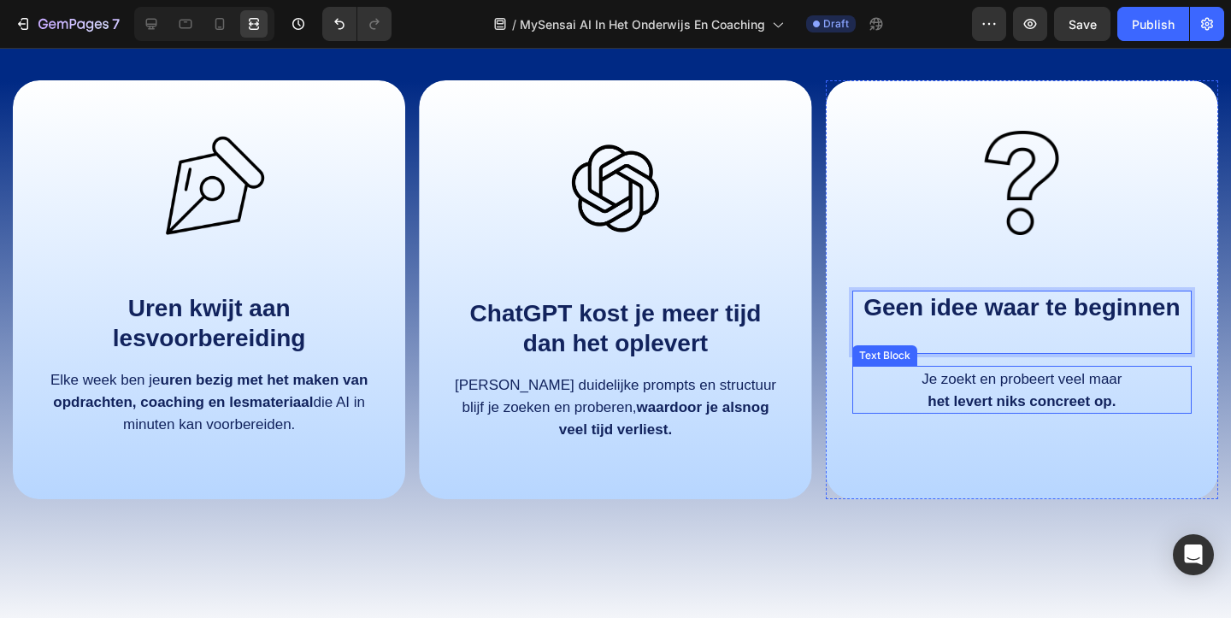
click at [1131, 408] on p "het levert niks concreet op." at bounding box center [1022, 401] width 336 height 22
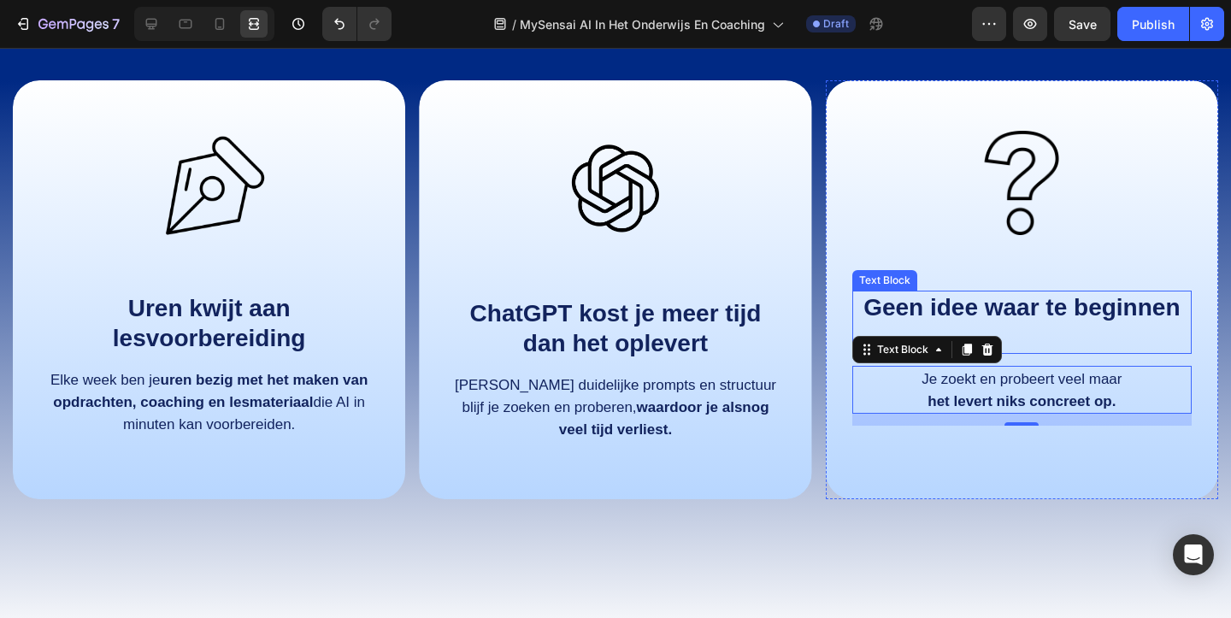
click at [1108, 311] on strong "Geen idee waar te beginnen" at bounding box center [1021, 307] width 316 height 26
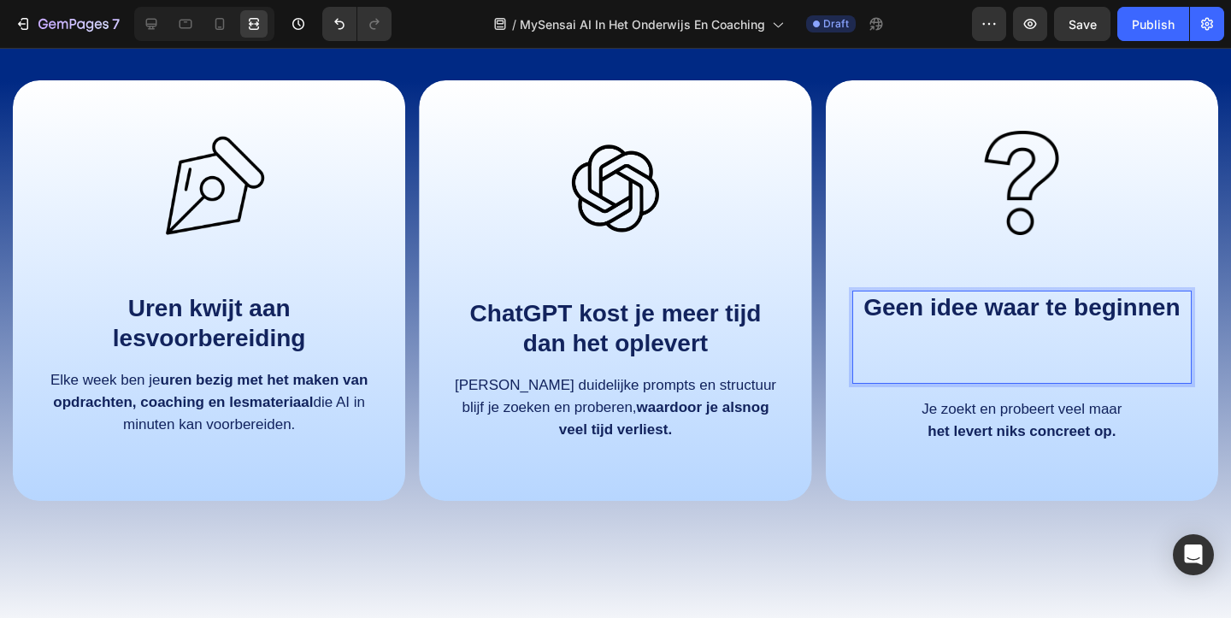
click at [1159, 315] on strong "Geen idee waar te beginnen" at bounding box center [1021, 307] width 316 height 26
click at [1179, 313] on strong "Geen idee waar te beginnen" at bounding box center [1021, 307] width 316 height 26
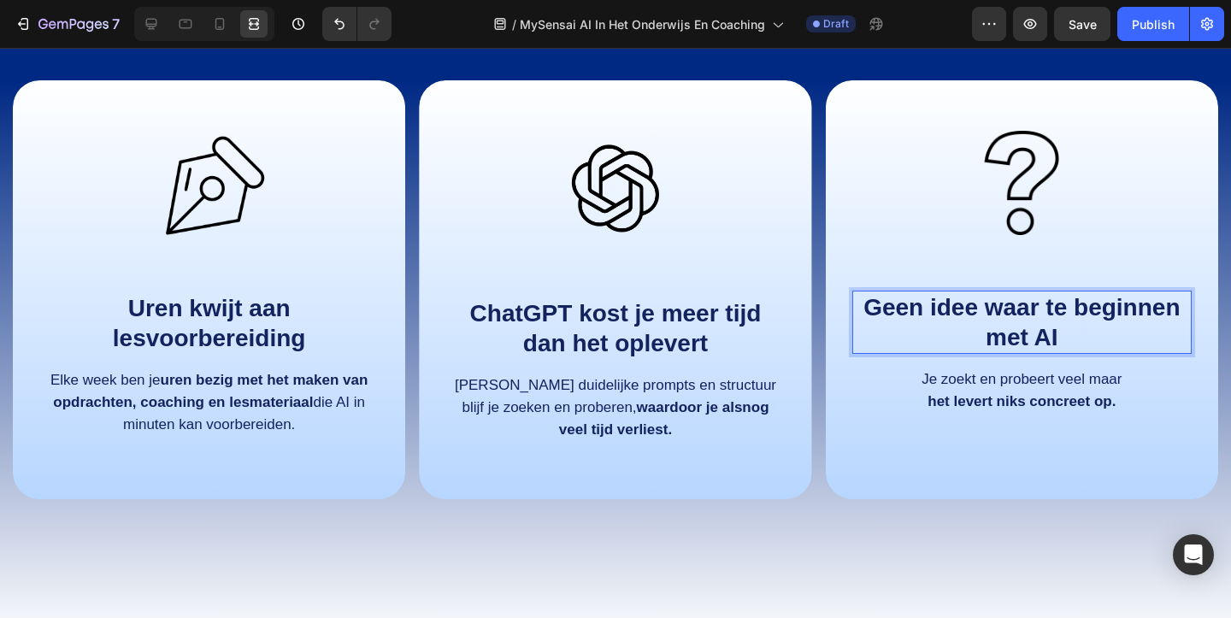
click at [1151, 361] on div "Image Geen idee waar te beginnen met AI Text Block 14 Je zoekt en probeert veel…" at bounding box center [1021, 269] width 339 height 314
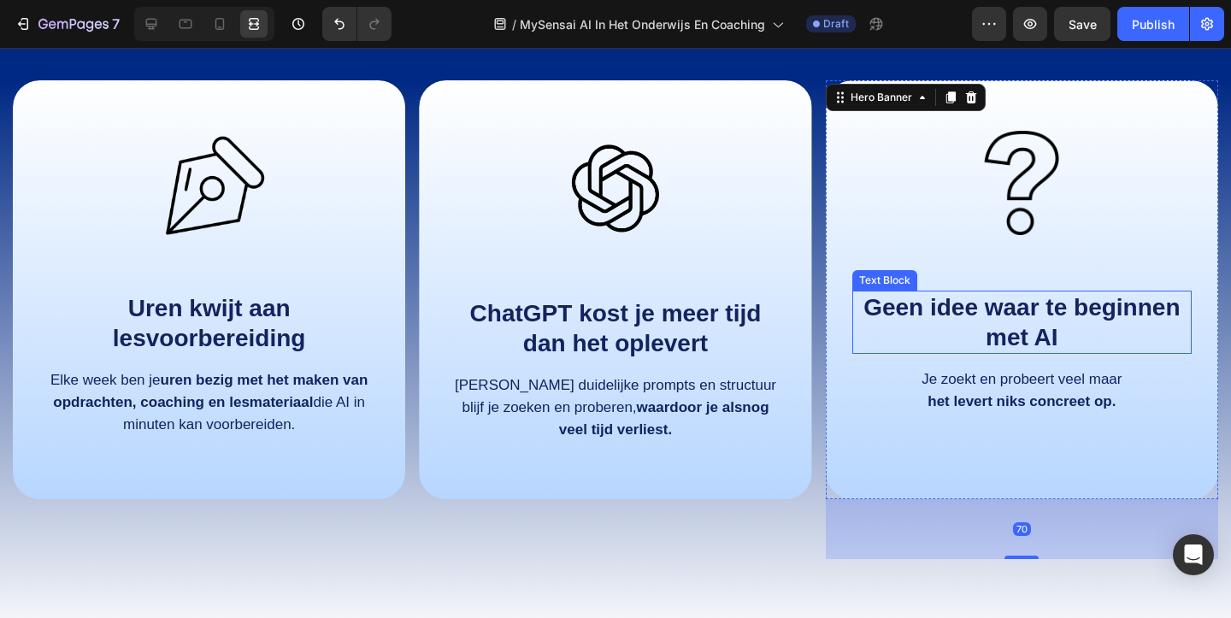
click at [1060, 337] on p "Geen idee waar te beginnen met AI" at bounding box center [1022, 322] width 336 height 60
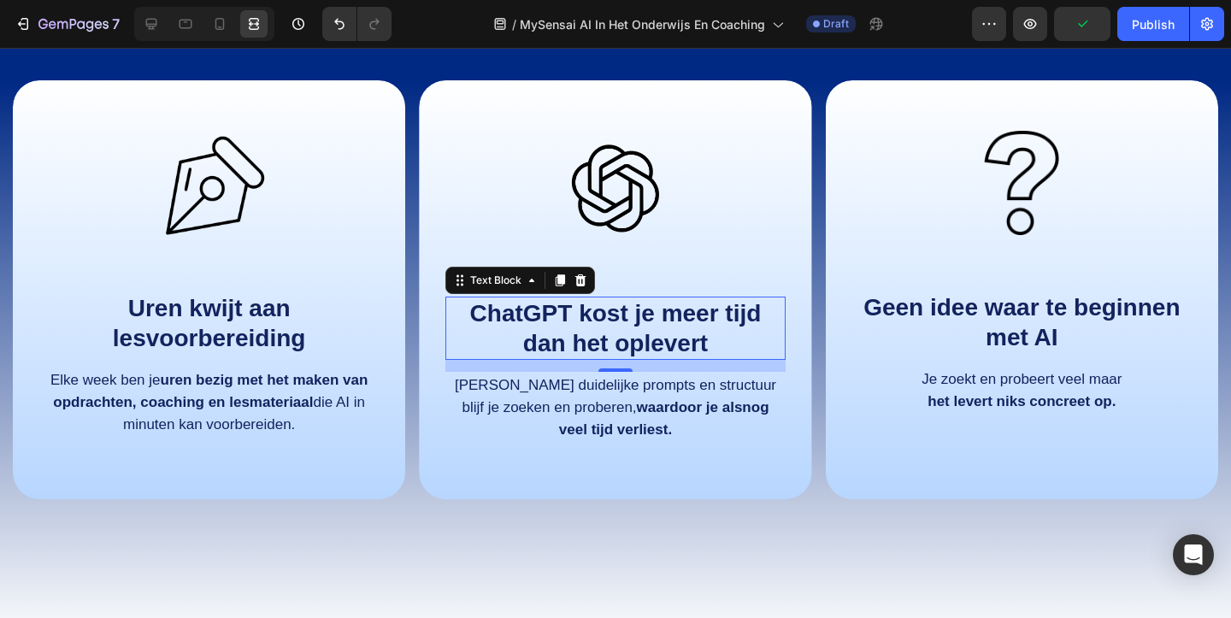
click at [643, 338] on strong "ChatGPT kost je meer tijd dan het oplevert" at bounding box center [615, 328] width 291 height 56
click at [1066, 402] on strong "levert niks concreet op." at bounding box center [1034, 401] width 162 height 16
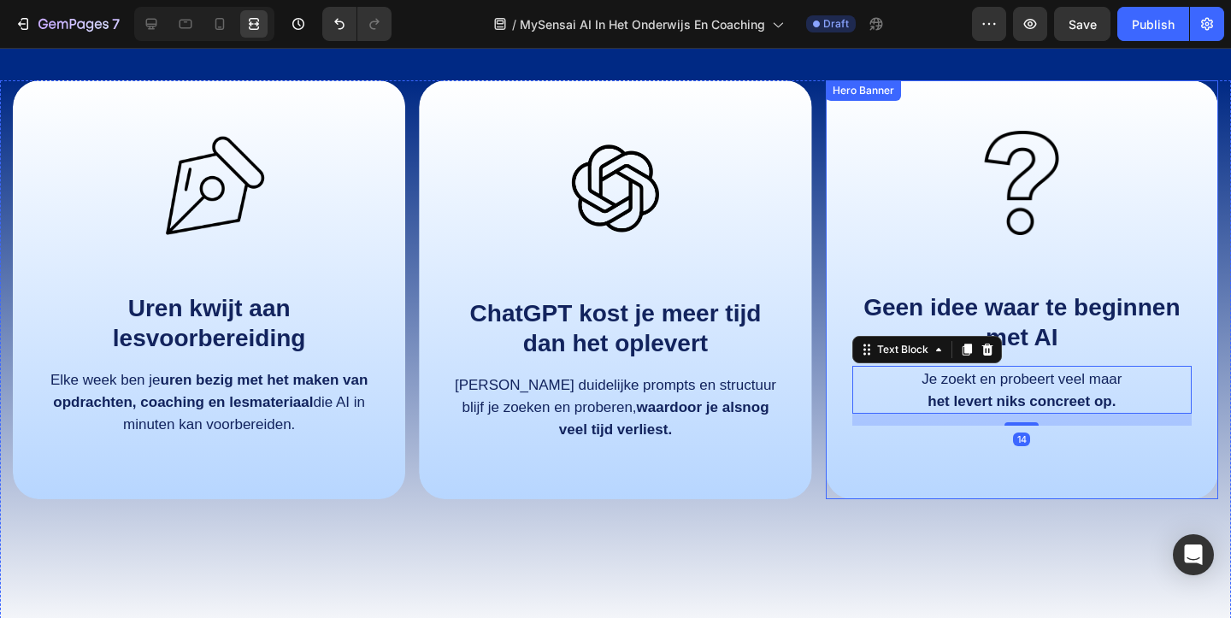
click at [1052, 463] on div "Image Geen idee waar te beginnen met AI Text Block Je zoekt en probeert veel ma…" at bounding box center [1021, 275] width 392 height 391
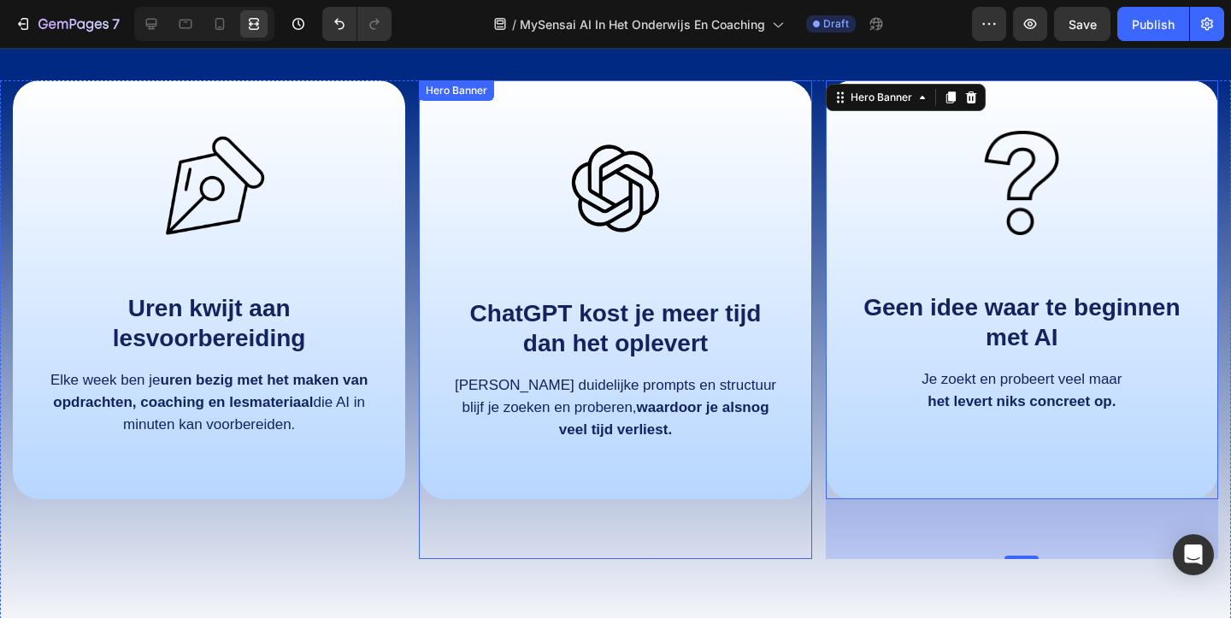
click at [714, 528] on div "Image ChatGPT kost je meer tijd dan het oplevert Text Block Zonder duidelijke p…" at bounding box center [615, 319] width 392 height 479
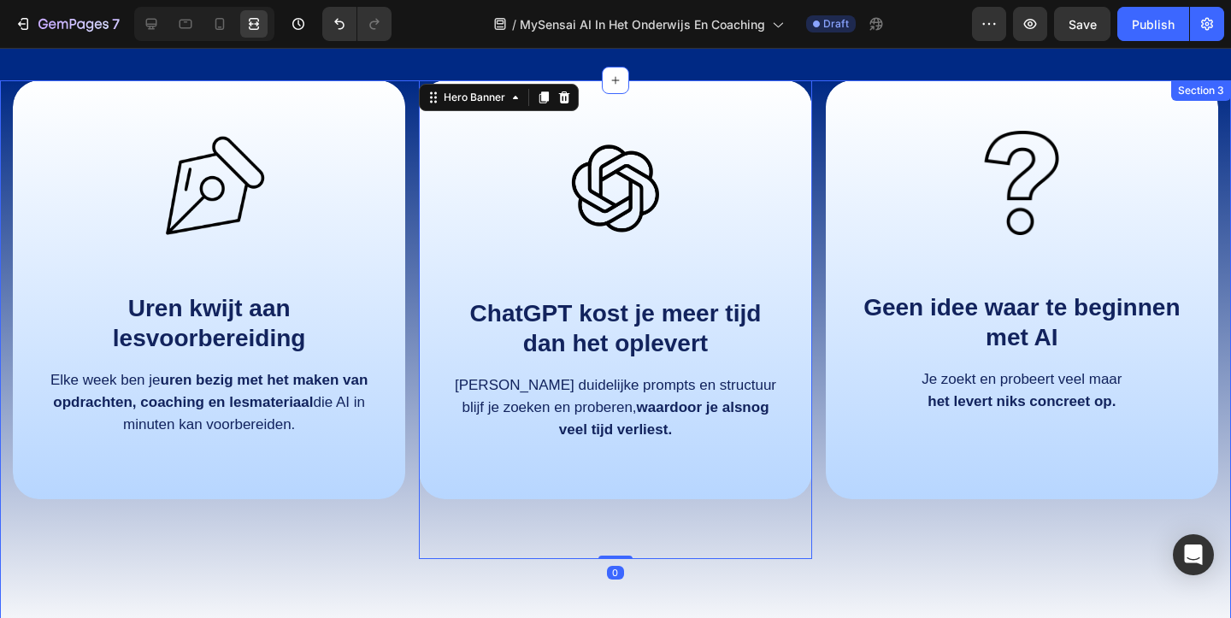
click at [854, 579] on div "Image Uren kwijt aan lesvoorbereiding Text Block Elke week ben je uren bezig me…" at bounding box center [615, 362] width 1231 height 564
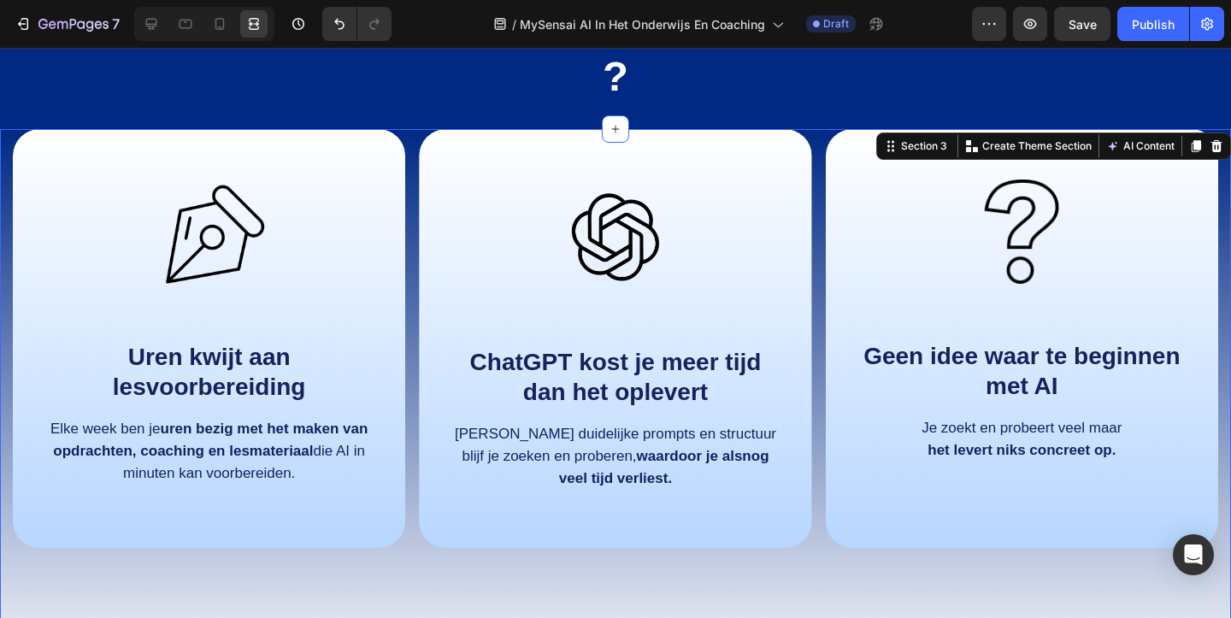
scroll to position [956, 0]
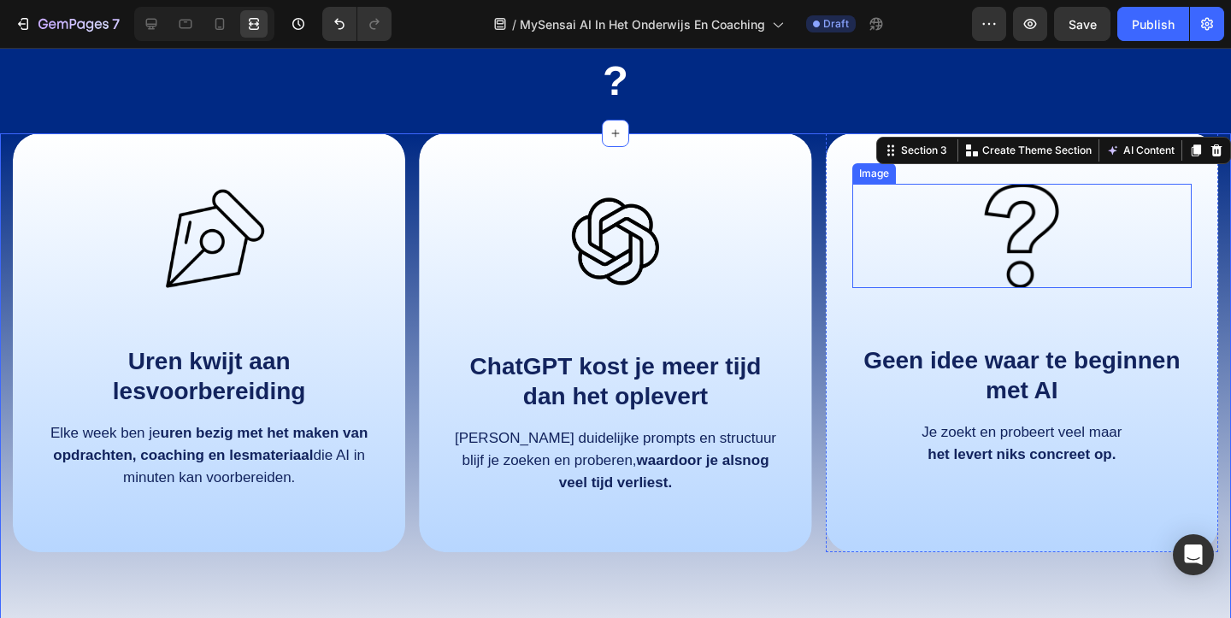
click at [1034, 274] on img at bounding box center [1021, 236] width 104 height 104
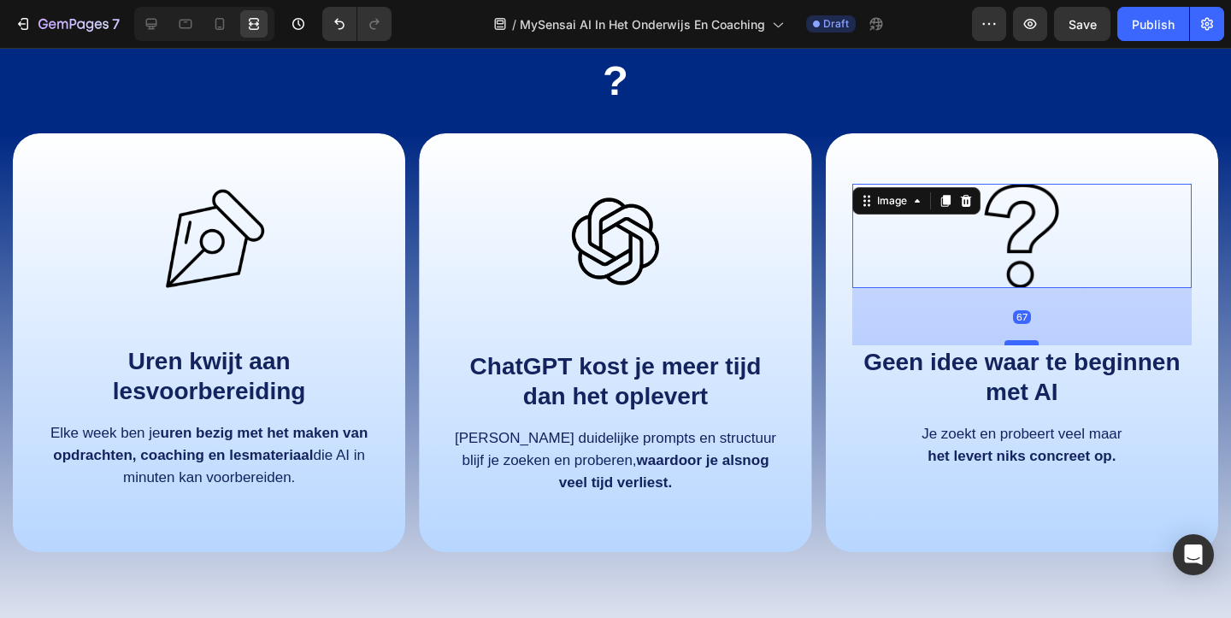
click at [1019, 344] on div at bounding box center [1021, 342] width 34 height 5
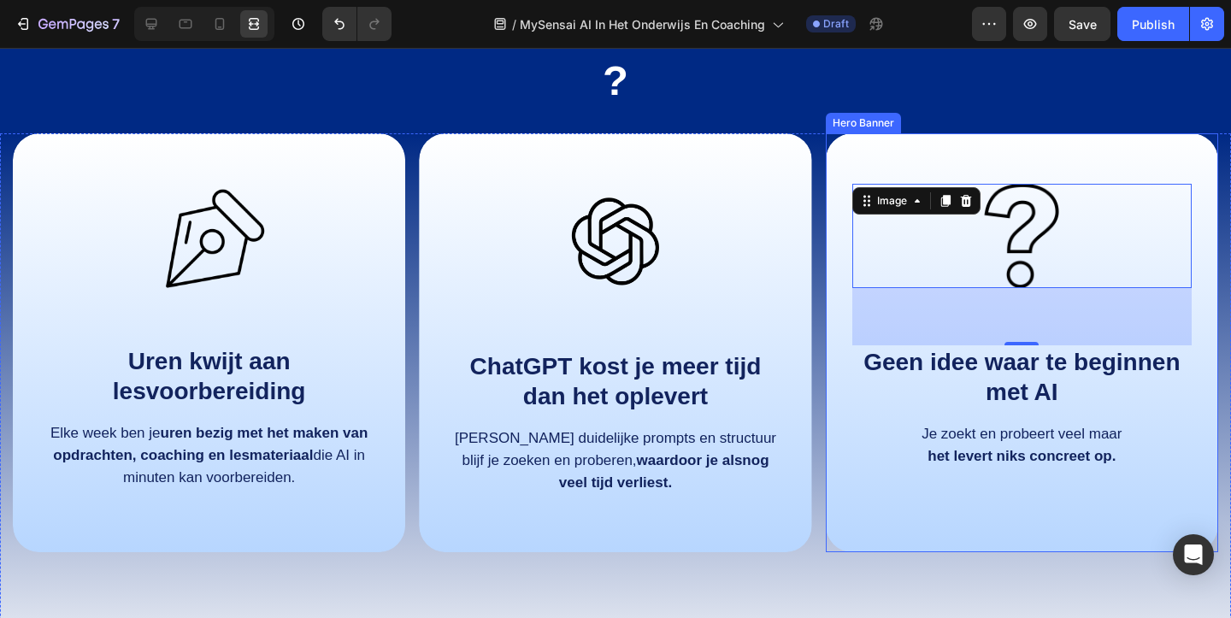
click at [972, 517] on div "Image 67 Geen idee waar te beginnen met AI Text Block Je zoekt en probeert veel…" at bounding box center [1021, 329] width 392 height 392
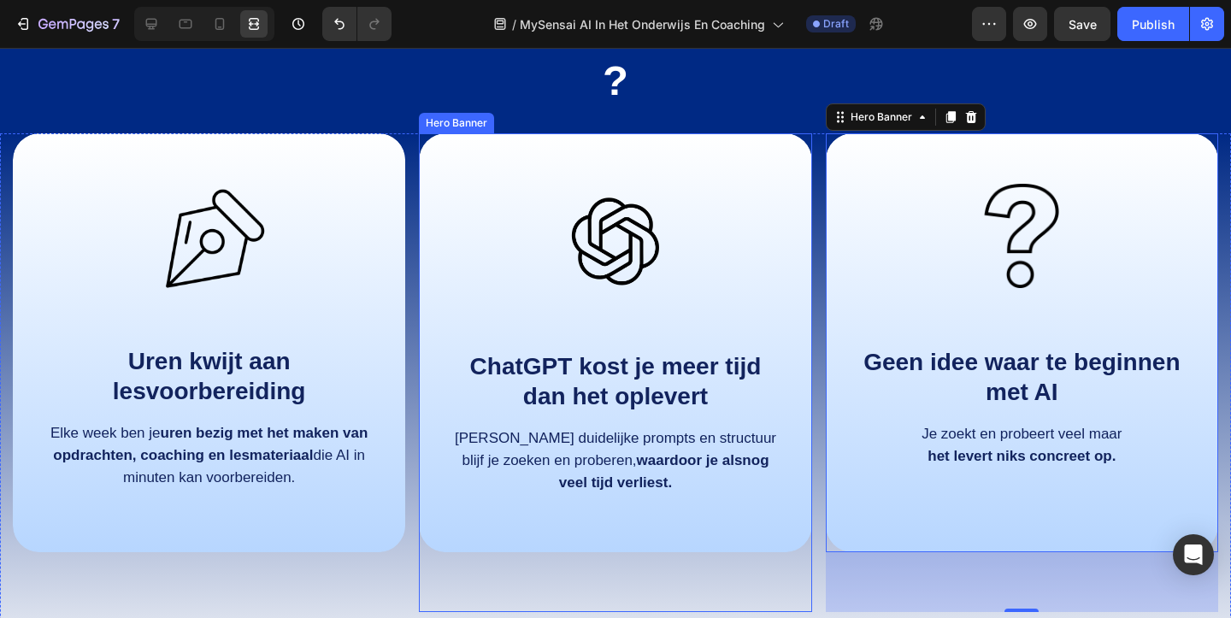
click at [795, 554] on div "Image ChatGPT kost je meer tijd dan het oplevert Text Block Zonder duidelijke p…" at bounding box center [615, 372] width 392 height 479
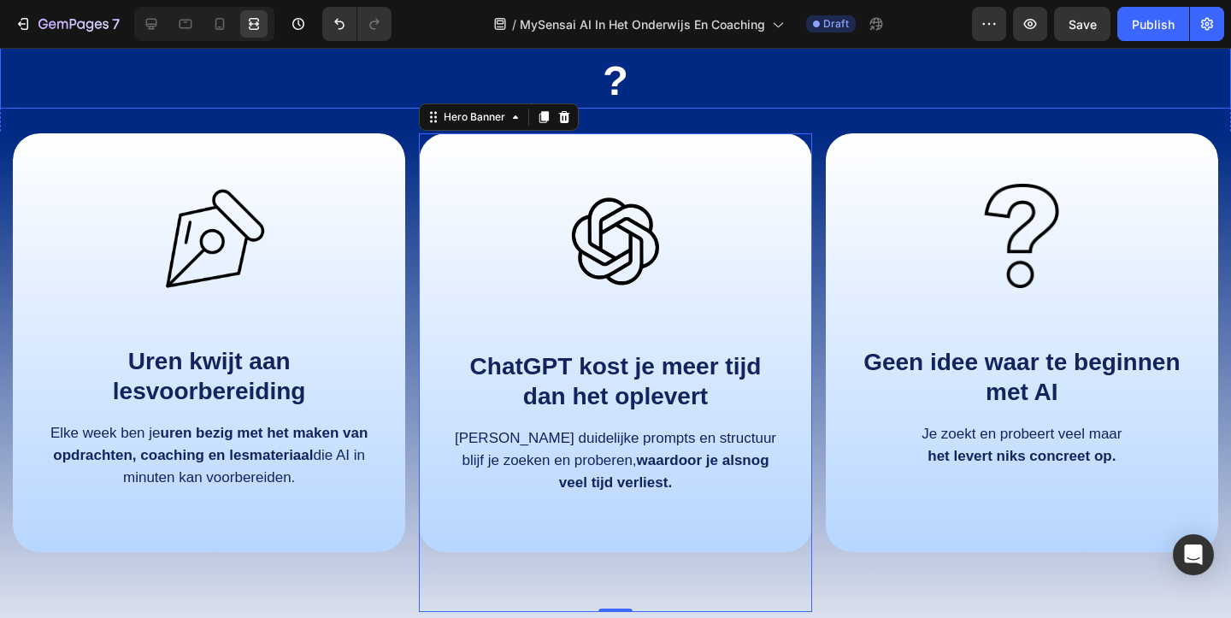
click at [1006, 105] on div "Herkenbaar probleem?" at bounding box center [615, 55] width 1231 height 108
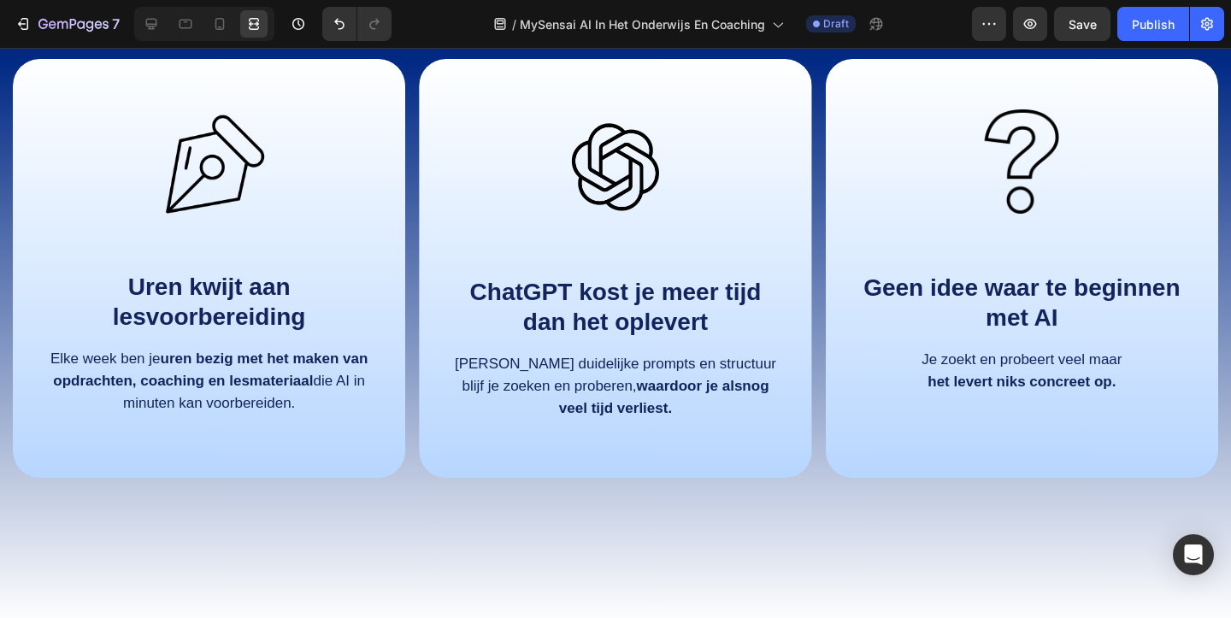
scroll to position [1111, 0]
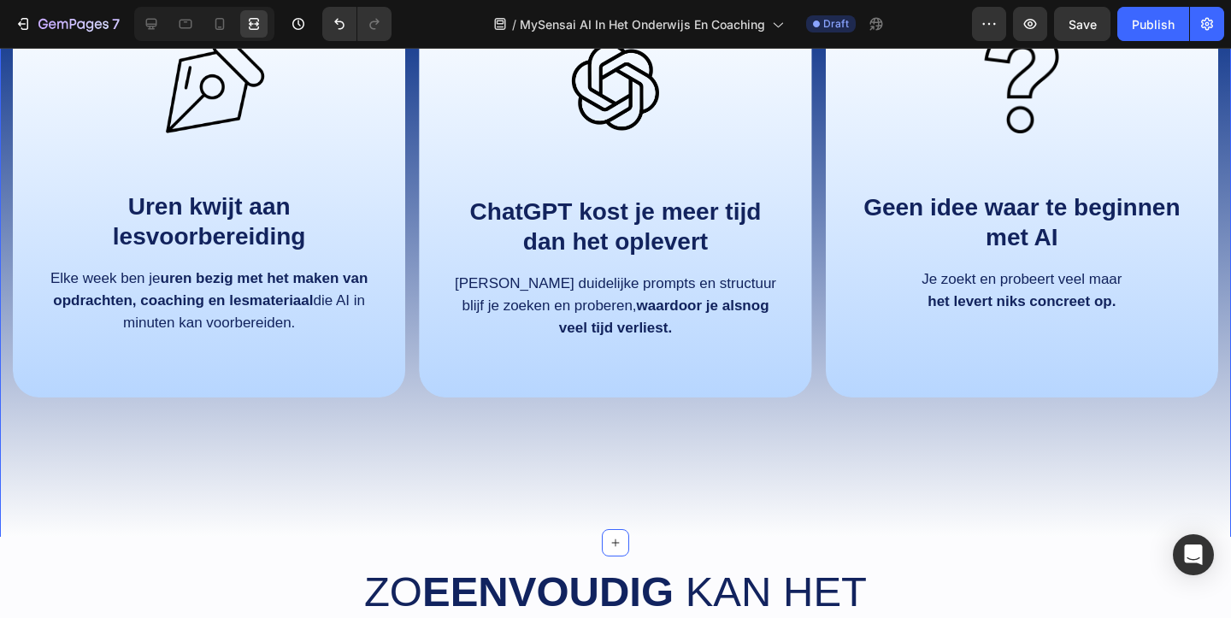
click at [978, 425] on div "Image Geen idee waar te beginnen met AI Text Block Je zoekt en probeert veel ma…" at bounding box center [1021, 218] width 392 height 479
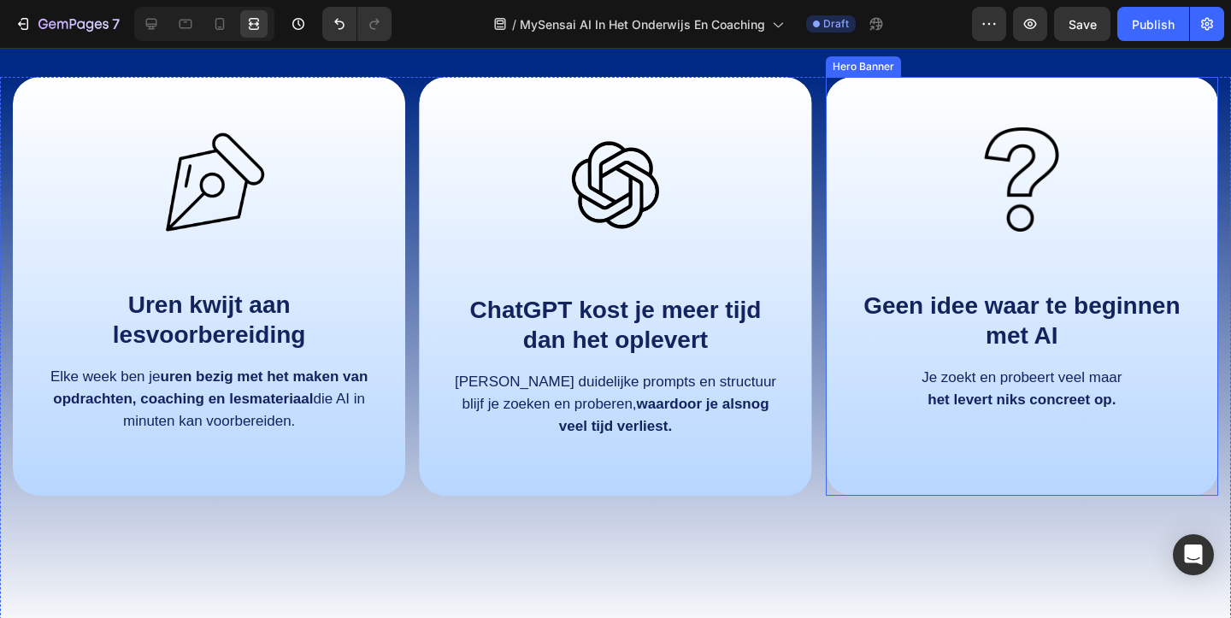
scroll to position [1022, 0]
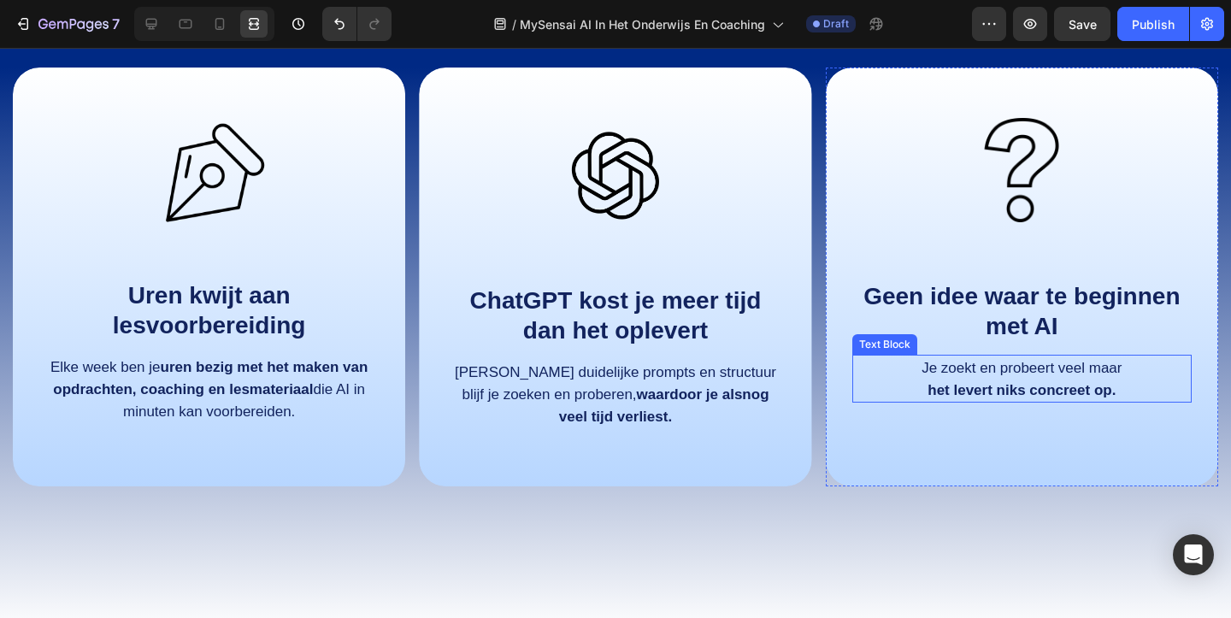
click at [1019, 390] on strong "levert niks concreet op." at bounding box center [1034, 390] width 162 height 16
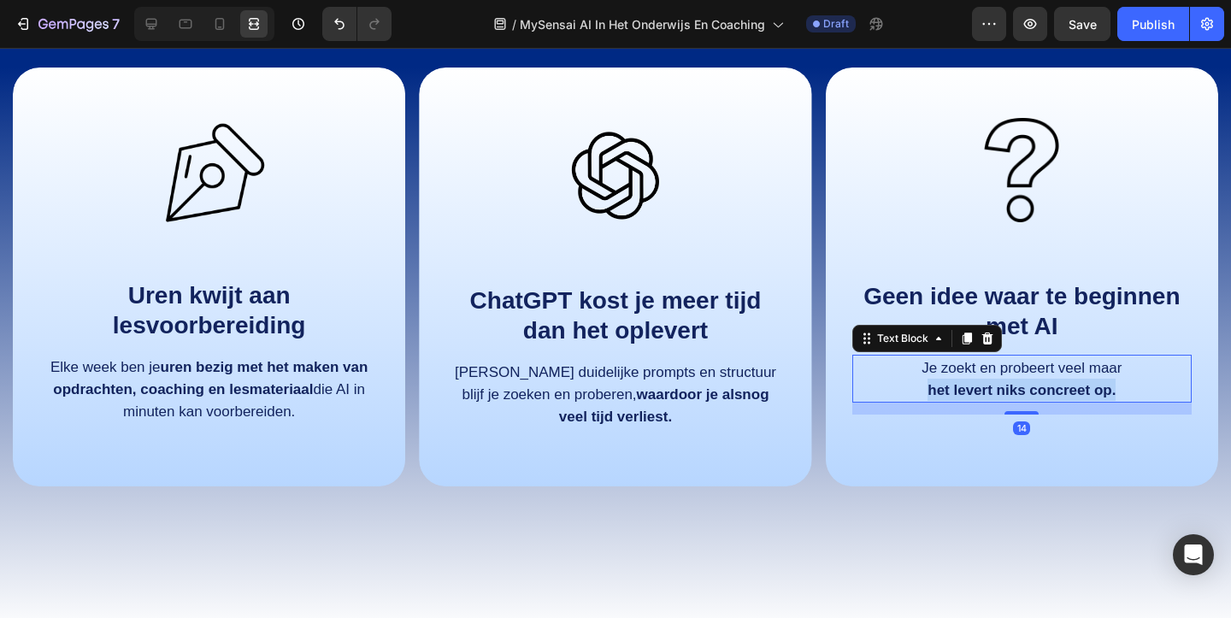
click at [1019, 390] on strong "levert niks concreet op." at bounding box center [1034, 390] width 162 height 16
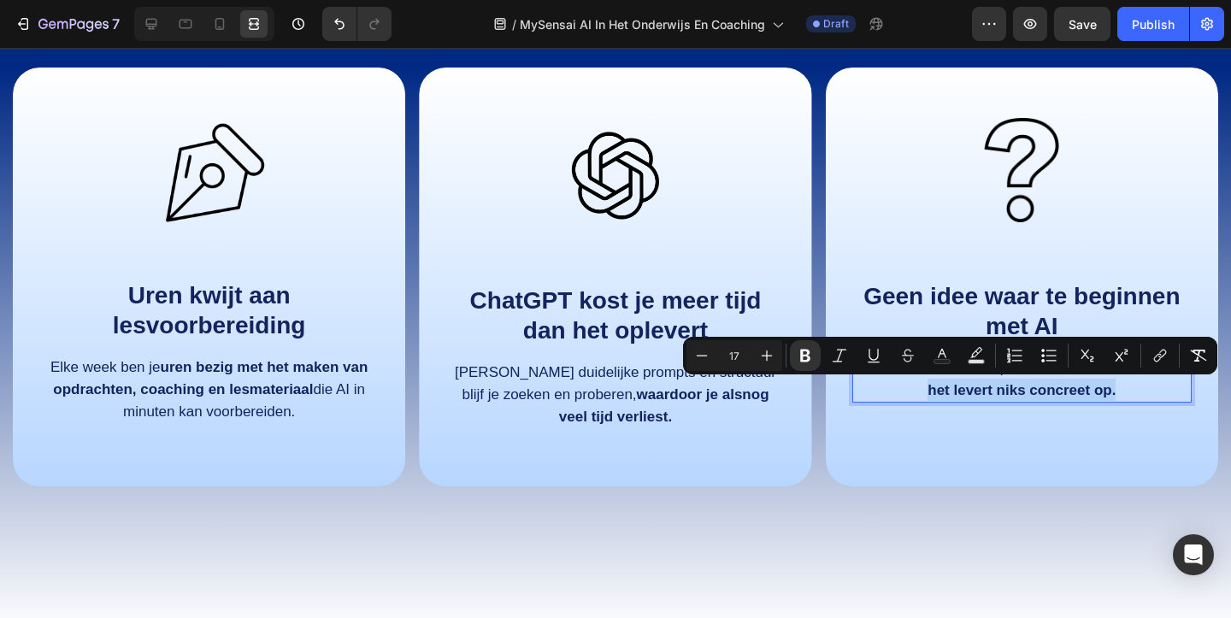
click at [1121, 391] on p "het levert niks concreet op." at bounding box center [1022, 390] width 336 height 22
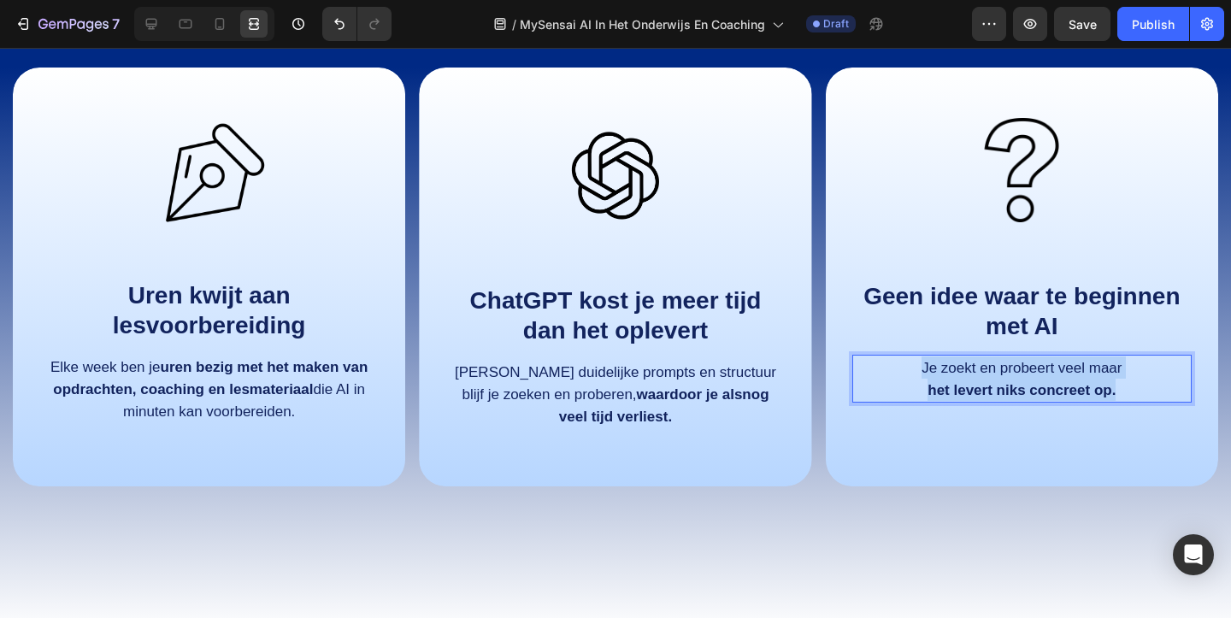
drag, startPoint x: 1128, startPoint y: 391, endPoint x: 877, endPoint y: 361, distance: 253.0
click at [877, 361] on div "Je zoekt en probeert veel maar het levert niks concreet op." at bounding box center [1021, 379] width 339 height 48
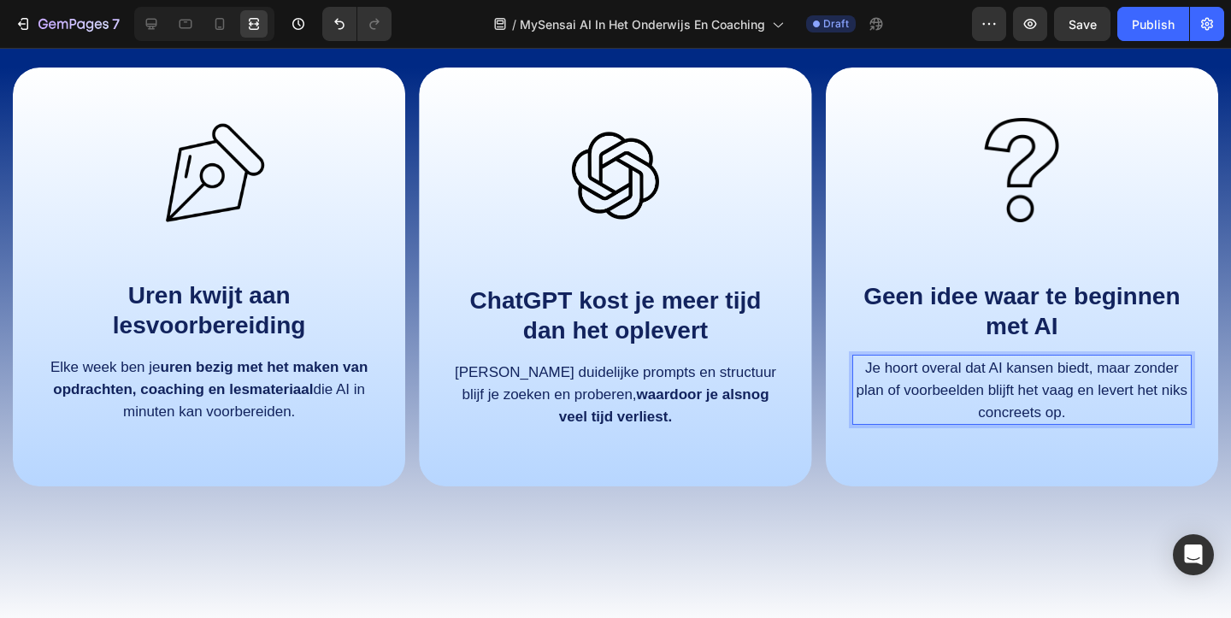
click at [984, 385] on span "Je hoort overal dat AI kansen biedt, maar zonder plan of voorbeelden blijft het…" at bounding box center [1021, 390] width 331 height 61
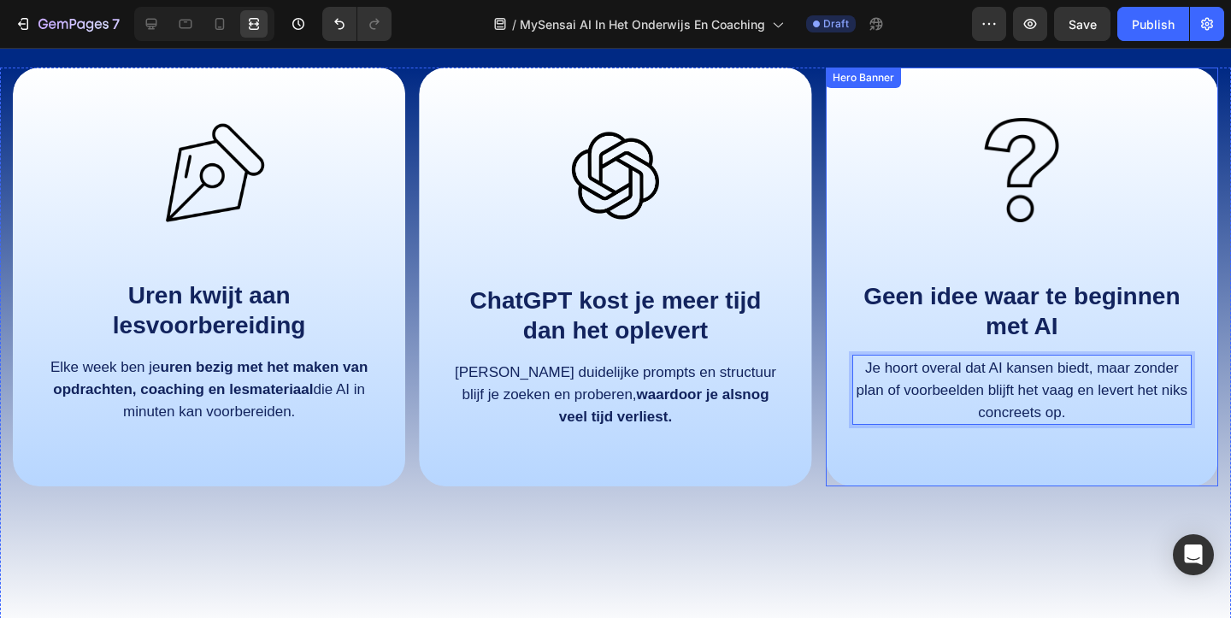
click at [1084, 246] on div "Image Geen idee waar te beginnen met AI Text Block Je hoort overal dat AI kanse…" at bounding box center [1021, 268] width 339 height 338
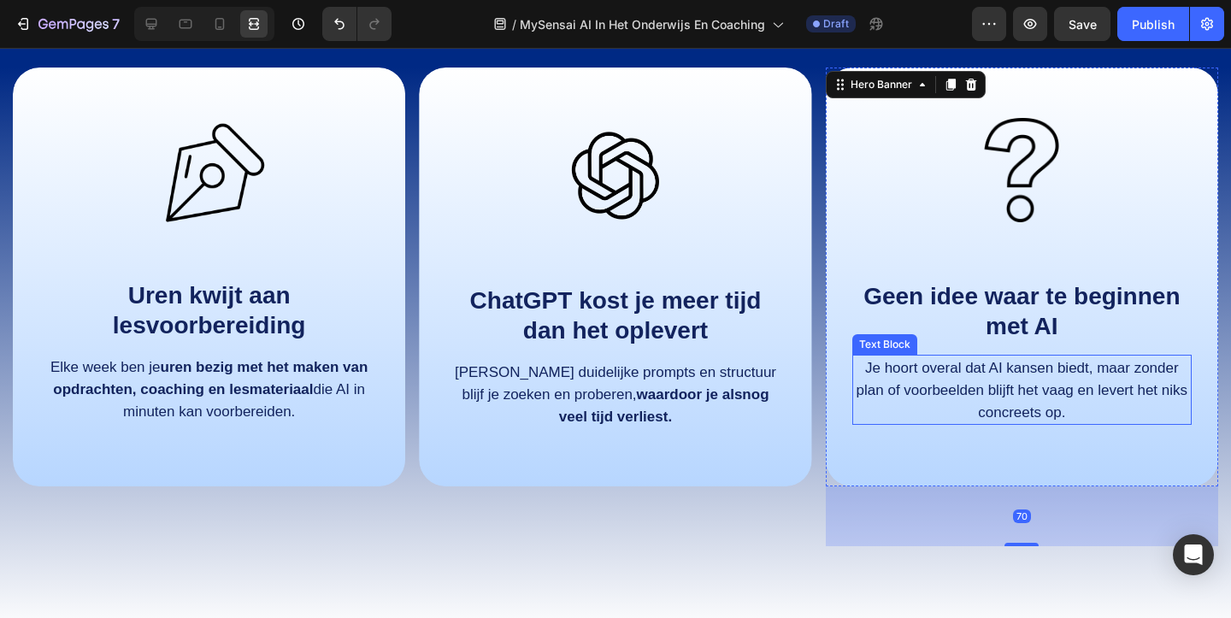
click at [1019, 379] on p "Je hoort overal dat AI kansen biedt, maar zonder plan of voorbeelden blijft het…" at bounding box center [1022, 389] width 336 height 67
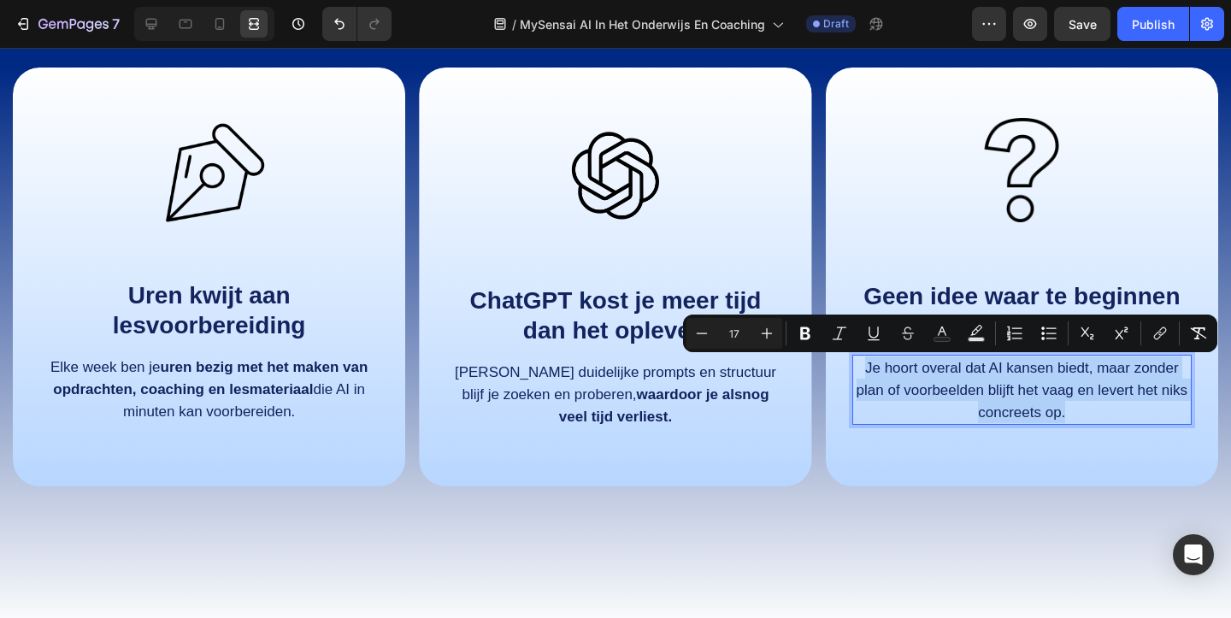
click at [1034, 379] on p "Je hoort overal dat AI kansen biedt, maar zonder plan of voorbeelden blijft het…" at bounding box center [1022, 389] width 336 height 67
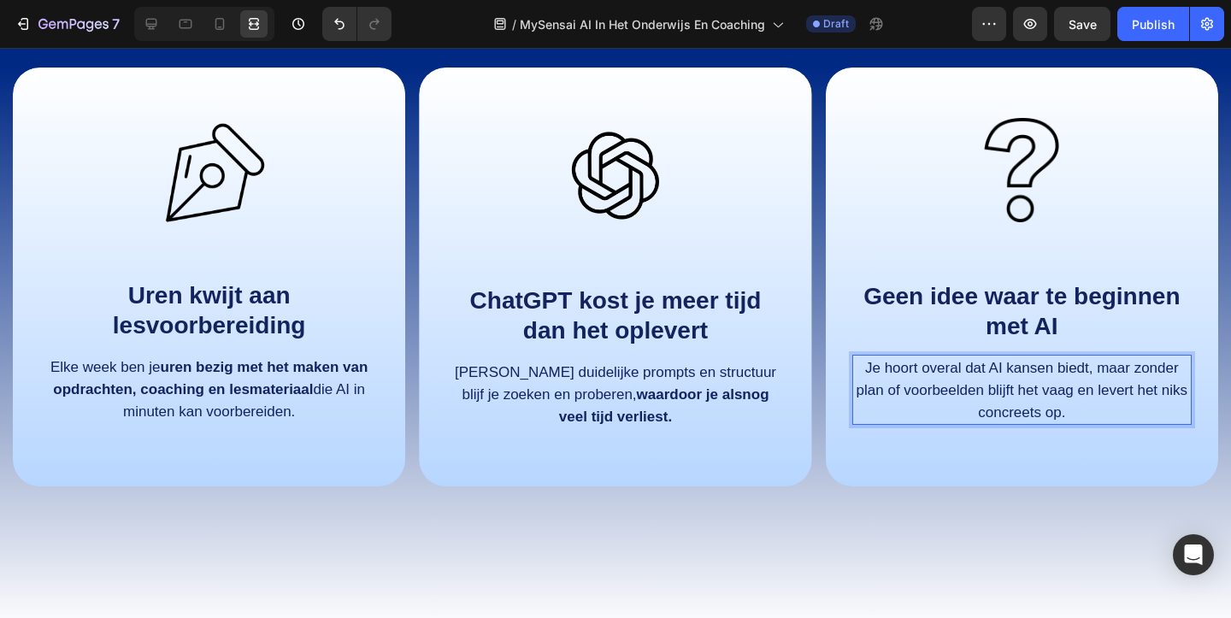
click at [1089, 391] on span "Je hoort overal dat AI kansen biedt, maar zonder plan of voorbeelden blijft het…" at bounding box center [1021, 390] width 331 height 61
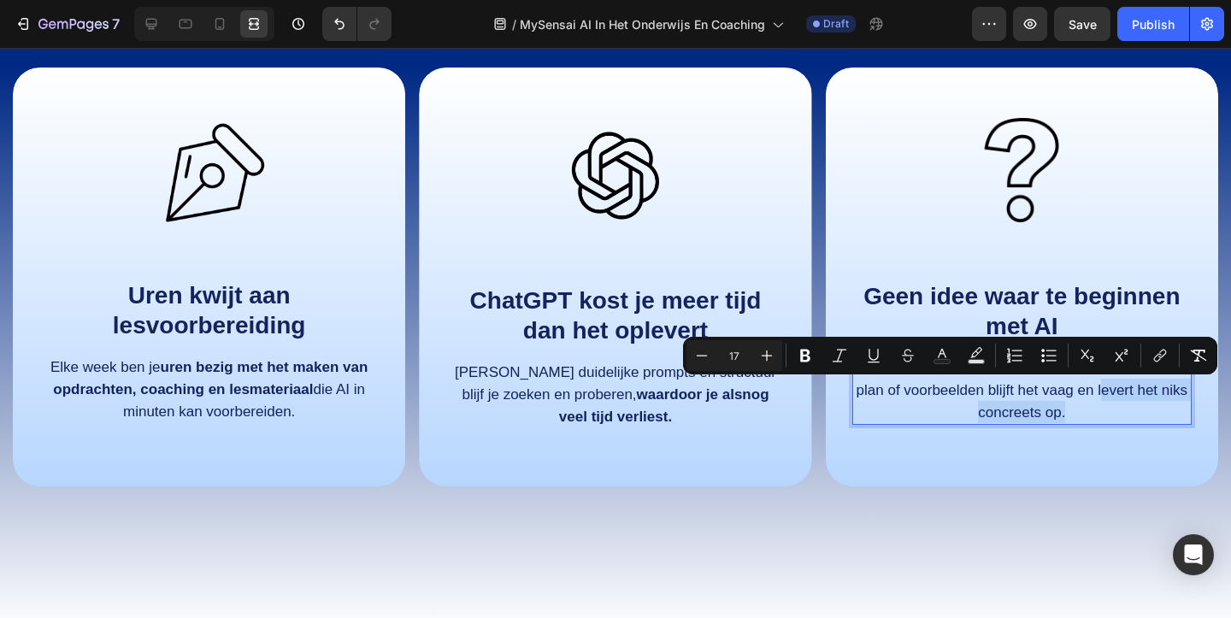
drag, startPoint x: 1102, startPoint y: 391, endPoint x: 1121, endPoint y: 413, distance: 29.7
click at [1121, 413] on p "Je hoort overal dat AI kansen biedt, maar zonder plan of voorbeelden blijft het…" at bounding box center [1022, 389] width 336 height 67
click at [1099, 402] on p "Je hoort overal dat AI kansen biedt, maar zonder plan of voorbeelden blijft het…" at bounding box center [1022, 389] width 336 height 67
drag, startPoint x: 1096, startPoint y: 385, endPoint x: 1119, endPoint y: 433, distance: 53.1
click at [1119, 433] on div "Image Geen idee waar te beginnen met AI Text Block Je hoort overal dat AI kanse…" at bounding box center [1021, 268] width 339 height 338
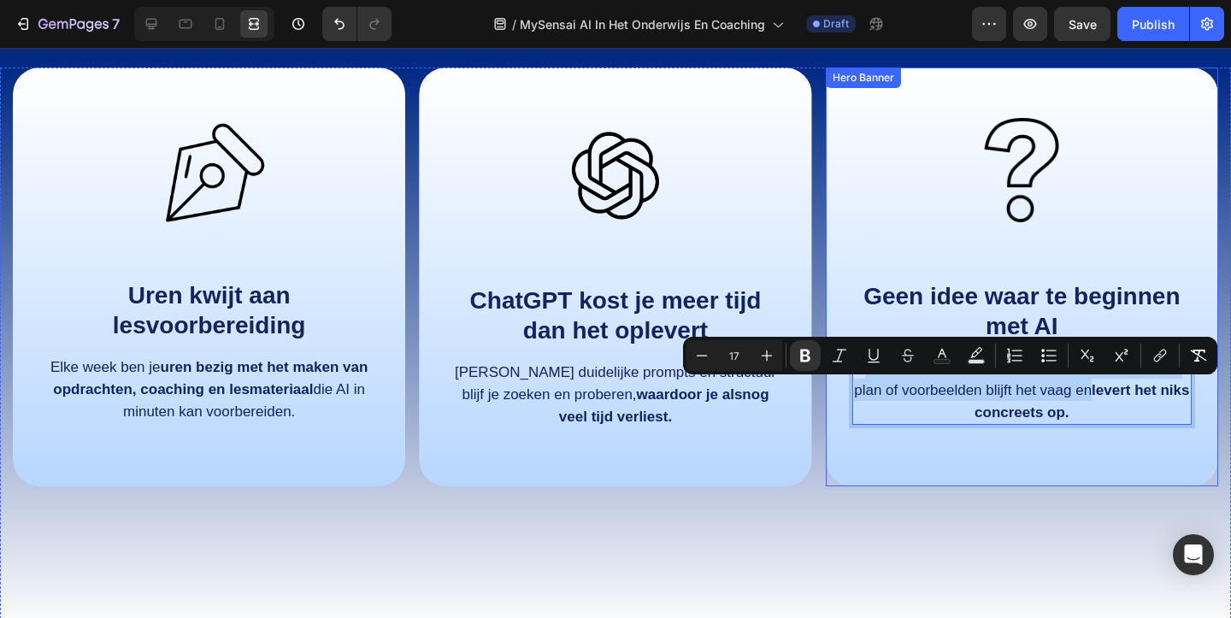
click at [1103, 441] on div "Image Geen idee waar te beginnen met AI Text Block Je hoort overal dat AI kanse…" at bounding box center [1021, 275] width 392 height 414
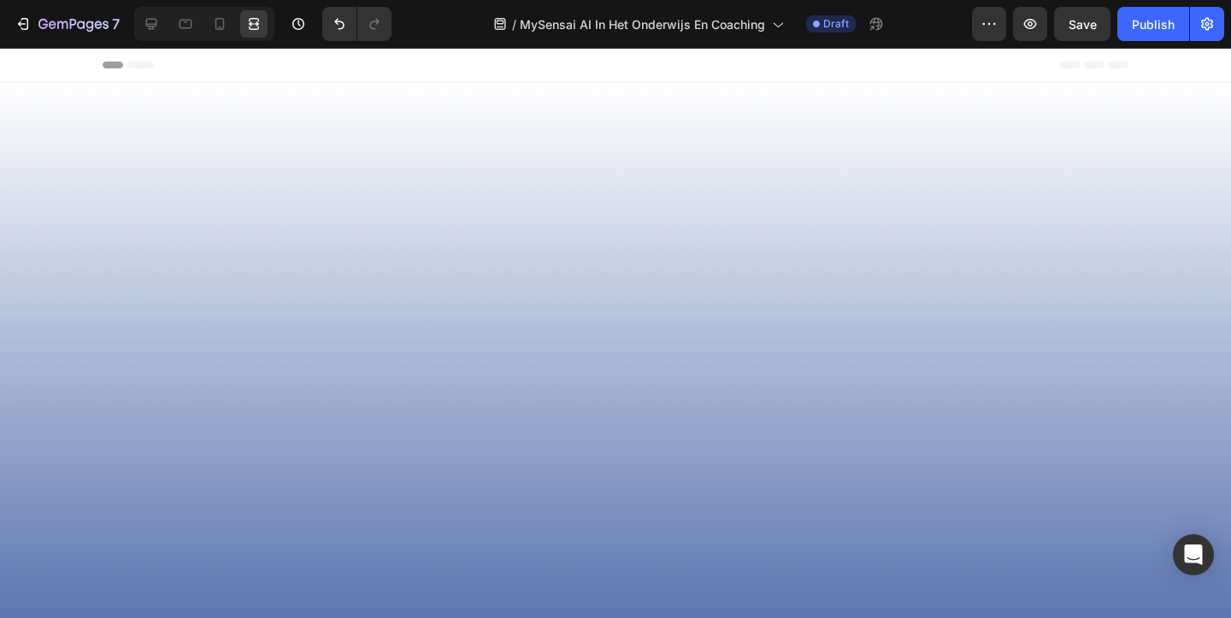
scroll to position [1022, 0]
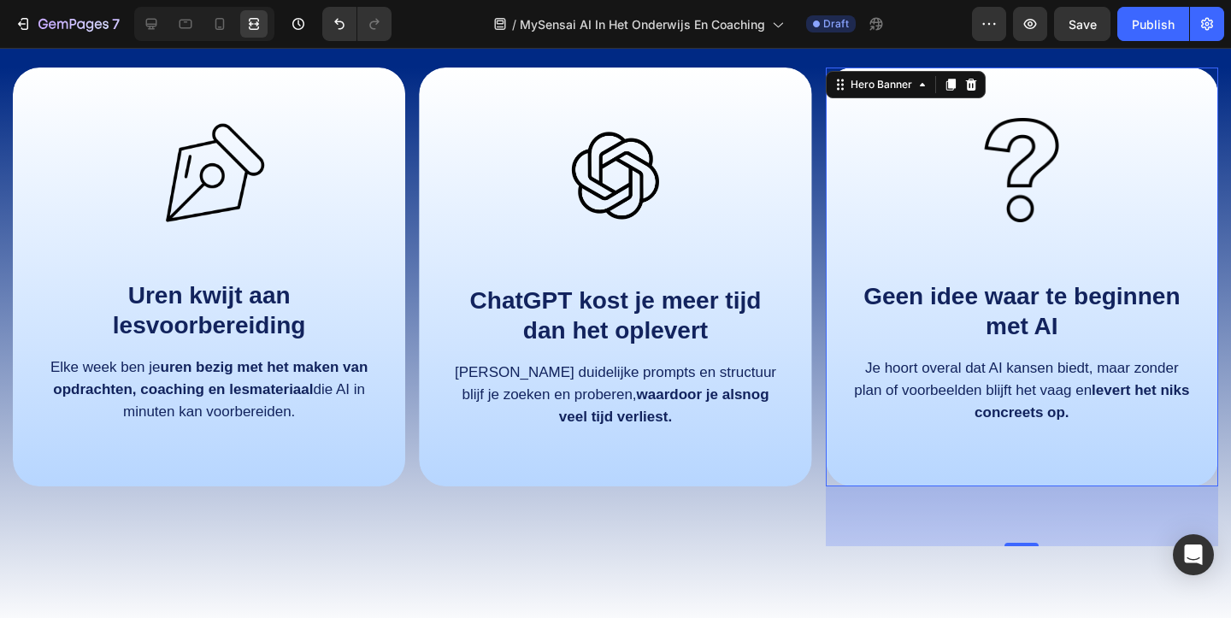
click at [1205, 210] on div "Image Geen idee waar te beginnen met AI Text Block Je hoort overal dat AI kanse…" at bounding box center [1021, 275] width 392 height 414
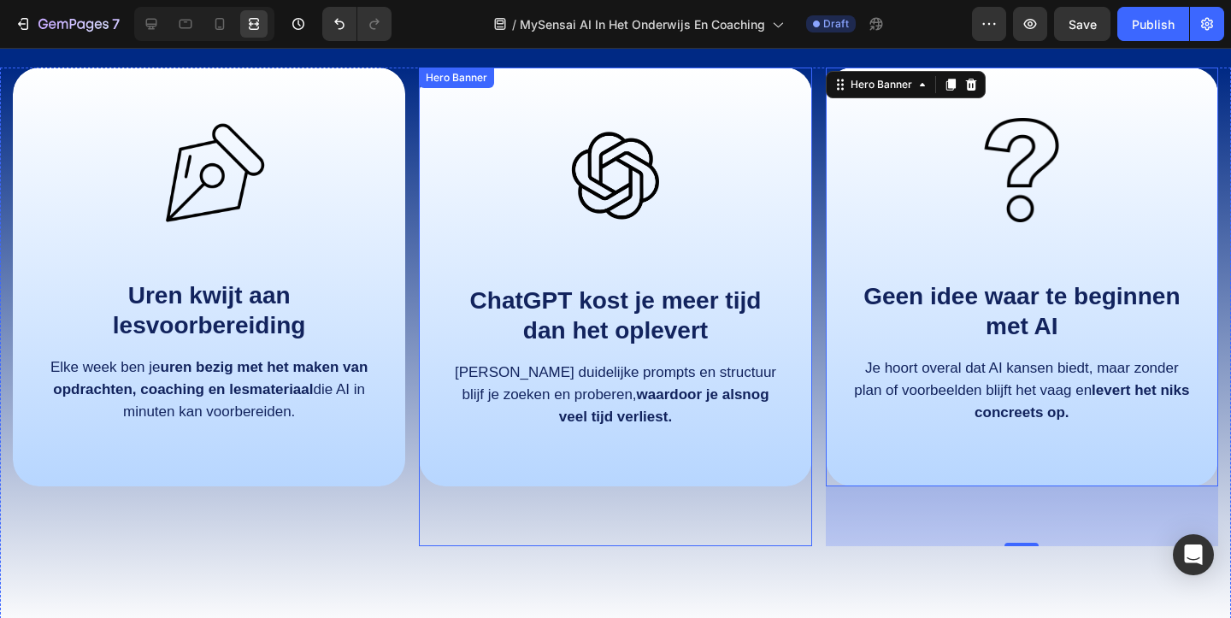
click at [789, 494] on div "Image ChatGPT kost je meer tijd dan het oplevert Text Block Zonder duidelijke p…" at bounding box center [615, 307] width 392 height 479
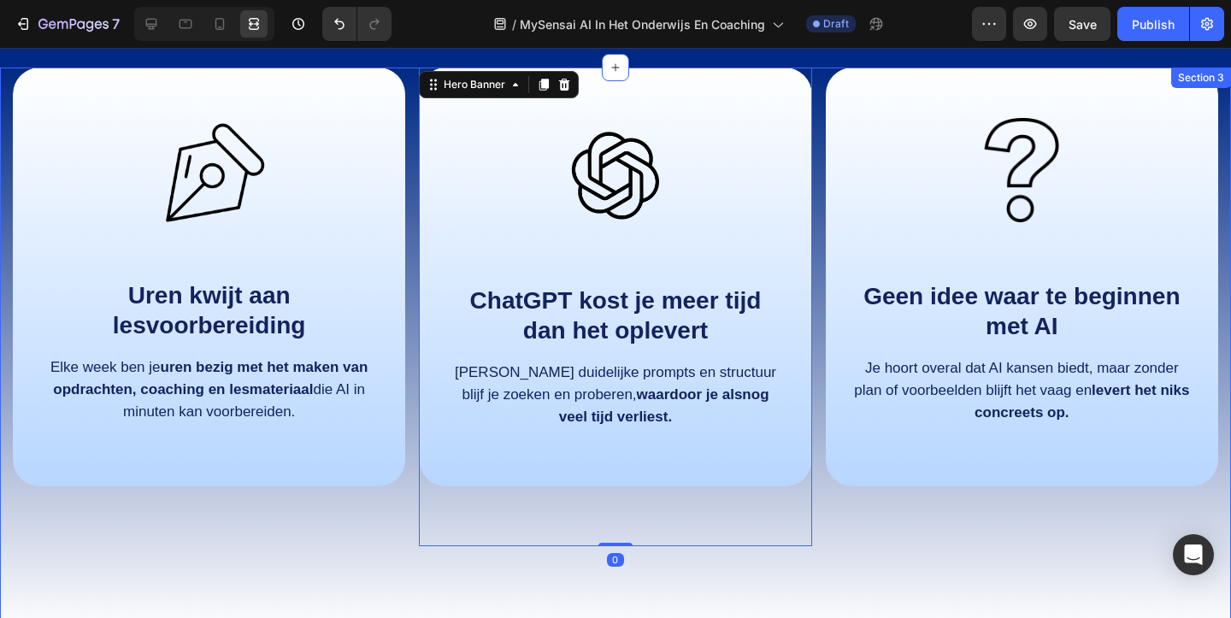
click at [827, 522] on div "Image Geen idee waar te beginnen met AI Text Block Je hoort overal dat AI kanse…" at bounding box center [1021, 307] width 392 height 479
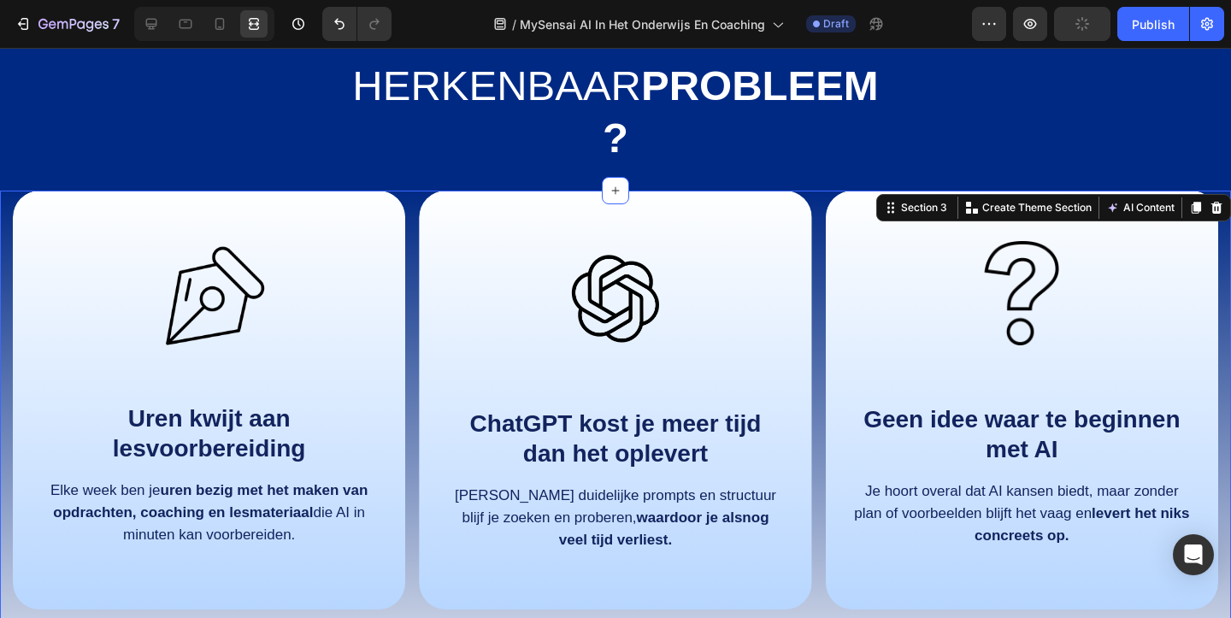
scroll to position [912, 0]
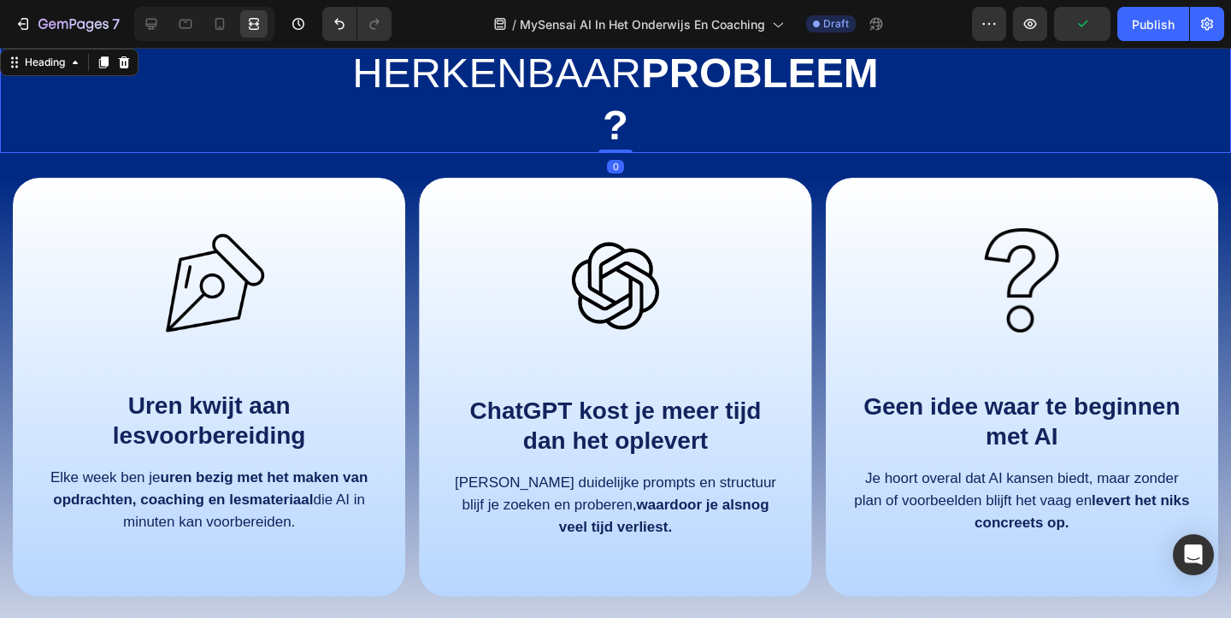
click at [931, 134] on div "Herkenbaar probleem?" at bounding box center [615, 99] width 1231 height 108
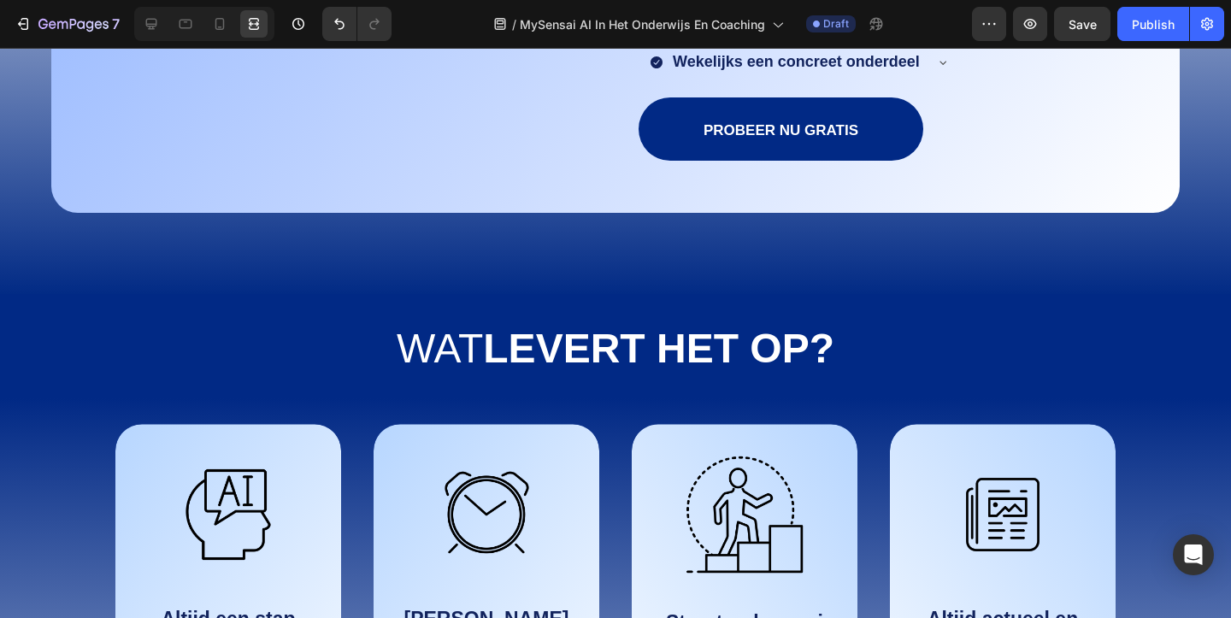
scroll to position [2030, 0]
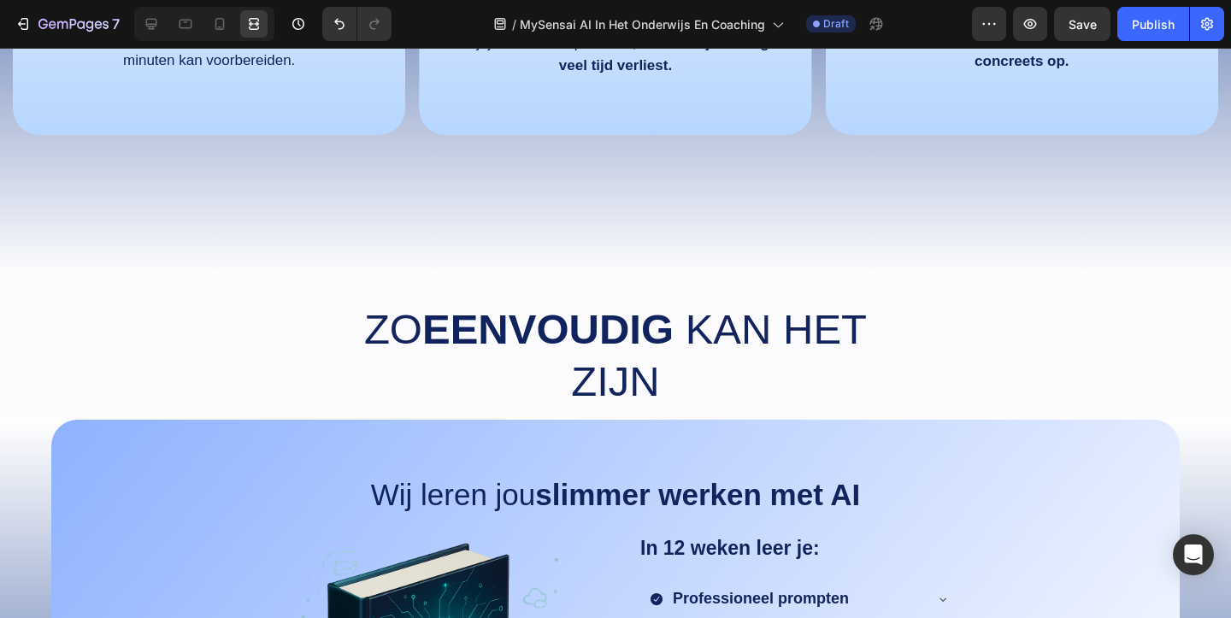
click at [1019, 285] on div "Zo eenvoudig kan het zijn Heading Section 4" at bounding box center [615, 354] width 1231 height 161
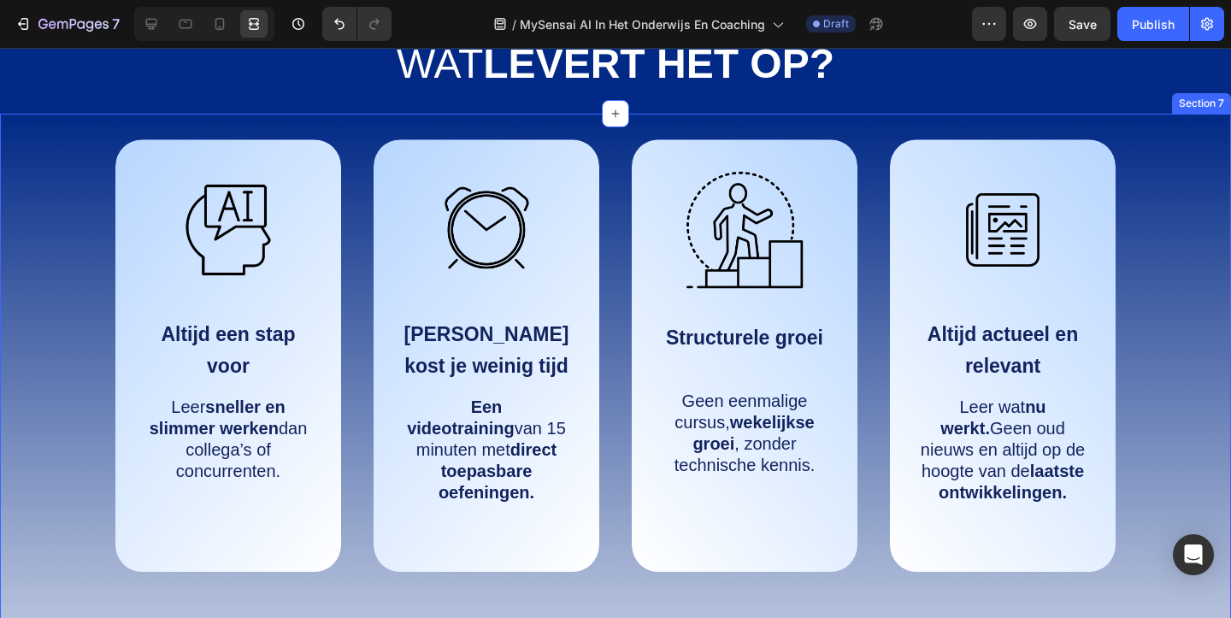
scroll to position [2323, 0]
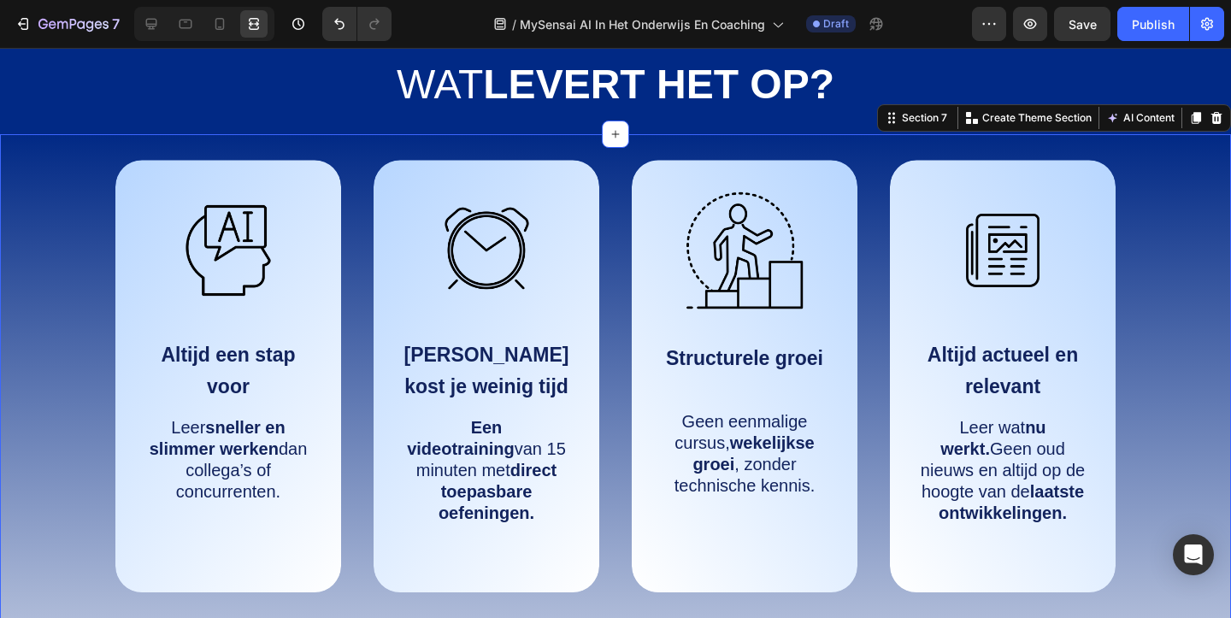
click at [1190, 213] on div "Image Altijd een stap voor Text Block Leer sneller en slimmer werken dan colleg…" at bounding box center [615, 460] width 1196 height 600
click at [1162, 57] on div "Wat levert het op?" at bounding box center [615, 84] width 1231 height 55
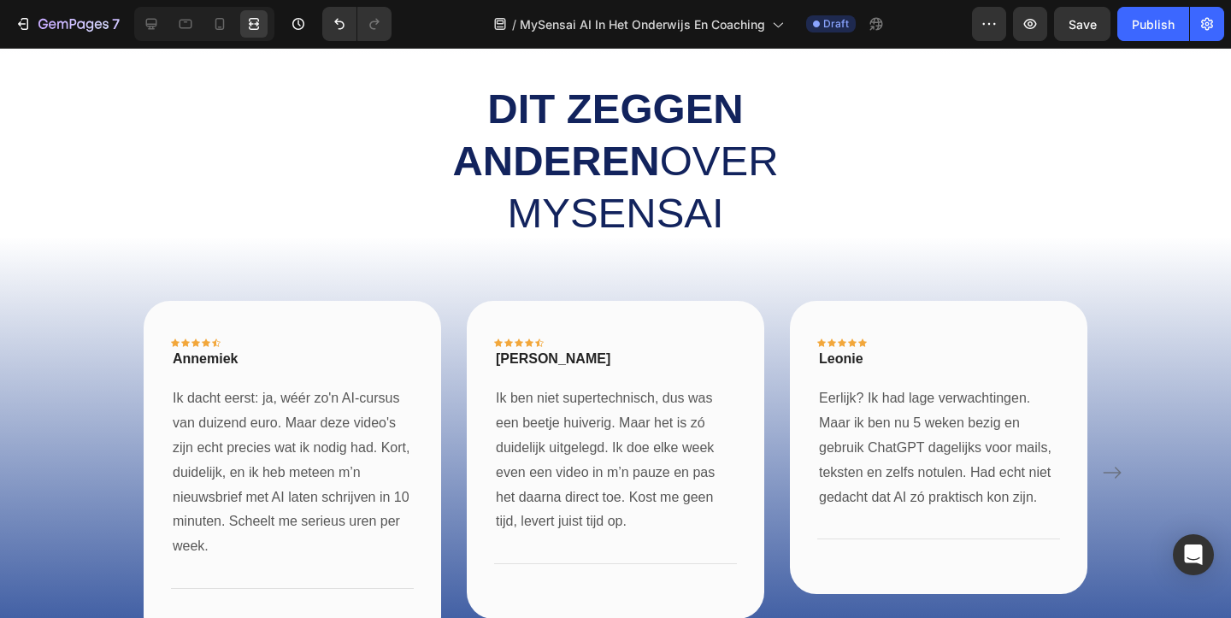
scroll to position [3121, 0]
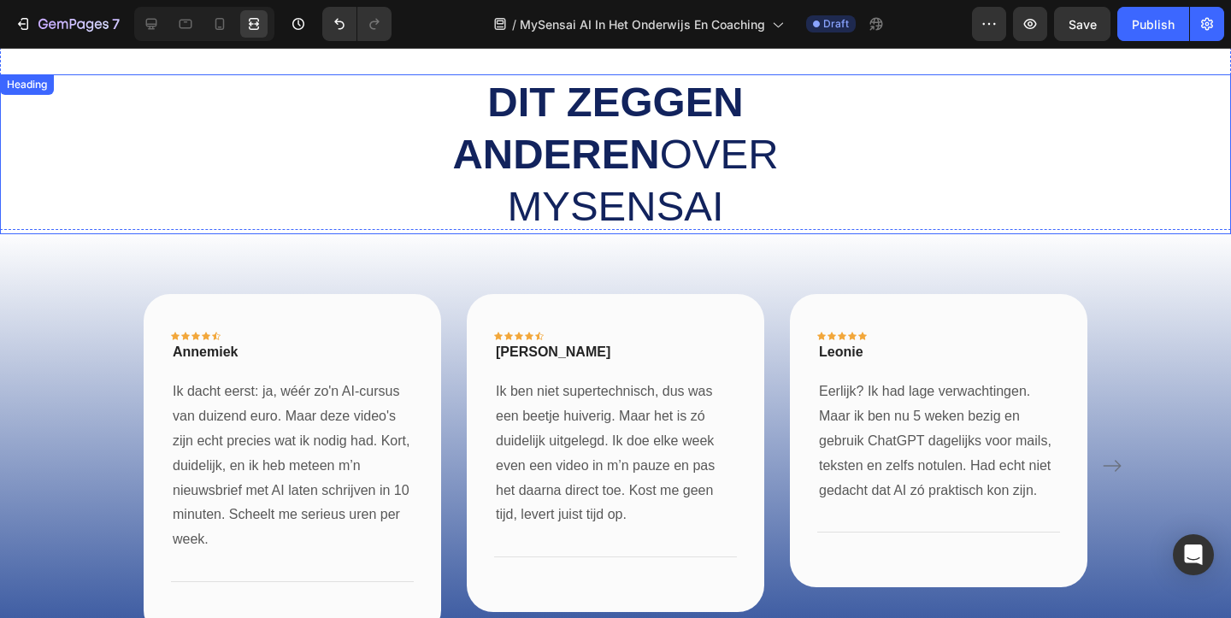
click at [1142, 147] on div "Dit zeggen anderen over MySensai" at bounding box center [615, 154] width 1231 height 160
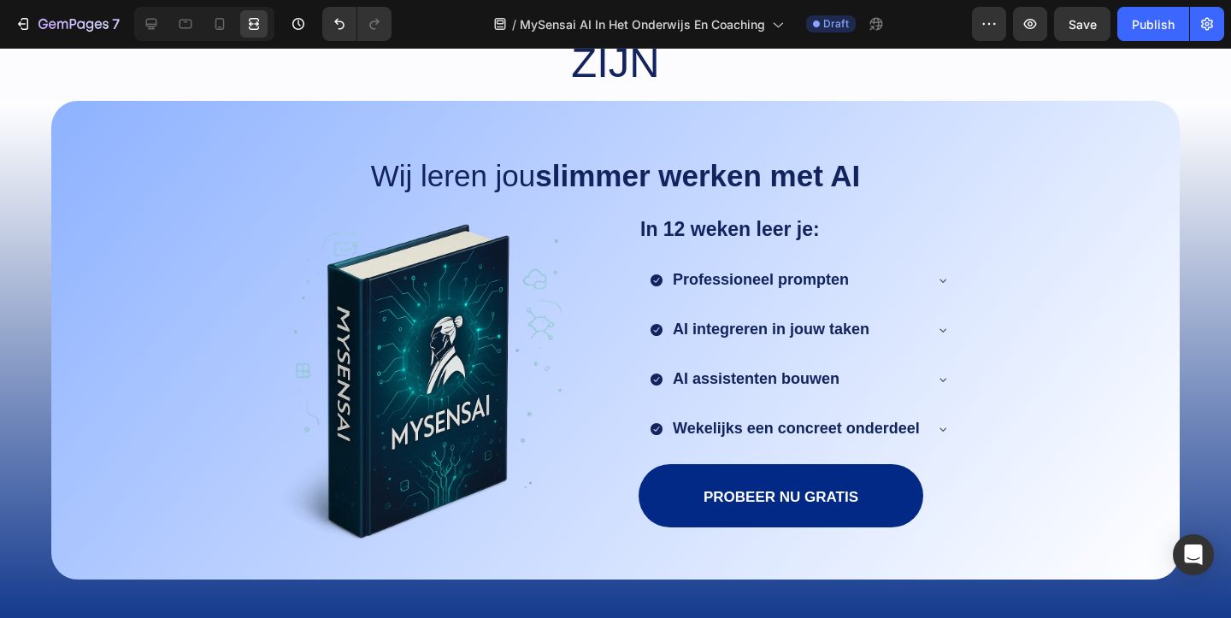
scroll to position [1705, 0]
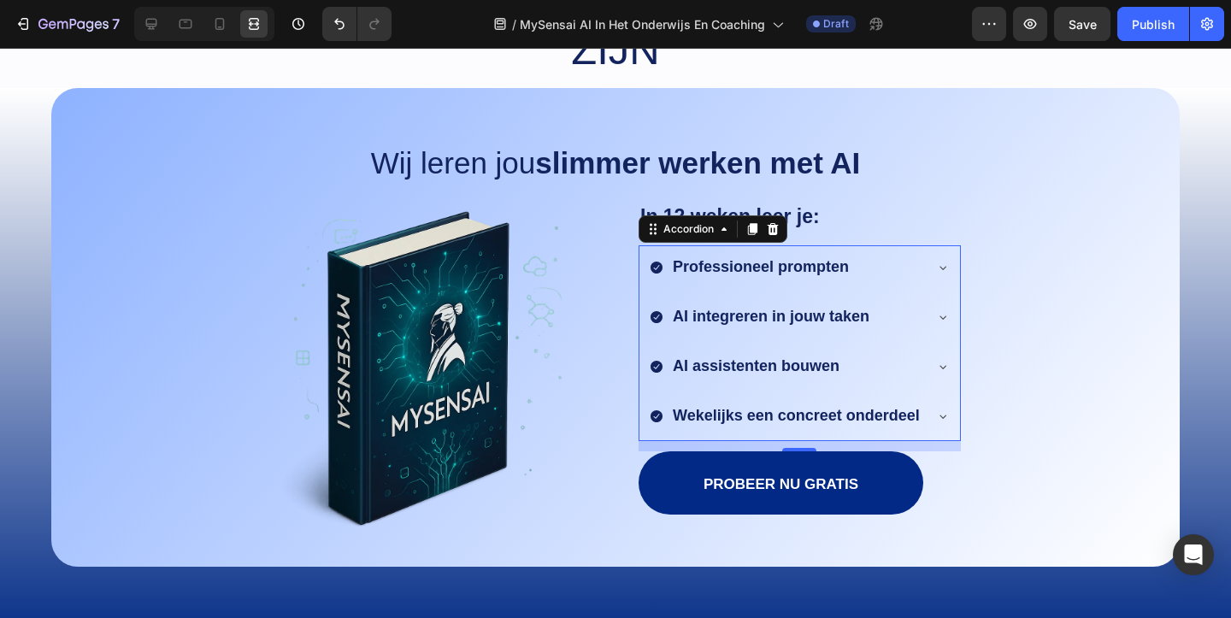
click at [943, 267] on icon at bounding box center [943, 268] width 14 height 14
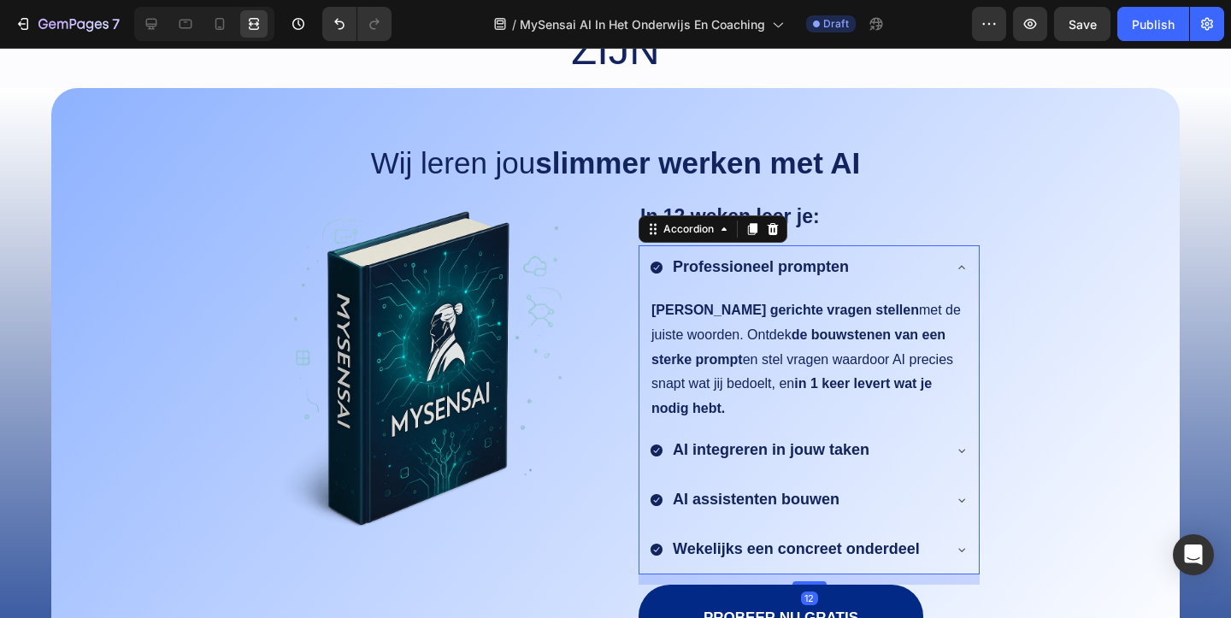
click at [962, 266] on icon at bounding box center [962, 268] width 14 height 14
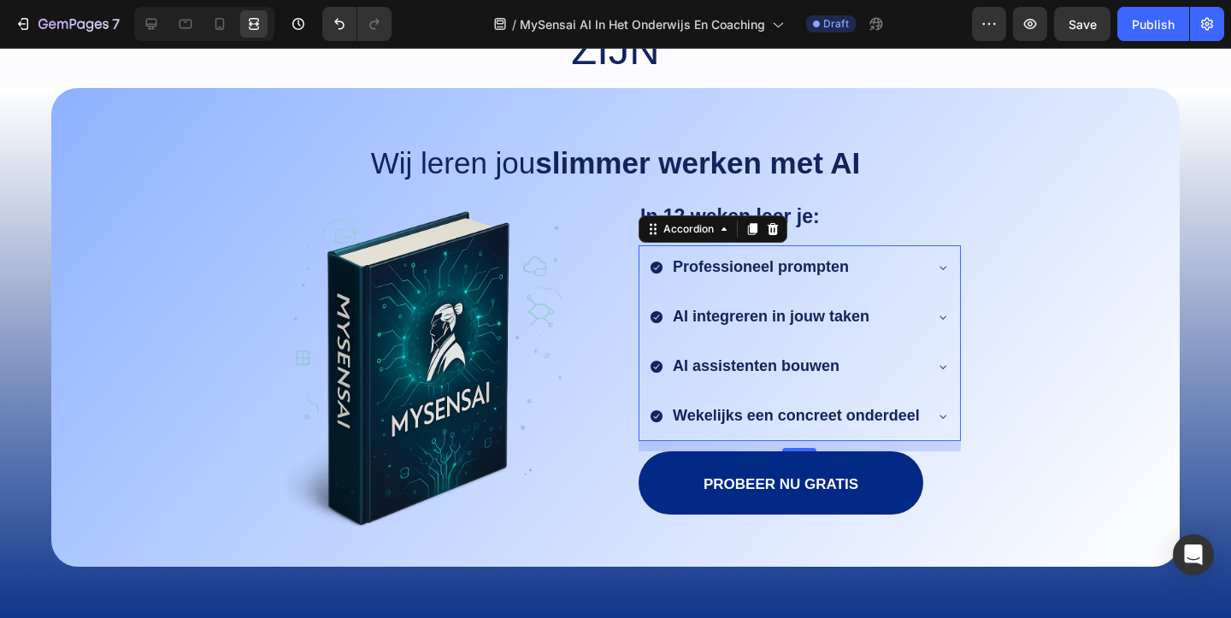
click at [945, 268] on icon at bounding box center [943, 268] width 14 height 14
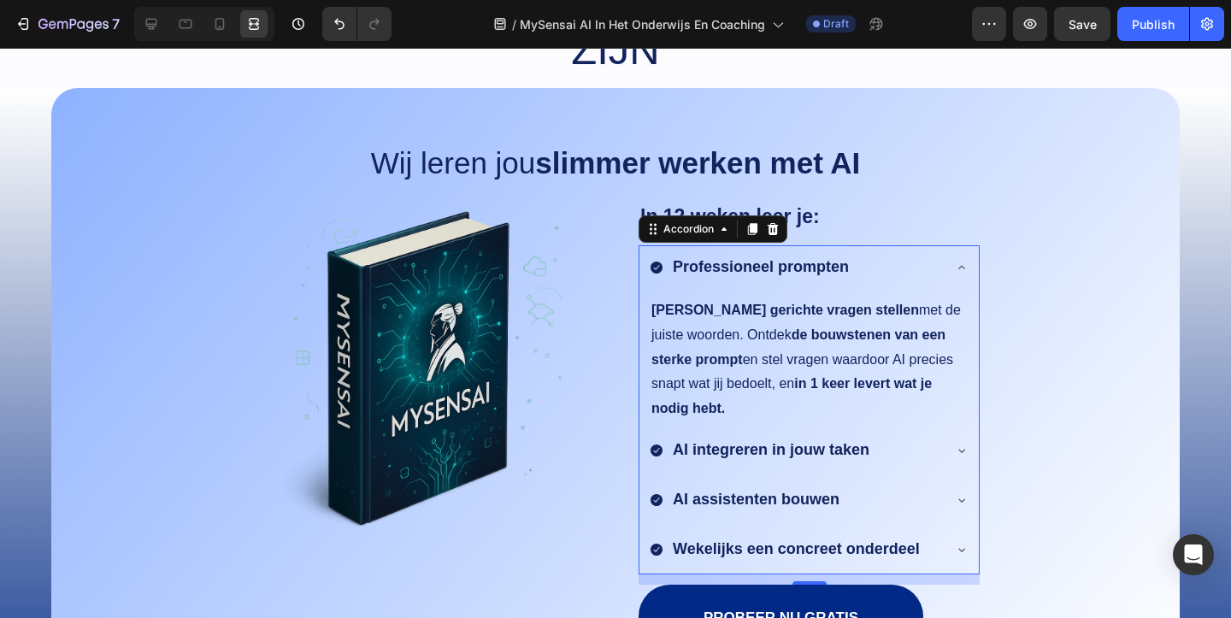
click at [962, 272] on icon at bounding box center [962, 268] width 14 height 14
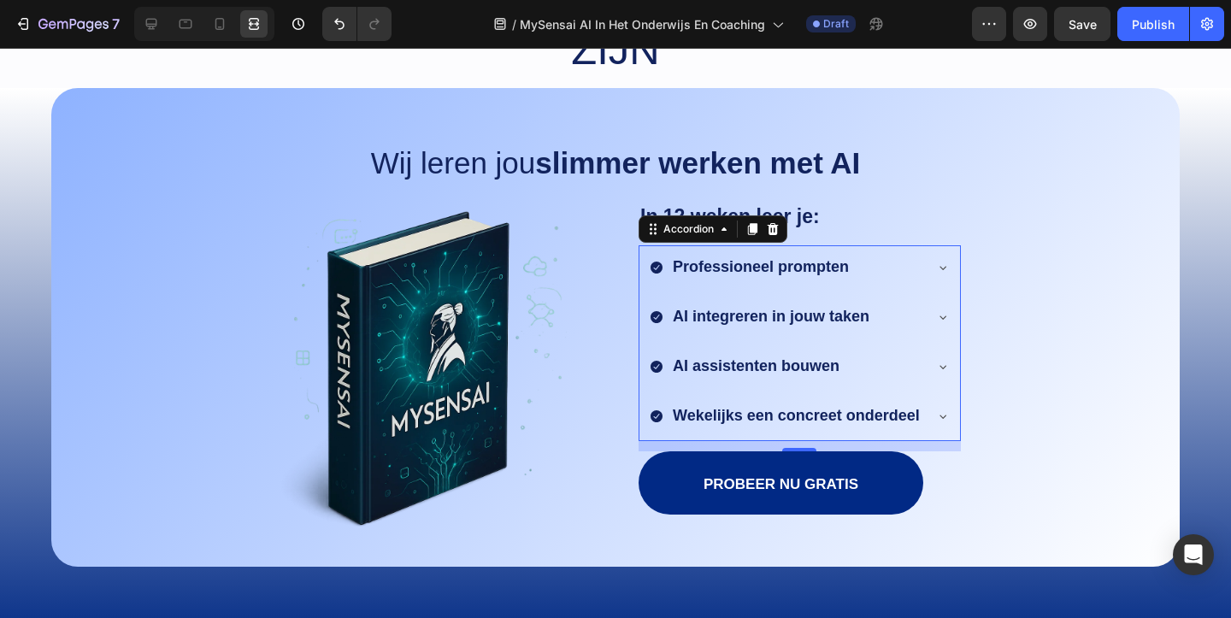
click at [943, 314] on icon at bounding box center [943, 317] width 14 height 14
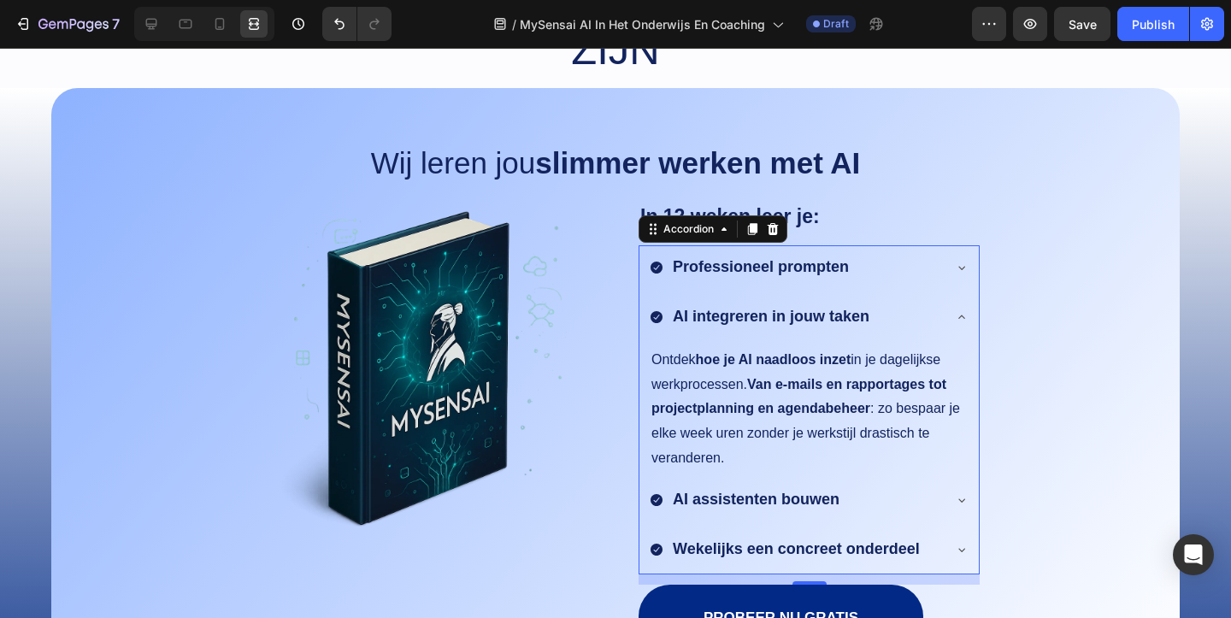
click at [961, 315] on icon at bounding box center [961, 316] width 7 height 3
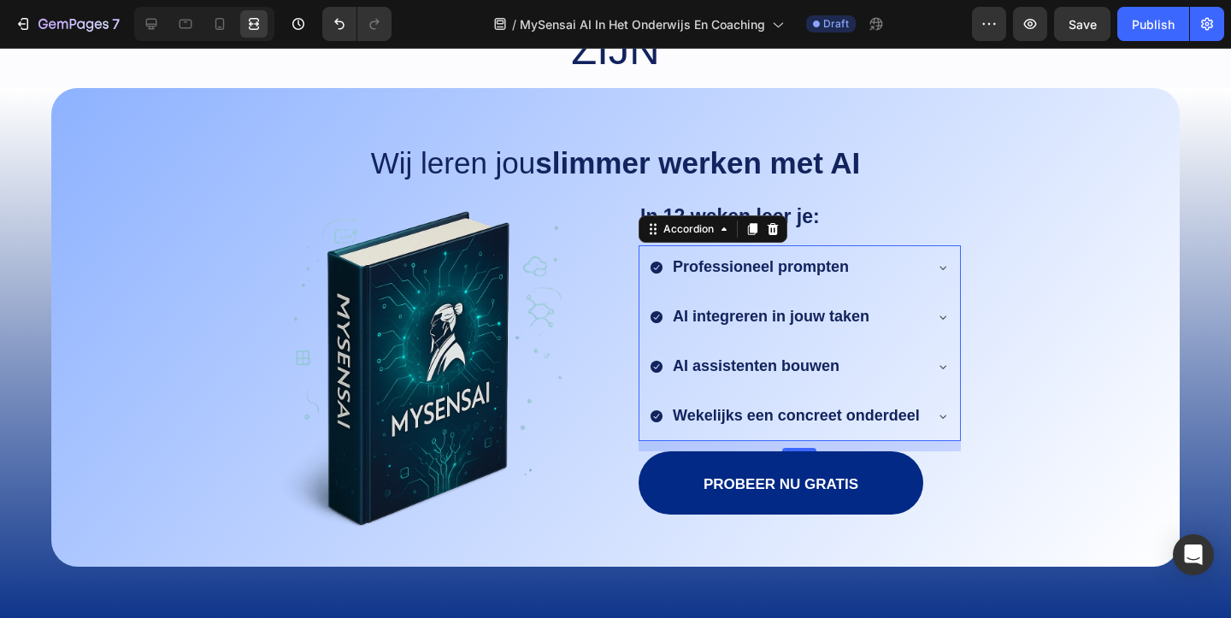
click at [940, 364] on icon at bounding box center [943, 367] width 14 height 14
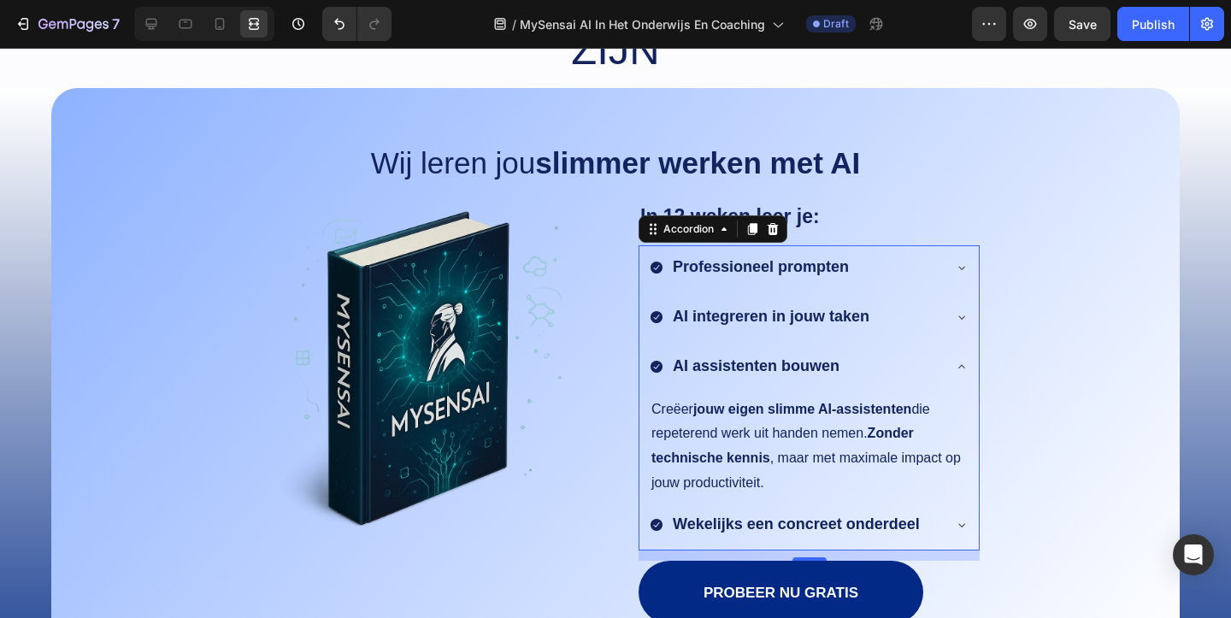
click at [961, 363] on icon at bounding box center [962, 367] width 14 height 14
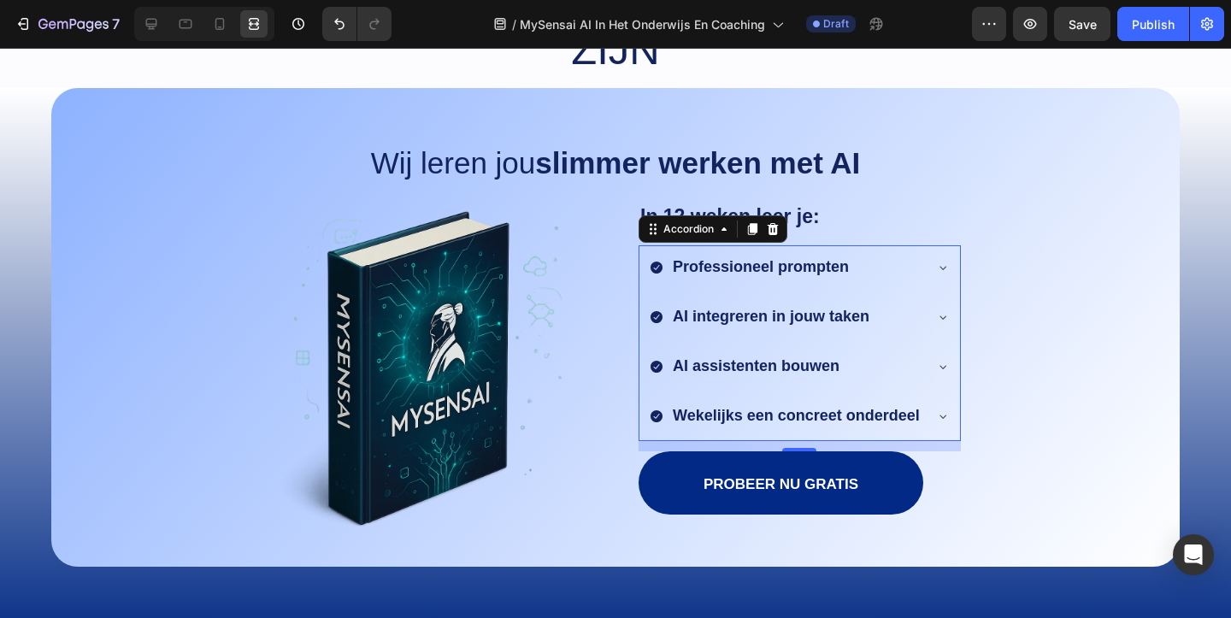
click at [944, 414] on icon at bounding box center [943, 416] width 14 height 14
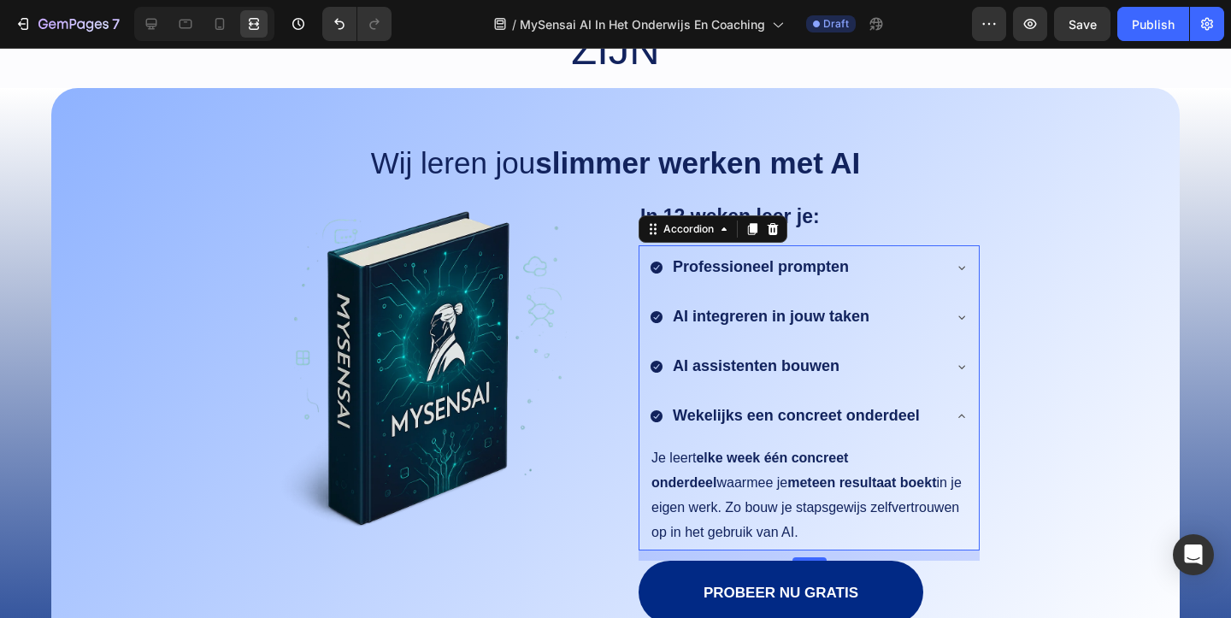
click at [959, 410] on icon at bounding box center [962, 416] width 14 height 14
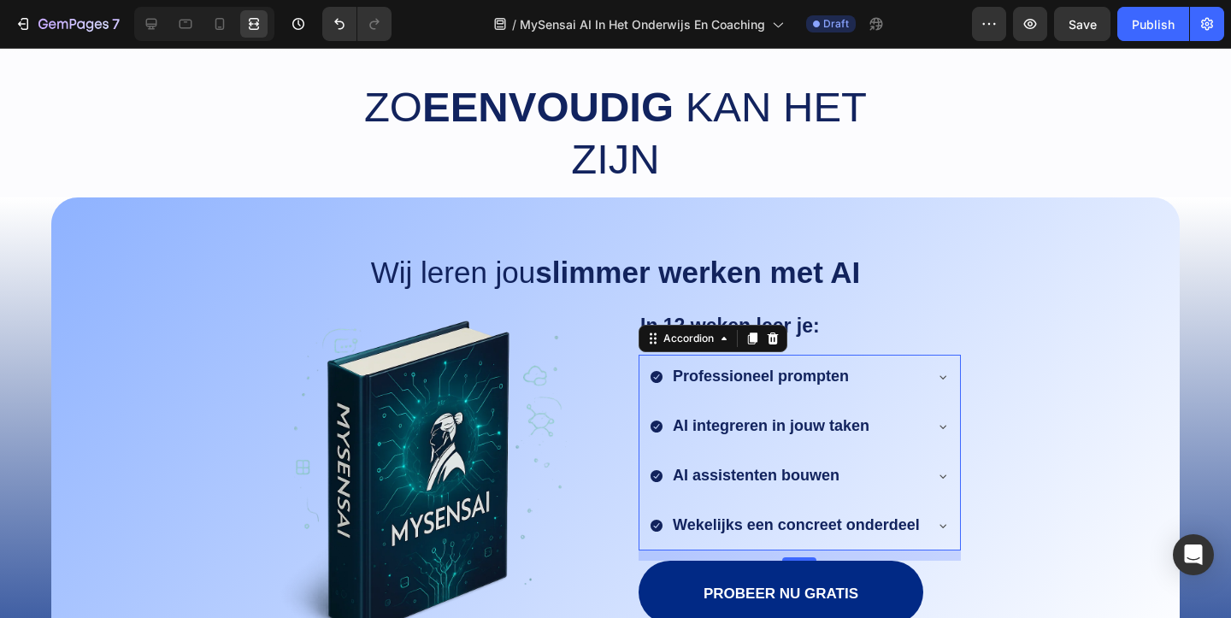
scroll to position [1374, 0]
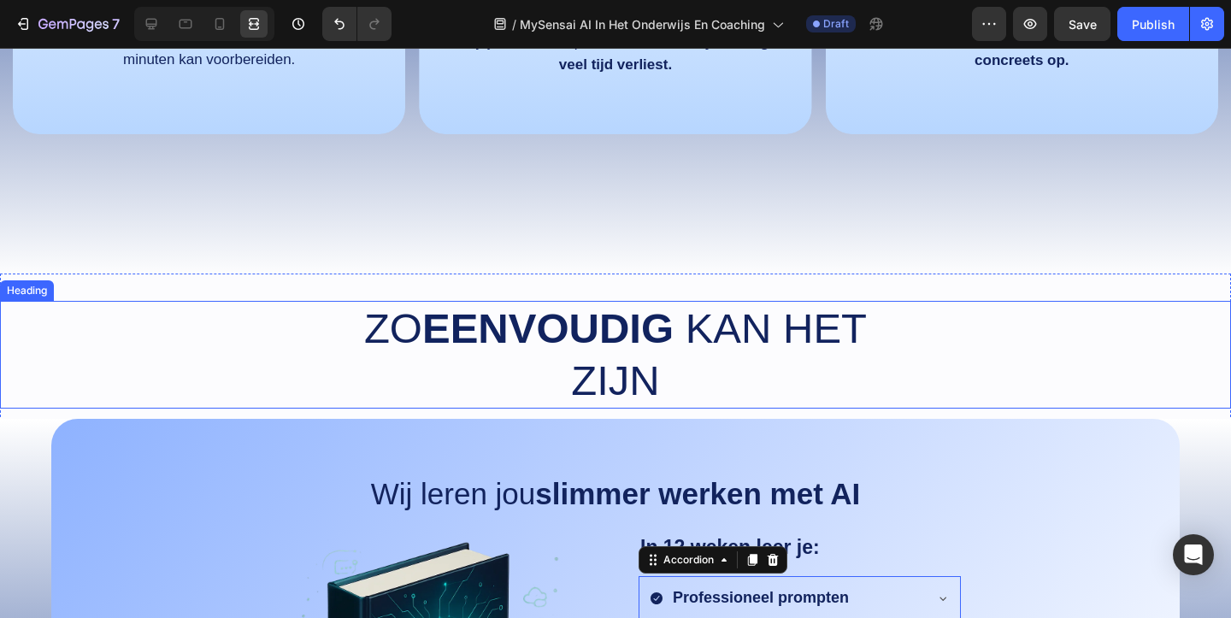
click at [983, 380] on div "Zo eenvoudig kan het zijn" at bounding box center [615, 355] width 1231 height 108
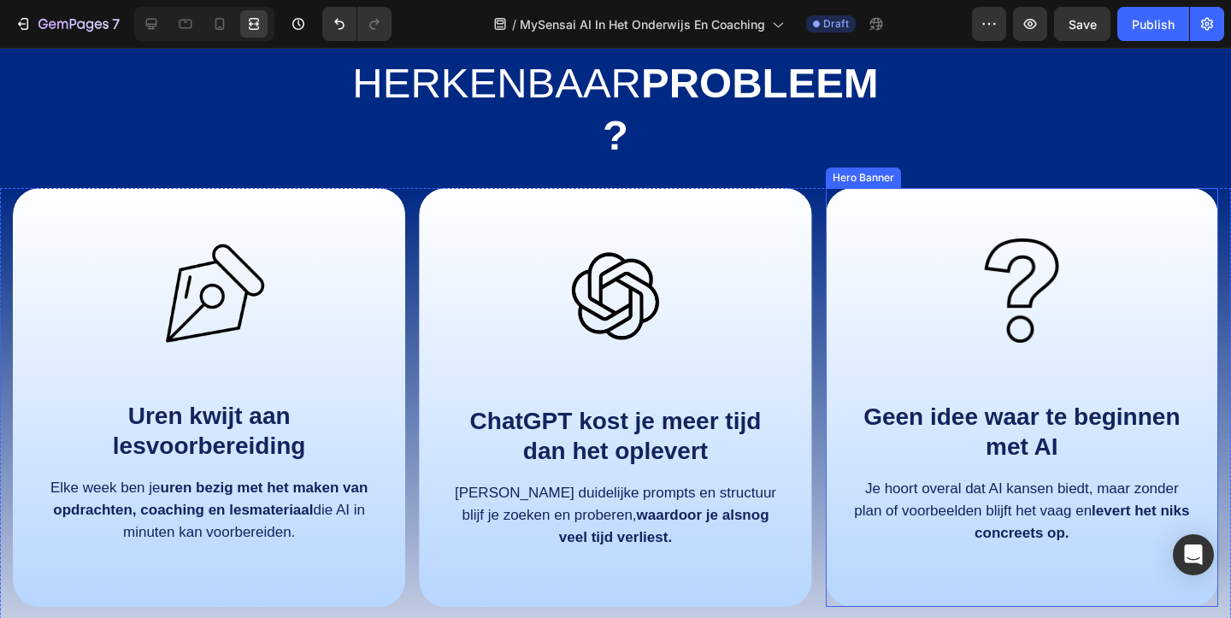
scroll to position [909, 0]
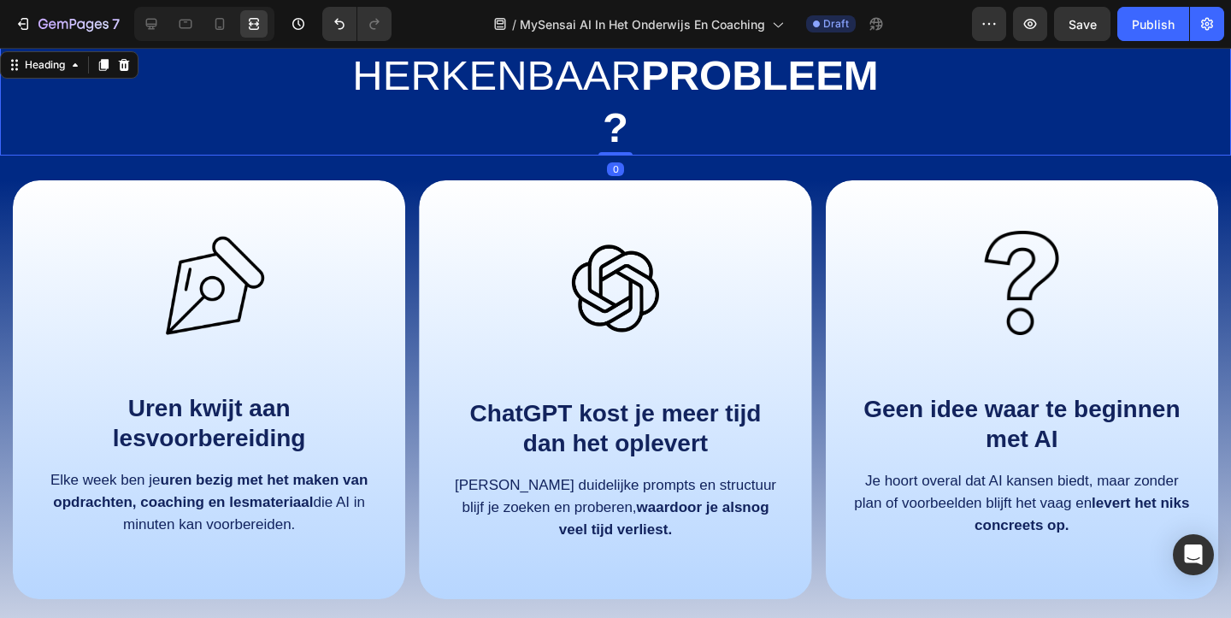
click at [761, 119] on h1 "Herkenbaar probleem?" at bounding box center [615, 102] width 537 height 108
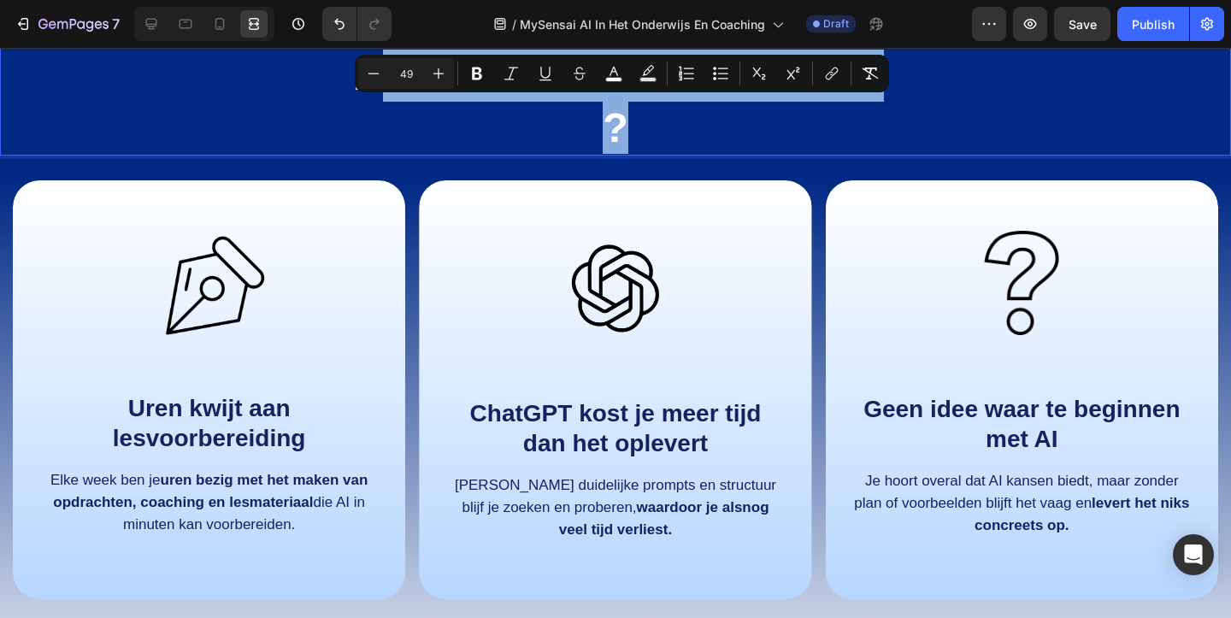
drag, startPoint x: 754, startPoint y: 120, endPoint x: 490, endPoint y: 80, distance: 267.1
click at [490, 80] on p "Herkenbaar probleem?" at bounding box center [615, 102] width 533 height 104
click at [647, 139] on strong "probleem?" at bounding box center [740, 101] width 276 height 98
drag, startPoint x: 761, startPoint y: 125, endPoint x: 461, endPoint y: 85, distance: 302.6
click at [461, 85] on p "Herkenbaar probleem?" at bounding box center [615, 102] width 533 height 104
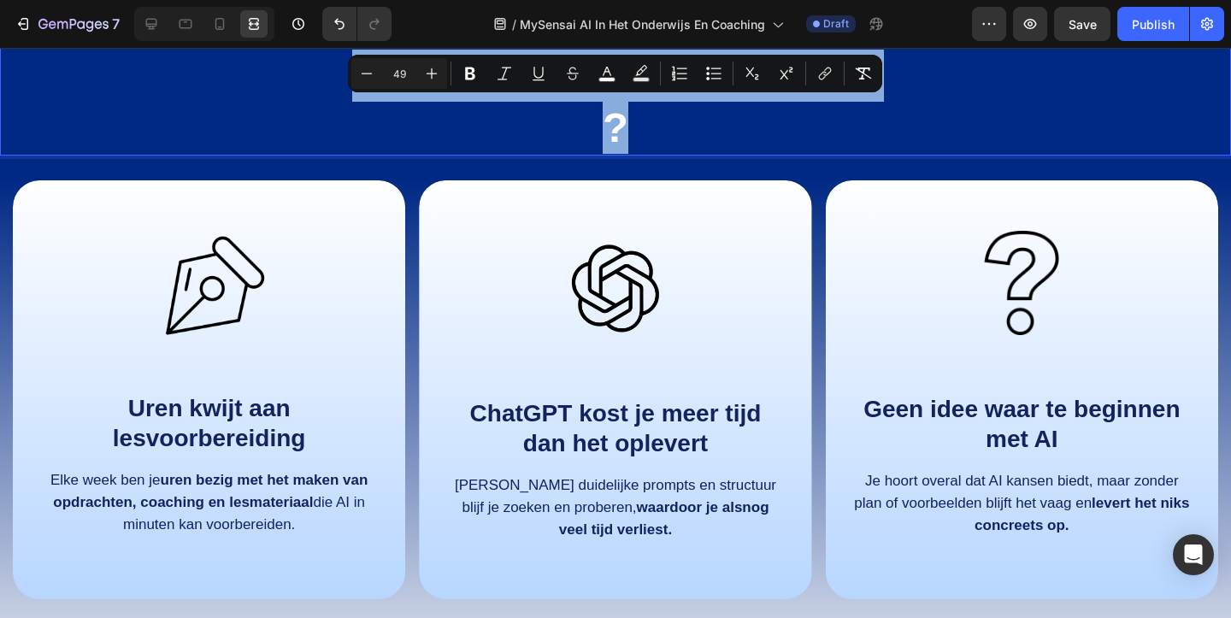
click at [940, 135] on div "Herkenbaar probleem?" at bounding box center [615, 102] width 1231 height 108
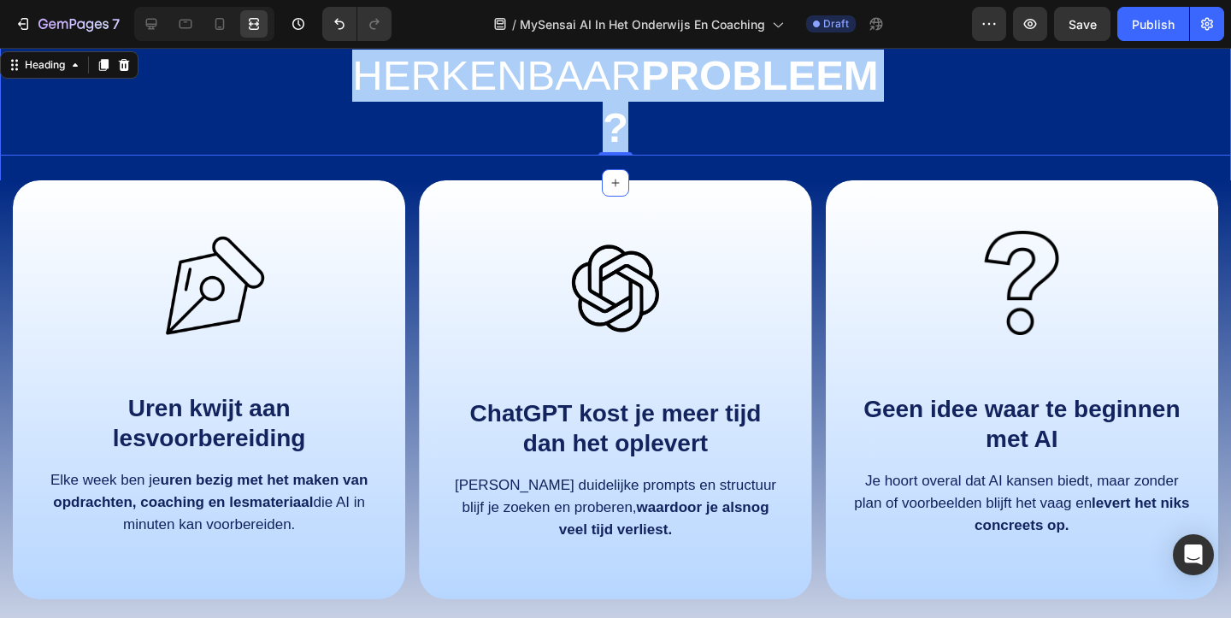
click at [1229, 174] on div "Herkenbaar probleem? Heading 0 Section 2" at bounding box center [615, 102] width 1231 height 162
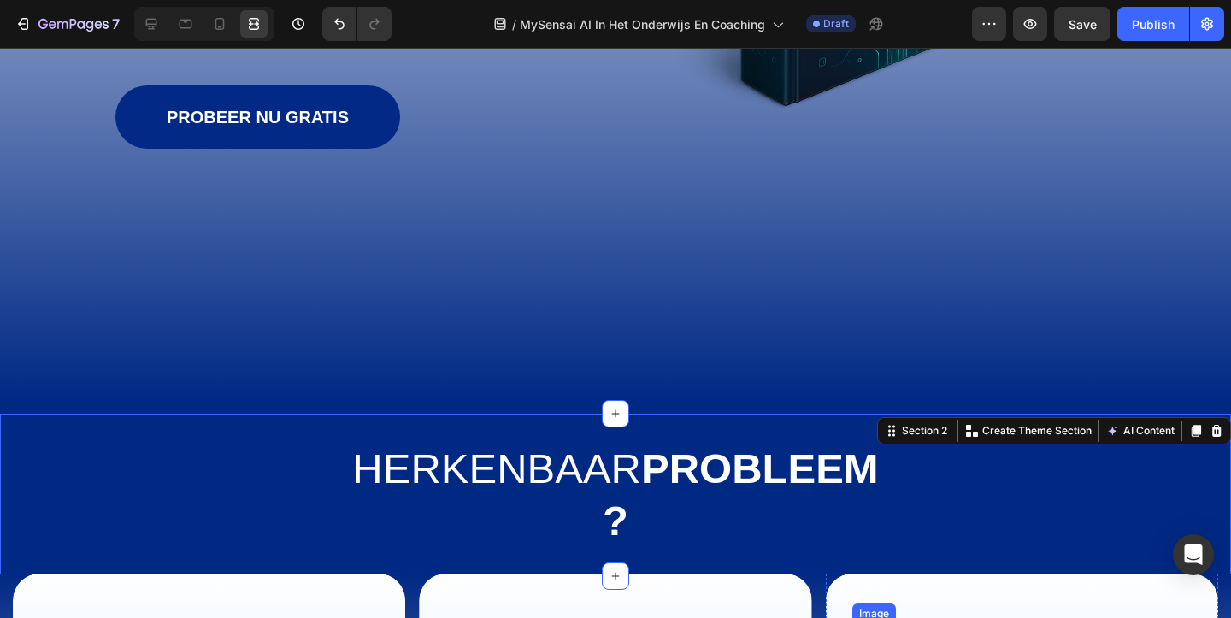
scroll to position [472, 0]
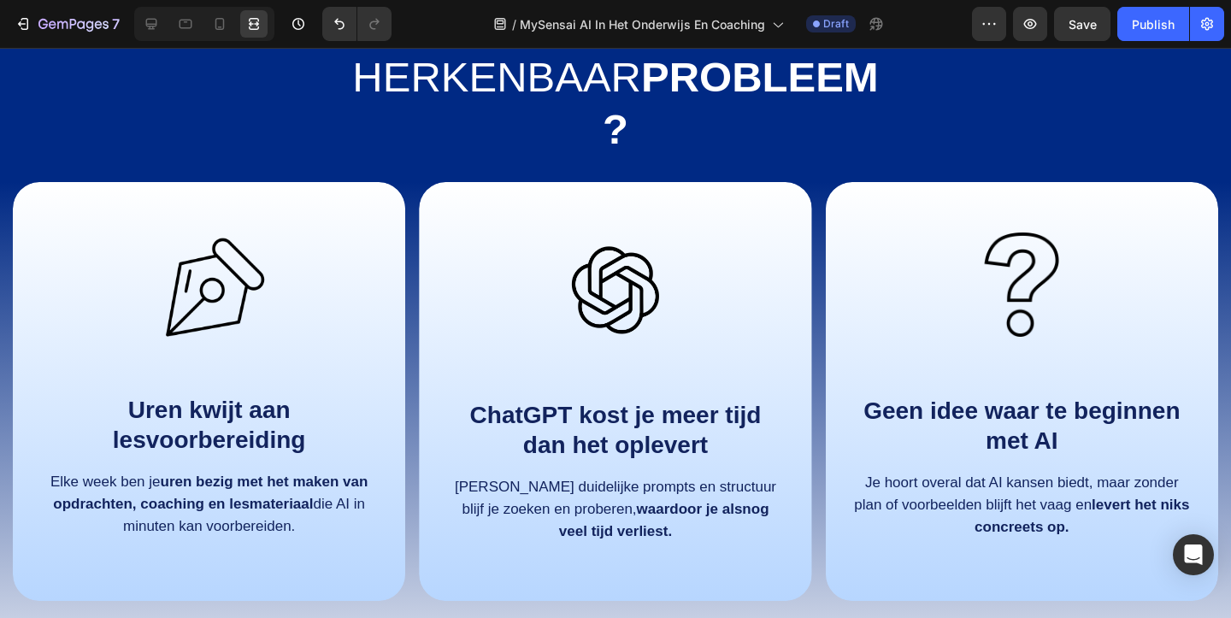
scroll to position [908, 0]
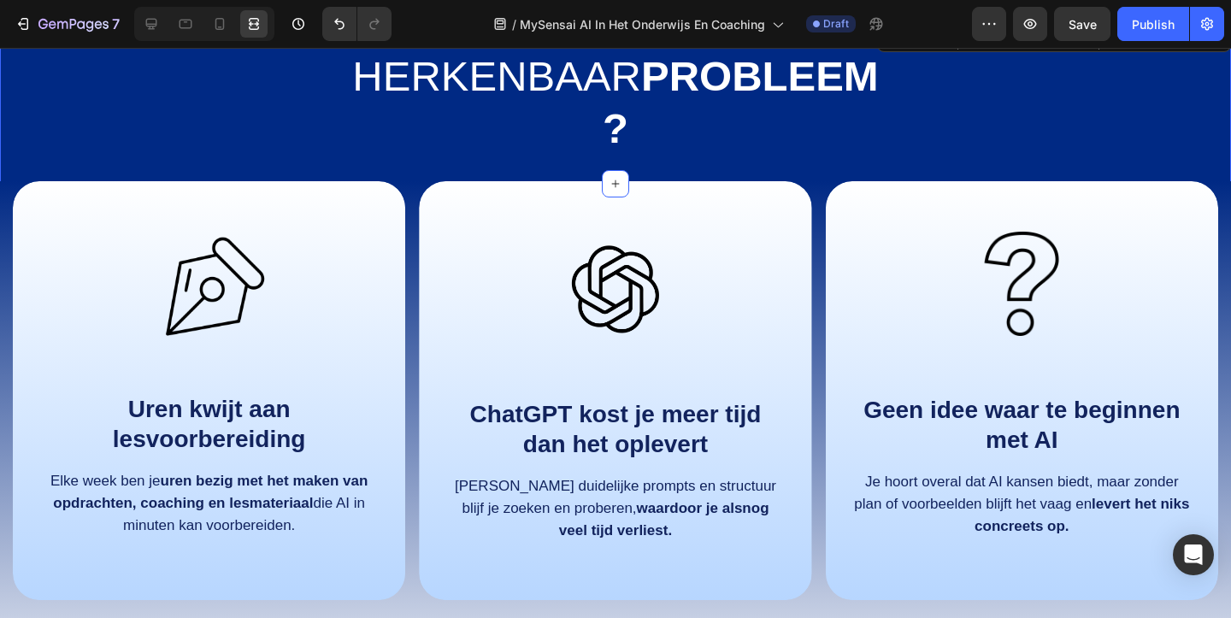
click at [988, 166] on div "⁠⁠⁠⁠⁠⁠⁠ Herkenbaar probleem? Heading Section 2 You can create reusable sections…" at bounding box center [615, 102] width 1231 height 162
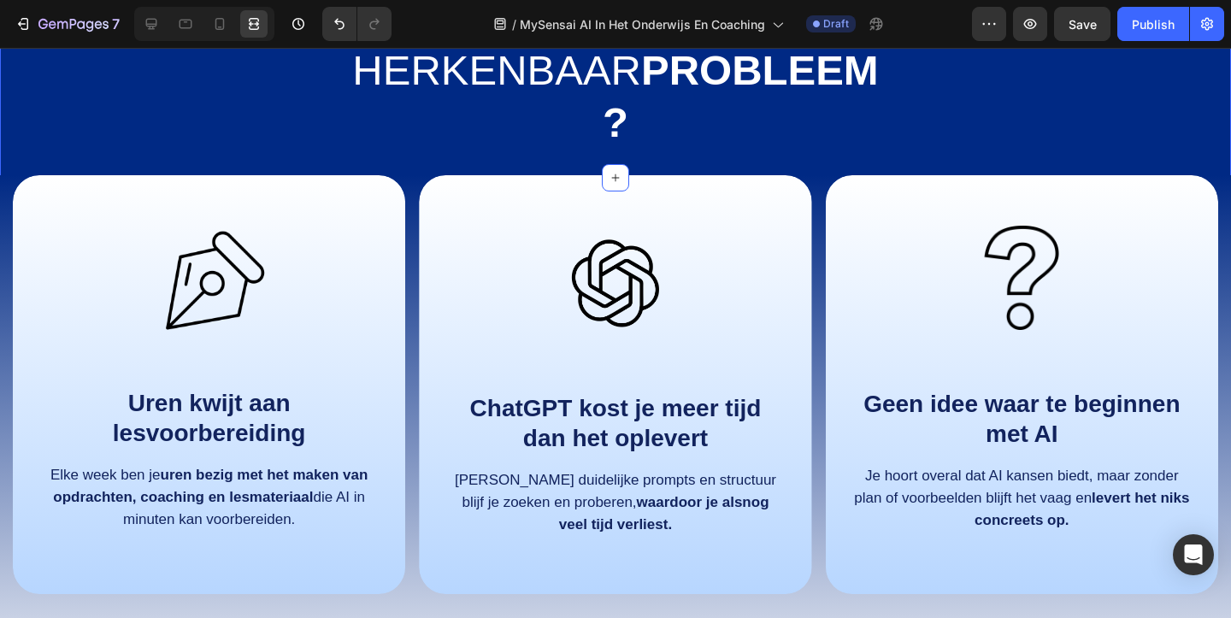
scroll to position [883, 0]
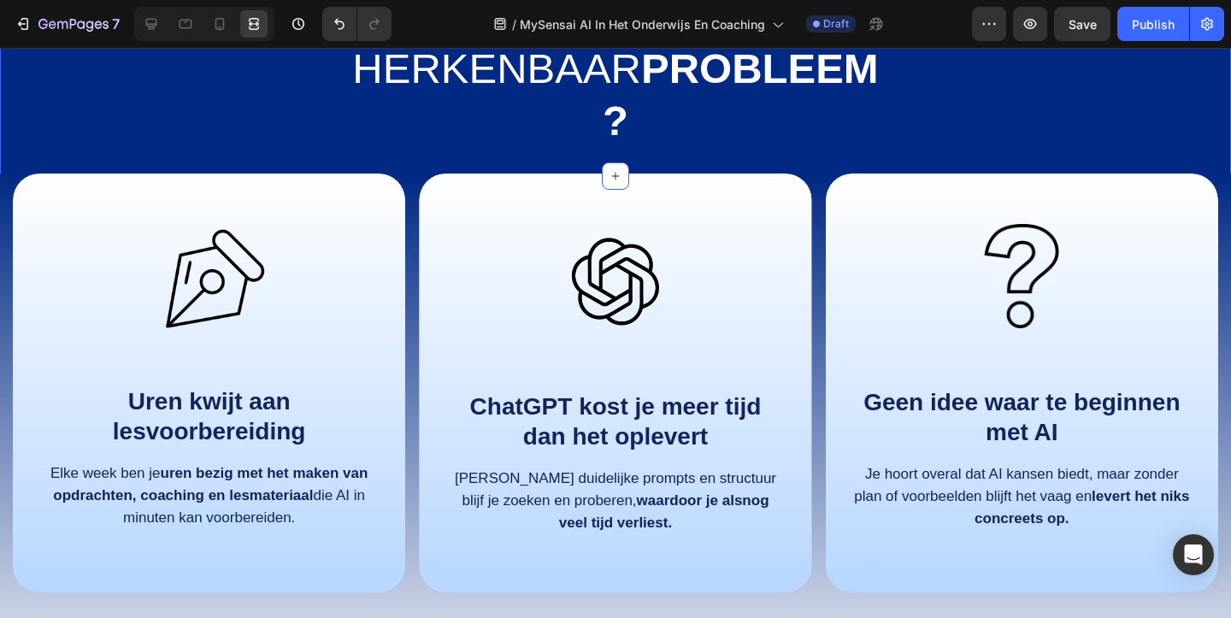
click at [1220, 176] on div "⁠⁠⁠⁠⁠⁠⁠ Herkenbaar probleem? Heading Section 2 You can create reusable sections…" at bounding box center [615, 95] width 1231 height 162
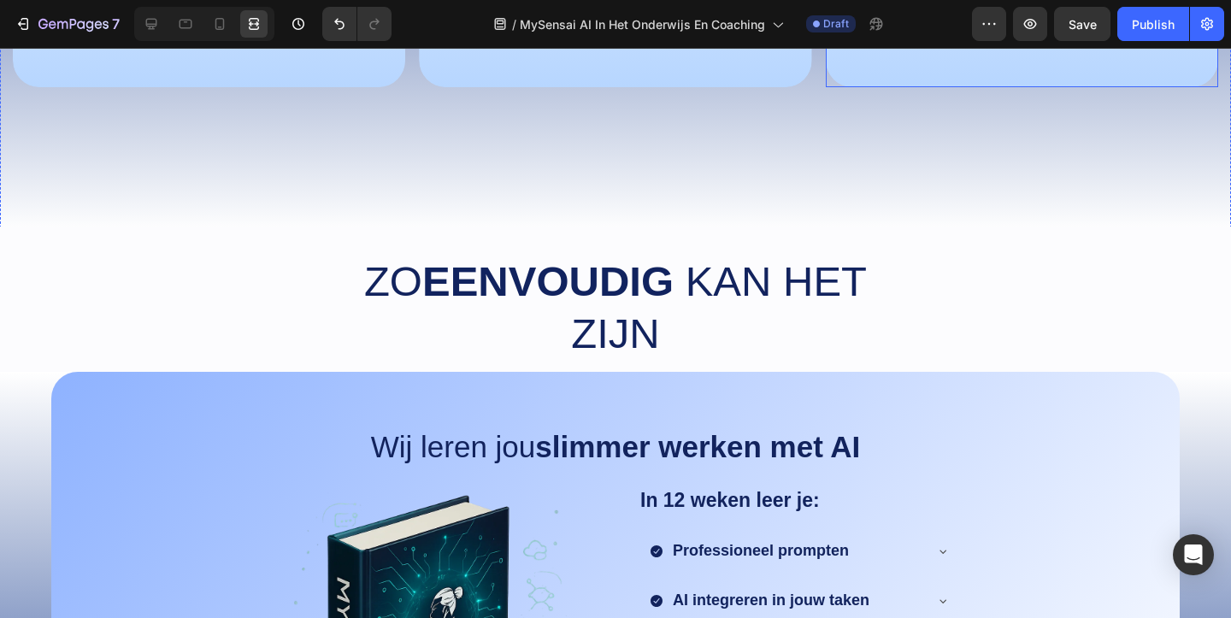
scroll to position [1477, 0]
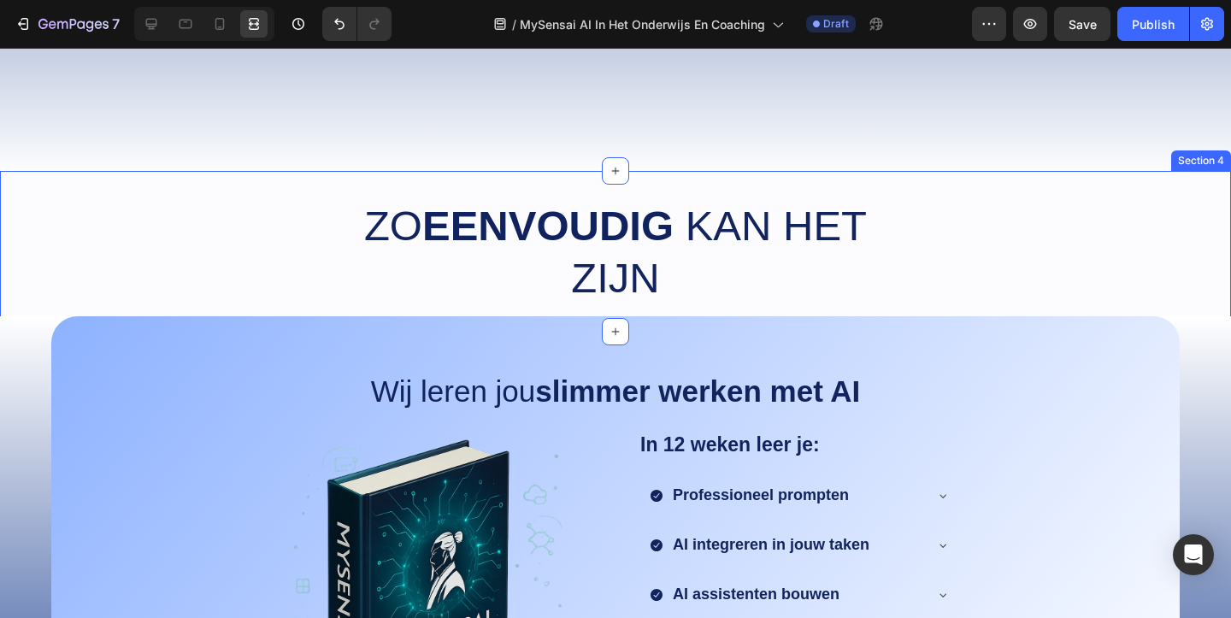
click at [982, 173] on div "Zo eenvoudig kan het zijn Heading Section 4" at bounding box center [615, 251] width 1231 height 161
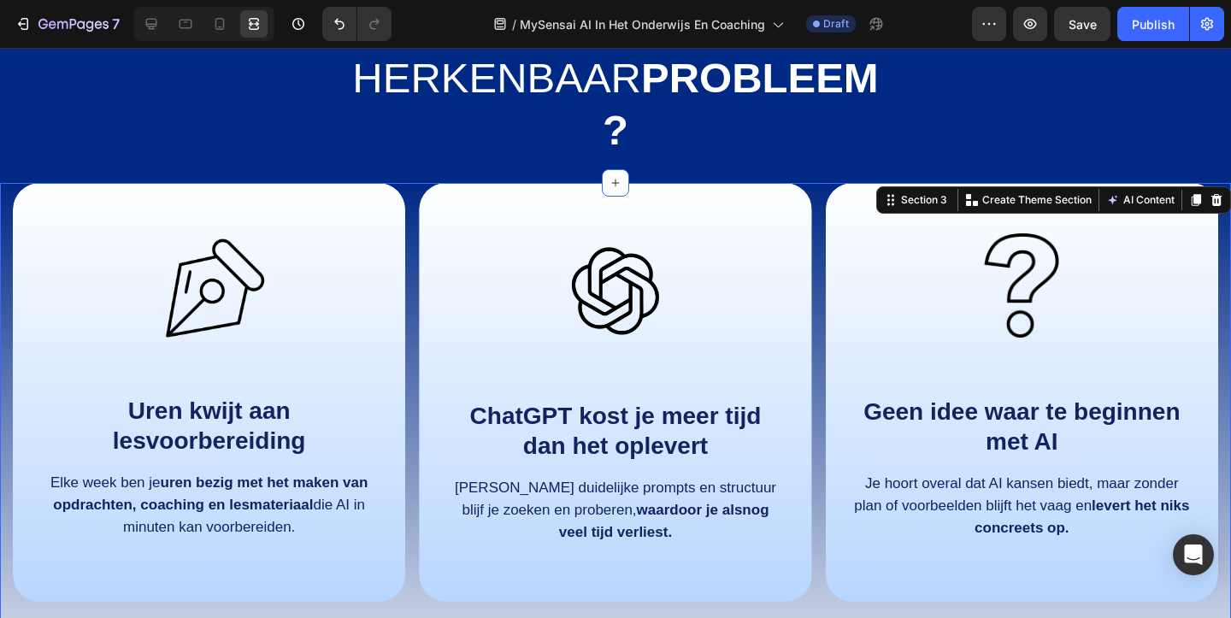
scroll to position [914, 0]
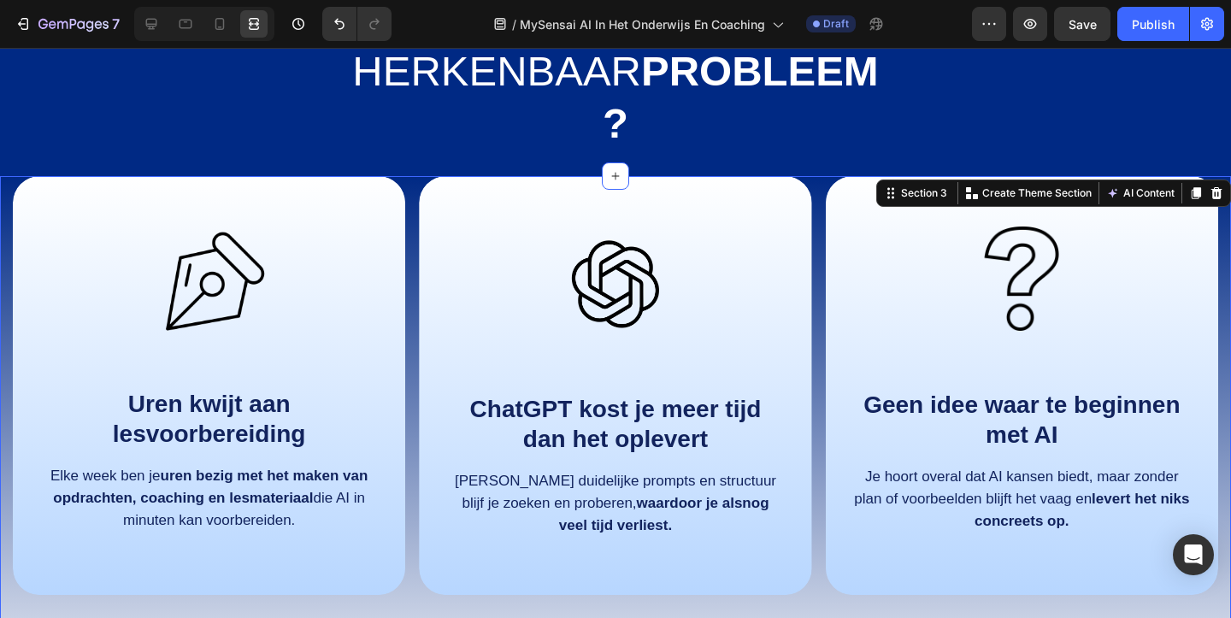
click at [984, 98] on div "Herkenbaar probleem?" at bounding box center [615, 98] width 1231 height 108
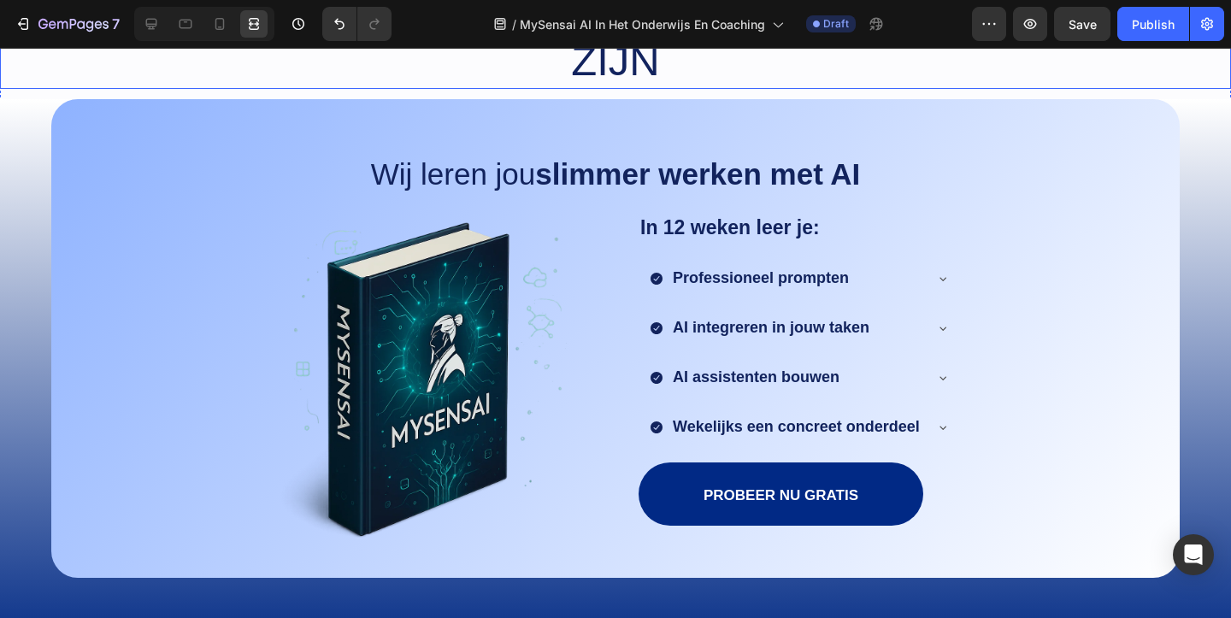
scroll to position [1731, 0]
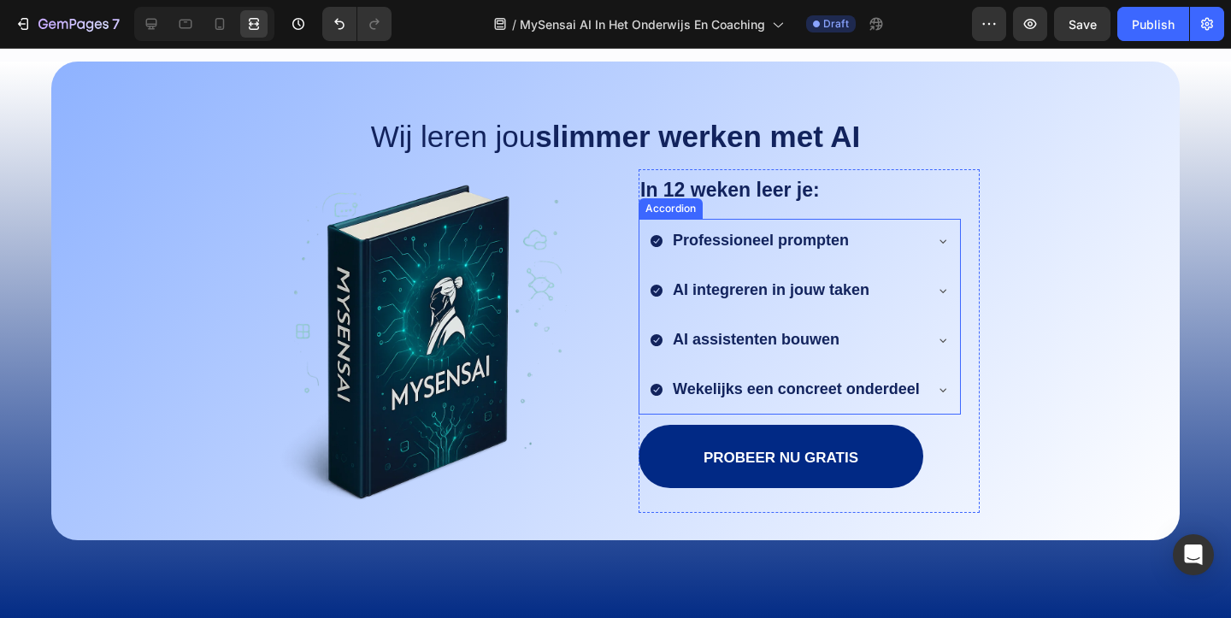
click at [769, 244] on strong "Professioneel prompten" at bounding box center [761, 240] width 176 height 17
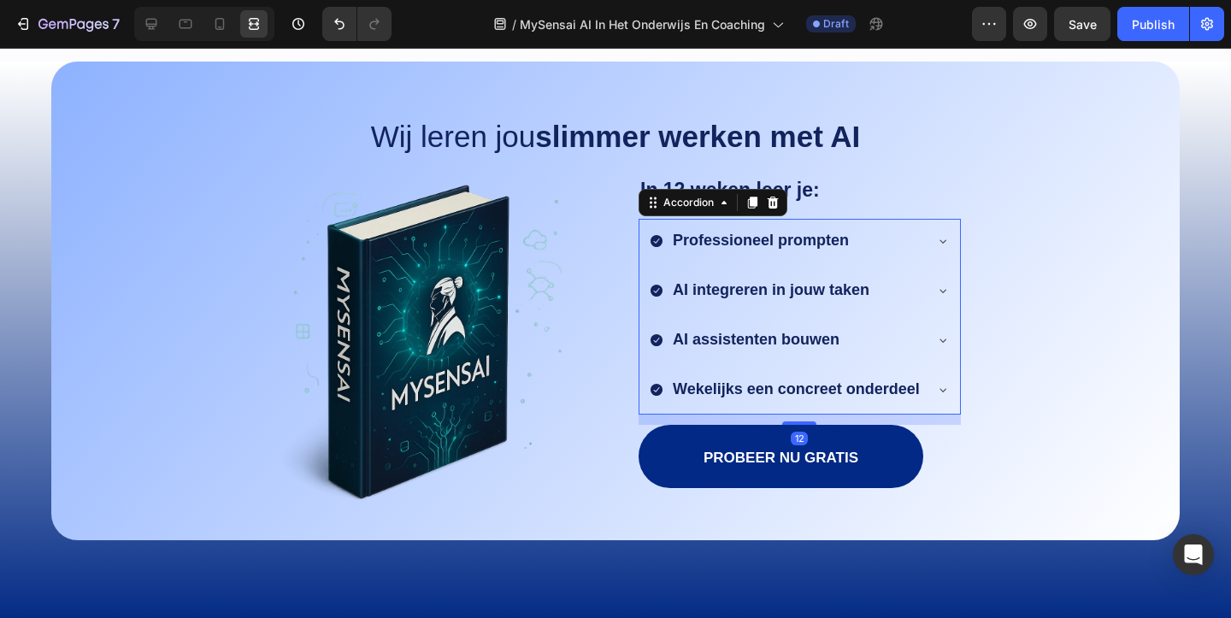
click at [769, 244] on strong "Professioneel prompten" at bounding box center [761, 240] width 176 height 17
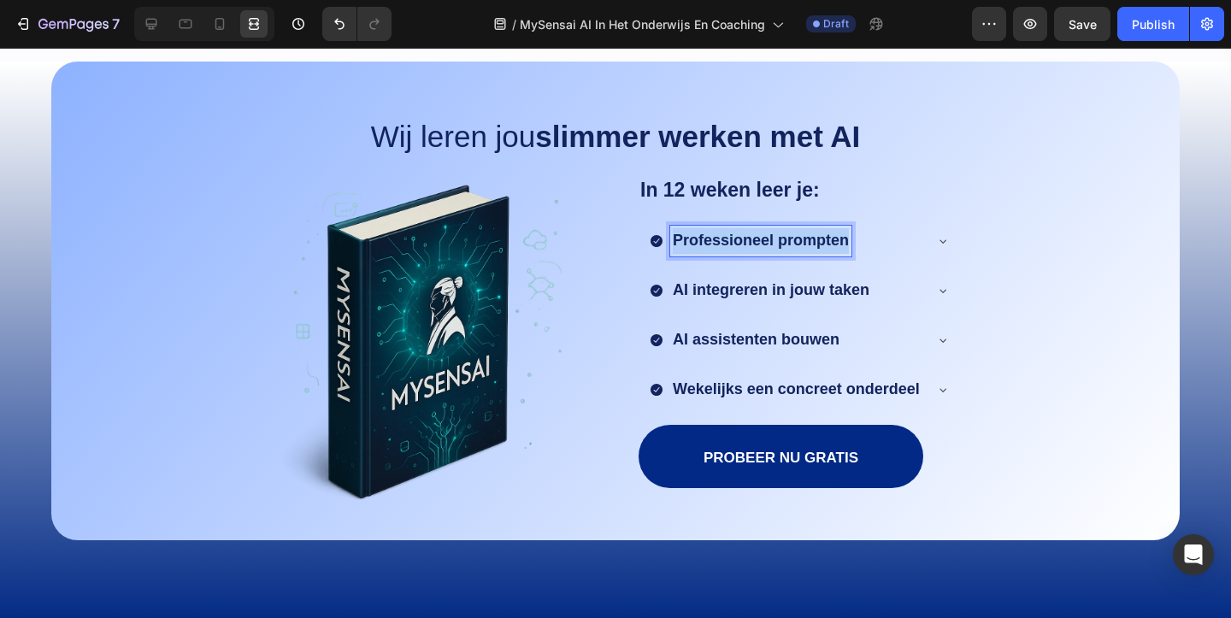
click at [769, 244] on strong "Professioneel prompten" at bounding box center [761, 240] width 176 height 17
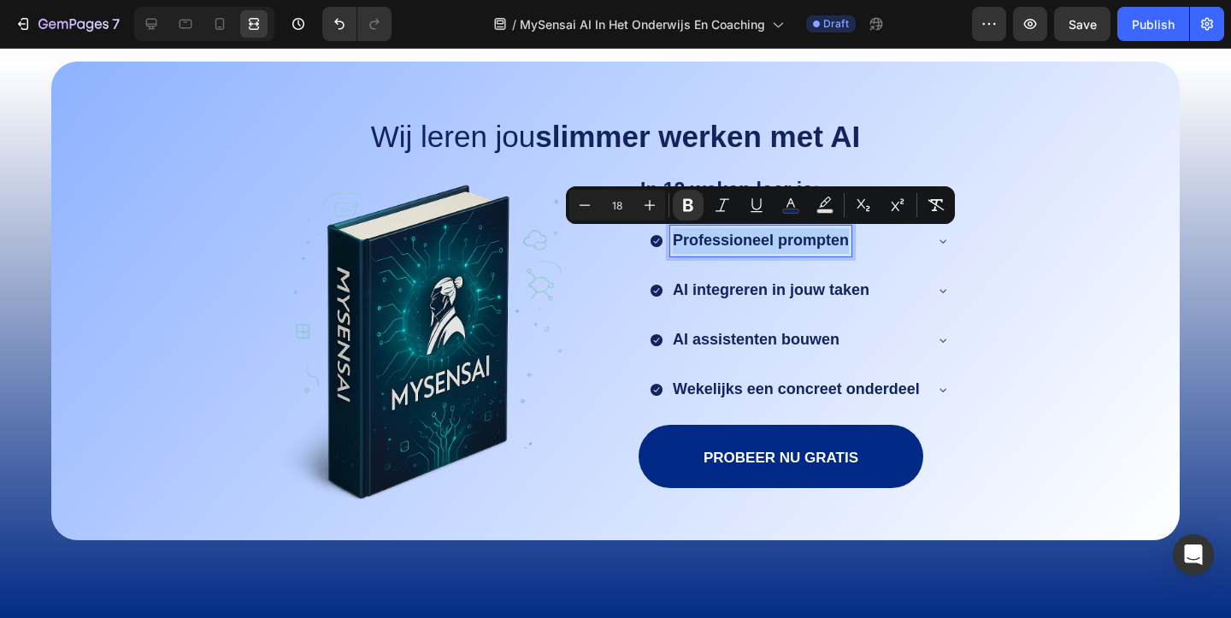
type input "16"
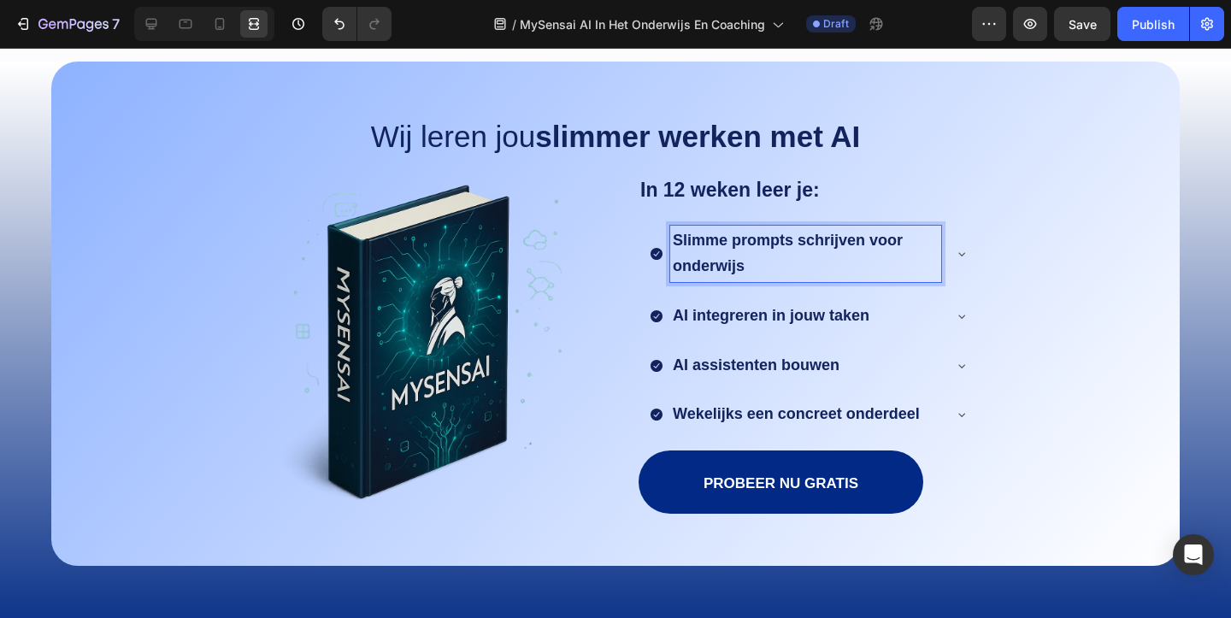
click at [716, 241] on strong "Slimme prompts schrijven voor onderwijs" at bounding box center [788, 253] width 230 height 43
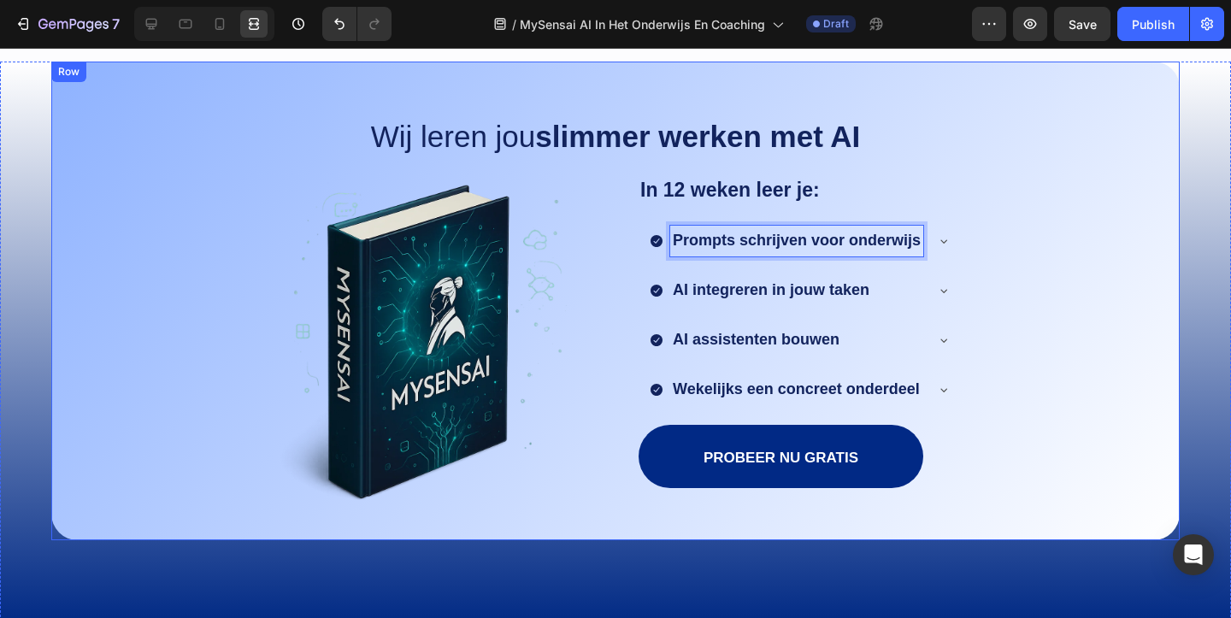
click at [1067, 239] on div "Wij leren jou slimmer werken met AI Text Block Image In 12 weken leer je: Text …" at bounding box center [615, 332] width 1092 height 416
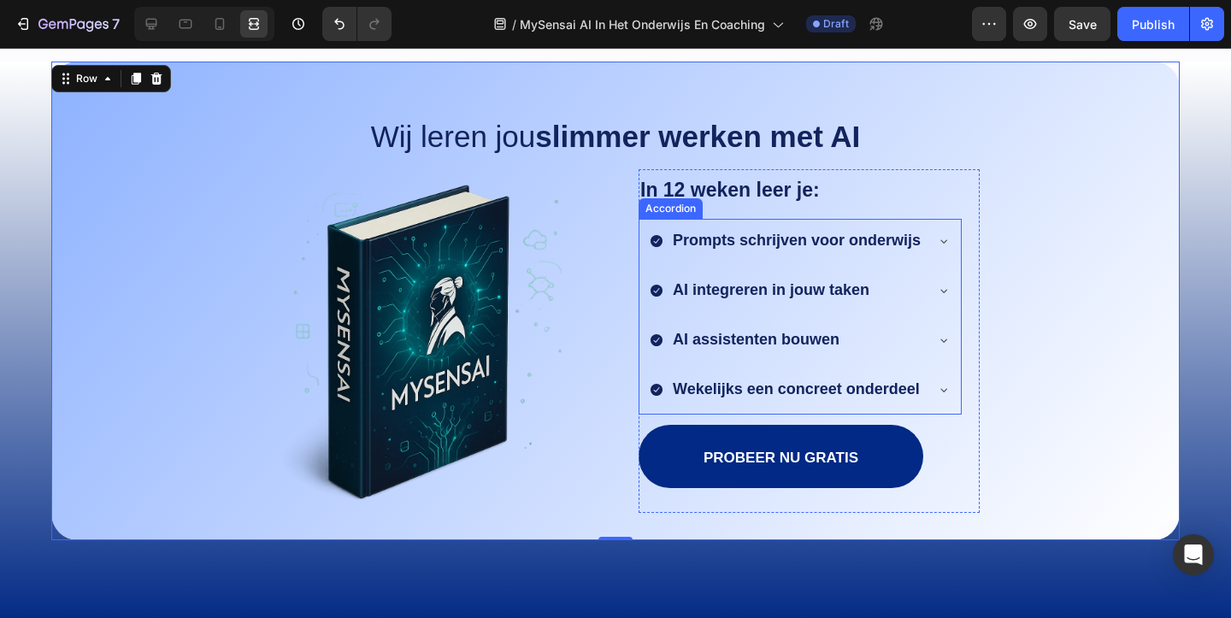
click at [946, 239] on icon at bounding box center [944, 241] width 14 height 14
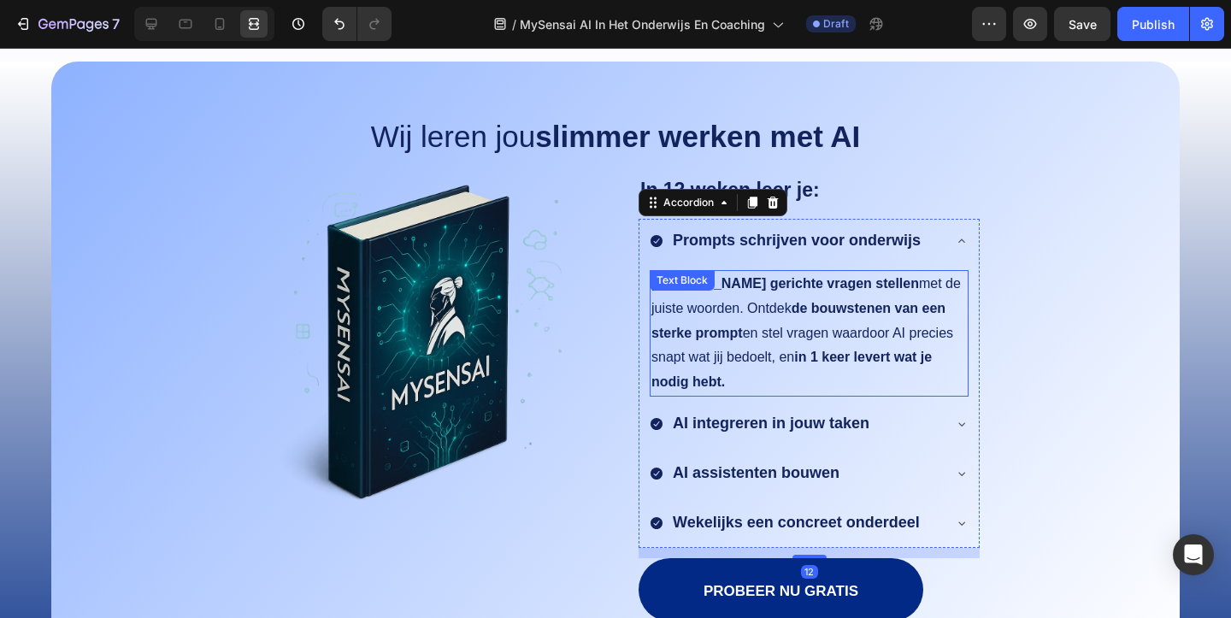
click at [842, 350] on strong "in 1 keer levert wat je nodig hebt." at bounding box center [791, 369] width 280 height 39
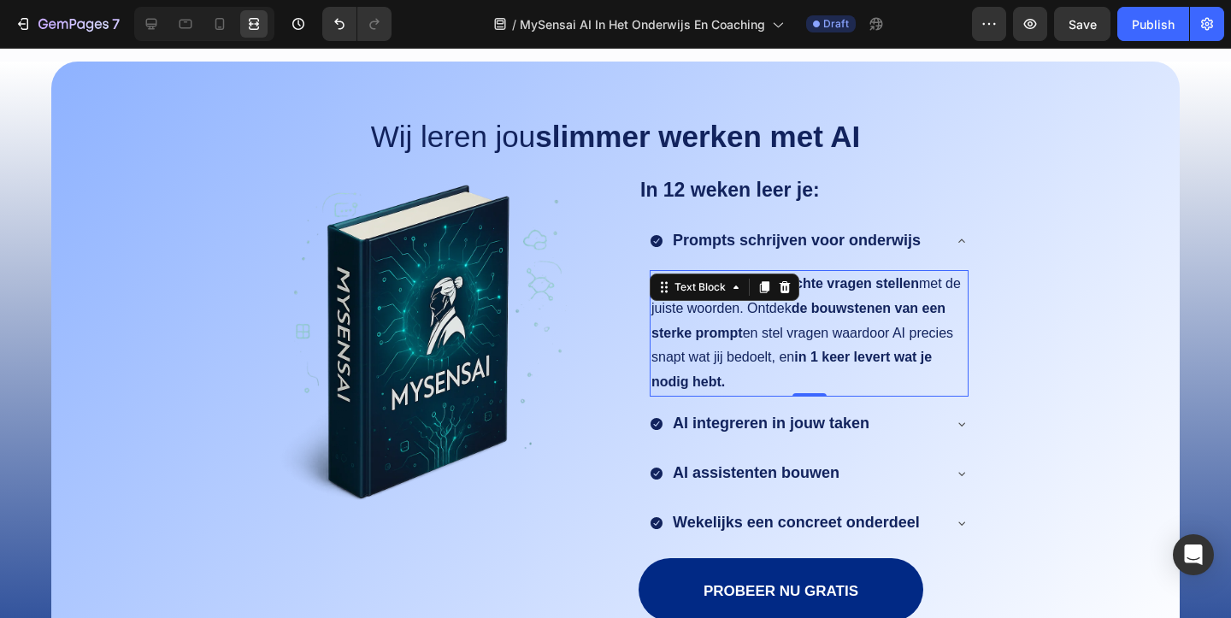
click at [842, 350] on strong "in 1 keer levert wat je nodig hebt." at bounding box center [791, 369] width 280 height 39
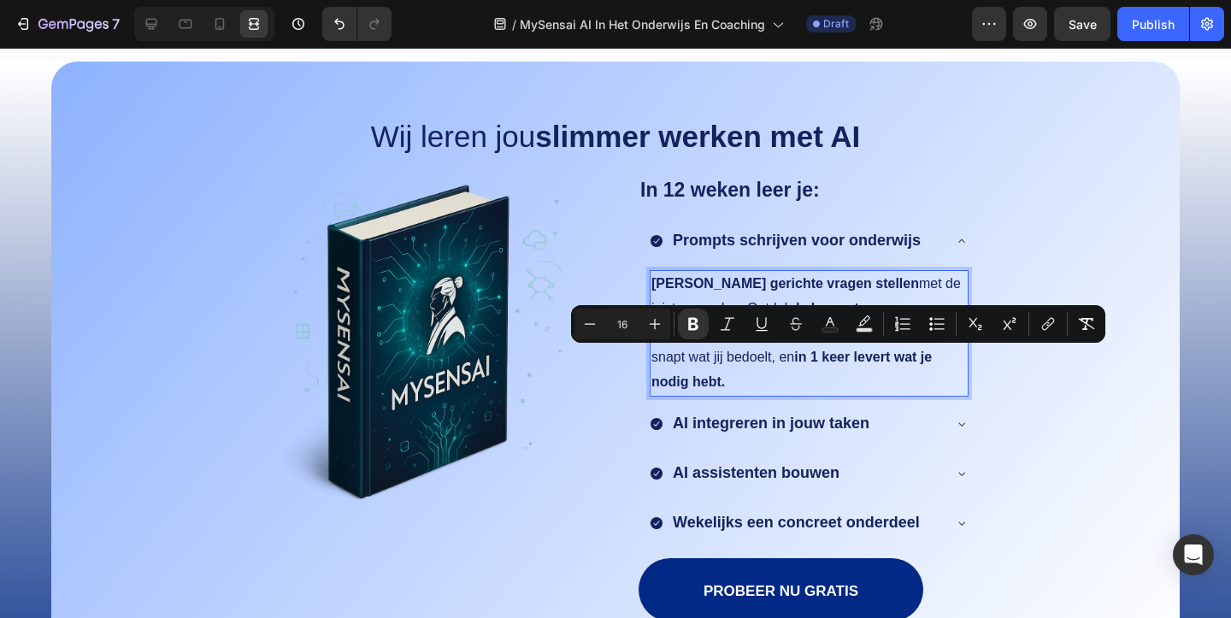
click at [695, 391] on p "Leer gerichte vragen stellen met de juiste woorden. Ontdek de bouwstenen van ee…" at bounding box center [808, 333] width 315 height 123
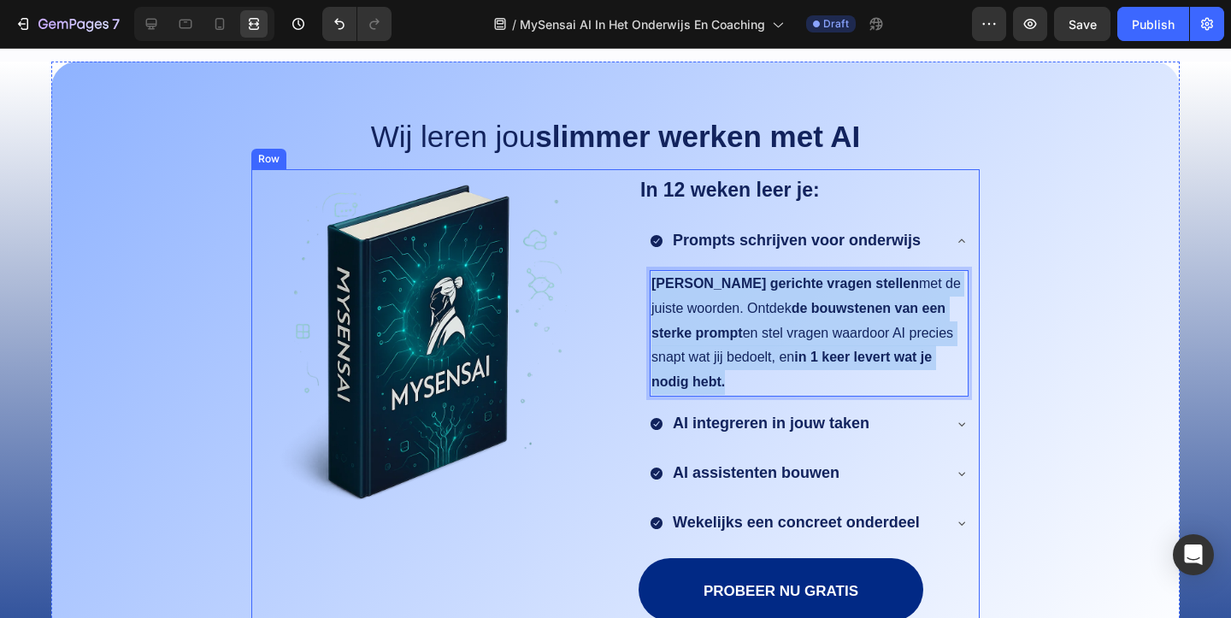
drag, startPoint x: 713, startPoint y: 380, endPoint x: 632, endPoint y: 281, distance: 127.6
click at [632, 281] on div "Image In 12 weken leer je: Text Block Prompts schrijven voor onderwijs Leer ger…" at bounding box center [615, 407] width 728 height 477
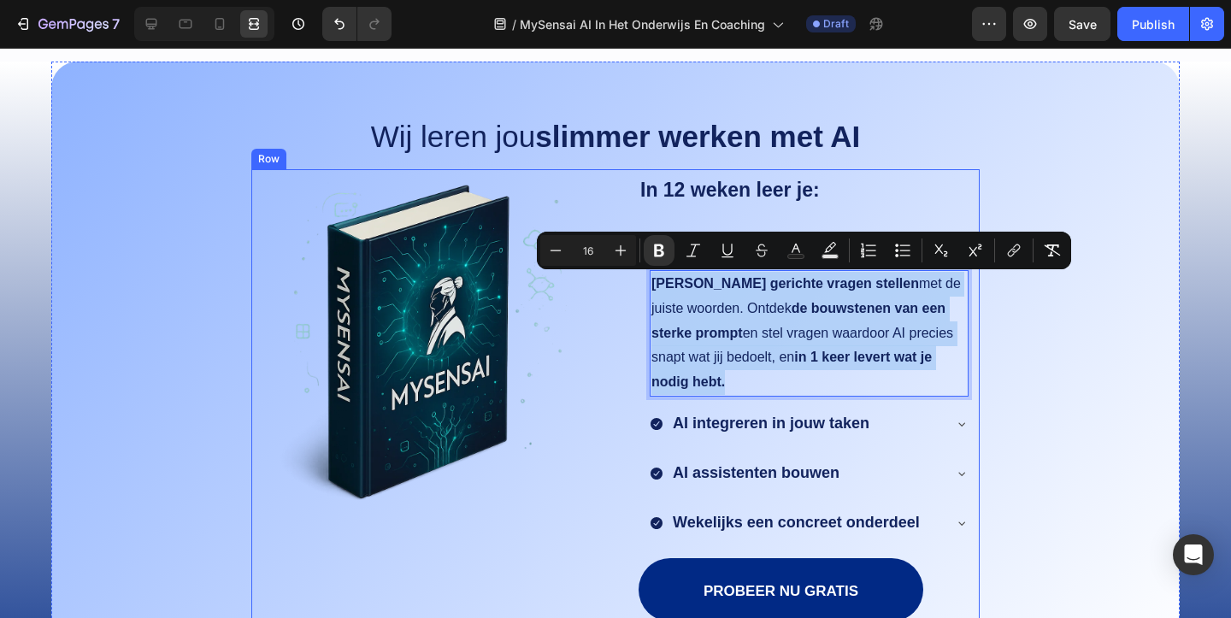
copy p "Leer gerichte vragen stellen met de juiste woorden. Ontdek de bouwstenen van ee…"
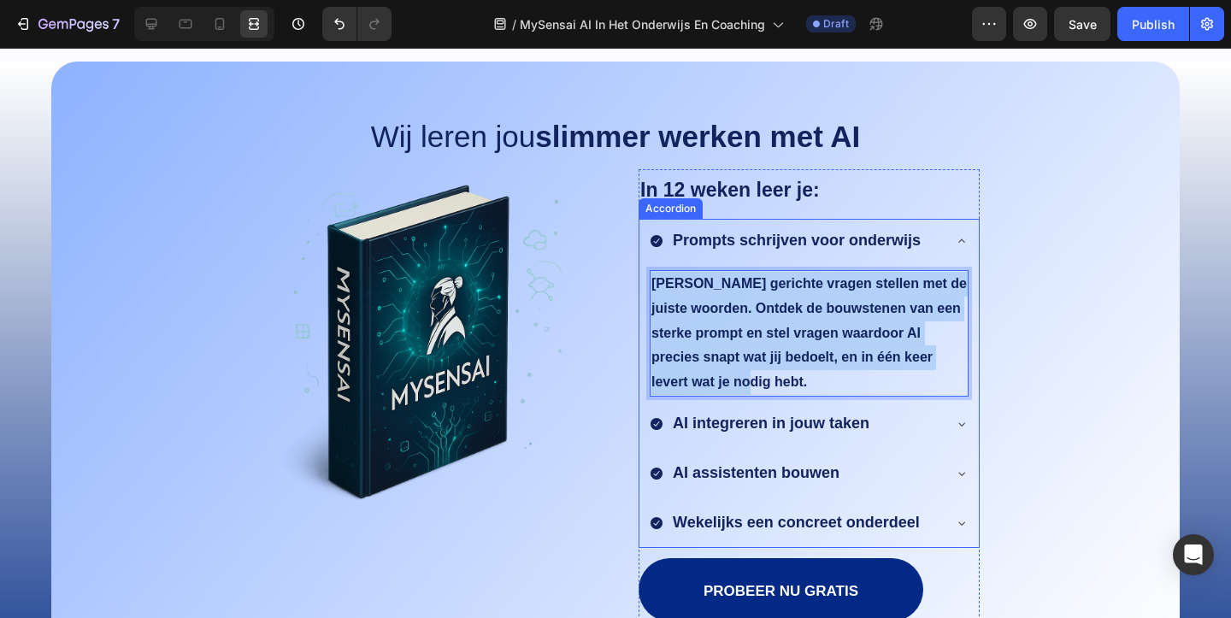
drag, startPoint x: 728, startPoint y: 378, endPoint x: 638, endPoint y: 279, distance: 133.1
click at [639, 279] on div "Leer gerichte vragen stellen met de juiste woorden. Ontdek de bouwstenen van ee…" at bounding box center [808, 333] width 339 height 133
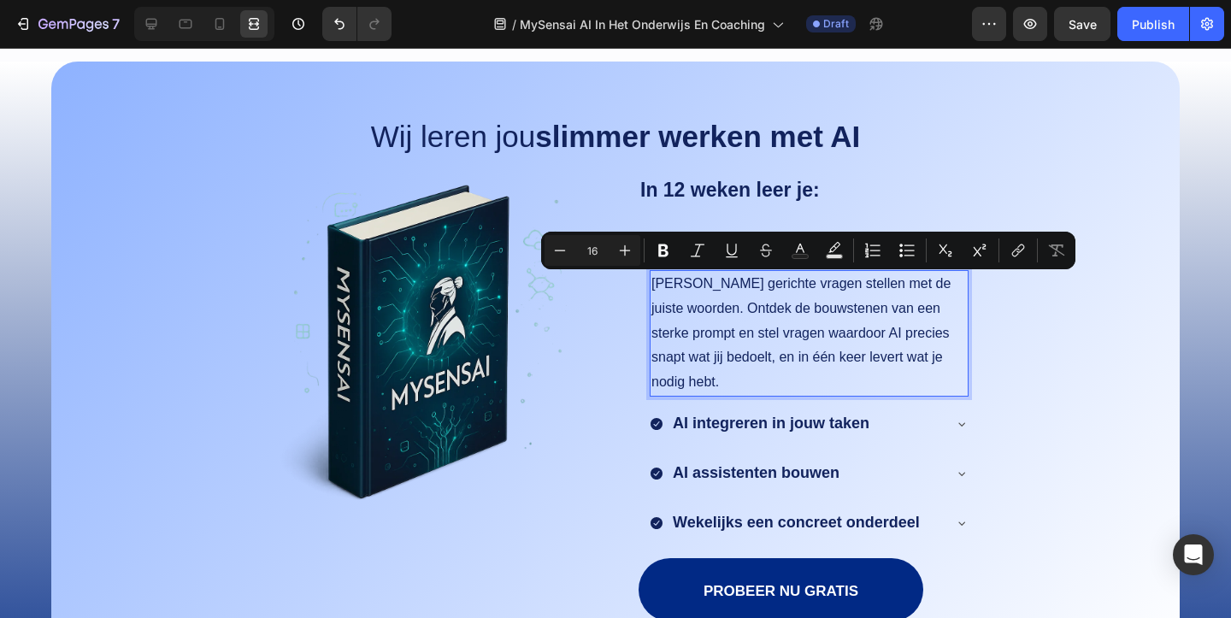
click at [728, 306] on p "Leer gerichte vragen stellen met de juiste woorden. Ontdek de bouwstenen van ee…" at bounding box center [808, 333] width 315 height 123
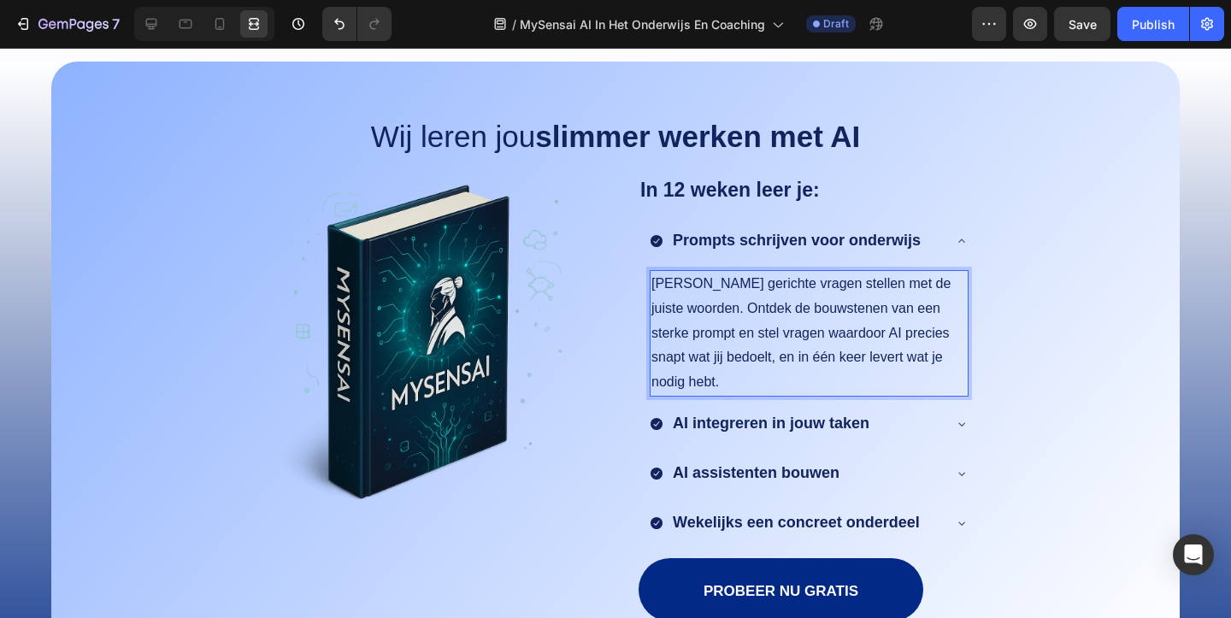
click at [755, 301] on p "Leer gerichte vragen stellen met de juiste woorden. Ontdek de bouwstenen van ee…" at bounding box center [808, 333] width 315 height 123
click at [841, 340] on p "Leer gerichte vragen stellen met de juiste woorden. Ontdek de bouwstenen van ee…" at bounding box center [808, 333] width 315 height 123
click at [798, 292] on p "Leer gerichte vragen stellen met de juiste woorden. Ontdek de bouwstenen van ee…" at bounding box center [808, 333] width 315 height 123
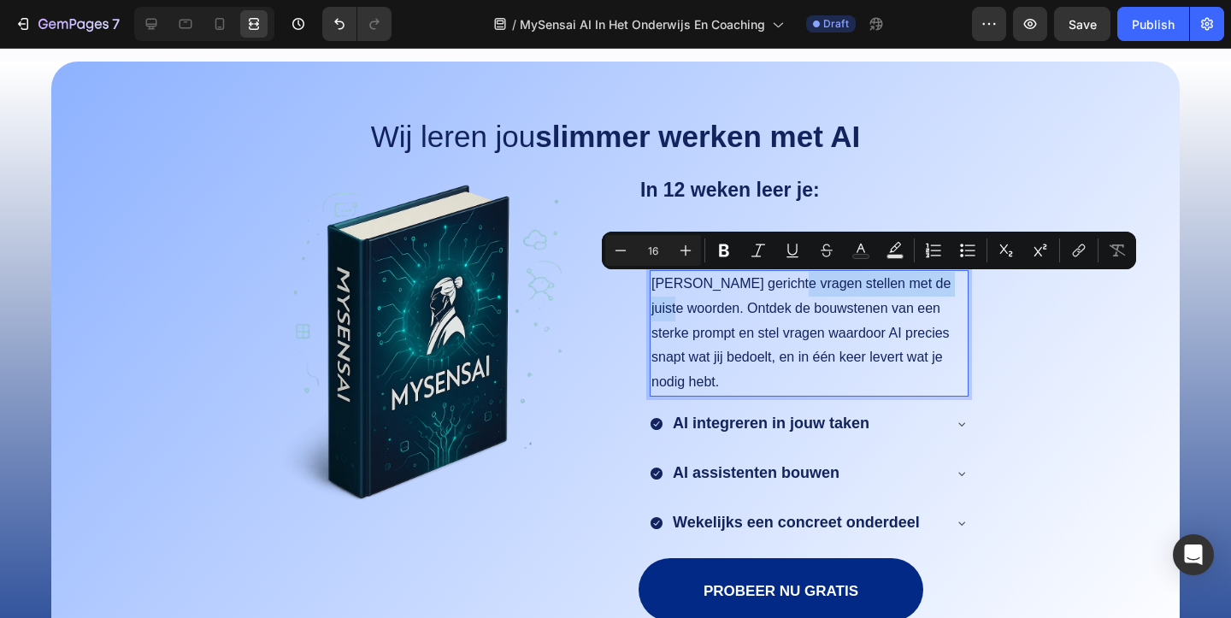
drag, startPoint x: 781, startPoint y: 285, endPoint x: 956, endPoint y: 283, distance: 175.2
click at [956, 283] on p "Leer gerichte vragen stellen met de juiste woorden. Ontdek de bouwstenen van ee…" at bounding box center [808, 333] width 315 height 123
click at [840, 297] on p "Leer gerichte vragen stellen met de juiste woorden. Ontdek de bouwstenen van ee…" at bounding box center [808, 333] width 315 height 123
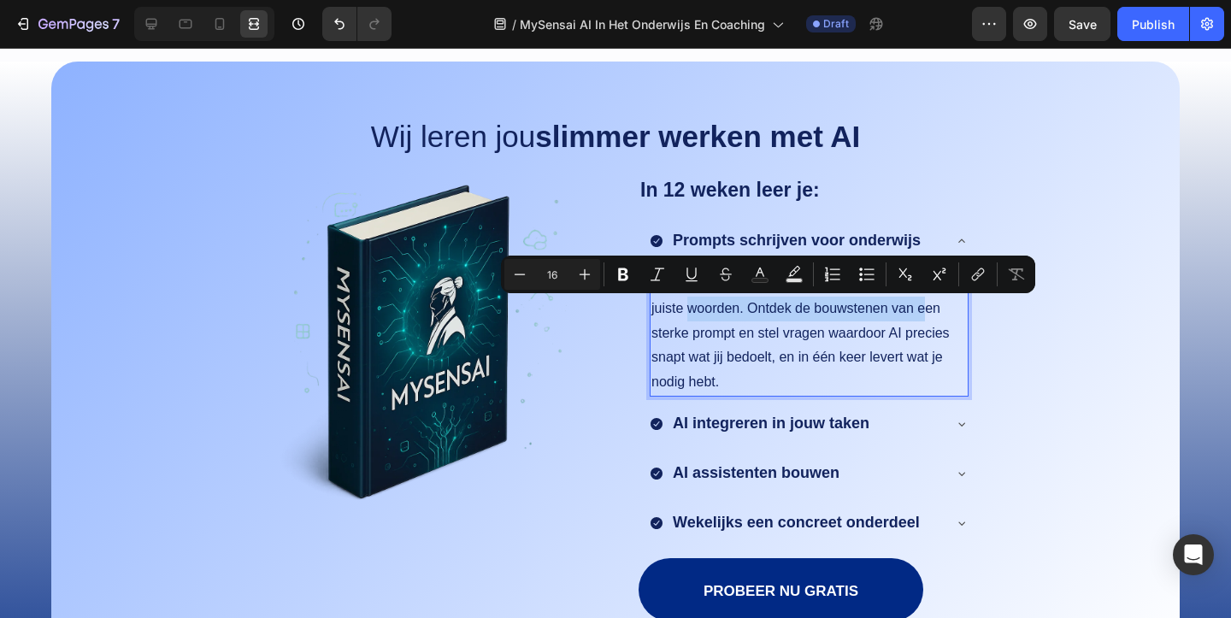
drag, startPoint x: 655, startPoint y: 307, endPoint x: 884, endPoint y: 314, distance: 230.0
click at [884, 314] on p "Leer gerichte vragen stellen met de juiste woorden. Ontdek de bouwstenen van ee…" at bounding box center [808, 333] width 315 height 123
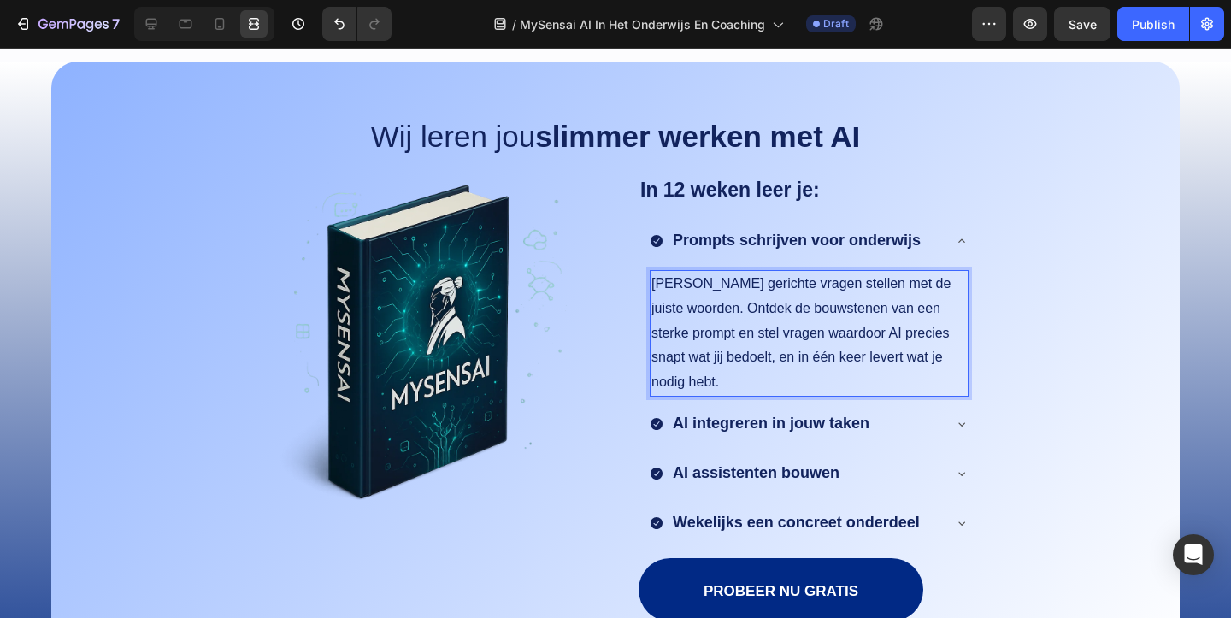
click at [812, 325] on p "Leer gerichte vragen stellen met de juiste woorden. Ontdek de bouwstenen van ee…" at bounding box center [808, 333] width 315 height 123
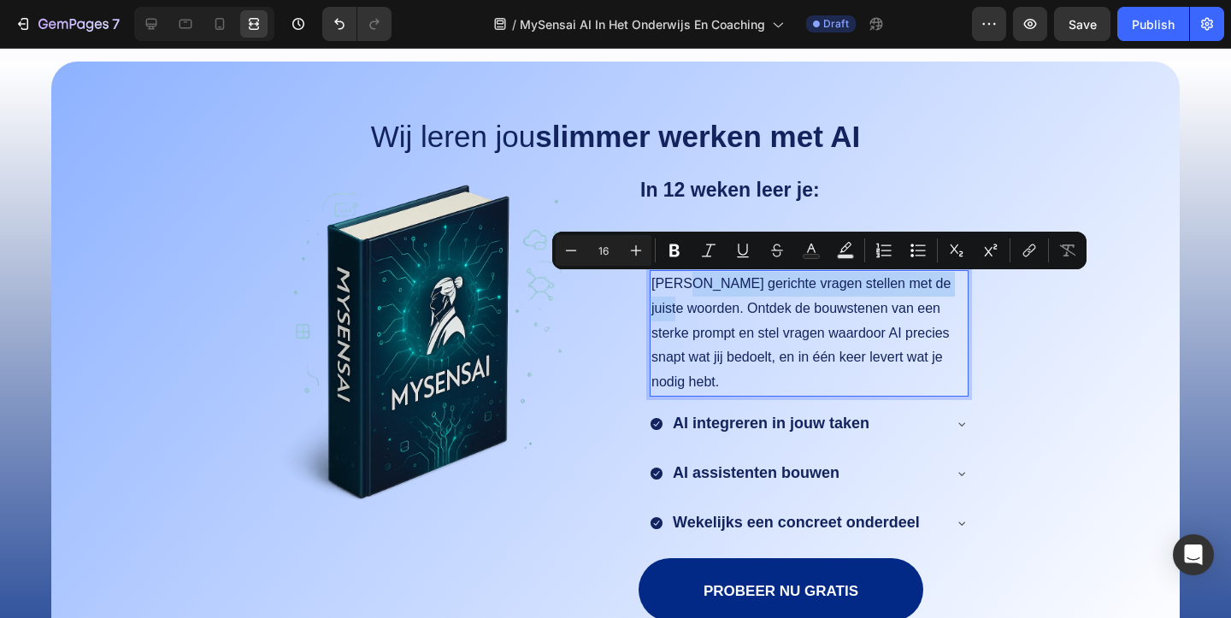
drag, startPoint x: 684, startPoint y: 285, endPoint x: 958, endPoint y: 285, distance: 273.5
click at [958, 285] on p "Leer gerichte vragen stellen met de juiste woorden. Ontdek de bouwstenen van ee…" at bounding box center [808, 333] width 315 height 123
click at [1087, 291] on div "Wij leren jou slimmer werken met AI Text Block Image In 12 weken leer je: Text …" at bounding box center [615, 398] width 1092 height 549
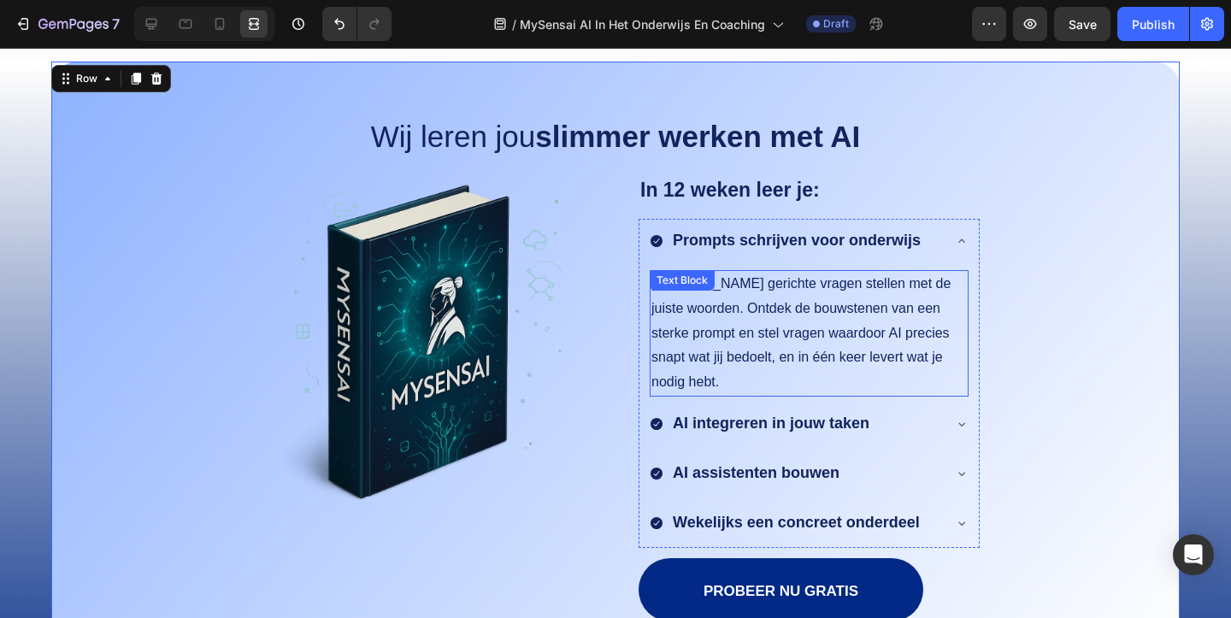
click at [808, 321] on p "Leer gerichte vragen stellen met de juiste woorden. Ontdek de bouwstenen van ee…" at bounding box center [808, 333] width 315 height 123
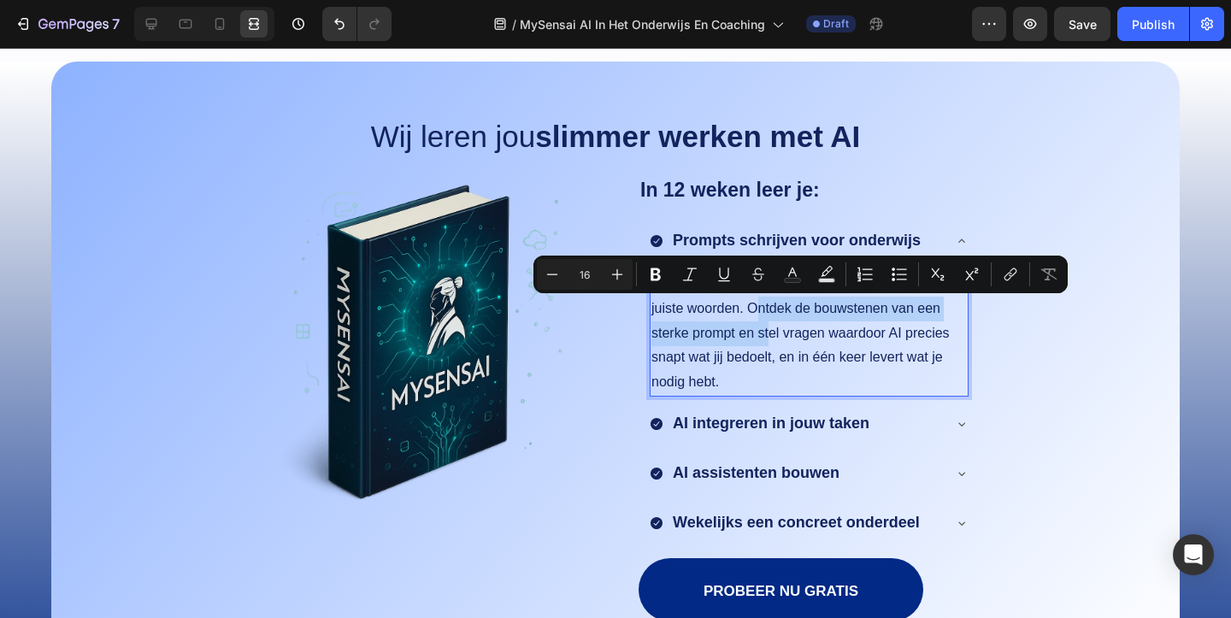
drag, startPoint x: 720, startPoint y: 307, endPoint x: 719, endPoint y: 329, distance: 22.3
click at [719, 329] on p "Leer gerichte vragen stellen met de juiste woorden. Ontdek de bouwstenen van ee…" at bounding box center [808, 333] width 315 height 123
click at [867, 356] on p "Leer gerichte vragen stellen met de juiste woorden. Ontdek de bouwstenen van ee…" at bounding box center [808, 333] width 315 height 123
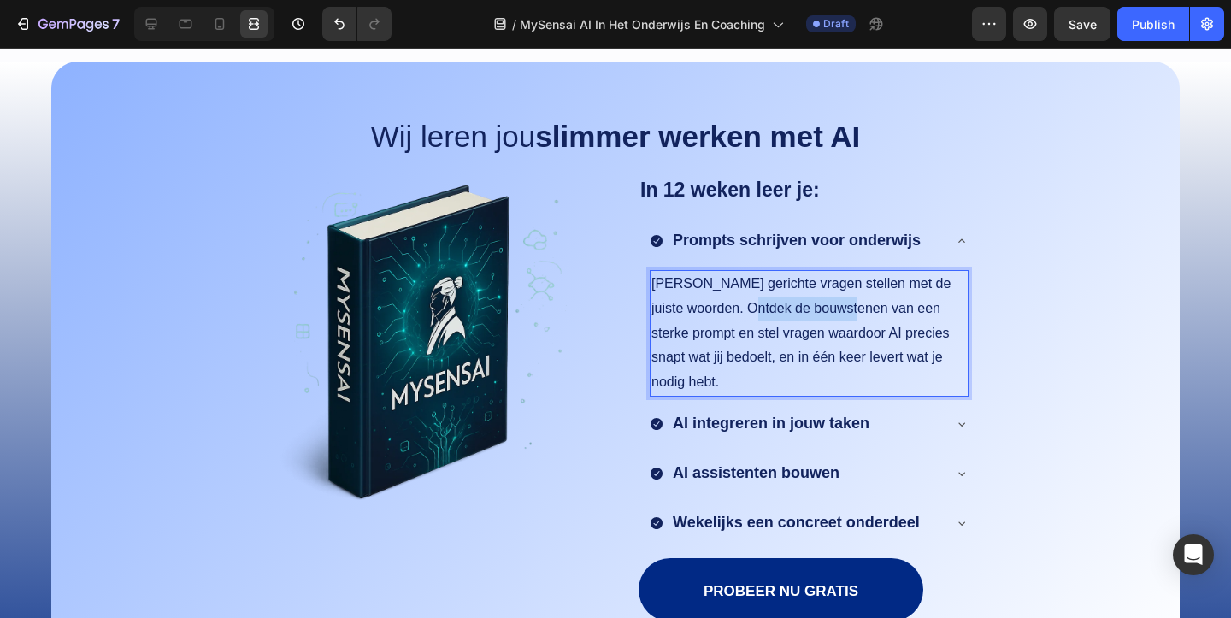
drag, startPoint x: 720, startPoint y: 308, endPoint x: 821, endPoint y: 309, distance: 101.7
click at [821, 309] on p "Leer gerichte vragen stellen met de juiste woorden. Ontdek de bouwstenen van ee…" at bounding box center [808, 333] width 315 height 123
click at [701, 310] on p "Leer gerichte vragen stellen met de juiste woorden. Ontdek de bouwstenen van ee…" at bounding box center [808, 333] width 315 height 123
drag, startPoint x: 652, startPoint y: 310, endPoint x: 826, endPoint y: 295, distance: 175.0
click at [826, 295] on p "Leer gerichte vragen stellen met de juiste woorden. Ontdek de bouwstenen van ee…" at bounding box center [808, 333] width 315 height 123
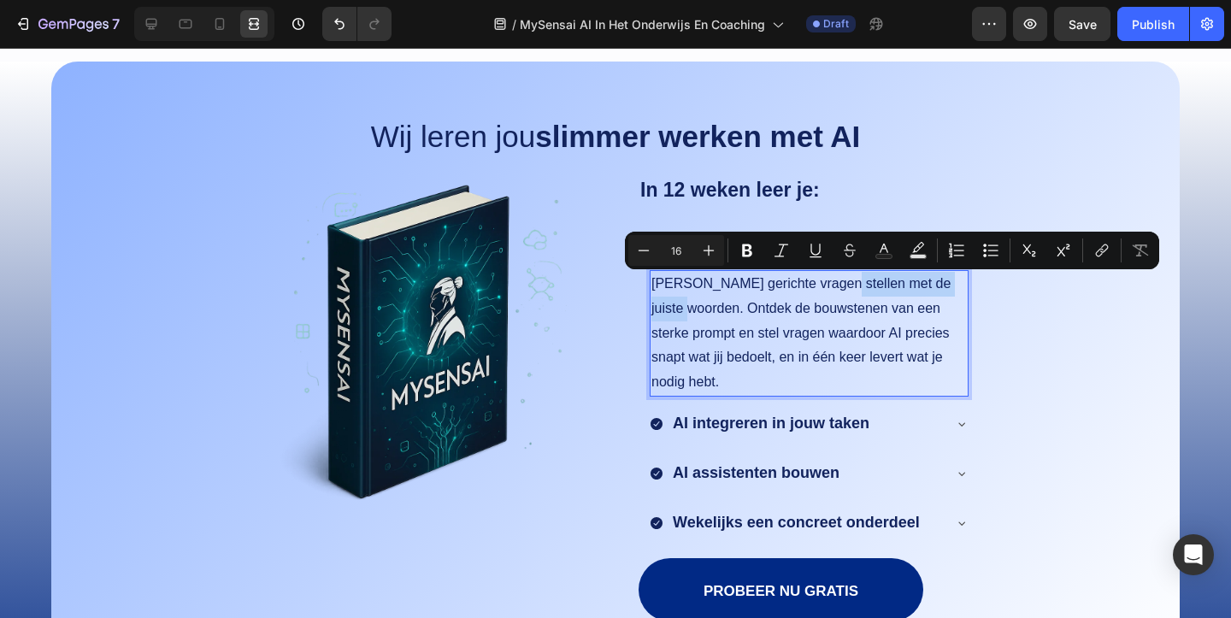
click at [826, 295] on p "Leer gerichte vragen stellen met de juiste woorden. Ontdek de bouwstenen van ee…" at bounding box center [808, 333] width 315 height 123
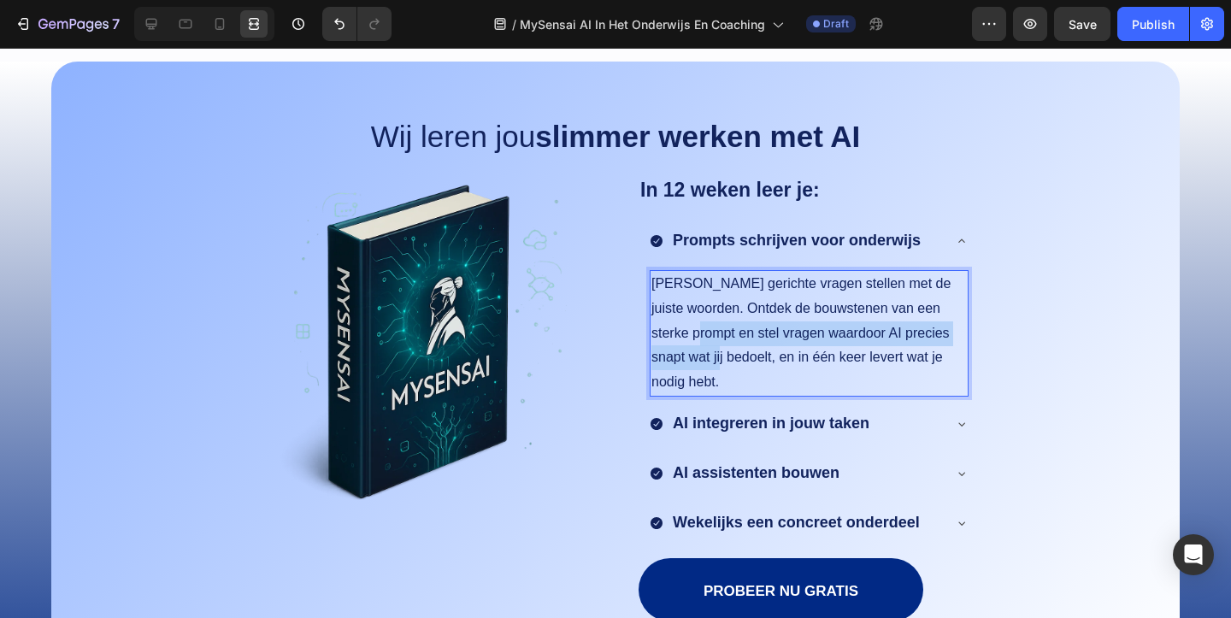
drag, startPoint x: 654, startPoint y: 334, endPoint x: 697, endPoint y: 364, distance: 52.9
click at [697, 364] on p "Leer gerichte vragen stellen met de juiste woorden. Ontdek de bouwstenen van ee…" at bounding box center [808, 333] width 315 height 123
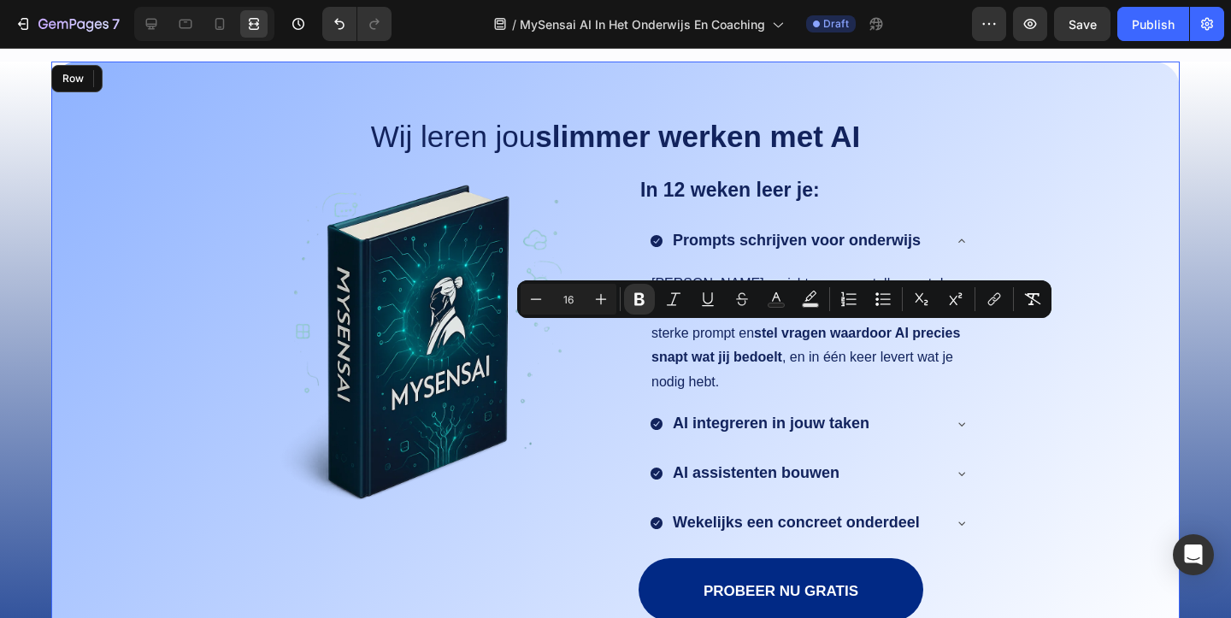
click at [1146, 371] on div "Wij leren jou slimmer werken met AI Text Block Image In 12 weken leer je: Text …" at bounding box center [615, 398] width 1092 height 549
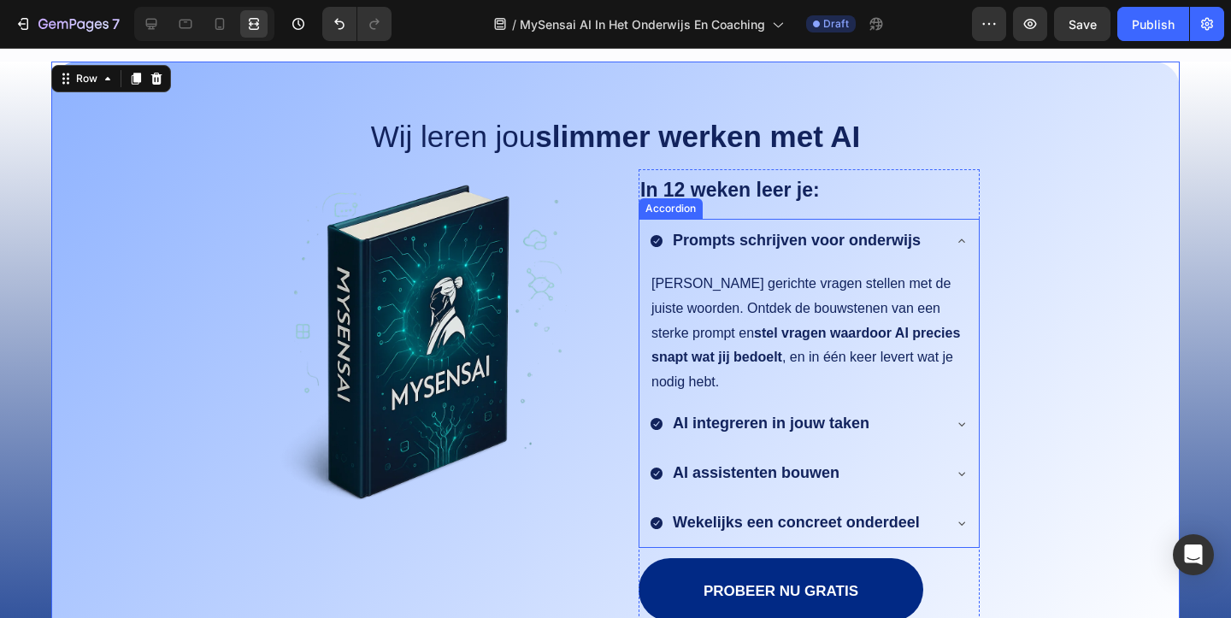
click at [722, 414] on strong "AI integreren in jouw taken" at bounding box center [771, 422] width 197 height 17
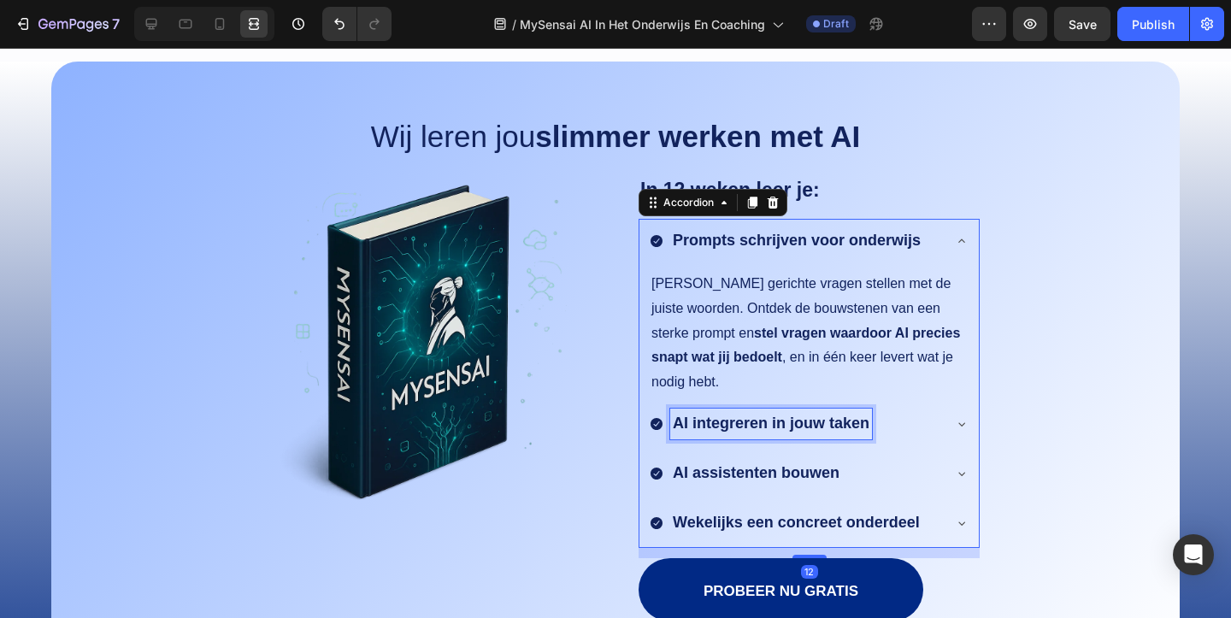
click at [722, 414] on strong "AI integreren in jouw taken" at bounding box center [771, 422] width 197 height 17
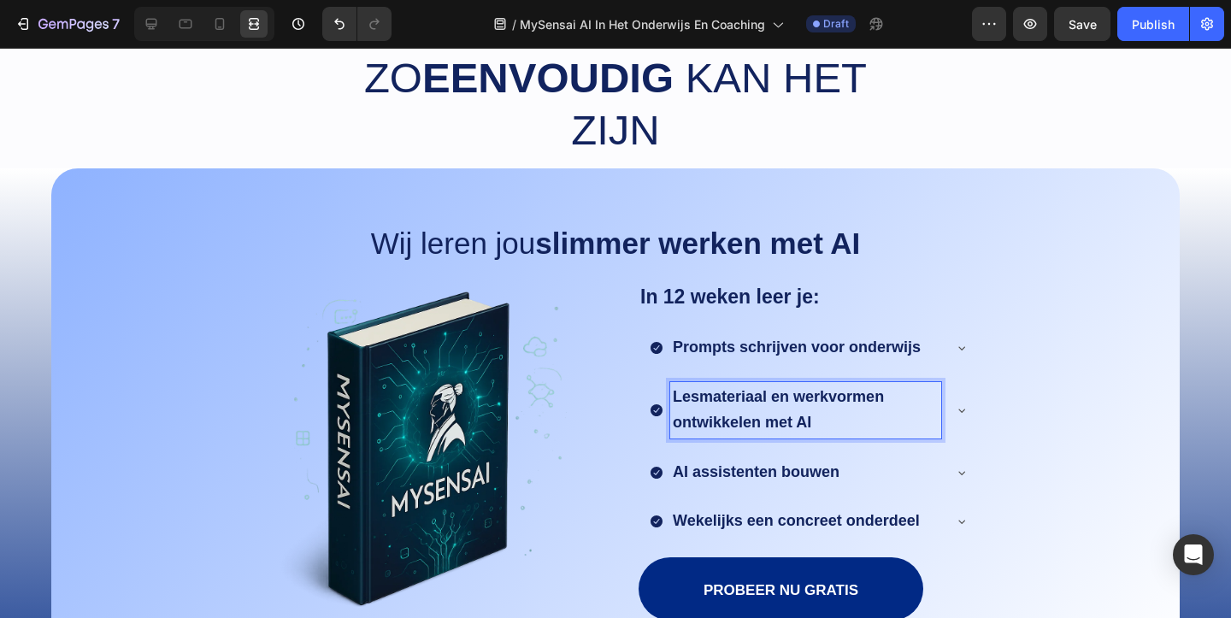
scroll to position [1623, 0]
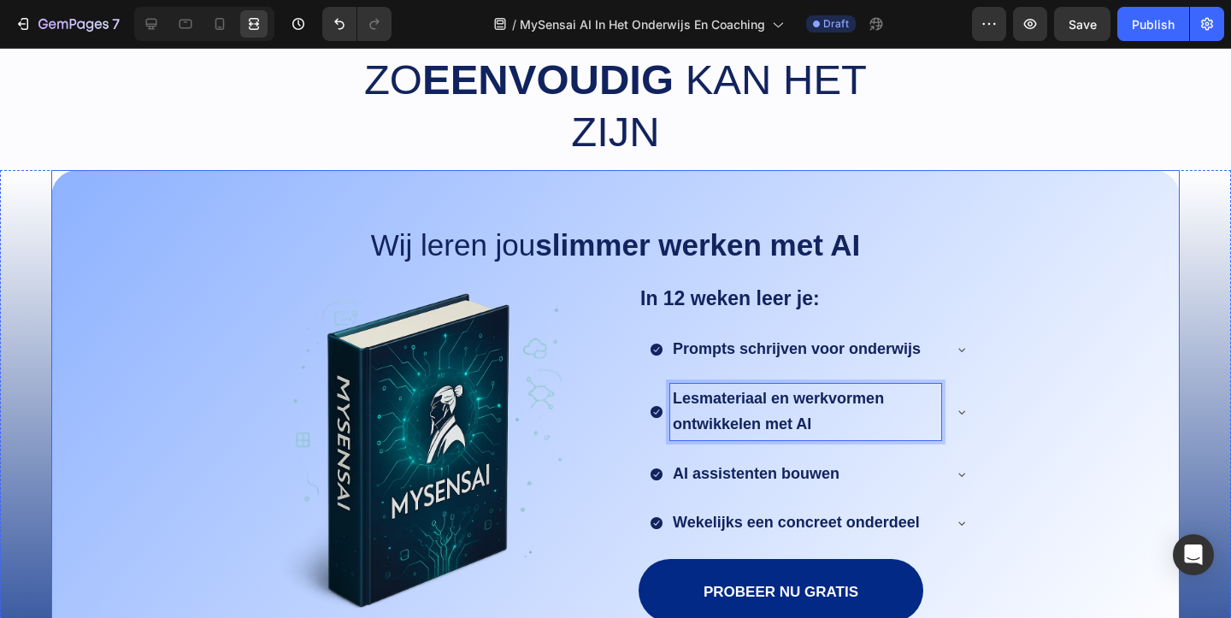
click at [988, 411] on div "Wij leren jou slimmer werken met AI Text Block Image In 12 weken leer je: Text …" at bounding box center [615, 453] width 1092 height 442
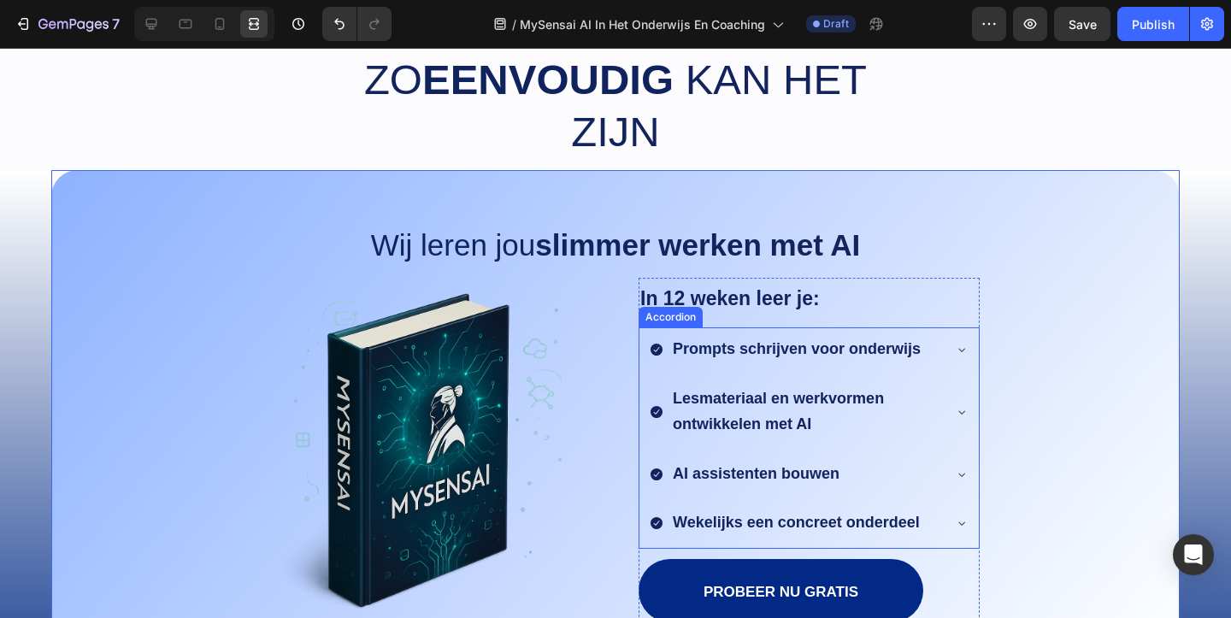
click at [964, 414] on icon at bounding box center [962, 412] width 14 height 14
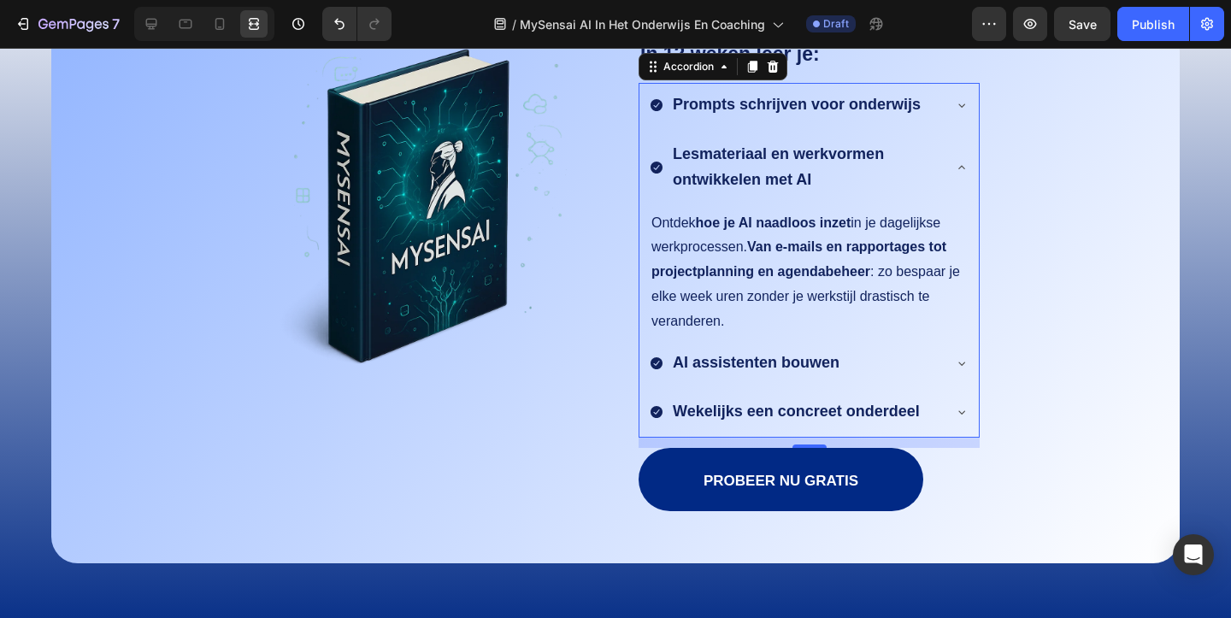
scroll to position [1872, 0]
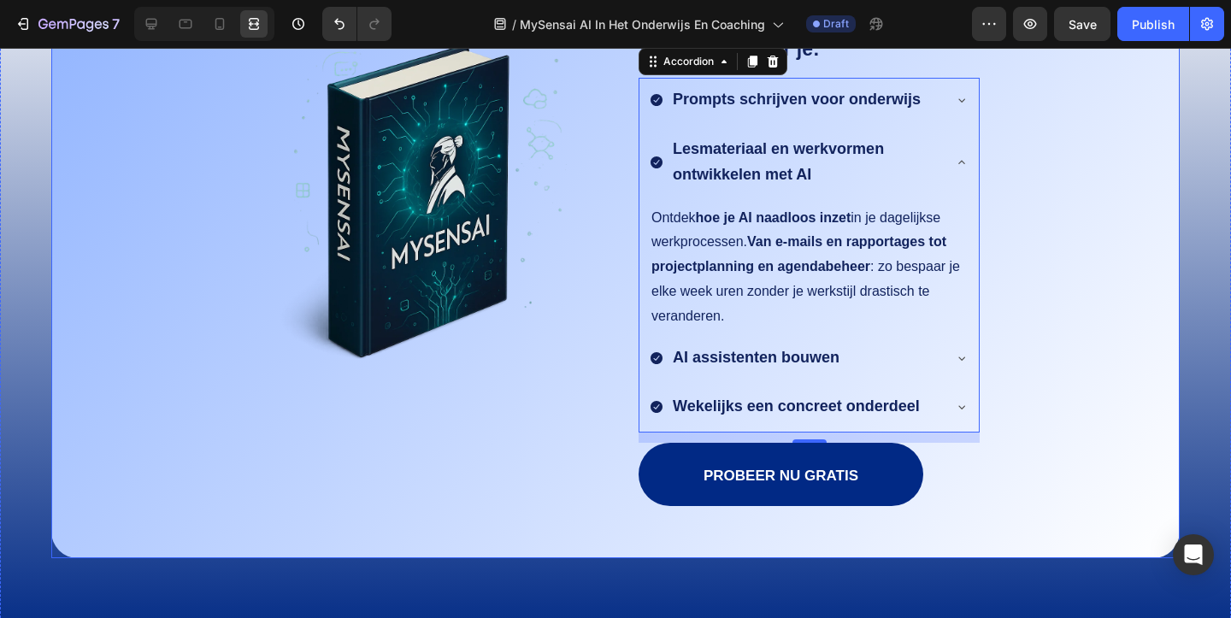
click at [1091, 314] on div "Wij leren jou slimmer werken met AI Text Block Image In 12 weken leer je: Text …" at bounding box center [615, 270] width 1092 height 575
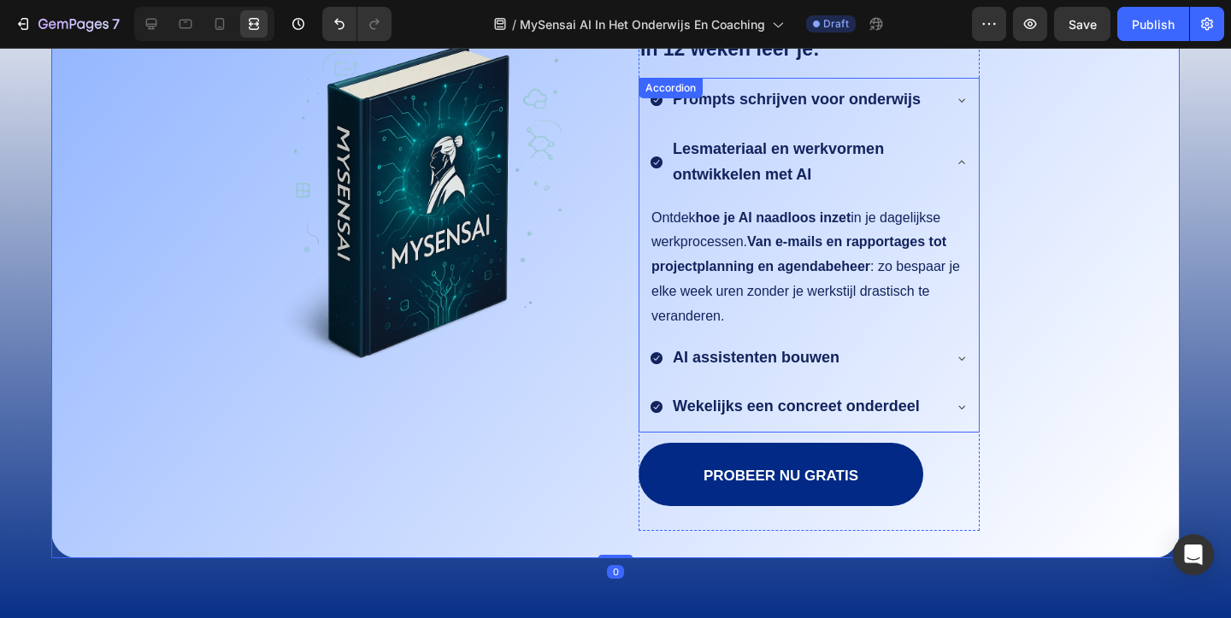
click at [962, 164] on icon at bounding box center [962, 163] width 14 height 14
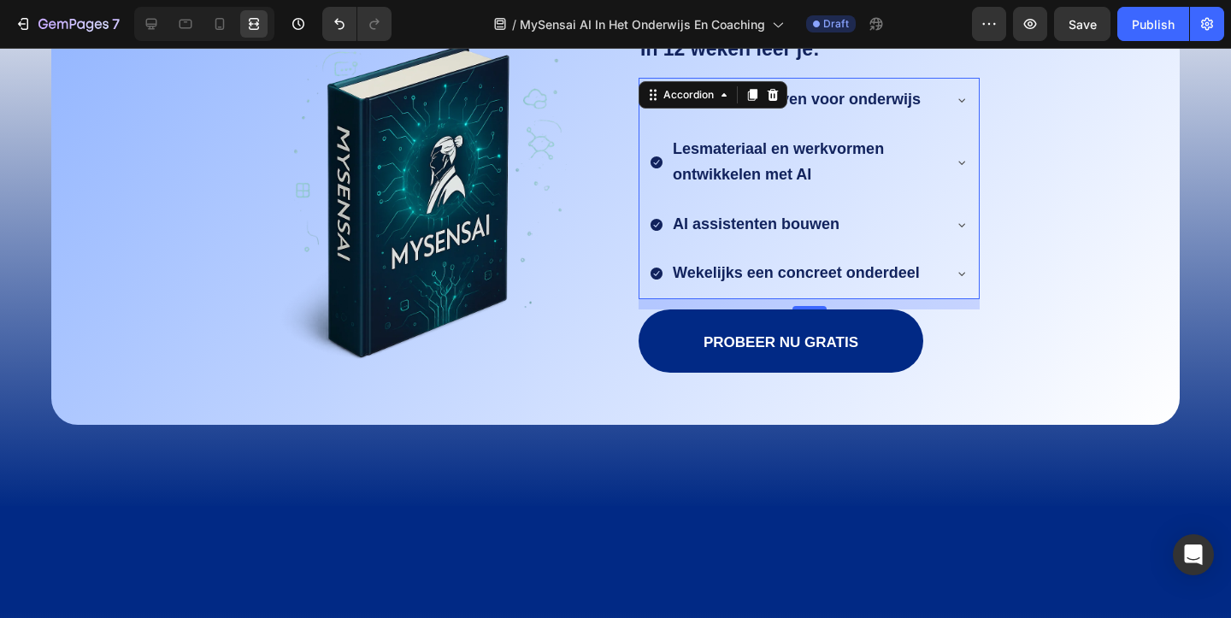
click at [962, 163] on icon at bounding box center [962, 163] width 14 height 14
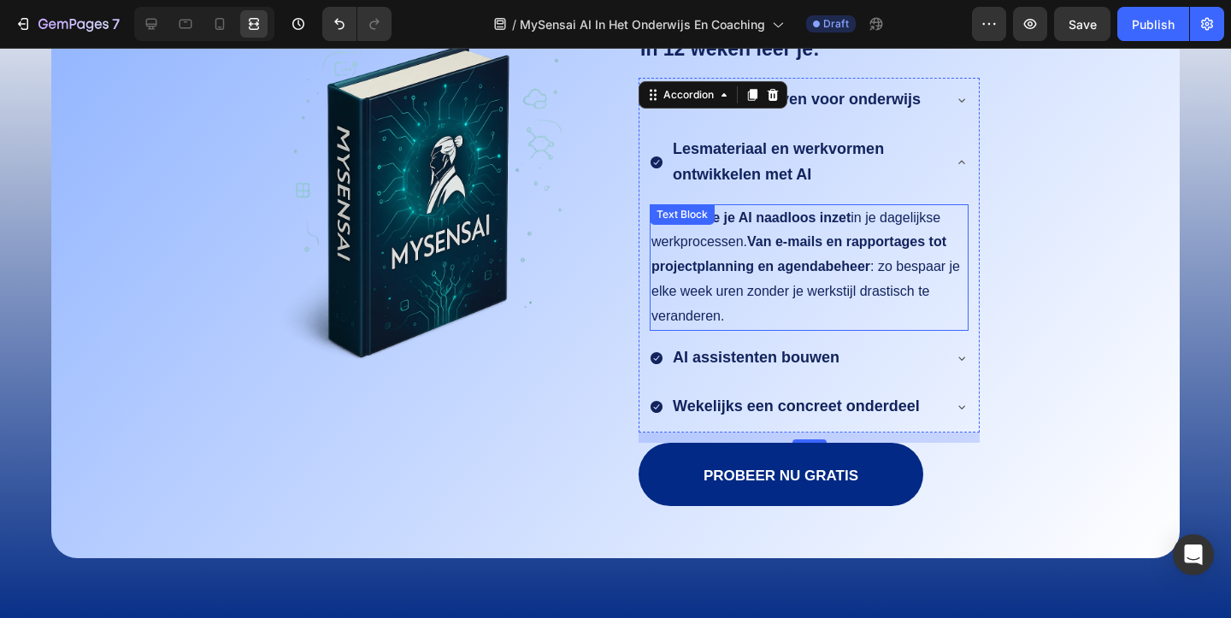
click at [743, 319] on p "Ontdek hoe je AI naadloos inzet in je dagelijkse werkprocessen. Van e-mails en …" at bounding box center [808, 267] width 315 height 123
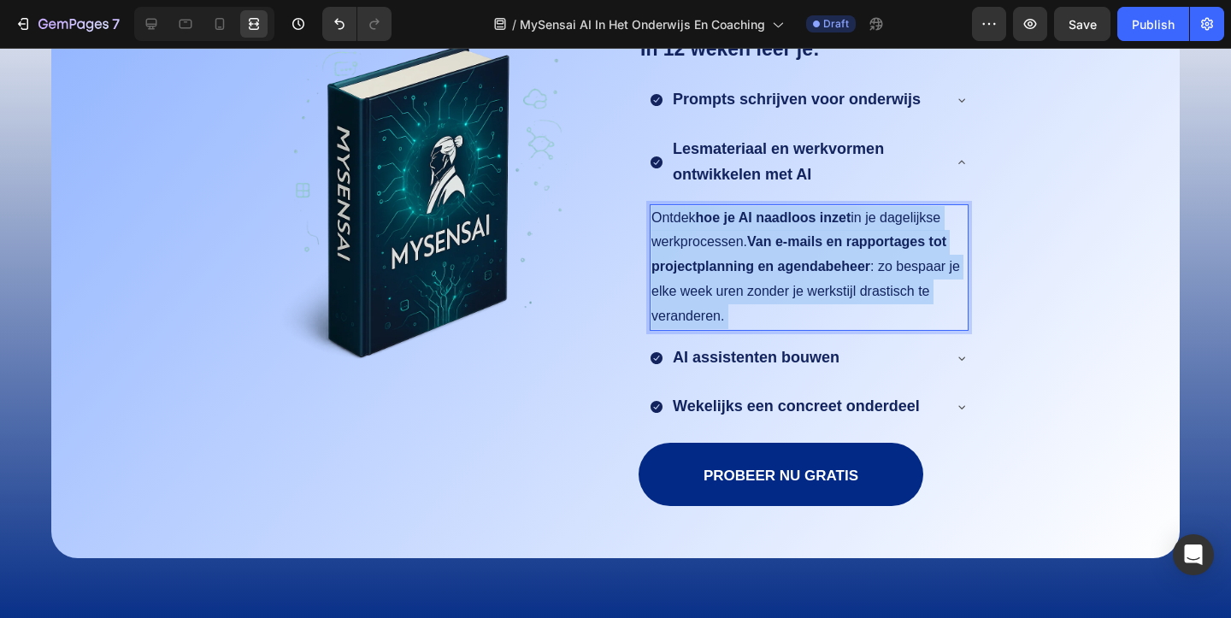
drag, startPoint x: 743, startPoint y: 318, endPoint x: 661, endPoint y: 232, distance: 119.1
click at [661, 232] on p "Ontdek hoe je AI naadloos inzet in je dagelijkse werkprocessen. Van e-mails en …" at bounding box center [808, 267] width 315 height 123
drag, startPoint x: 741, startPoint y: 317, endPoint x: 655, endPoint y: 217, distance: 132.1
click at [655, 217] on p "Ontdek hoe je AI naadloos inzet in je dagelijkse werkprocessen. Van e-mails en …" at bounding box center [808, 267] width 315 height 123
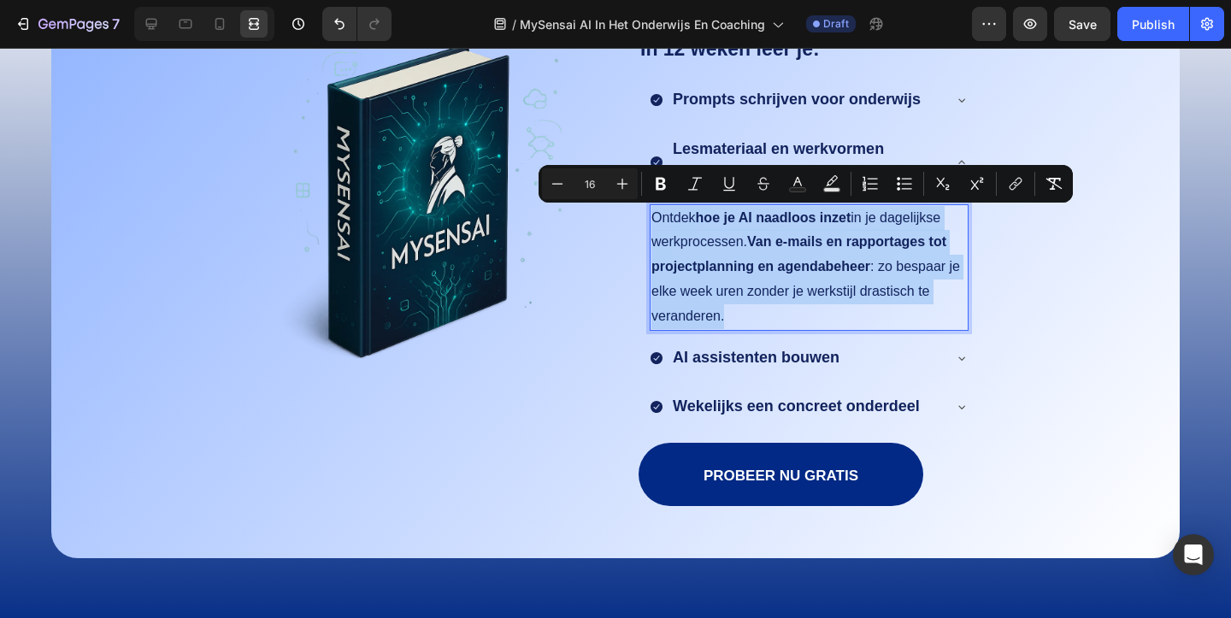
click at [756, 295] on p "Ontdek hoe je AI naadloos inzet in je dagelijkse werkprocessen. Van e-mails en …" at bounding box center [808, 267] width 315 height 123
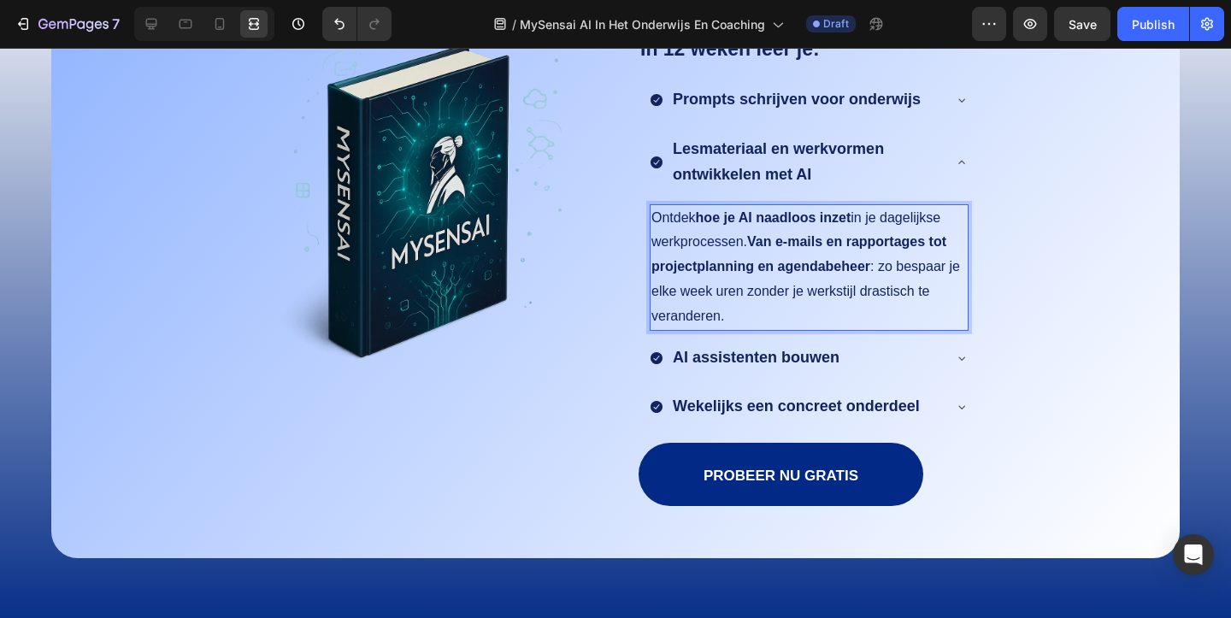
click at [737, 318] on p "Ontdek hoe je AI naadloos inzet in je dagelijkse werkprocessen. Van e-mails en …" at bounding box center [808, 267] width 315 height 123
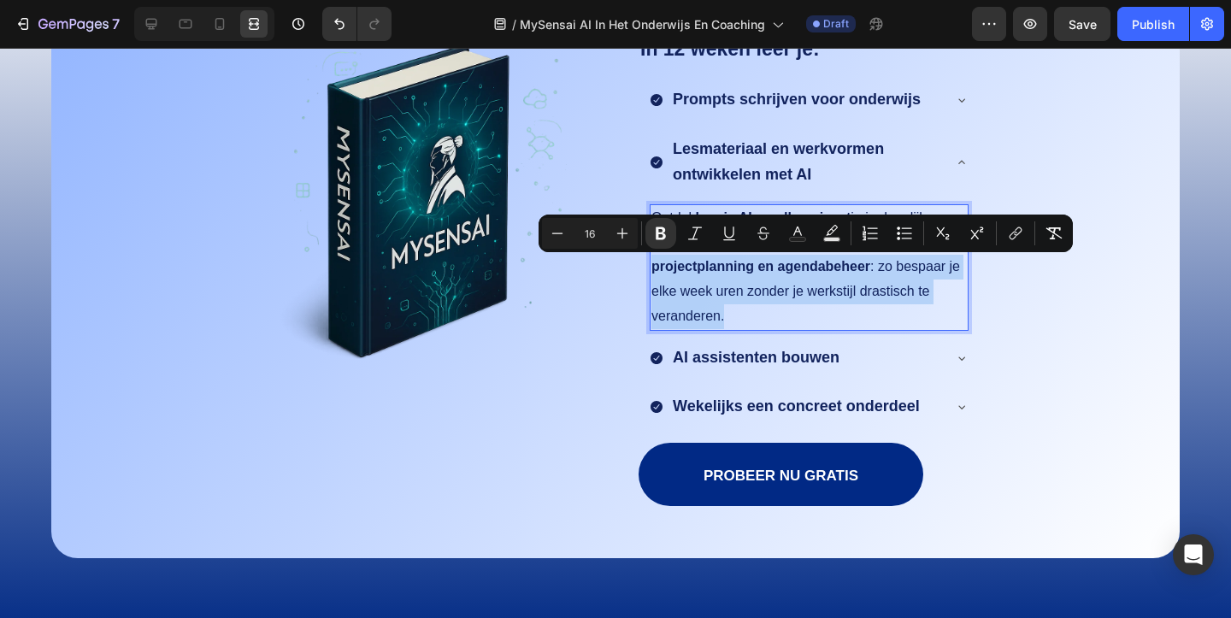
drag, startPoint x: 737, startPoint y: 318, endPoint x: 649, endPoint y: 257, distance: 106.9
click at [649, 257] on div "Ontdek hoe je AI naadloos inzet in je dagelijkse werkprocessen. Van e-mails en …" at bounding box center [808, 267] width 319 height 126
click at [746, 297] on p "Ontdek hoe je AI naadloos inzet in je dagelijkse werkprocessen. Van e-mails en …" at bounding box center [808, 267] width 315 height 123
drag, startPoint x: 737, startPoint y: 318, endPoint x: 878, endPoint y: 267, distance: 150.5
click at [878, 267] on p "Ontdek hoe je AI naadloos inzet in je dagelijkse werkprocessen. Van e-mails en …" at bounding box center [808, 267] width 315 height 123
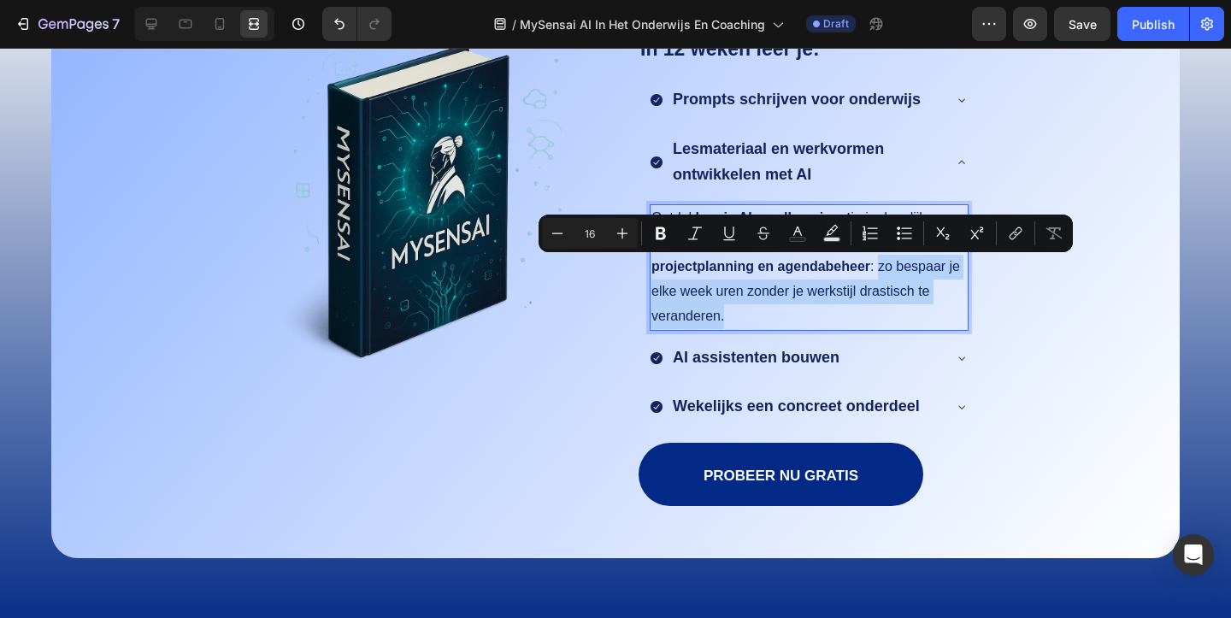
click at [786, 320] on p "Ontdek hoe je AI naadloos inzet in je dagelijkse werkprocessen. Van e-mails en …" at bounding box center [808, 267] width 315 height 123
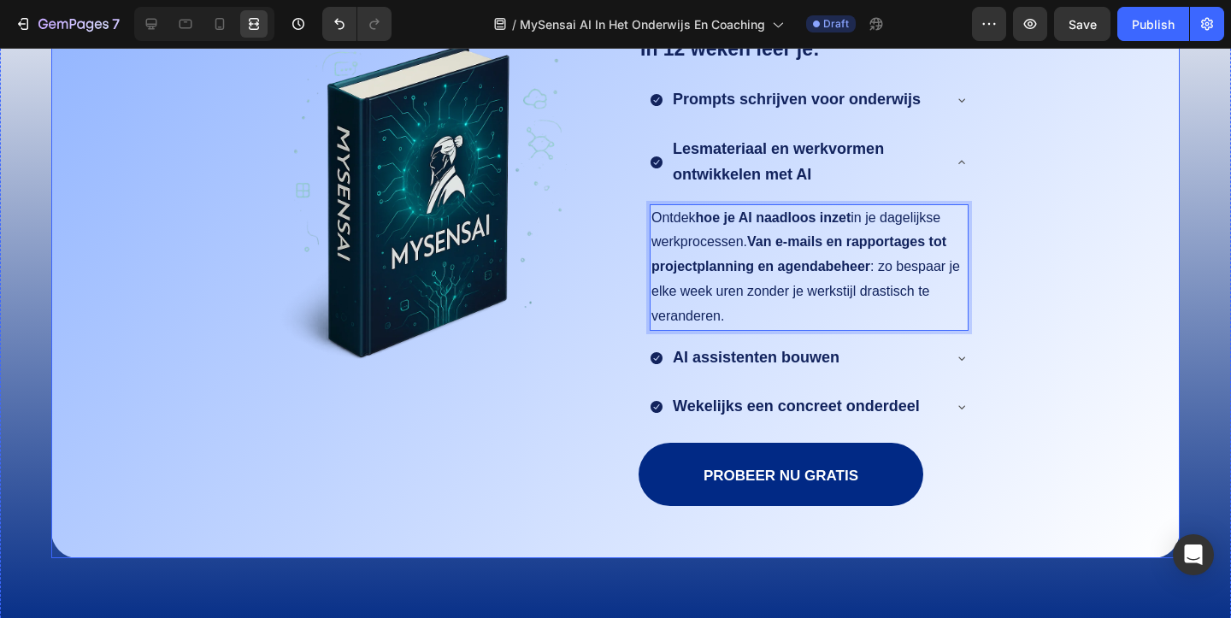
click at [1029, 191] on div "Wij leren jou slimmer werken met AI Text Block Image In 12 weken leer je: Text …" at bounding box center [615, 270] width 1092 height 575
click at [728, 319] on p "Ontdek hoe je AI naadloos inzet in je dagelijkse werkprocessen. Van e-mails en …" at bounding box center [808, 267] width 315 height 123
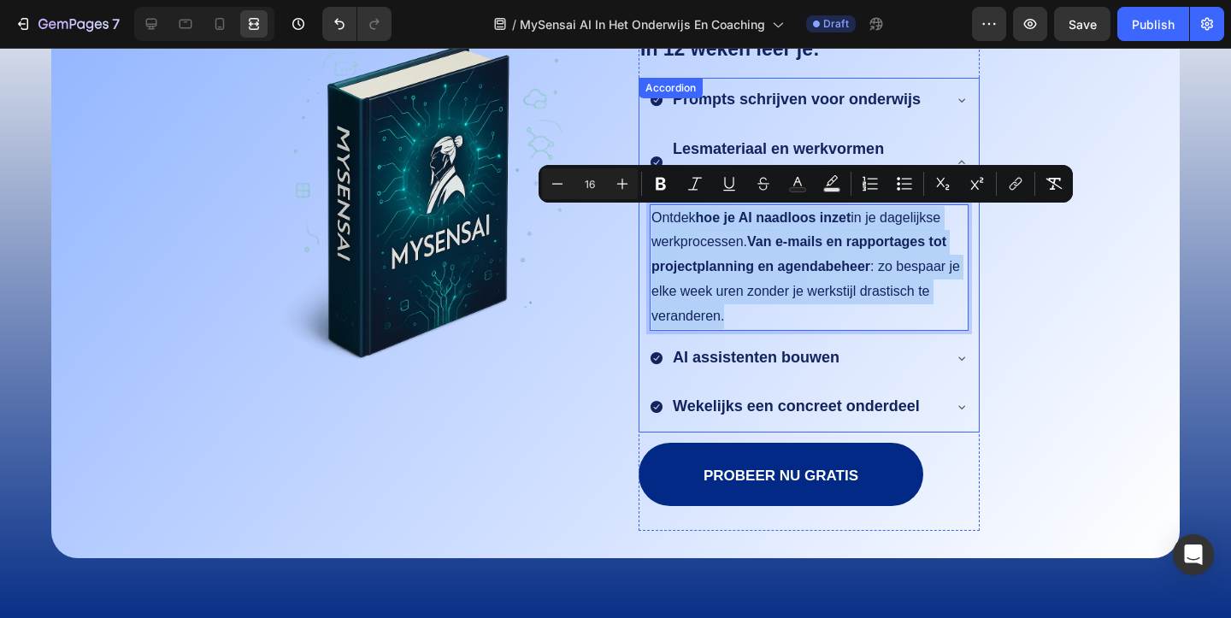
drag, startPoint x: 728, startPoint y: 319, endPoint x: 641, endPoint y: 215, distance: 135.2
click at [641, 215] on div "Ontdek hoe je AI naadloos inzet in je dagelijkse werkprocessen. Van e-mails en …" at bounding box center [808, 267] width 339 height 133
click at [741, 309] on p "Ontdek hoe je AI naadloos inzet in je dagelijkse werkprocessen. Van e-mails en …" at bounding box center [808, 267] width 315 height 123
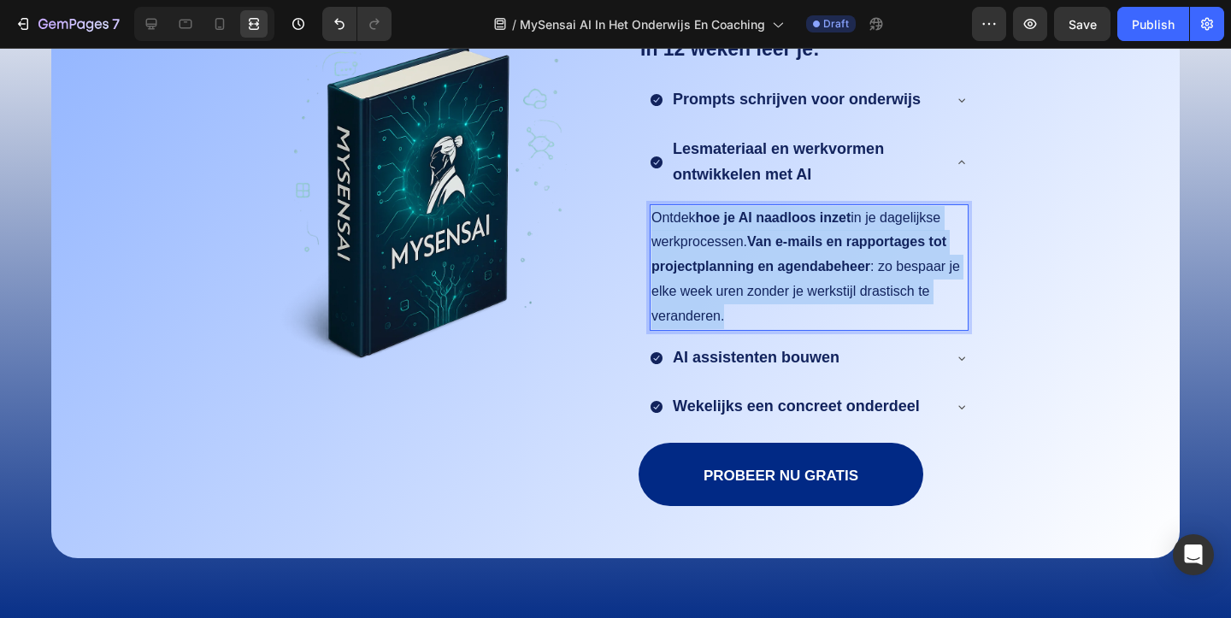
drag, startPoint x: 731, startPoint y: 314, endPoint x: 649, endPoint y: 212, distance: 131.9
click at [649, 212] on div "Ontdek hoe je AI naadloos inzet in je dagelijkse werkprocessen. Van e-mails en …" at bounding box center [808, 267] width 319 height 126
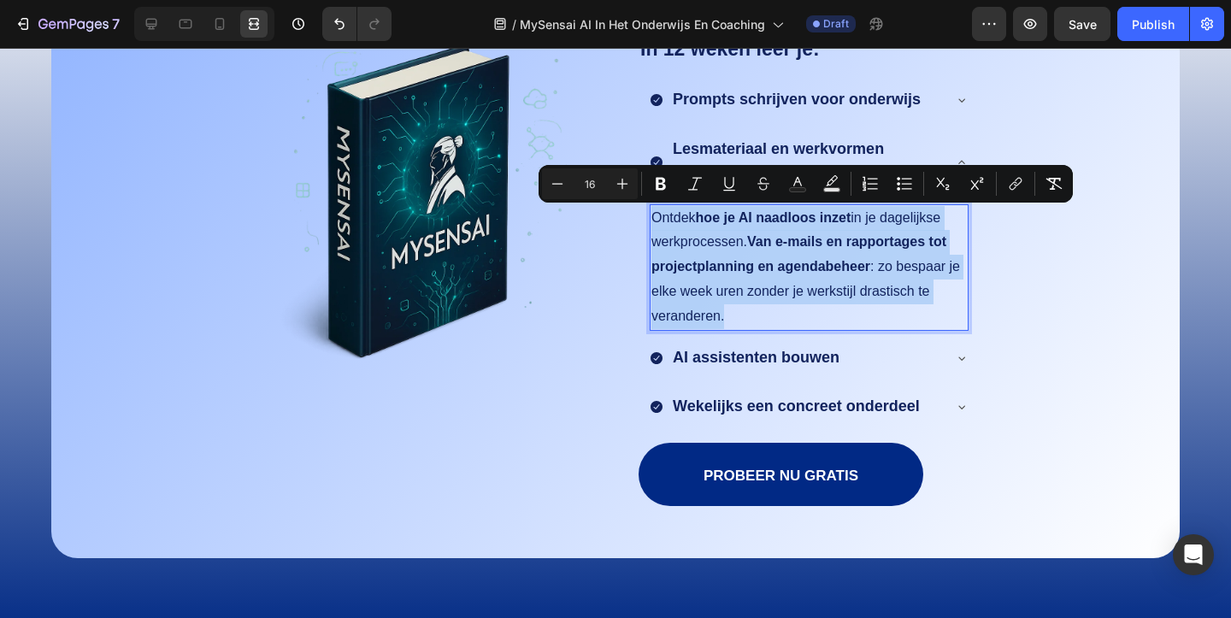
click at [737, 311] on p "Ontdek hoe je AI naadloos inzet in je dagelijkse werkprocessen. Van e-mails en …" at bounding box center [808, 267] width 315 height 123
drag, startPoint x: 737, startPoint y: 320, endPoint x: 638, endPoint y: 216, distance: 142.7
click at [639, 216] on div "Ontdek hoe je AI naadloos inzet in je dagelijkse werkprocessen. Van e-mails en …" at bounding box center [808, 267] width 339 height 133
click at [731, 328] on p "Ontdek hoe je AI naadloos inzet in je dagelijkse werkprocessen. Van e-mails en …" at bounding box center [808, 267] width 315 height 123
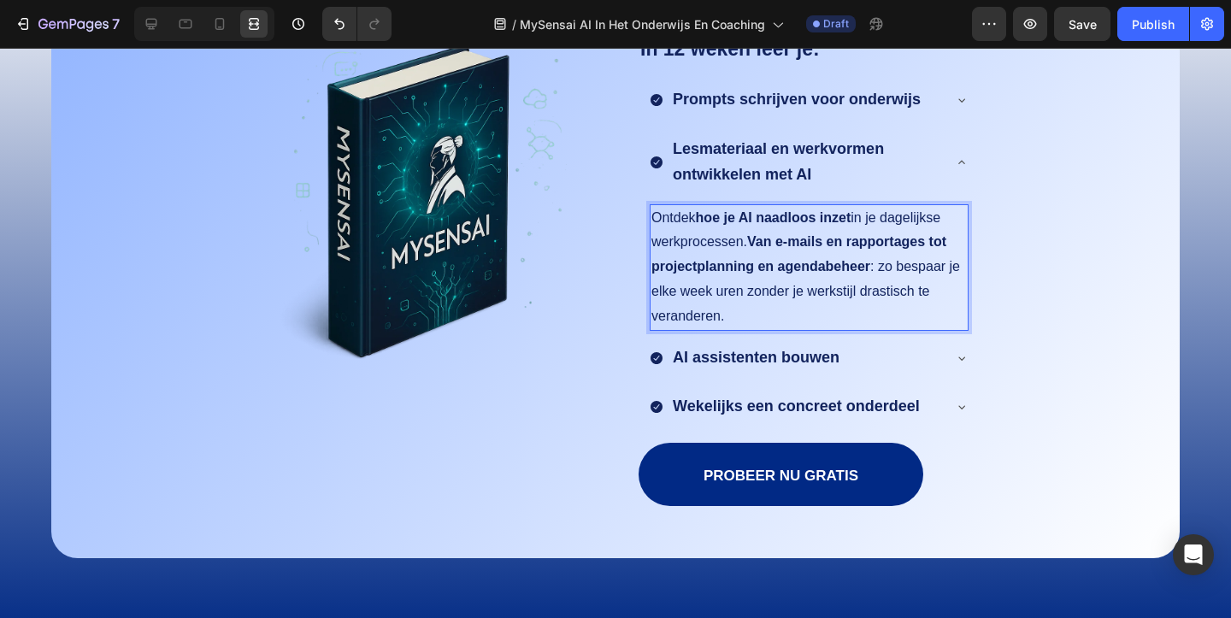
click at [752, 312] on p "Ontdek hoe je AI naadloos inzet in je dagelijkse werkprocessen. Van e-mails en …" at bounding box center [808, 267] width 315 height 123
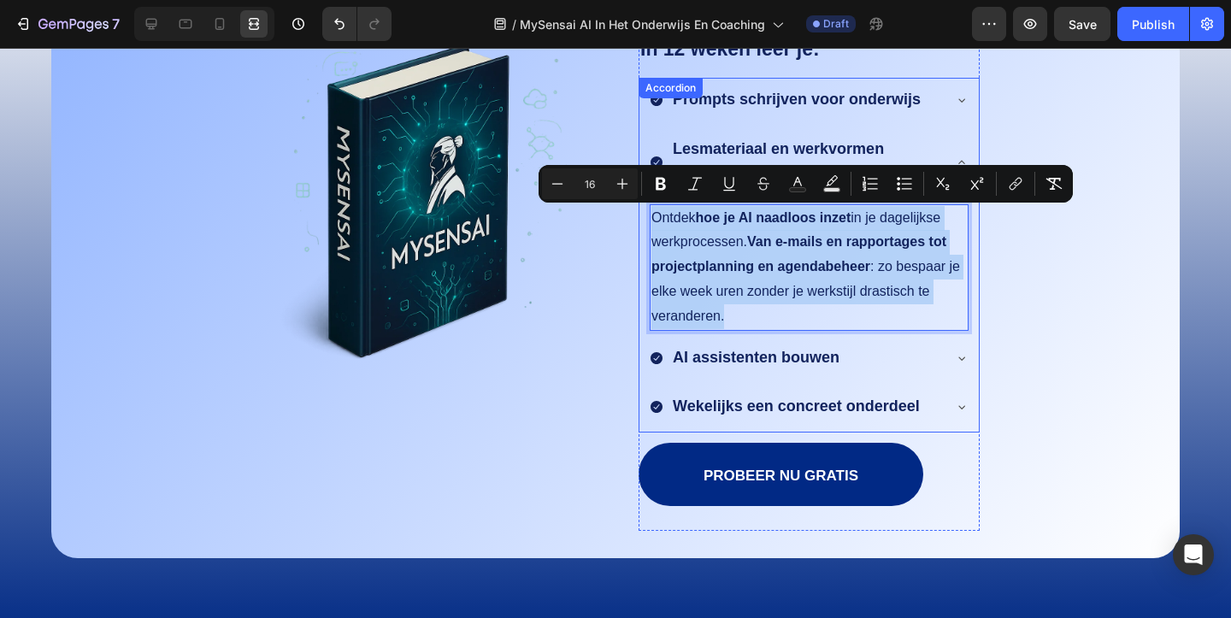
drag, startPoint x: 741, startPoint y: 313, endPoint x: 639, endPoint y: 218, distance: 139.1
click at [639, 218] on div "Ontdek hoe je AI naadloos inzet in je dagelijkse werkprocessen. Van e-mails en …" at bounding box center [808, 267] width 339 height 133
click at [749, 318] on p "Ontdek hoe je AI naadloos inzet in je dagelijkse werkprocessen. Van e-mails en …" at bounding box center [808, 267] width 315 height 123
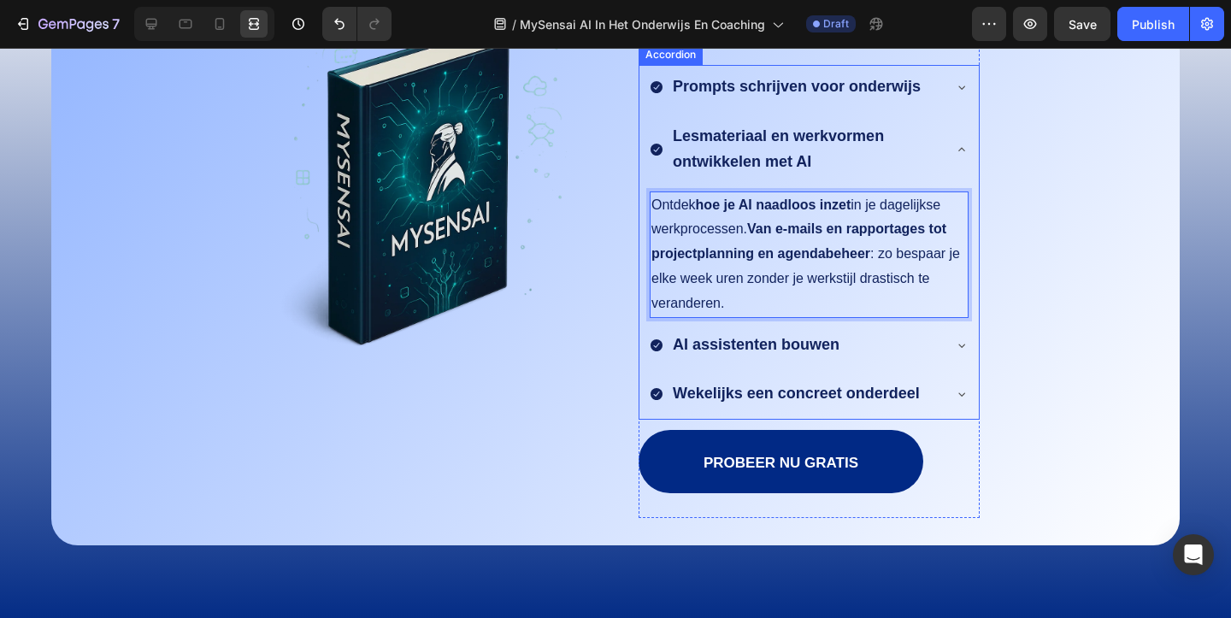
scroll to position [1892, 0]
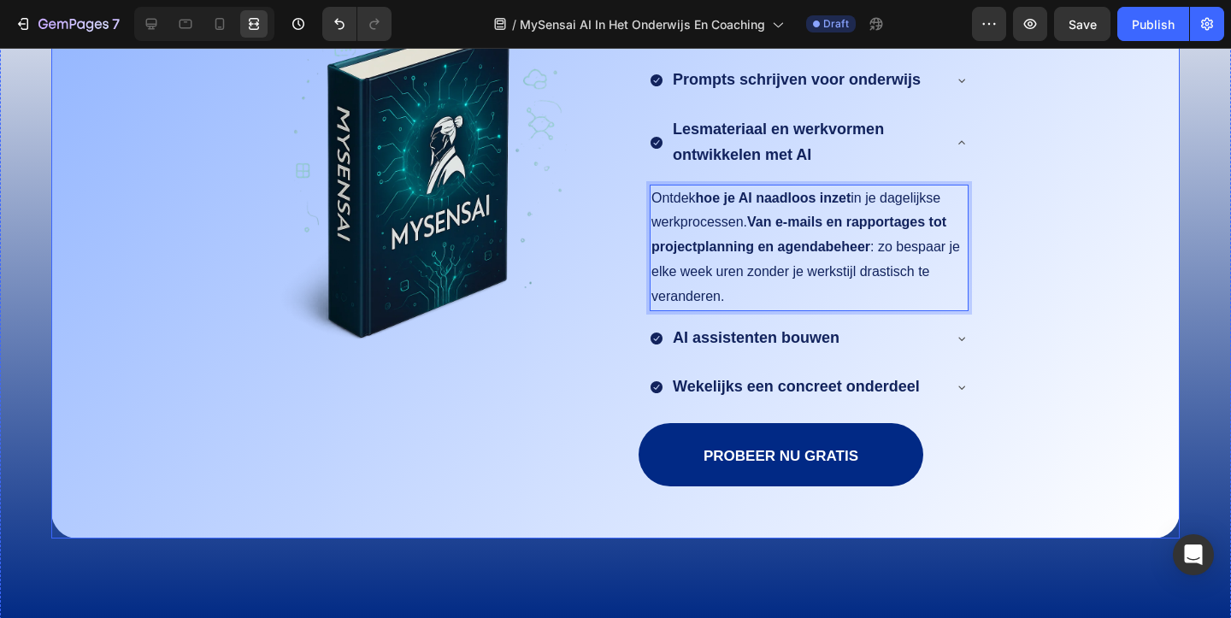
click at [1066, 257] on div "Wij leren jou slimmer werken met AI Text Block Image In 12 weken leer je: Text …" at bounding box center [615, 250] width 1092 height 575
click at [812, 239] on strong "Van e-mails en rapportages tot projectplanning en agendabeheer" at bounding box center [798, 233] width 295 height 39
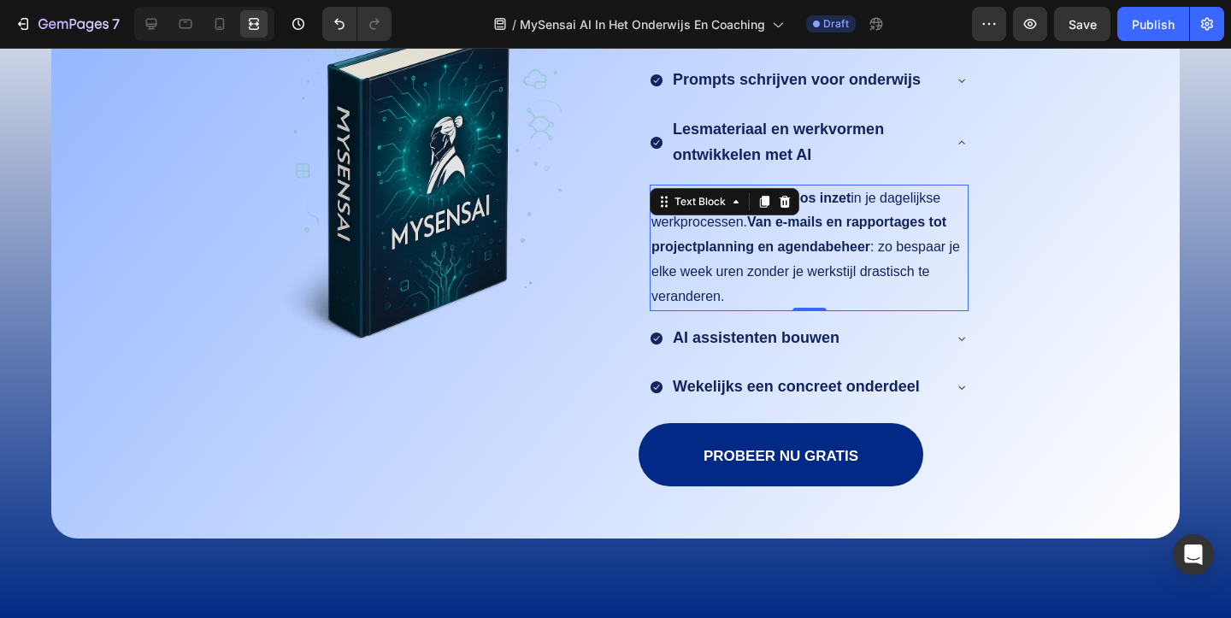
click at [812, 239] on strong "Van e-mails en rapportages tot projectplanning en agendabeheer" at bounding box center [798, 233] width 295 height 39
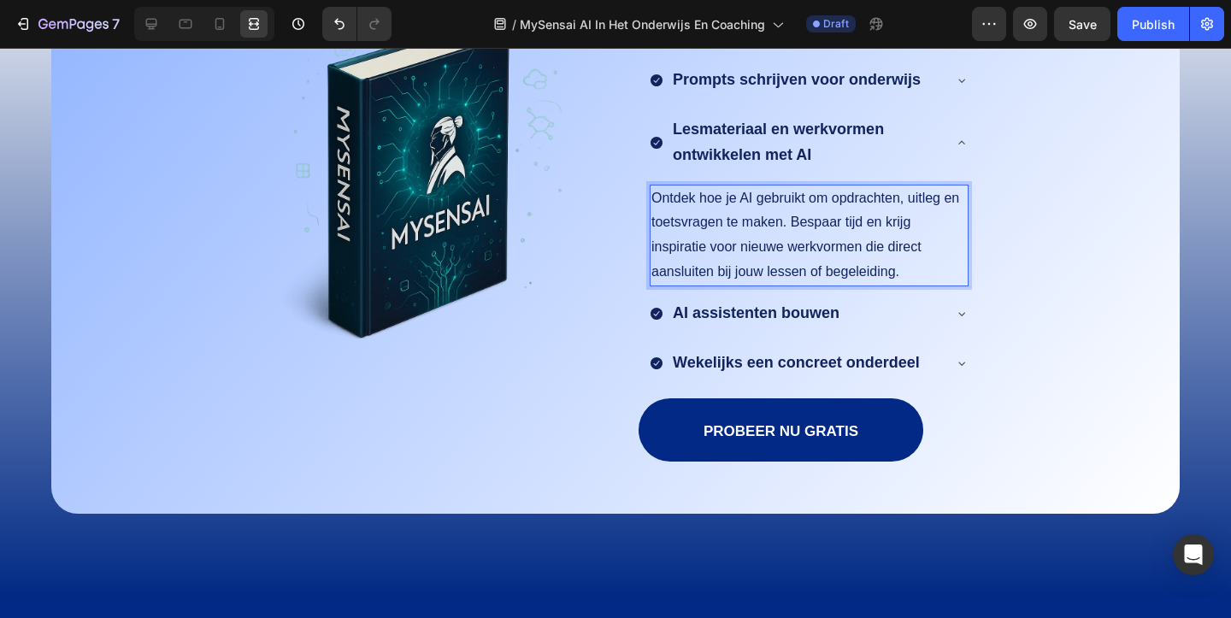
click at [931, 201] on p "Ontdek hoe je AI gebruikt om opdrachten, uitleg en toetsvragen te maken. Bespaa…" at bounding box center [808, 235] width 315 height 98
click at [939, 259] on p "Ontdek hoe je AI gebruikt om opdrachten, coaching en lesmateriaal en toetsvrage…" at bounding box center [808, 235] width 315 height 98
click at [812, 230] on p "Ontdek hoe je AI gebruikt om opdrachten, coaching en lesmateriaal en toetsvrage…" at bounding box center [808, 235] width 315 height 98
click at [797, 224] on p "Ontdek hoe je AI gebruikt om opdrachten, coaching en lesmateriaal en toetsvrage…" at bounding box center [808, 235] width 315 height 98
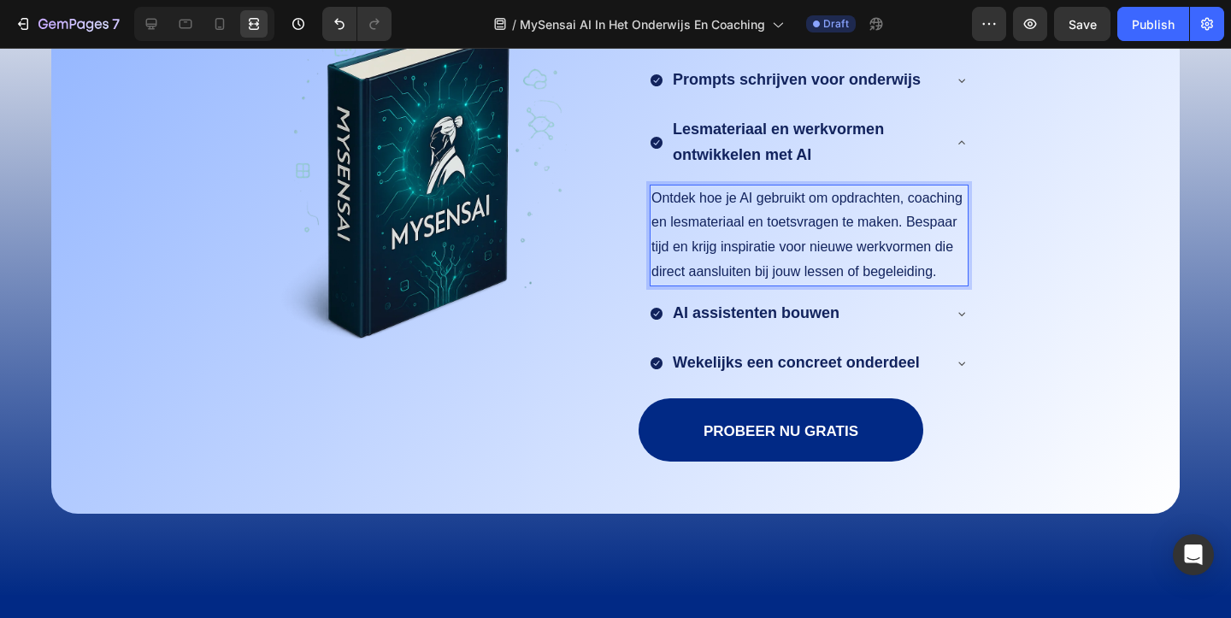
click at [816, 221] on p "Ontdek hoe je AI gebruikt om opdrachten, coaching en lesmateriaal en toetsvrage…" at bounding box center [808, 235] width 315 height 98
click at [937, 265] on p "Ontdek hoe je AI gebruikt om opdrachten, coaching en lesmateriaal te maken. Bes…" at bounding box center [808, 235] width 315 height 98
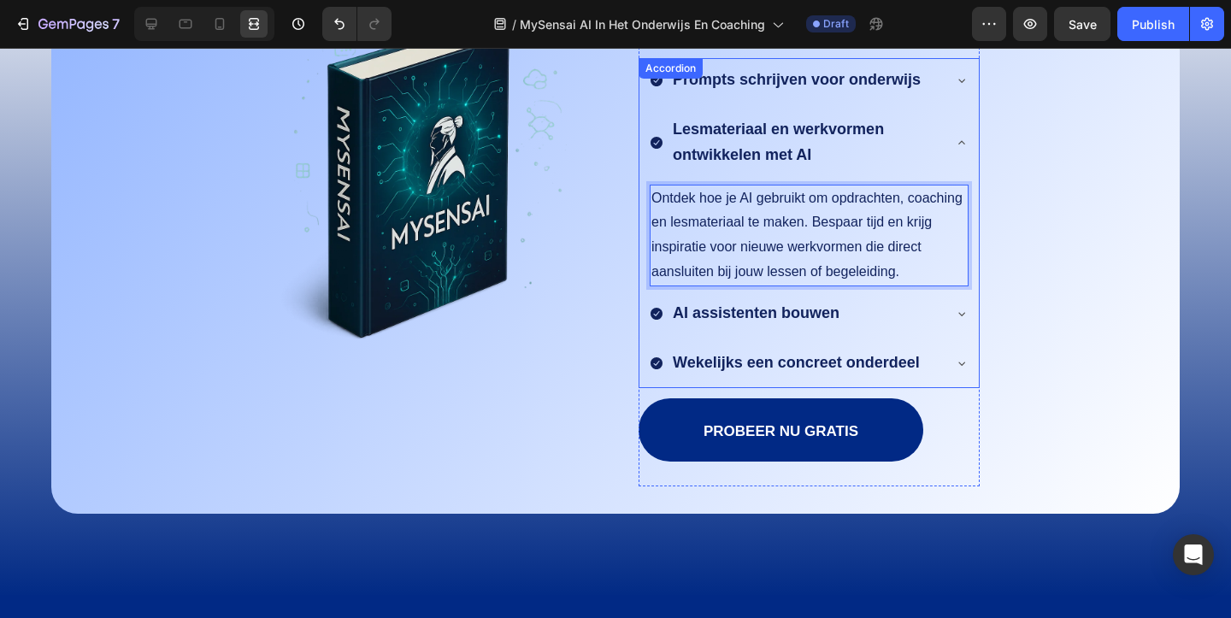
click at [962, 143] on icon at bounding box center [962, 143] width 14 height 14
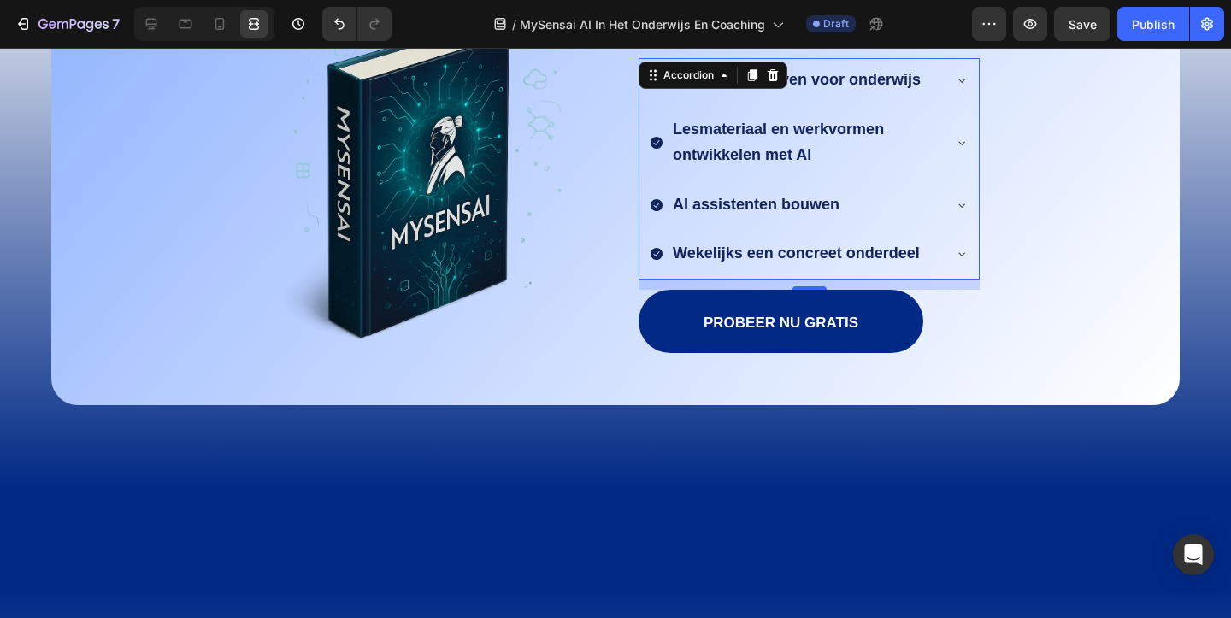
click at [961, 199] on icon at bounding box center [962, 205] width 14 height 14
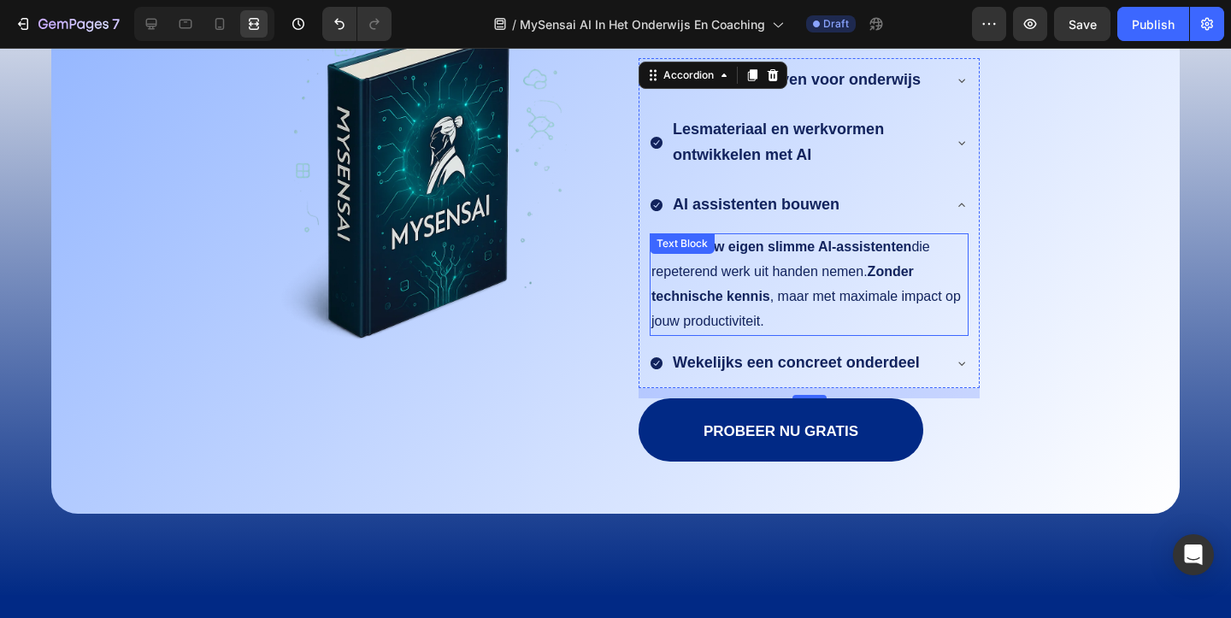
click at [786, 324] on p "Creëer jouw eigen slimme AI-assistenten die repeterend werk uit handen nemen. Z…" at bounding box center [808, 284] width 315 height 98
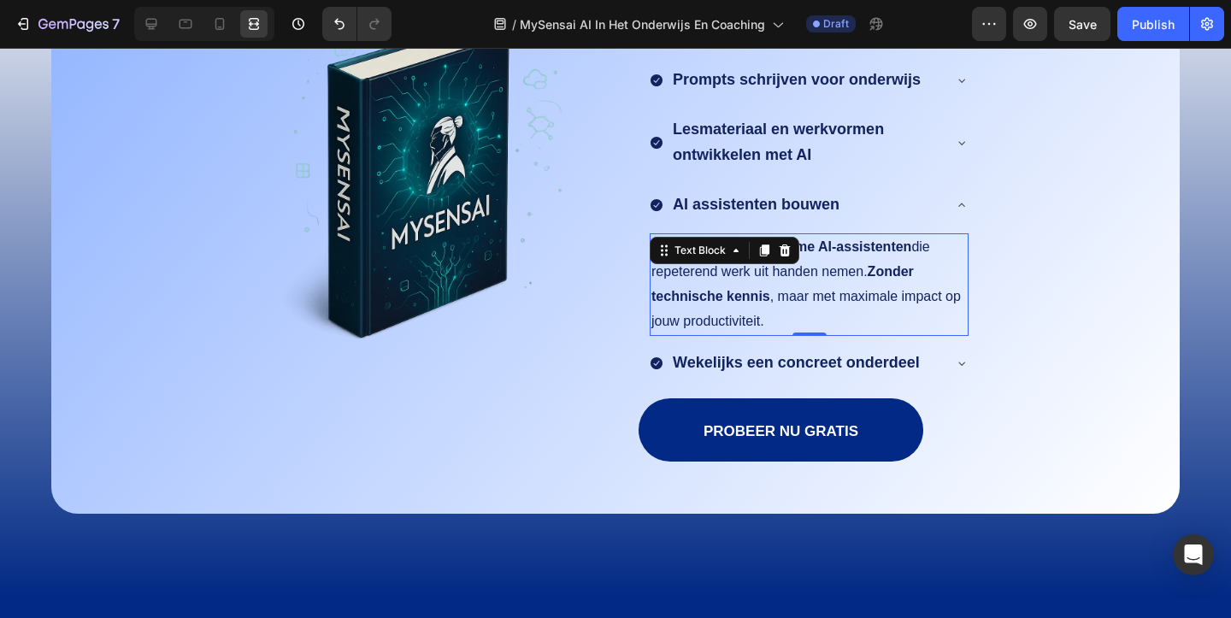
click at [786, 324] on p "Creëer jouw eigen slimme AI-assistenten die repeterend werk uit handen nemen. Z…" at bounding box center [808, 284] width 315 height 98
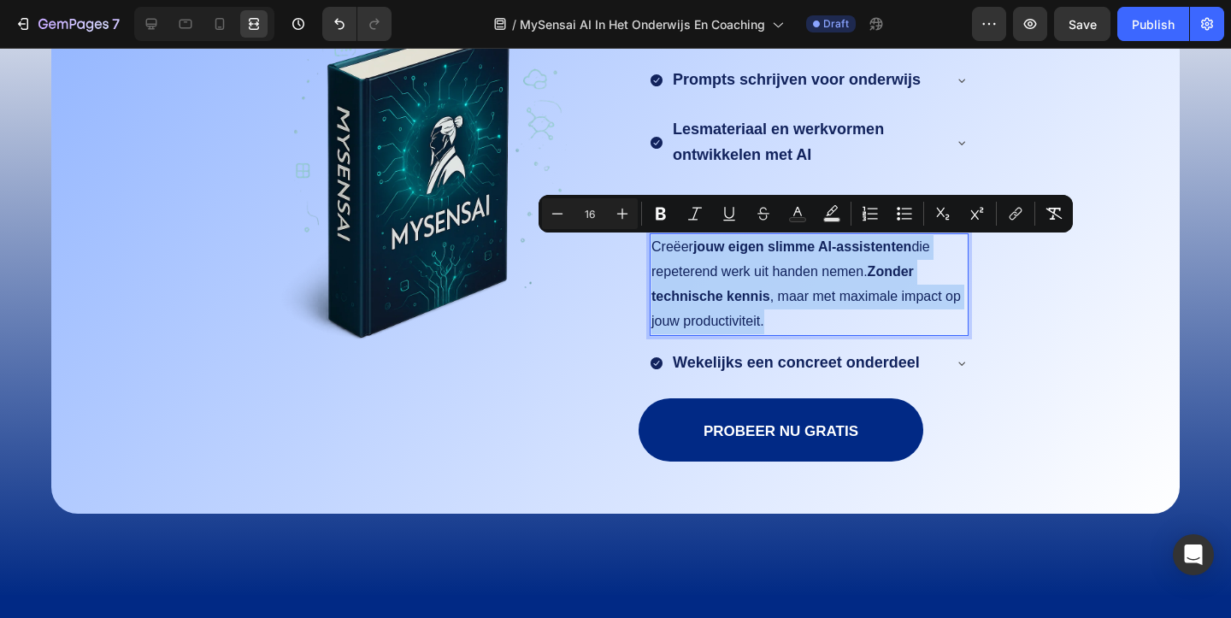
click at [786, 324] on p "Creëer jouw eigen slimme AI-assistenten die repeterend werk uit handen nemen. Z…" at bounding box center [808, 284] width 315 height 98
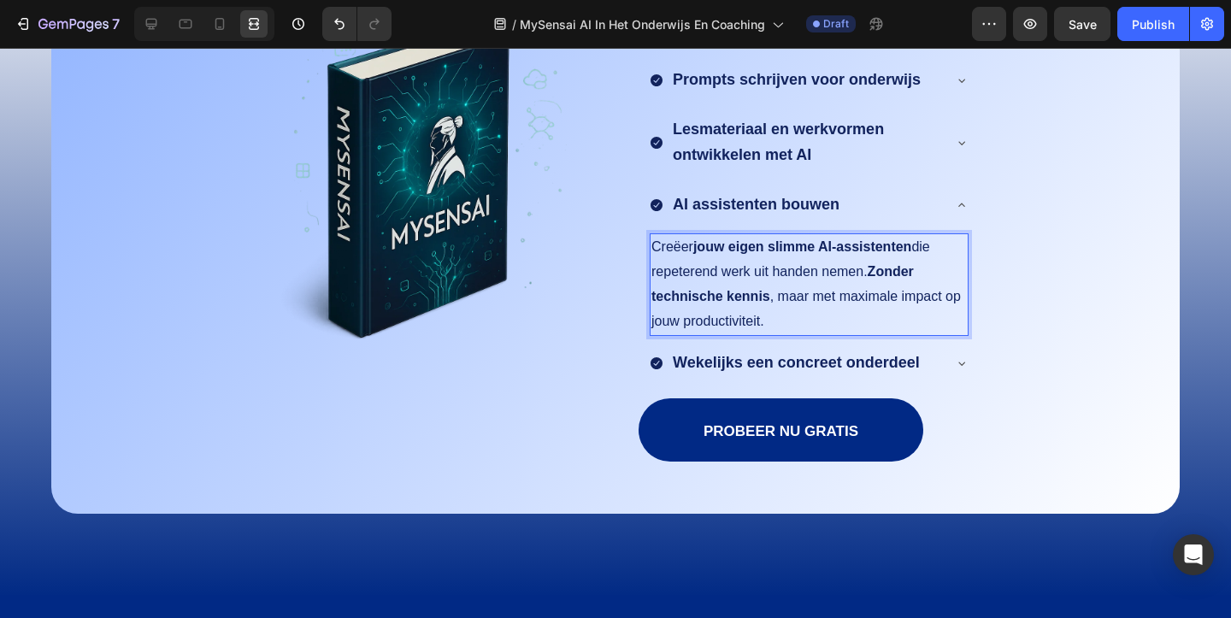
click at [769, 318] on p "Creëer jouw eigen slimme AI-assistenten die repeterend werk uit handen nemen. Z…" at bounding box center [808, 284] width 315 height 98
click at [653, 243] on p "Creëer jouw eigen slimme AI-assistenten die repeterend werk uit handen nemen. Z…" at bounding box center [808, 284] width 315 height 98
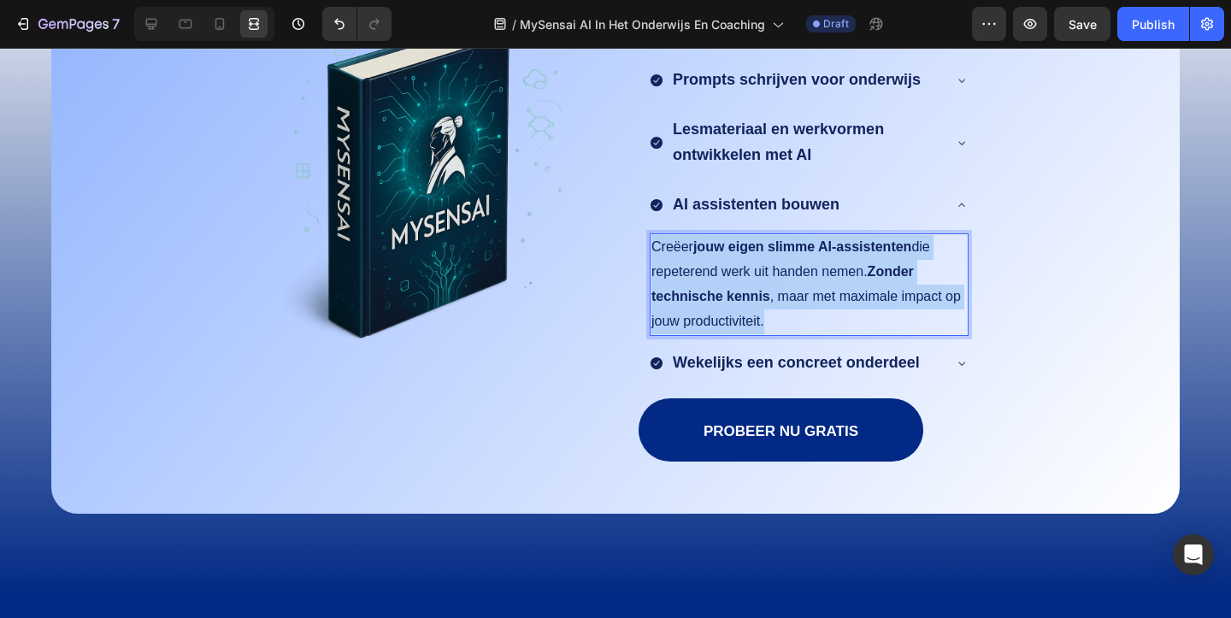
drag, startPoint x: 653, startPoint y: 243, endPoint x: 792, endPoint y: 320, distance: 159.1
click at [792, 320] on p "Creëer jouw eigen slimme AI-assistenten die repeterend werk uit handen nemen. Z…" at bounding box center [808, 284] width 315 height 98
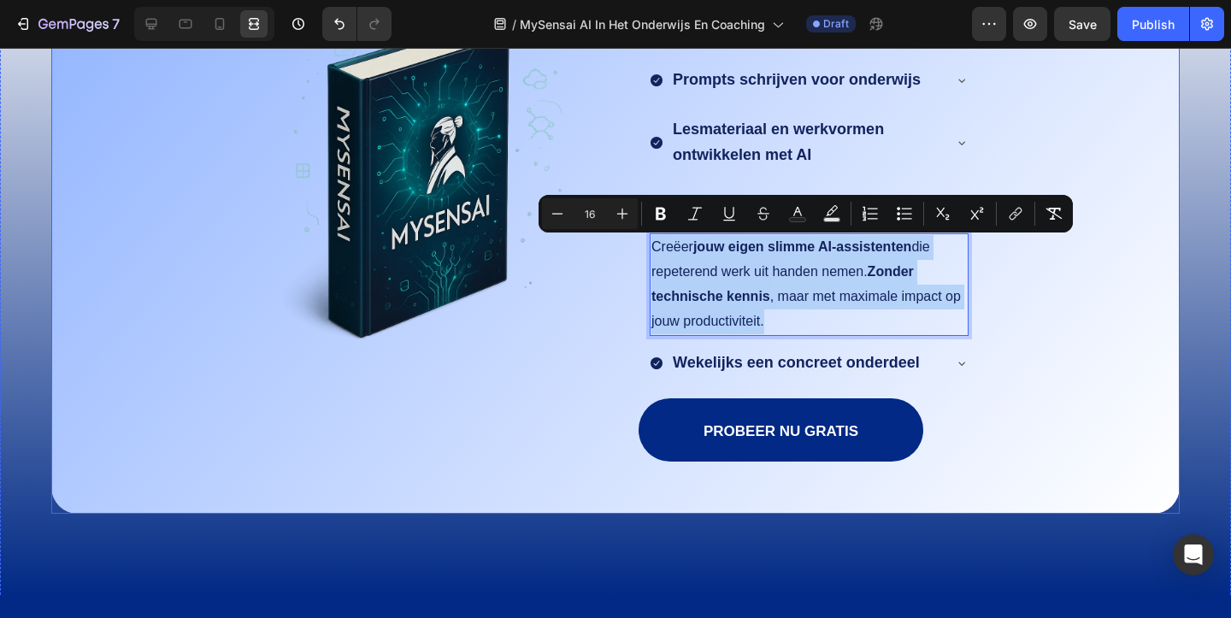
click at [1030, 320] on div "Wij leren jou slimmer werken met AI Text Block Image In 12 weken leer je: Text …" at bounding box center [615, 238] width 1092 height 550
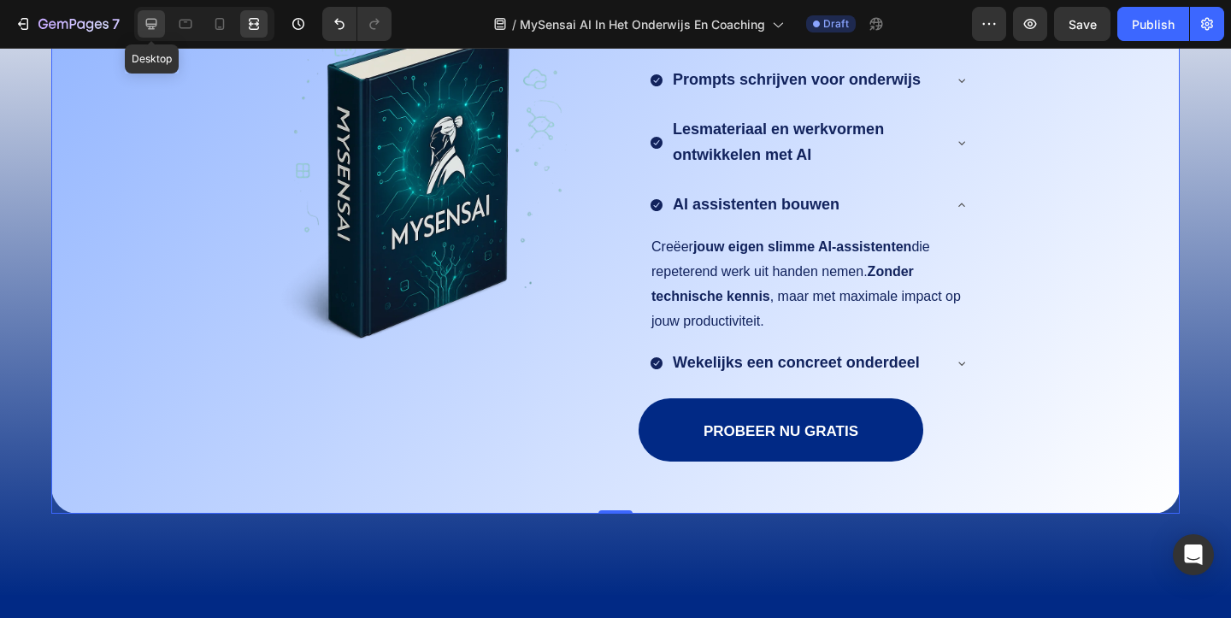
click at [159, 32] on div at bounding box center [151, 23] width 27 height 27
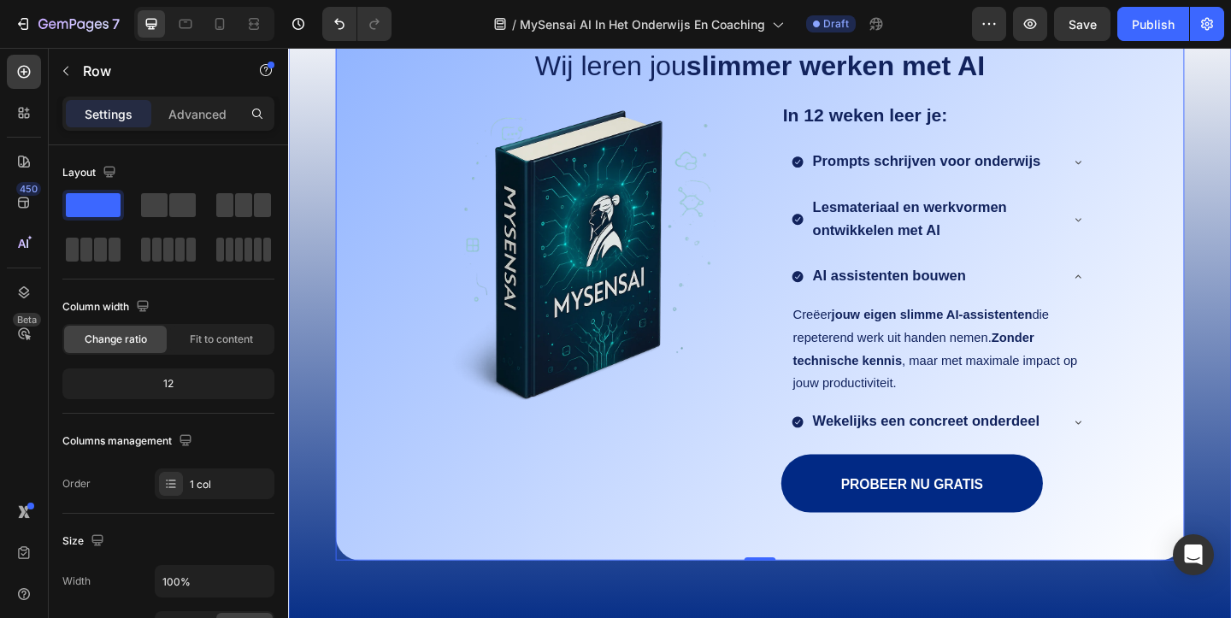
scroll to position [1786, 0]
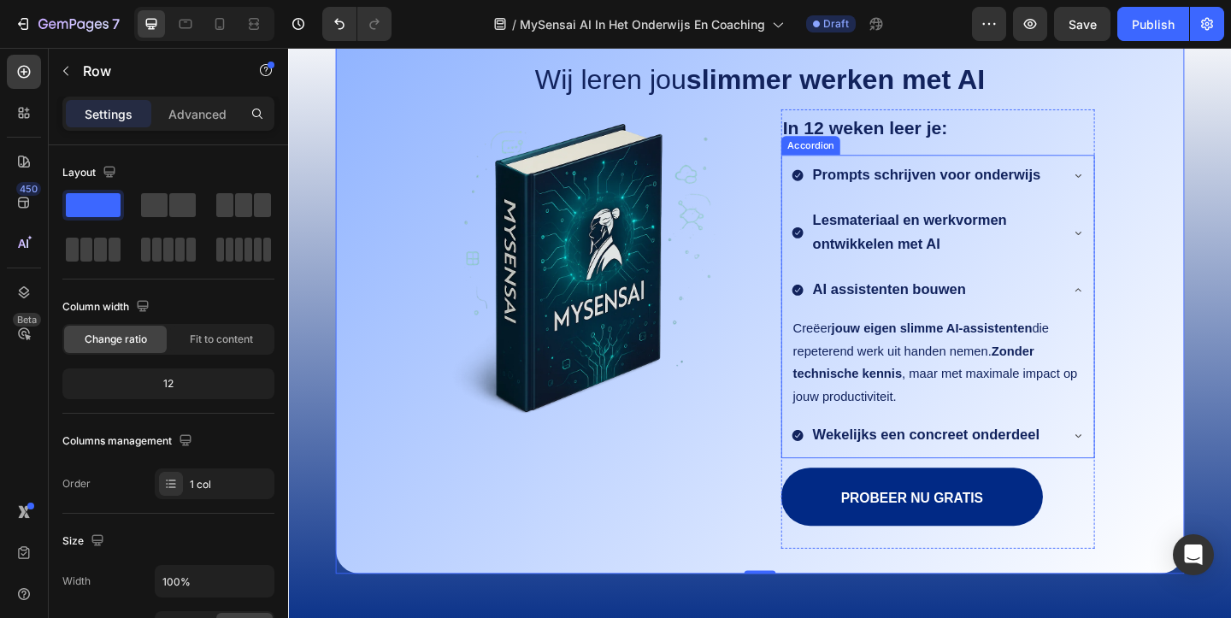
click at [1152, 172] on div "Prompts schrijven voor onderwijs" at bounding box center [994, 188] width 339 height 48
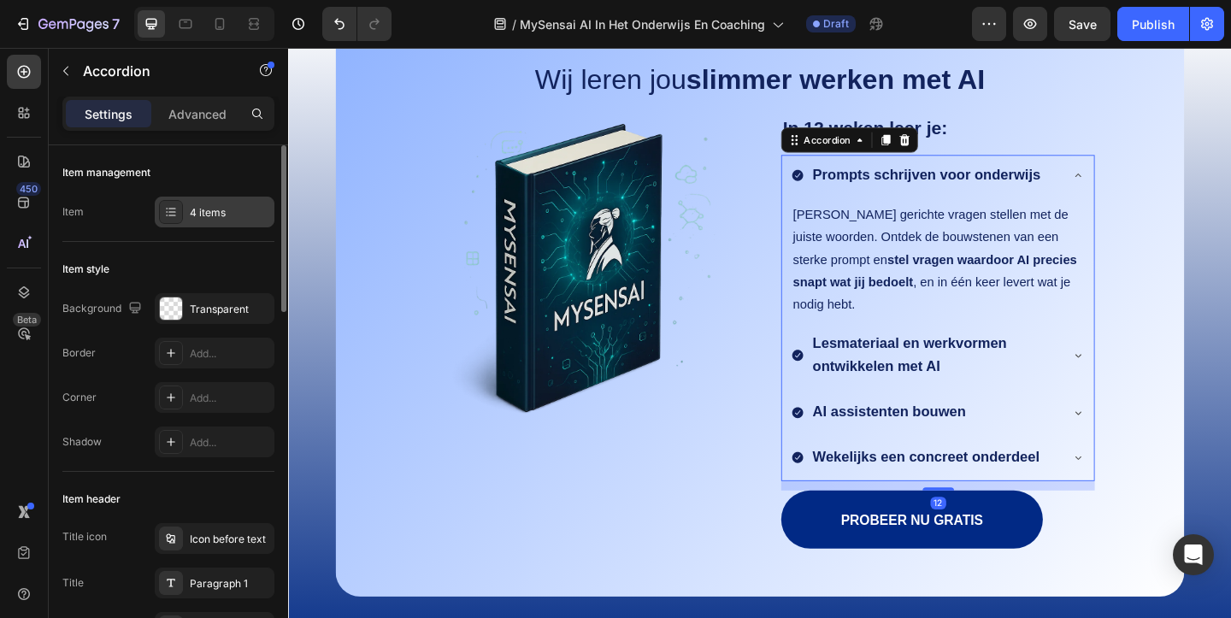
click at [193, 203] on div "4 items" at bounding box center [215, 212] width 120 height 31
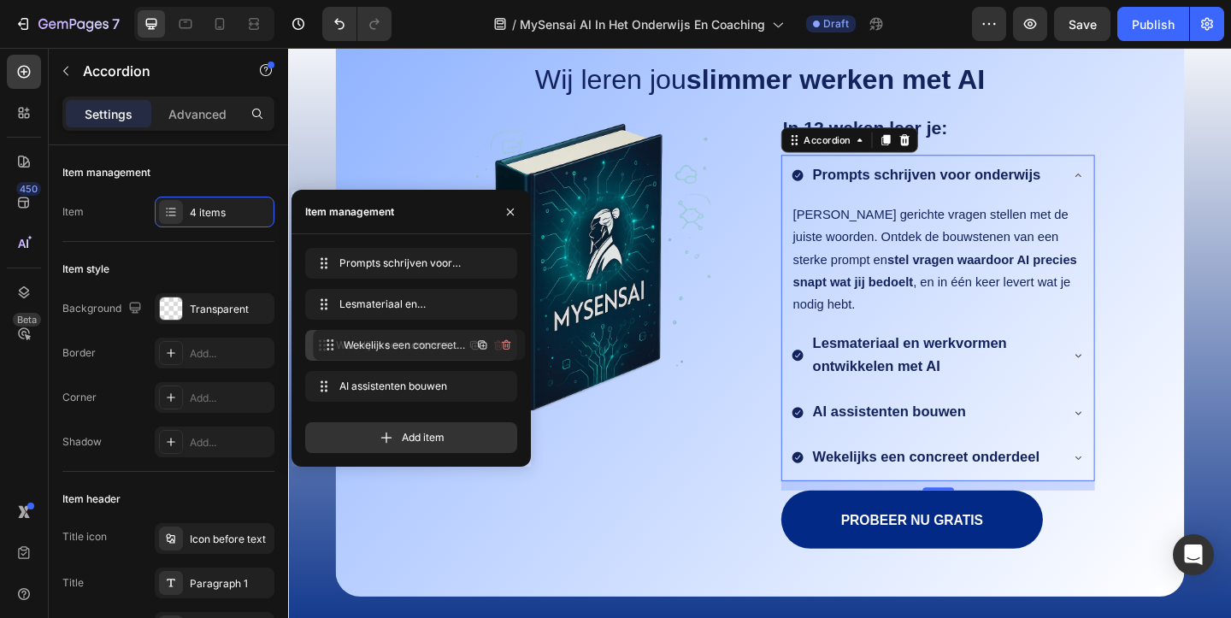
drag, startPoint x: 367, startPoint y: 389, endPoint x: 375, endPoint y: 347, distance: 42.6
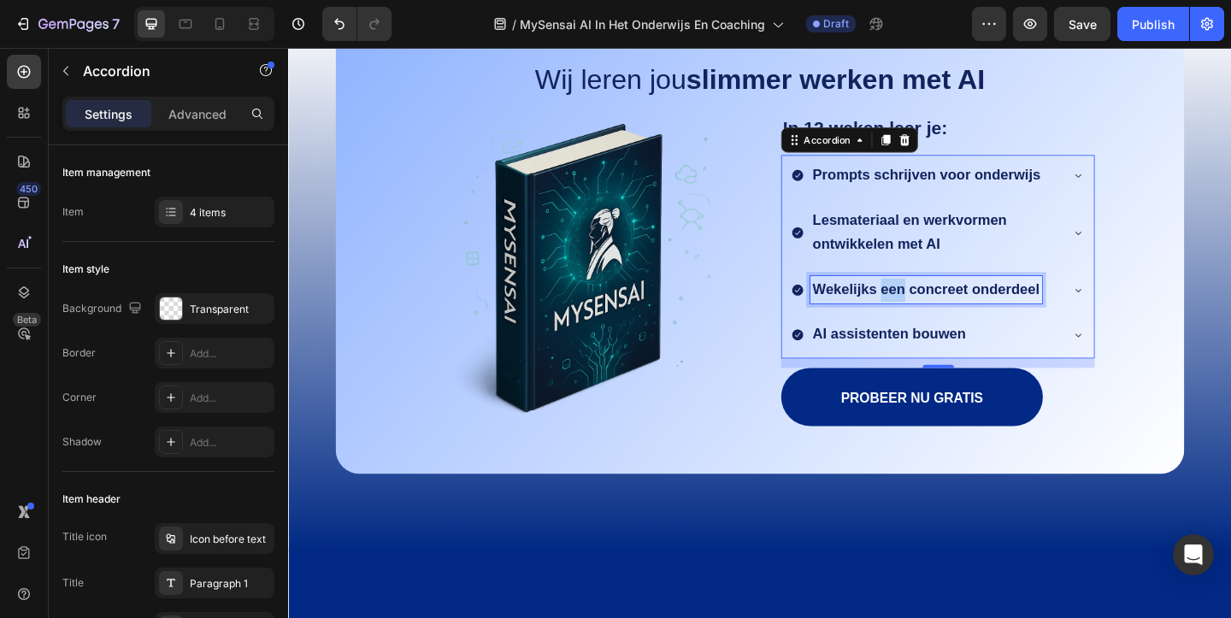
click at [943, 308] on strong "Wekelijks een concreet onderdeel" at bounding box center [981, 310] width 247 height 17
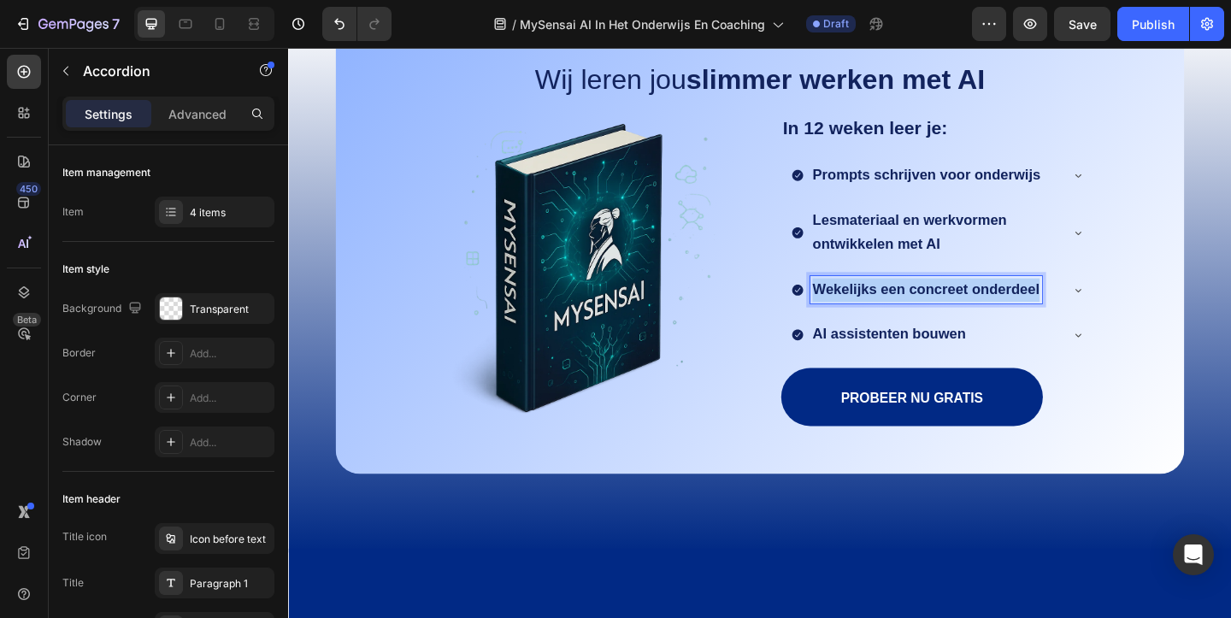
click at [943, 308] on strong "Wekelijks een concreet onderdeel" at bounding box center [981, 310] width 247 height 17
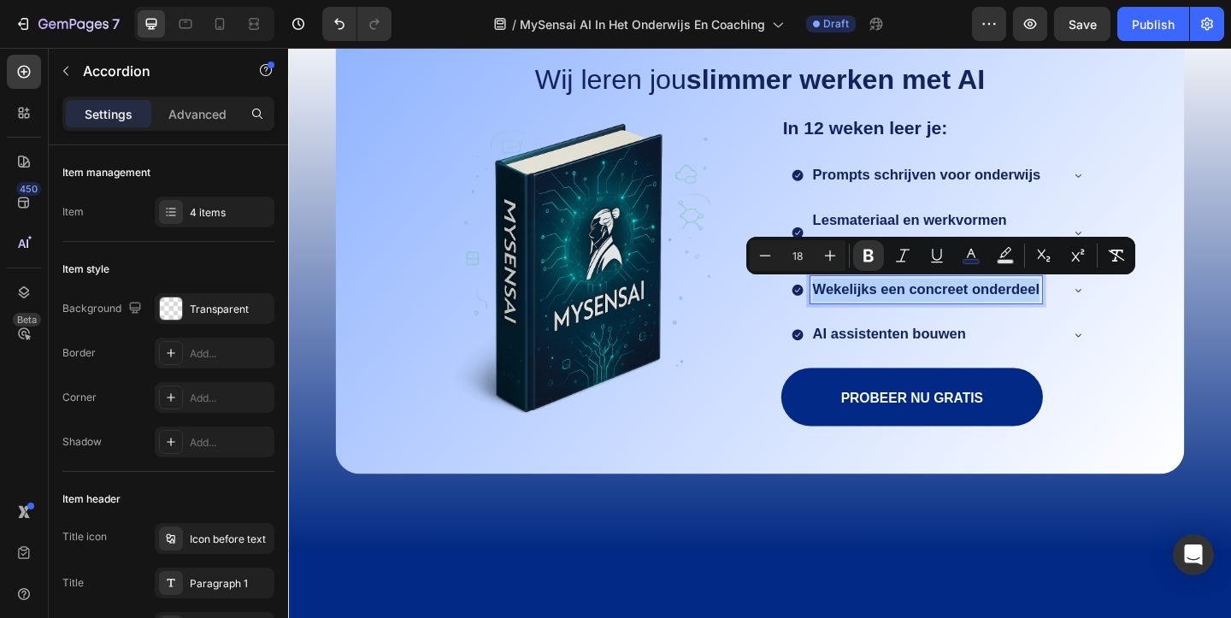
click at [896, 312] on strong "Wekelijks een concreet onderdeel" at bounding box center [981, 310] width 247 height 17
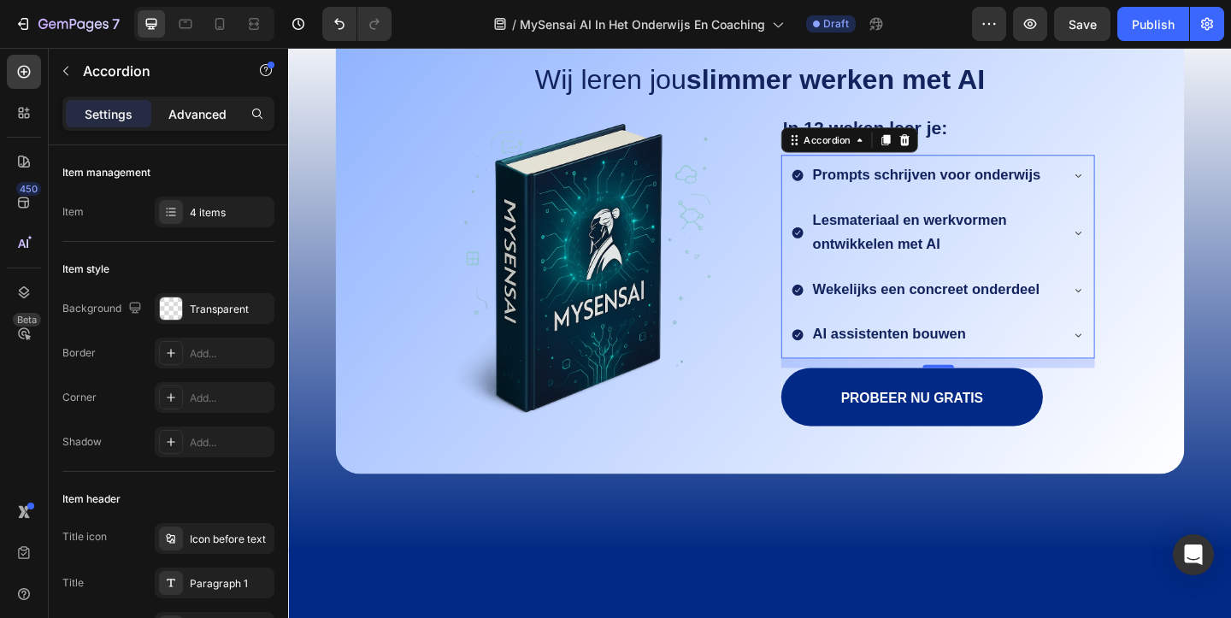
click at [207, 120] on p "Advanced" at bounding box center [197, 114] width 58 height 18
type input "100%"
type input "100"
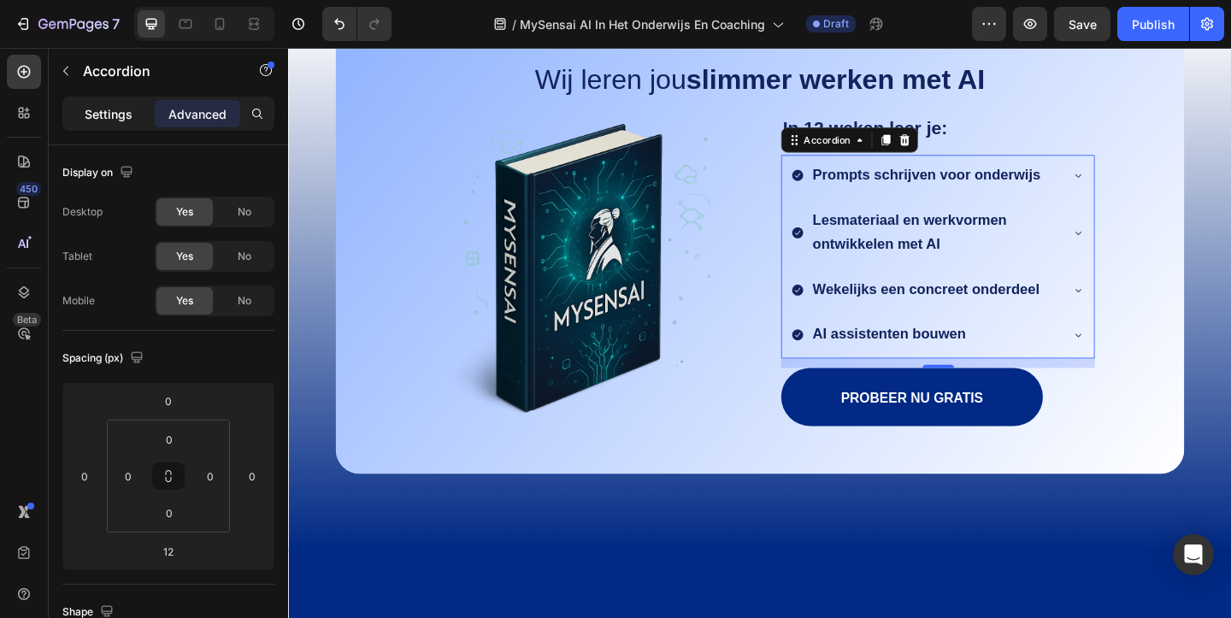
click at [120, 119] on p "Settings" at bounding box center [109, 114] width 48 height 18
type input "2"
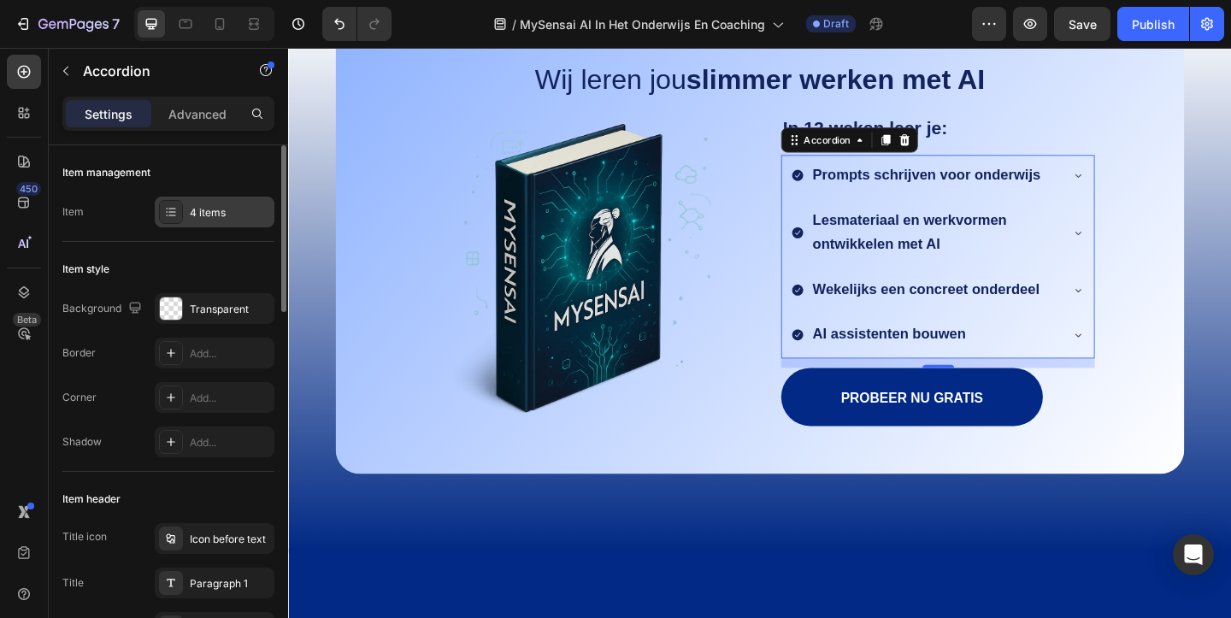
click at [212, 218] on div "4 items" at bounding box center [230, 212] width 80 height 15
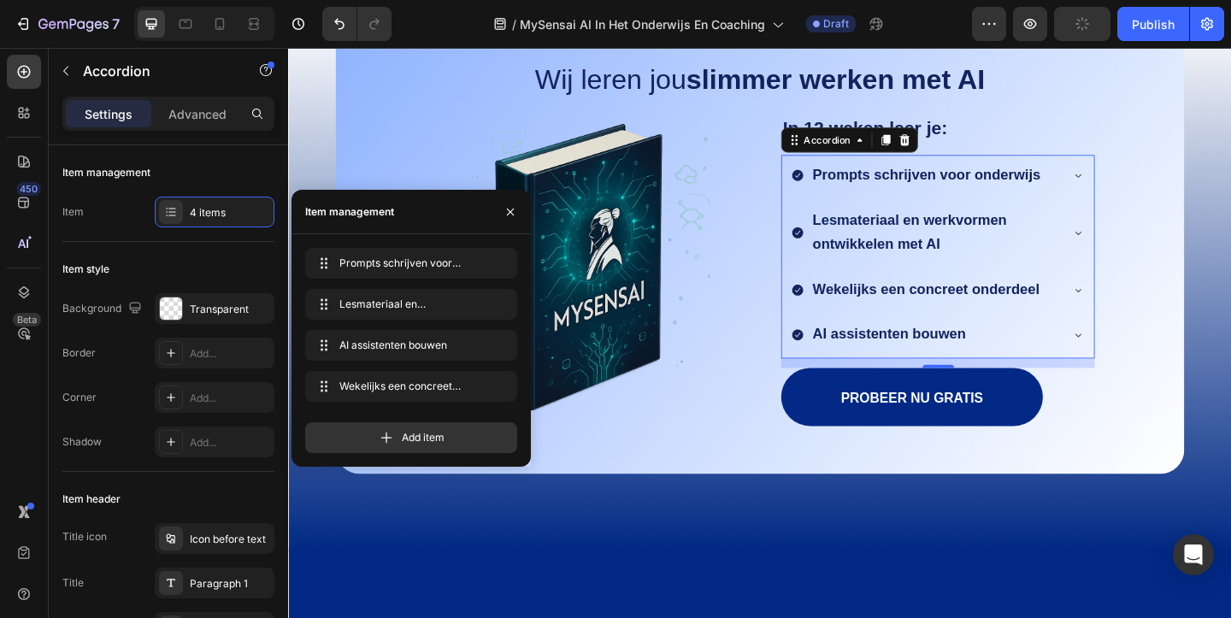
drag, startPoint x: 361, startPoint y: 344, endPoint x: 359, endPoint y: 408, distance: 63.3
click at [475, 345] on icon "button" at bounding box center [474, 345] width 3 height 3
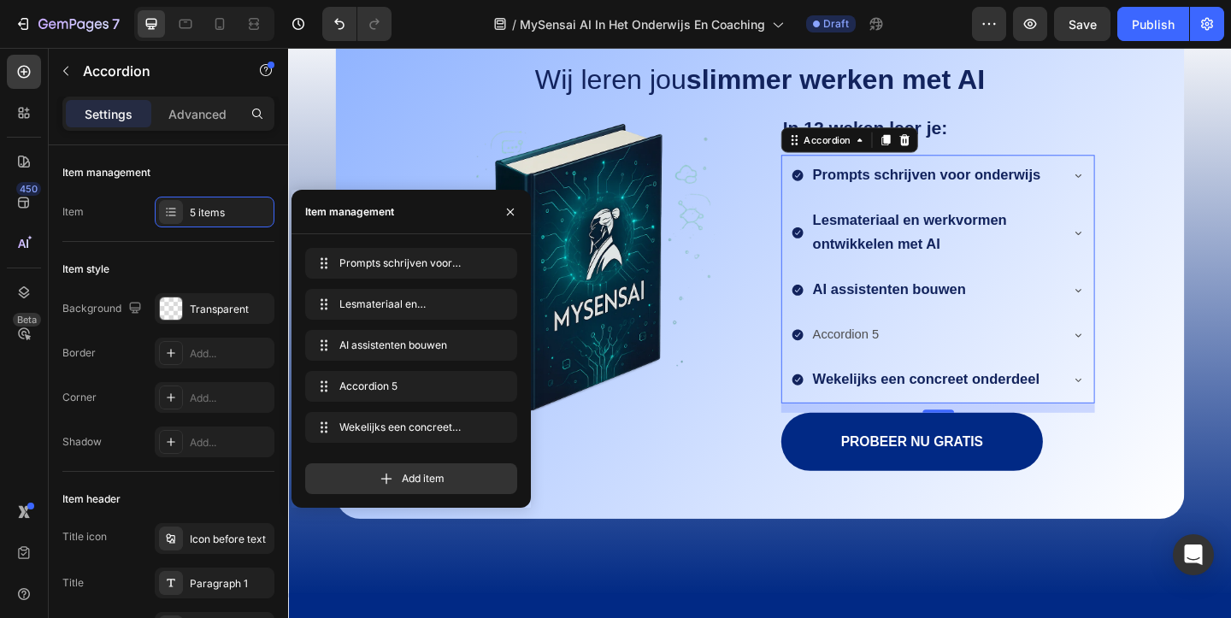
click at [929, 360] on div "Accordion 5" at bounding box center [894, 359] width 78 height 30
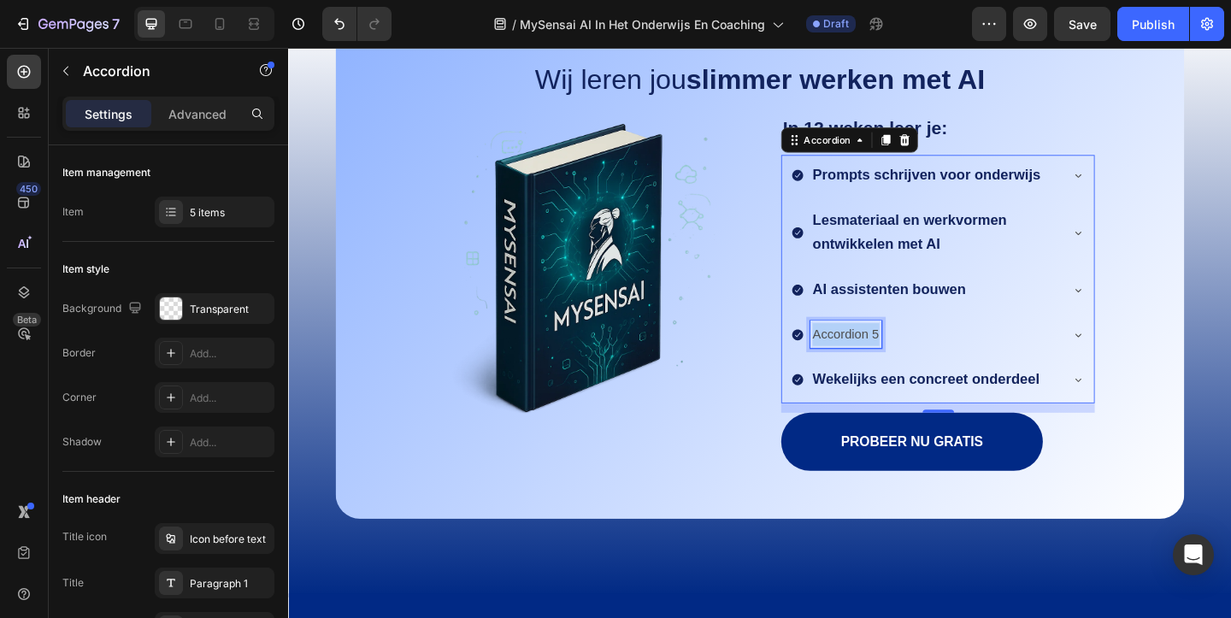
click at [929, 360] on p "Accordion 5" at bounding box center [894, 359] width 73 height 25
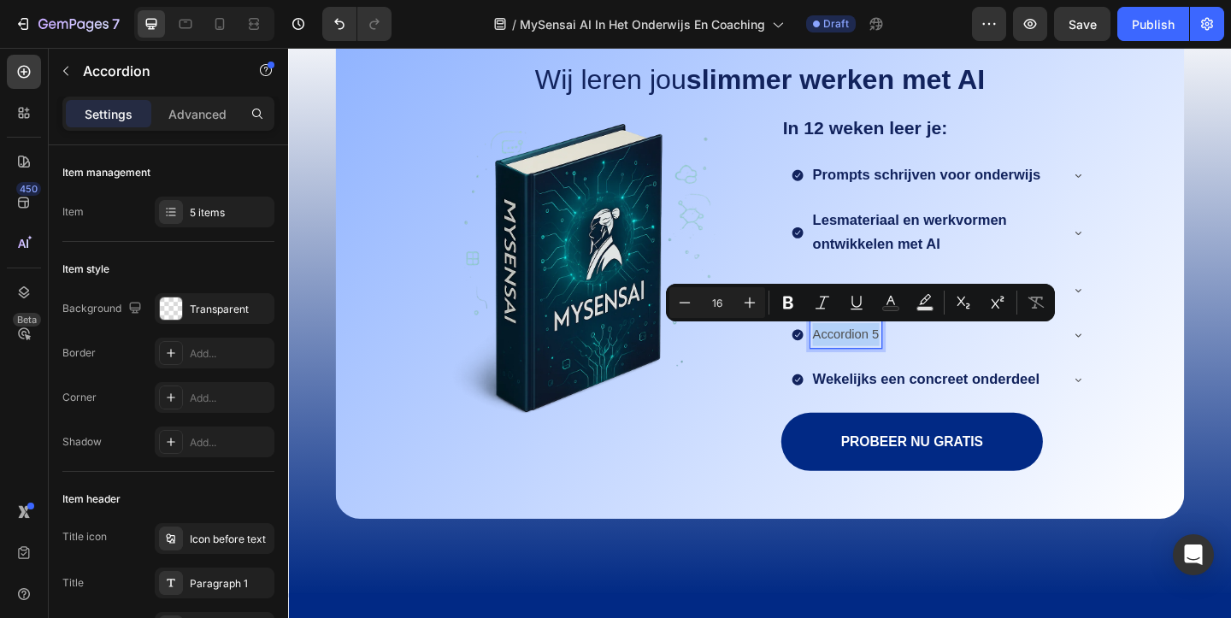
click at [926, 291] on div "AI assistenten bouwen" at bounding box center [994, 313] width 339 height 48
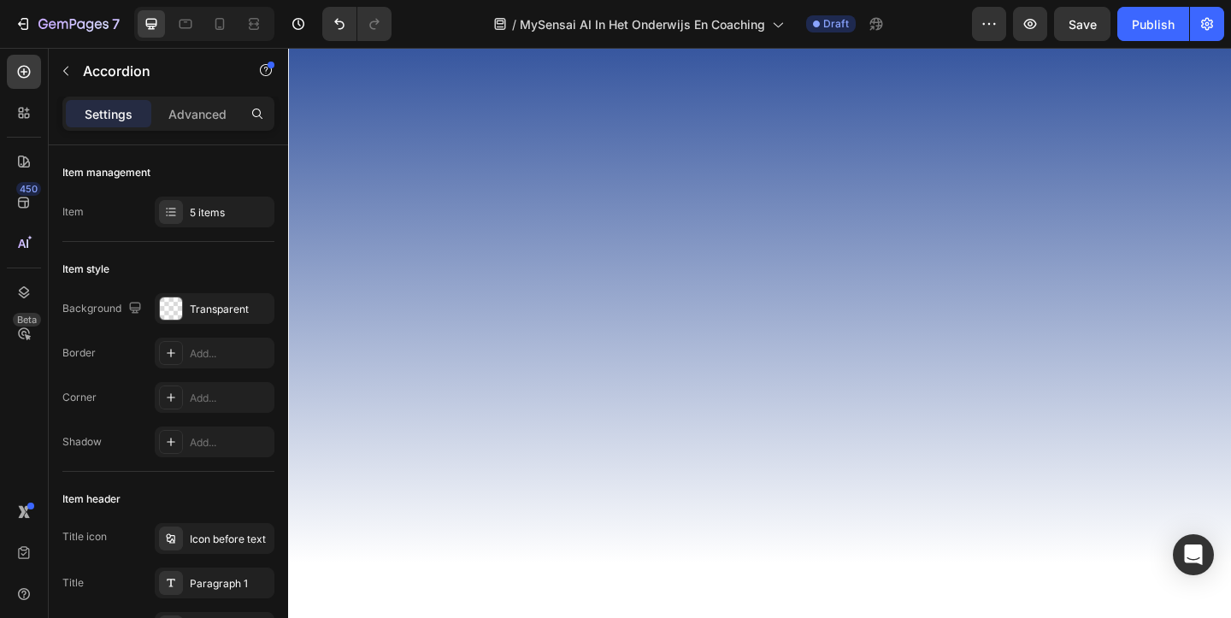
scroll to position [5044, 0]
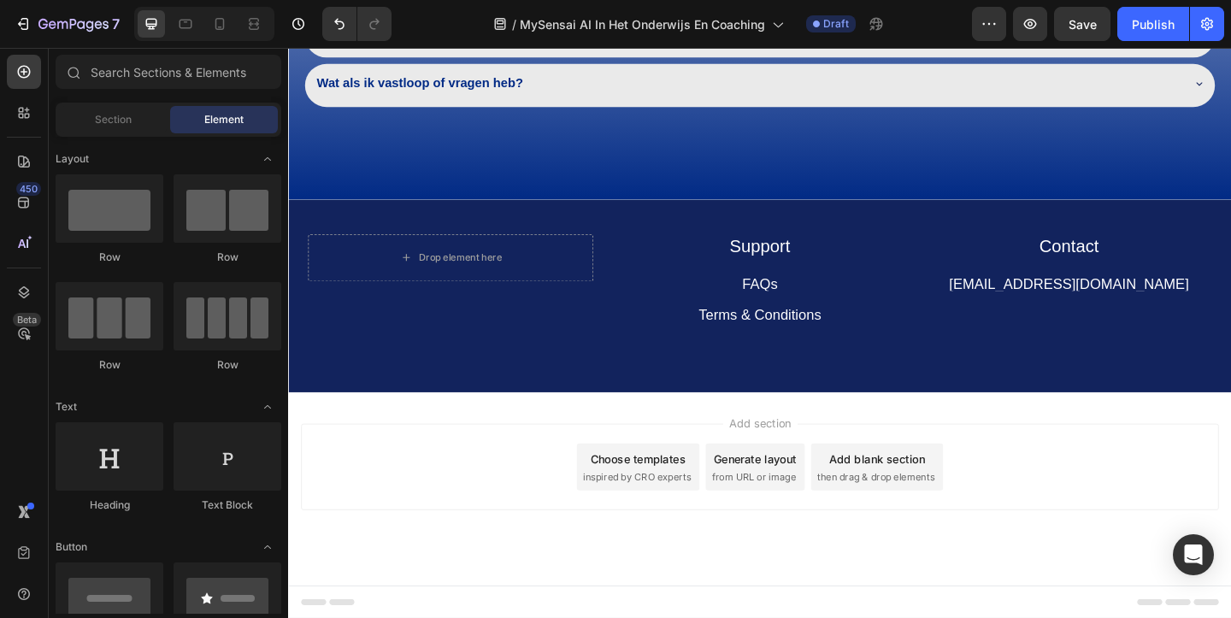
click at [564, 525] on div "Add section Choose templates inspired by CRO experts Generate layout from URL o…" at bounding box center [801, 503] width 998 height 94
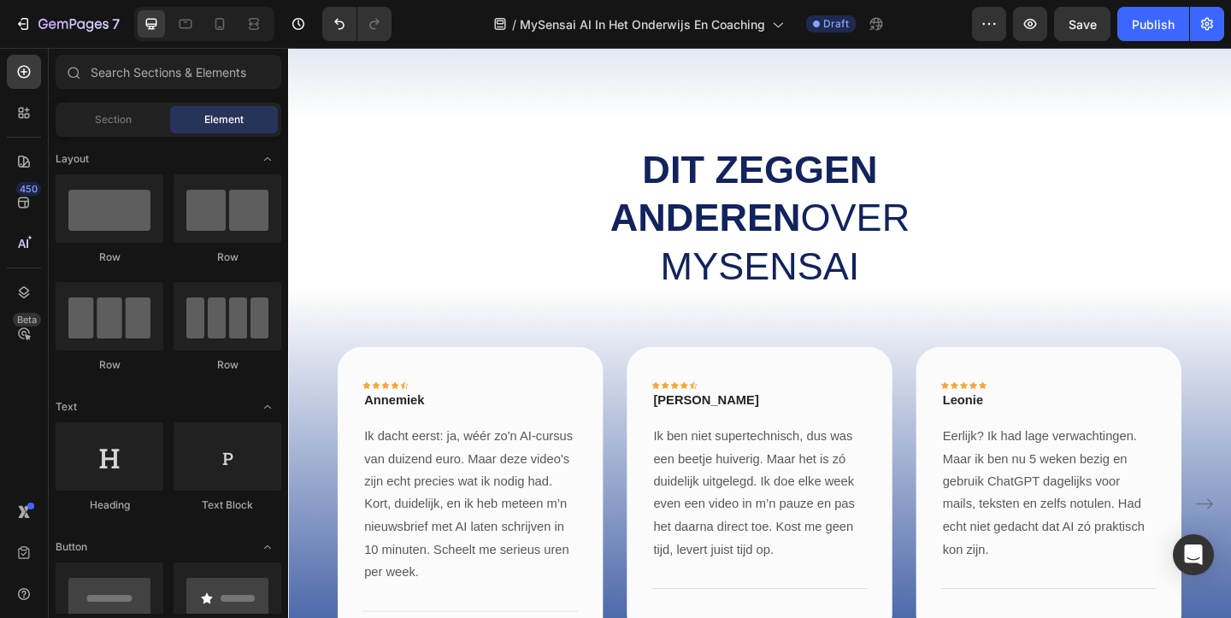
scroll to position [2475, 0]
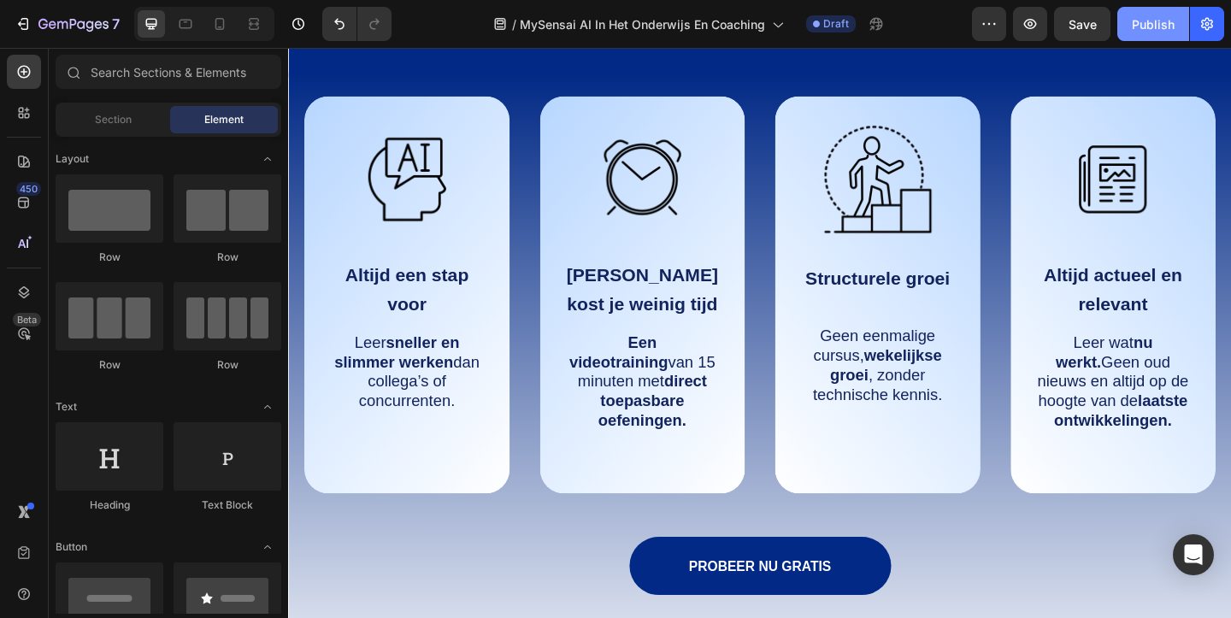
click at [1169, 26] on div "Publish" at bounding box center [1152, 24] width 43 height 18
